Goal: Task Accomplishment & Management: Use online tool/utility

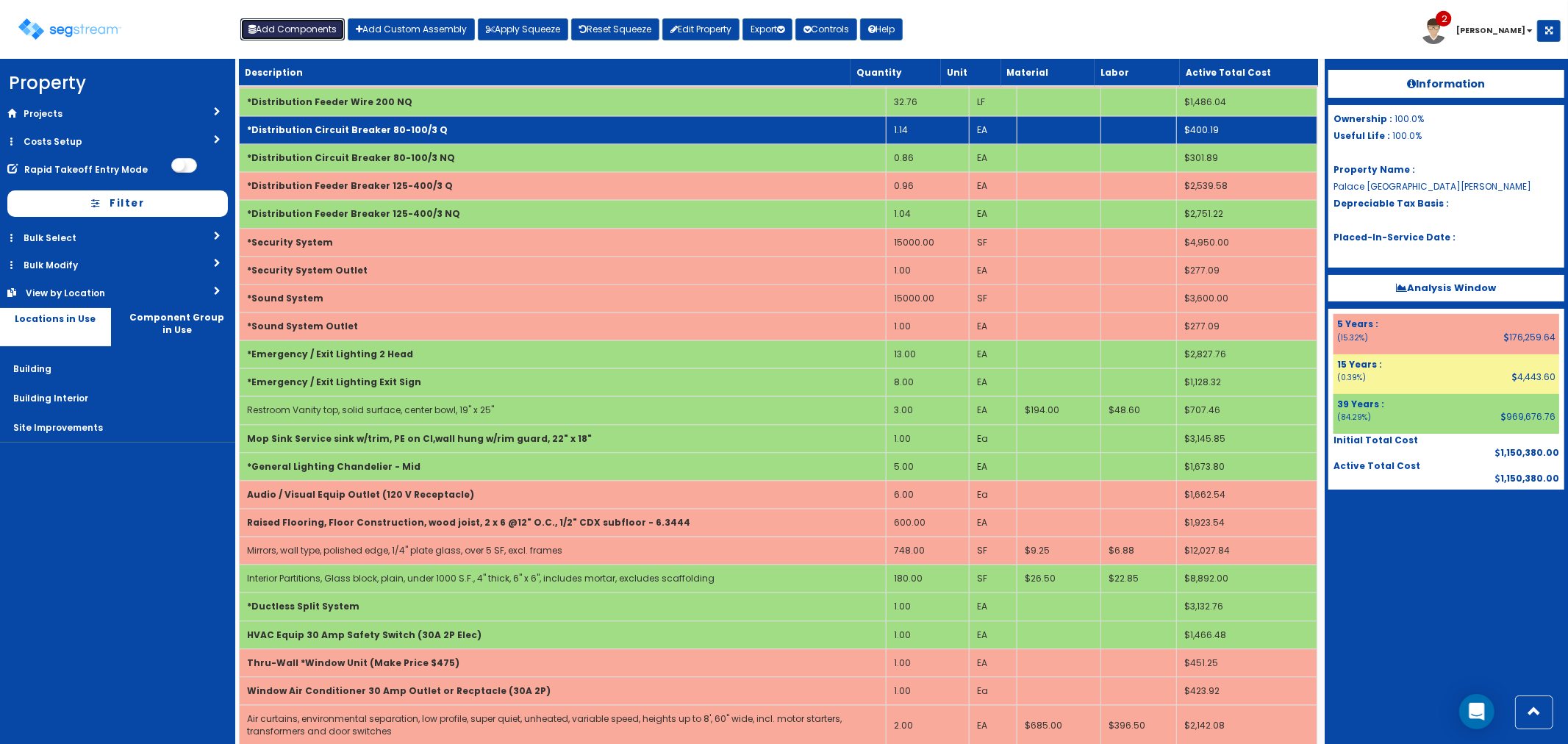
scroll to position [2859, 0]
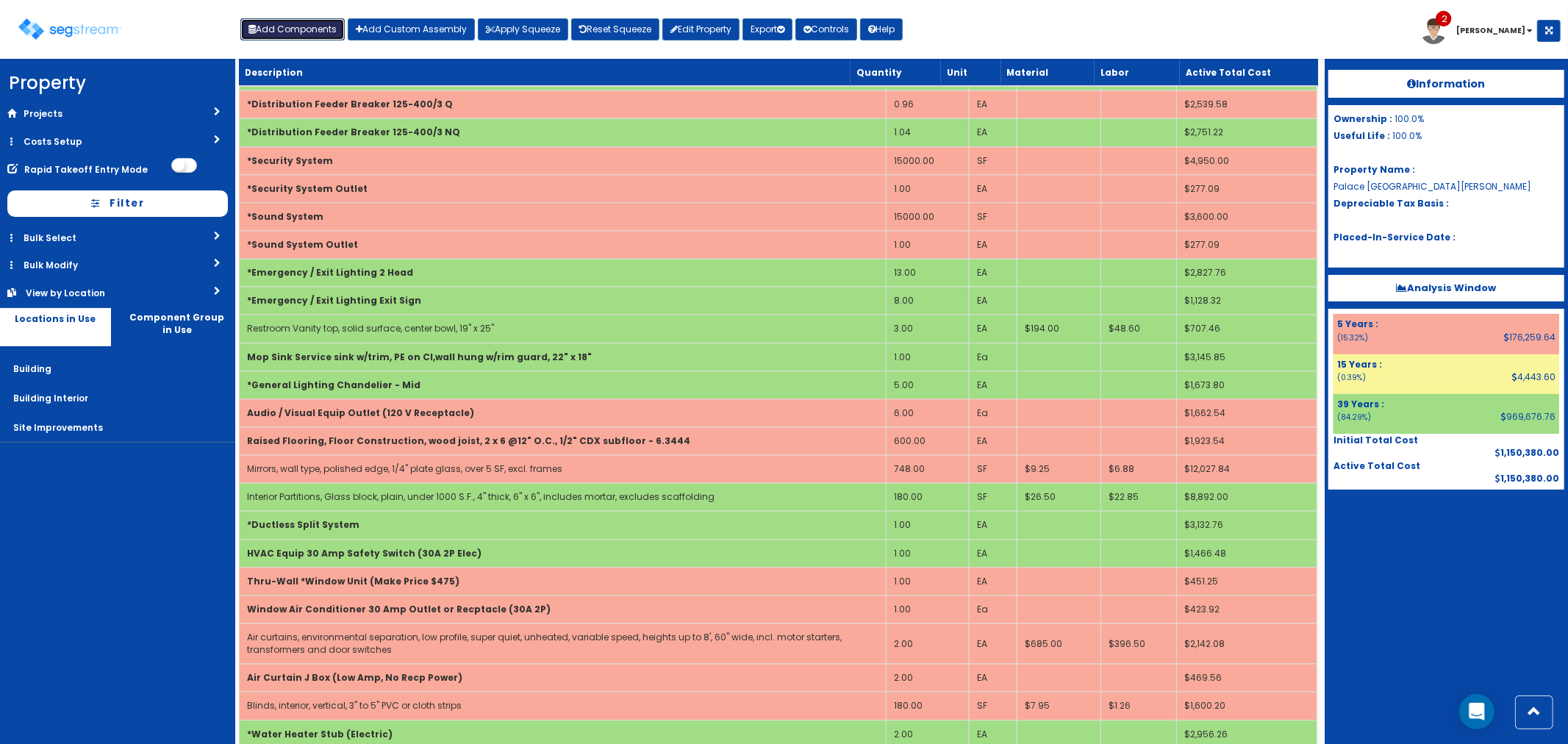
click at [269, 27] on button "Add Components" at bounding box center [292, 29] width 104 height 22
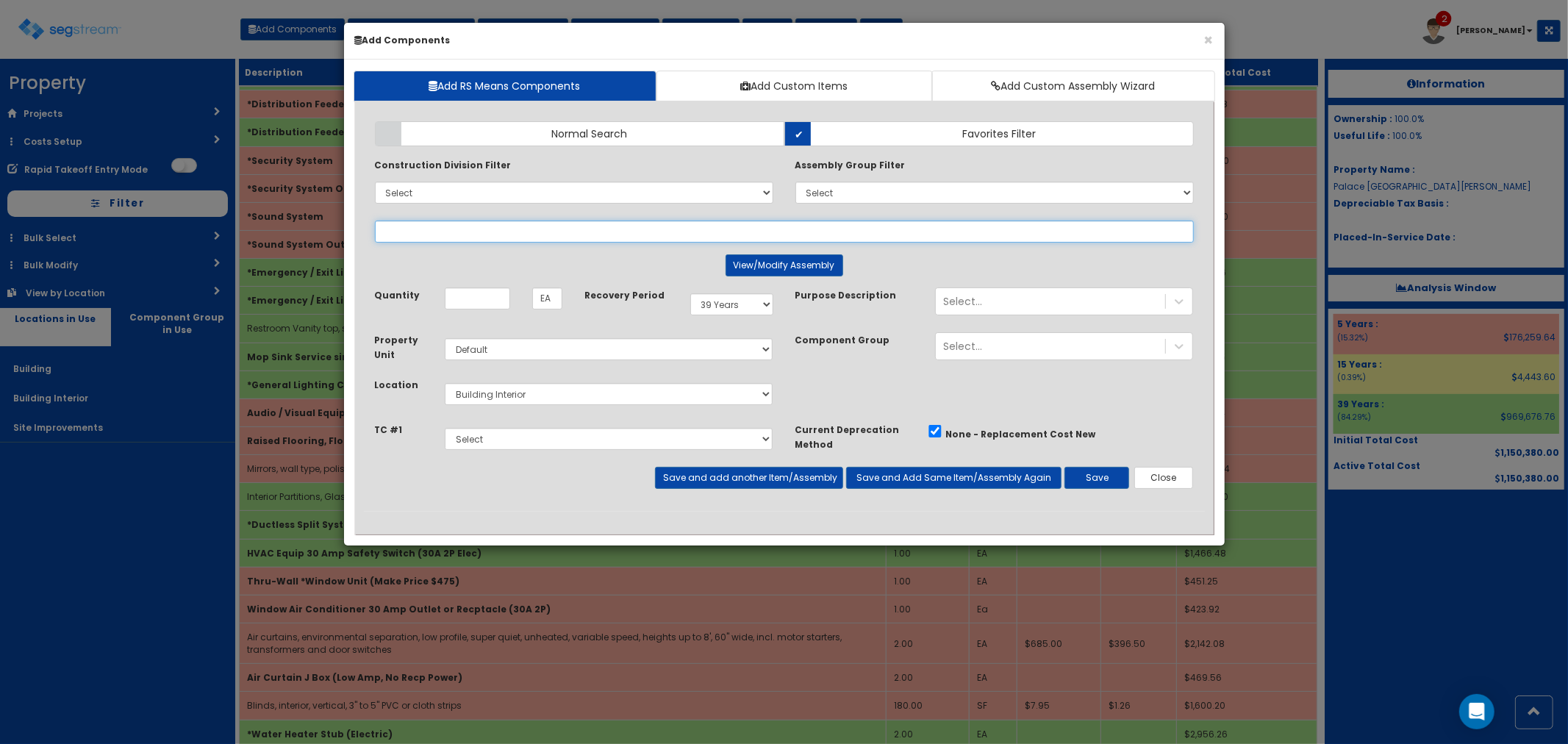
select select
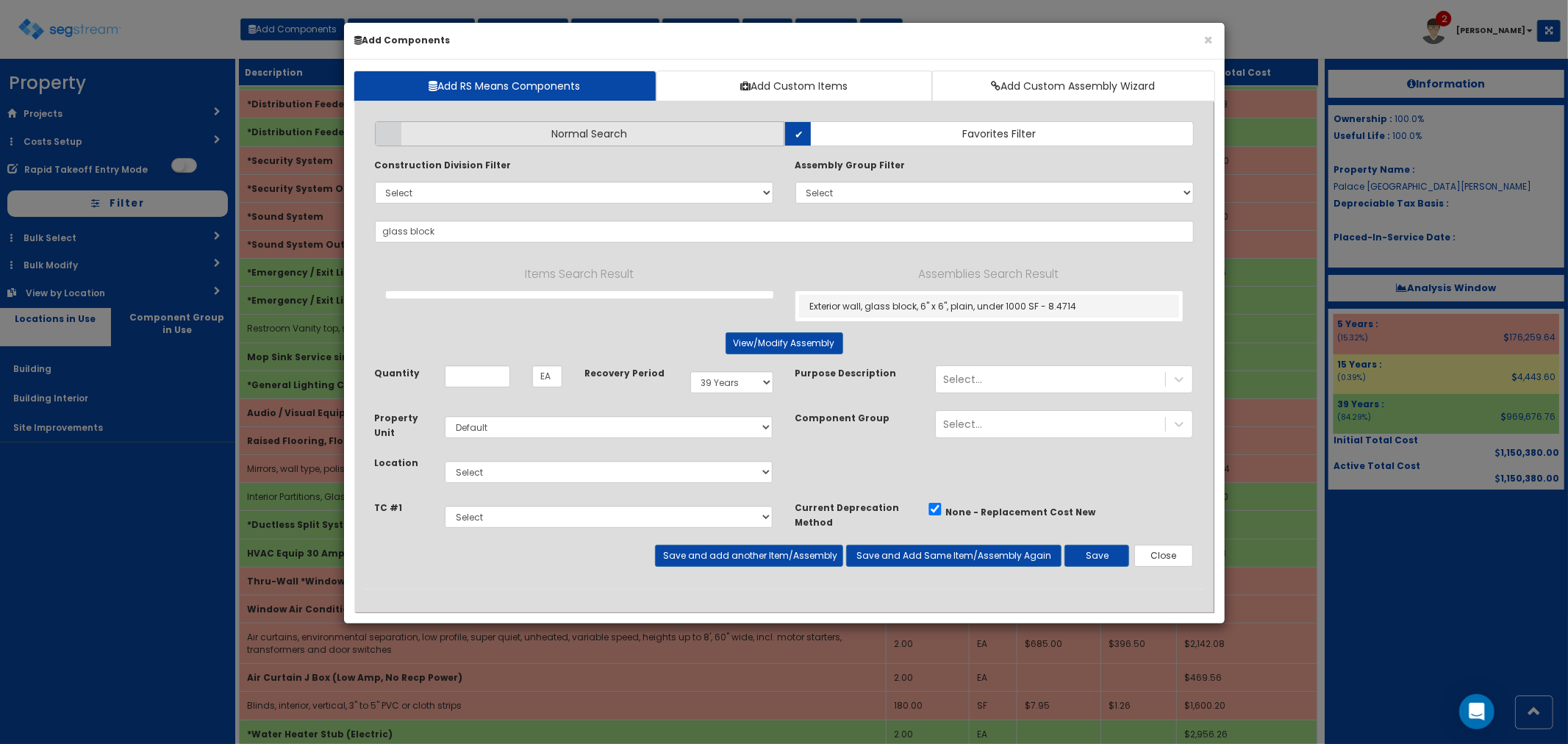
click at [649, 132] on label "Normal Search" at bounding box center [579, 134] width 409 height 25
click at [0, 0] on input "Normal Search" at bounding box center [0, 0] width 0 height 0
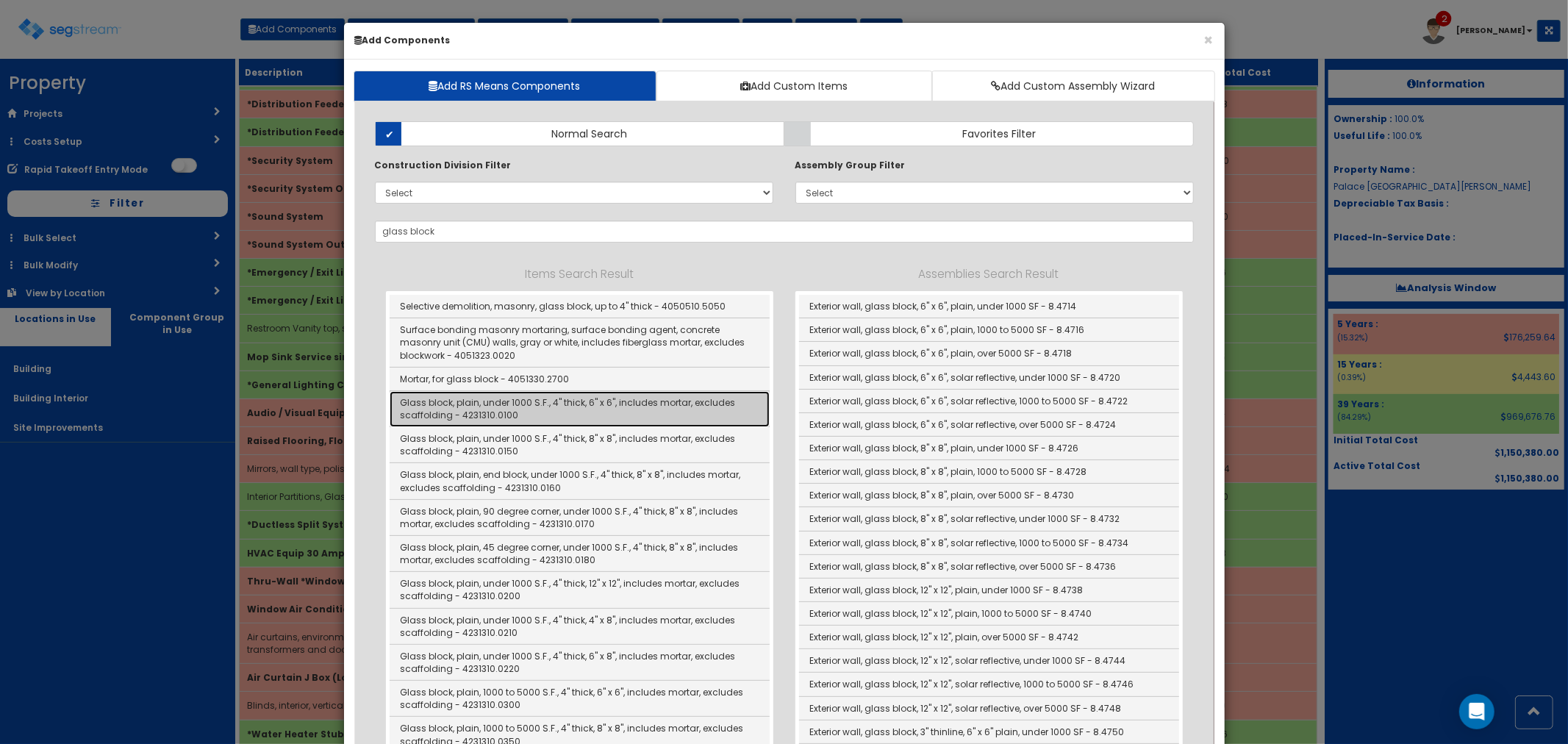
click at [562, 409] on link "Glass block, plain, under 1000 S.F., 4" thick, 6" x 6", includes mortar, exclud…" at bounding box center [579, 409] width 380 height 36
type input "Glass block, plain, under 1000 S.F., 4" thick, 6" x 6", includes mortar, exclud…"
checkbox input "false"
type input "SF"
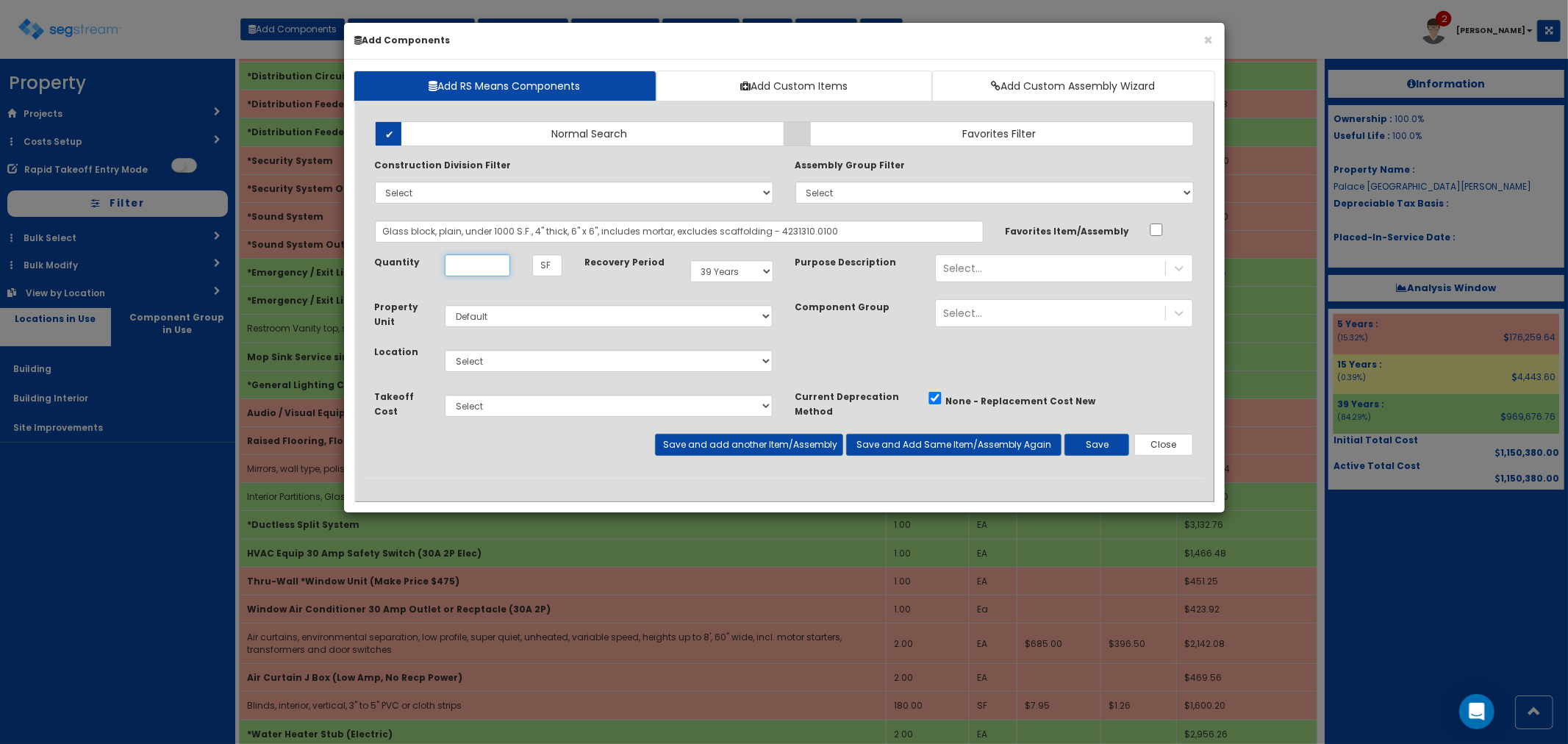
scroll to position [0, 0]
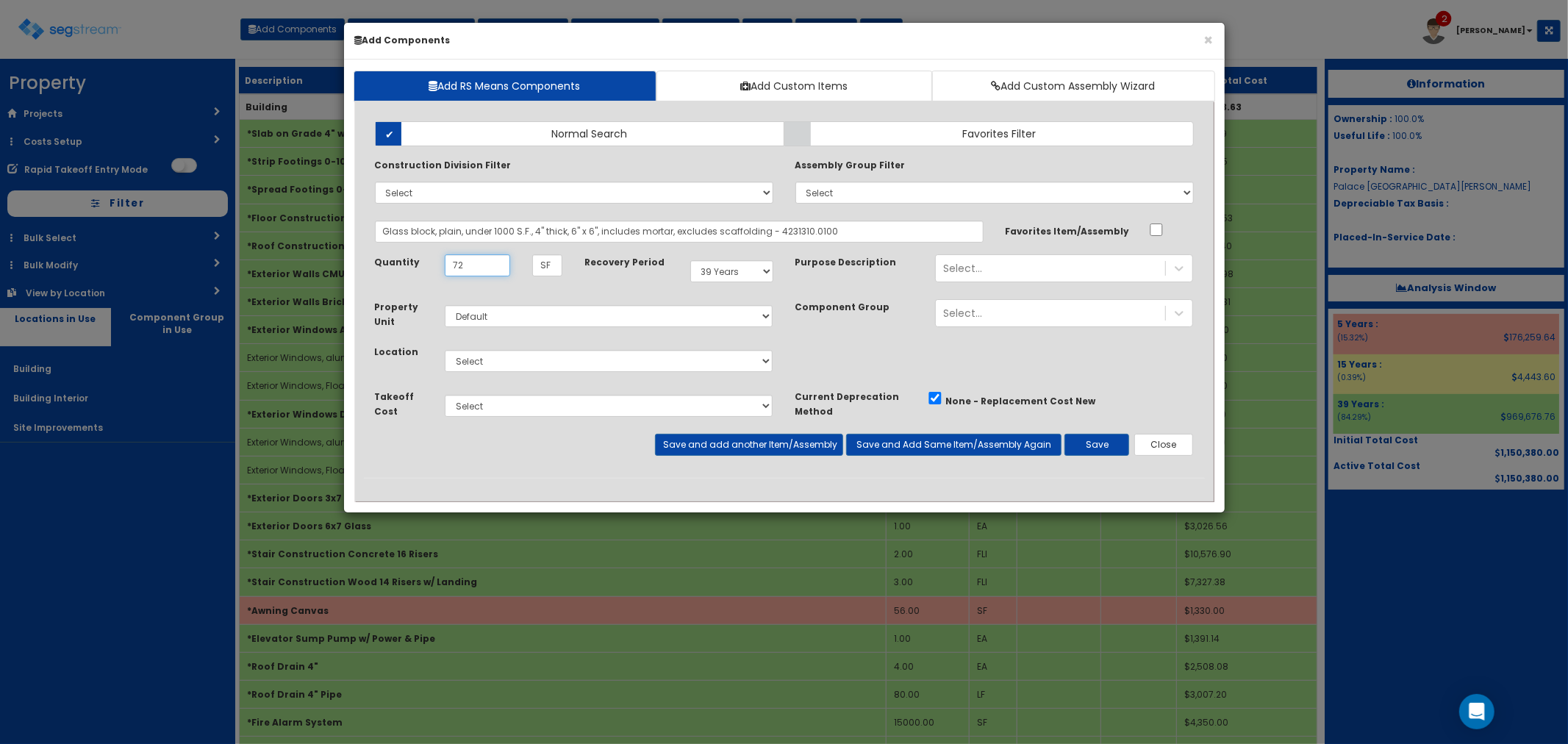
type input "72"
click at [498, 348] on div "Select Building Building Interior Site Improvements Add Additional Location" at bounding box center [609, 360] width 351 height 34
click at [502, 361] on select "Select Building Building Interior Site Improvements Add Additional Location" at bounding box center [609, 361] width 328 height 22
select select "7"
click at [444, 350] on select "Select Building Building Interior Site Improvements Add Additional Location" at bounding box center [609, 361] width 328 height 22
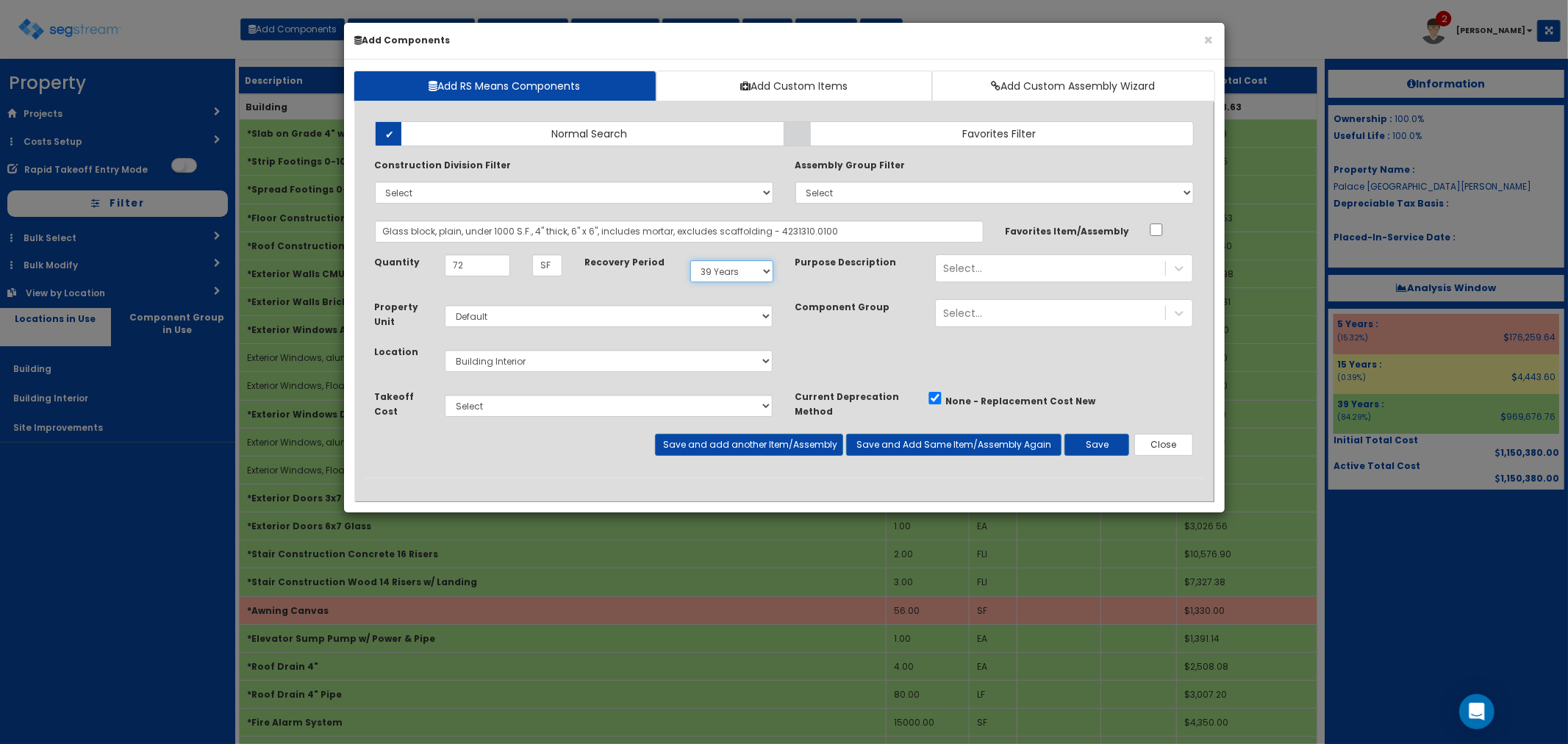
click at [728, 270] on select "Select 5 Years 7 Years 9 Years 10 Years 15 Years 15 Year QLI 15 Year QRP 15 Yea…" at bounding box center [732, 271] width 83 height 22
select select "5Y"
click at [690, 260] on select "Select 5 Years 7 Years 9 Years 10 Years 15 Years 15 Year QLI 15 Year QRP 15 Yea…" at bounding box center [732, 271] width 83 height 22
click at [989, 262] on div "Select..." at bounding box center [1050, 269] width 229 height 24
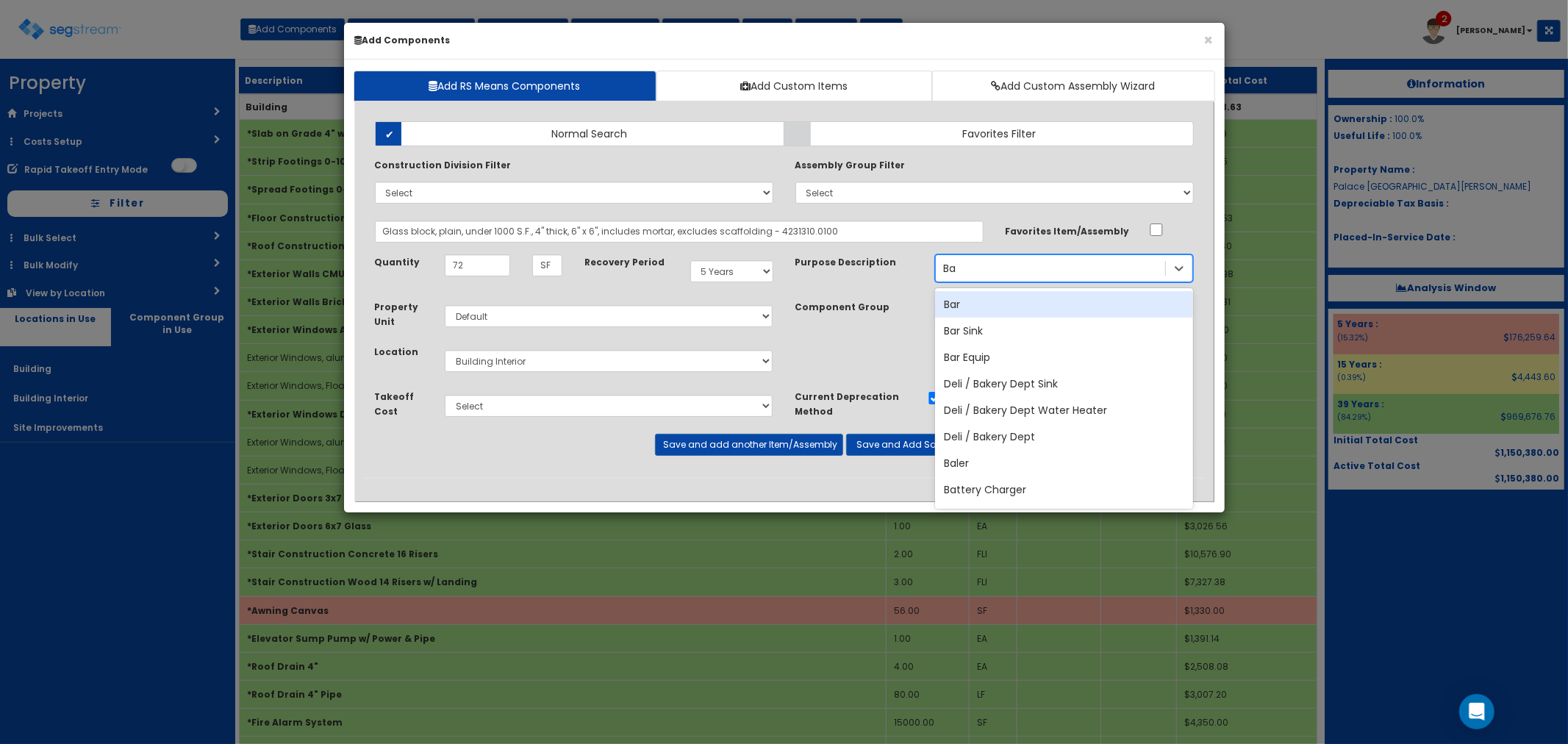
type input "Bar"
click at [966, 298] on div "Bar" at bounding box center [1064, 304] width 258 height 26
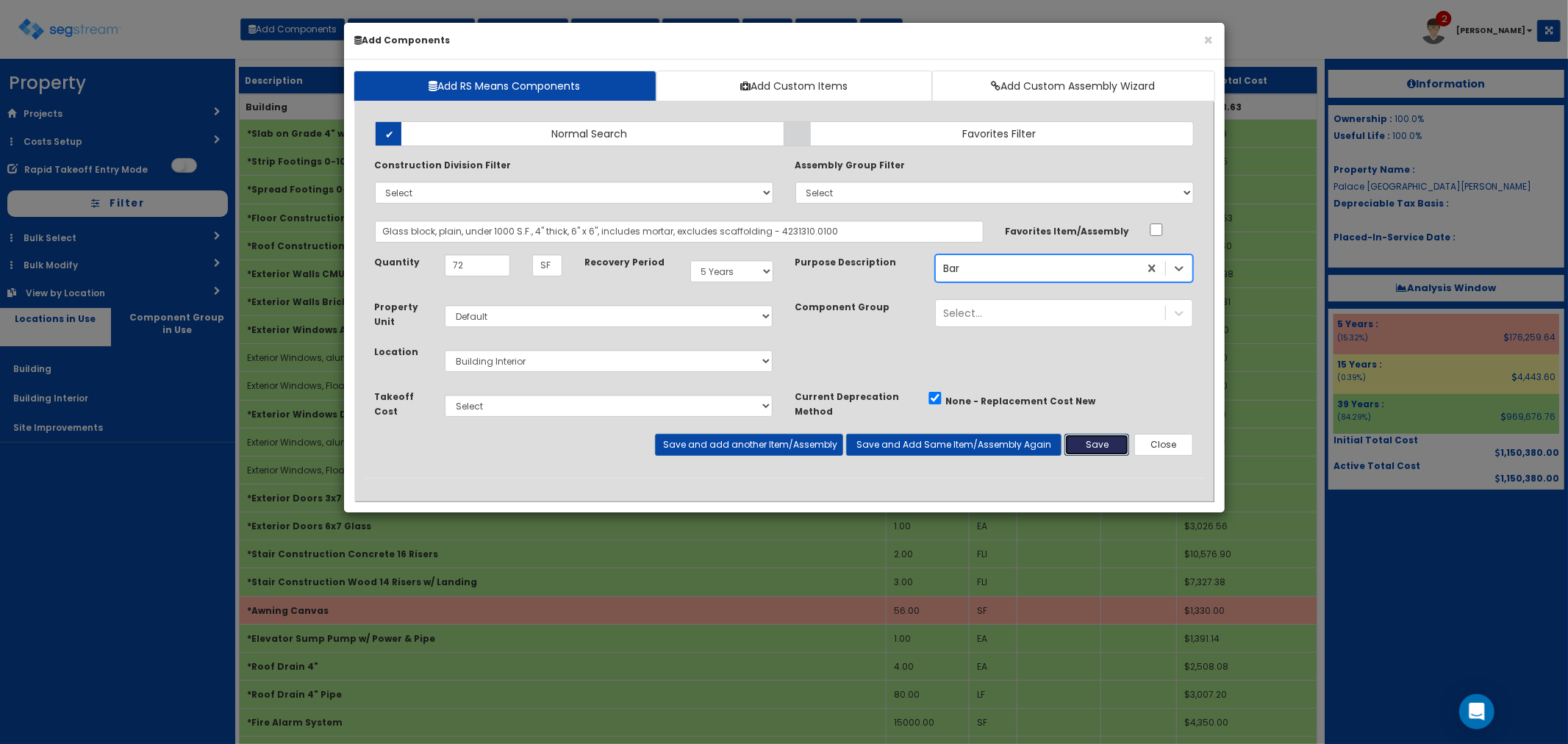
click at [1084, 442] on button "Save" at bounding box center [1096, 445] width 64 height 22
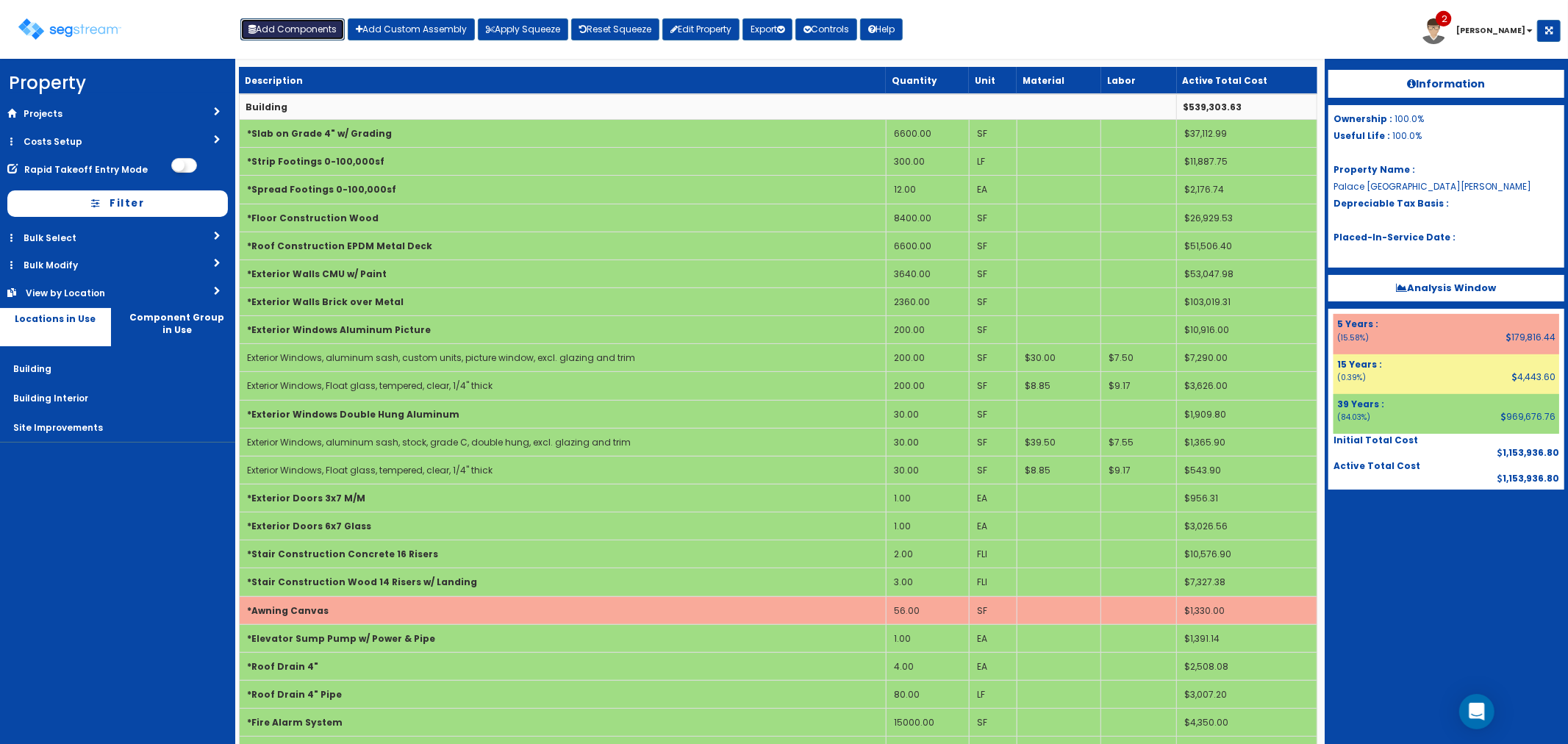
click at [285, 29] on button "Add Components" at bounding box center [292, 29] width 104 height 22
select select
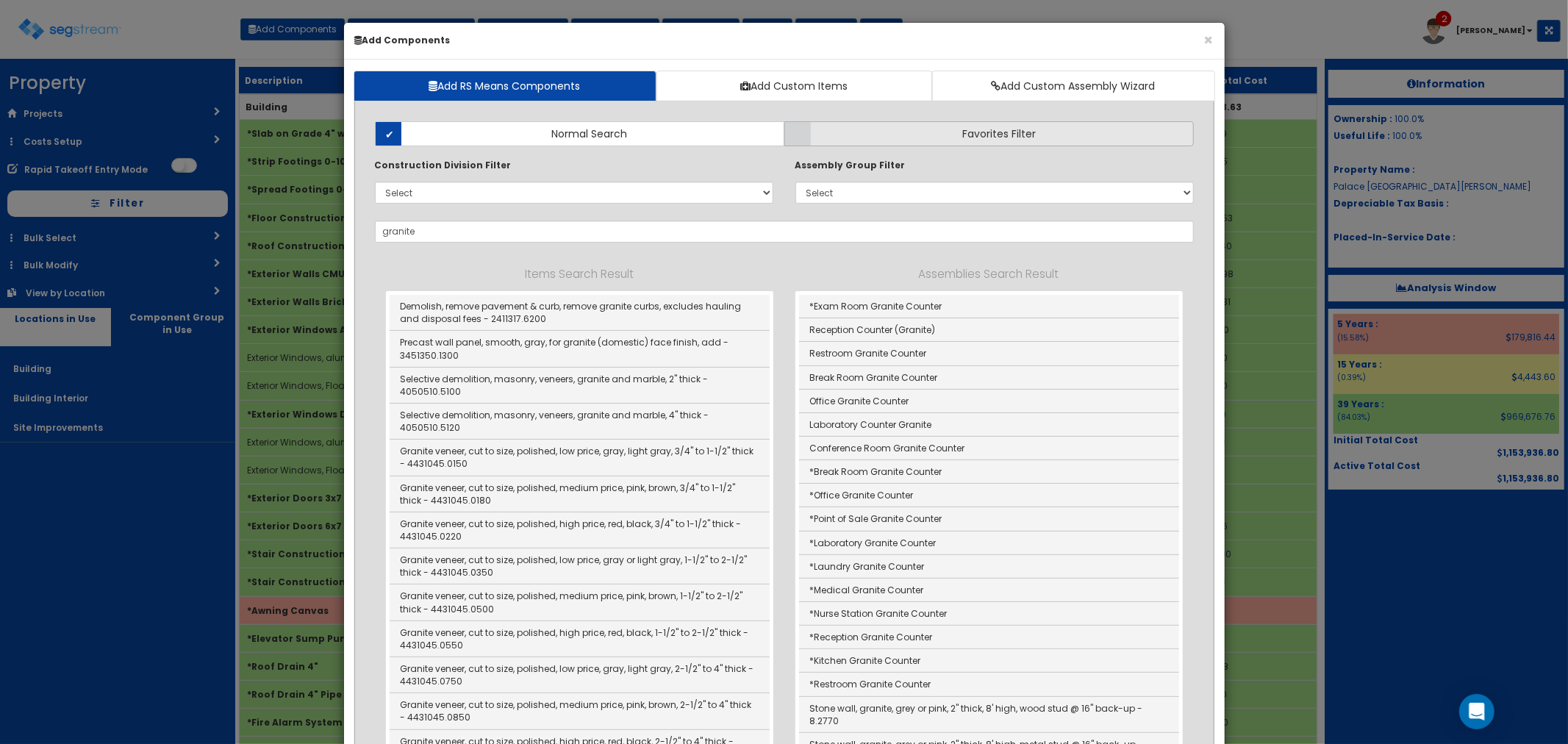
click at [912, 131] on label "Favorites Filter" at bounding box center [989, 134] width 409 height 25
click at [0, 0] on input "Favorites Filter" at bounding box center [0, 0] width 0 height 0
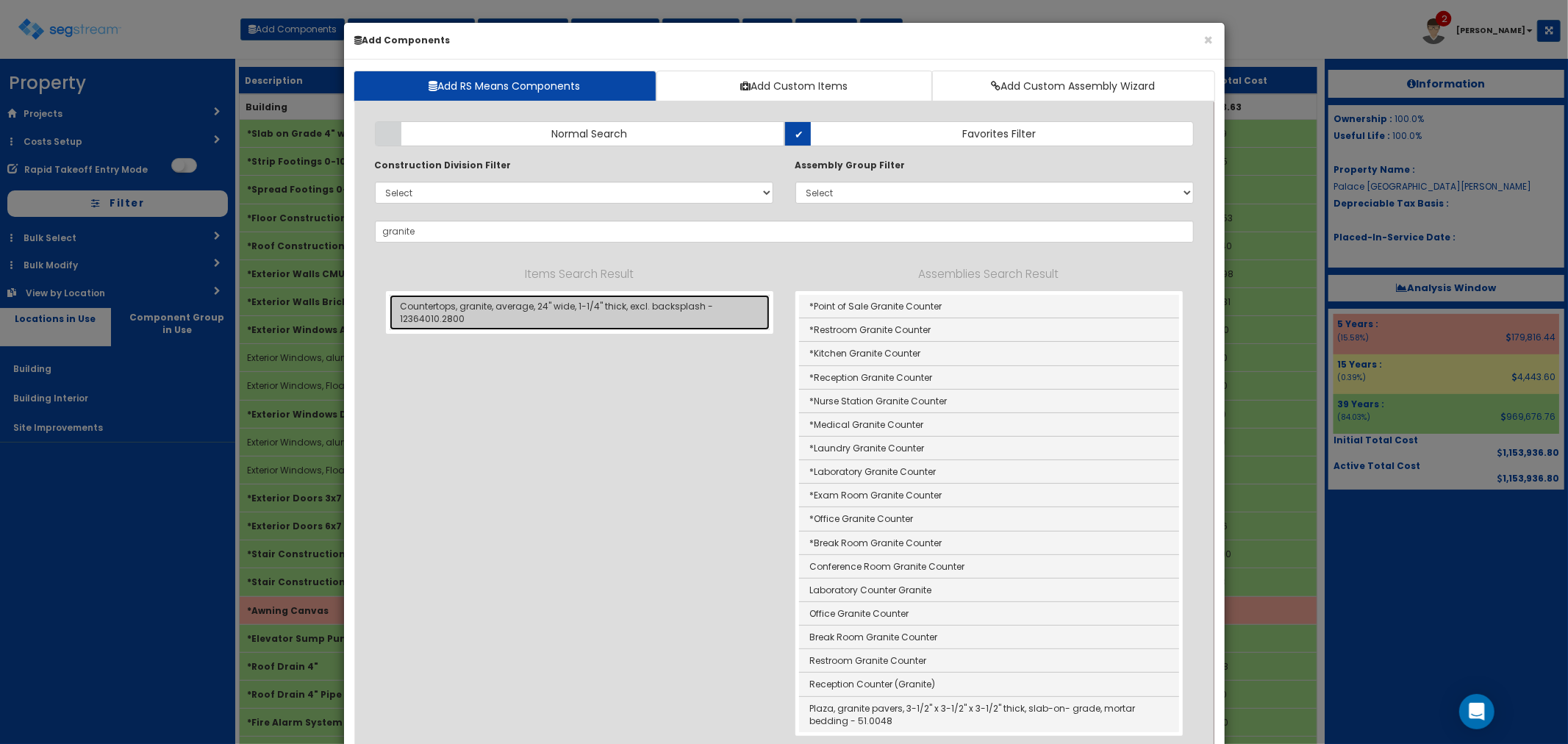
click at [531, 305] on link "Countertops, granite, average, 24" wide, 1-1/4" thick, excl. backsplash - 12364…" at bounding box center [579, 312] width 380 height 35
type input "Countertops, granite, average, 24" wide, 1-1/4" thick, excl. backsplash - 12364…"
checkbox input "true"
type input "LF"
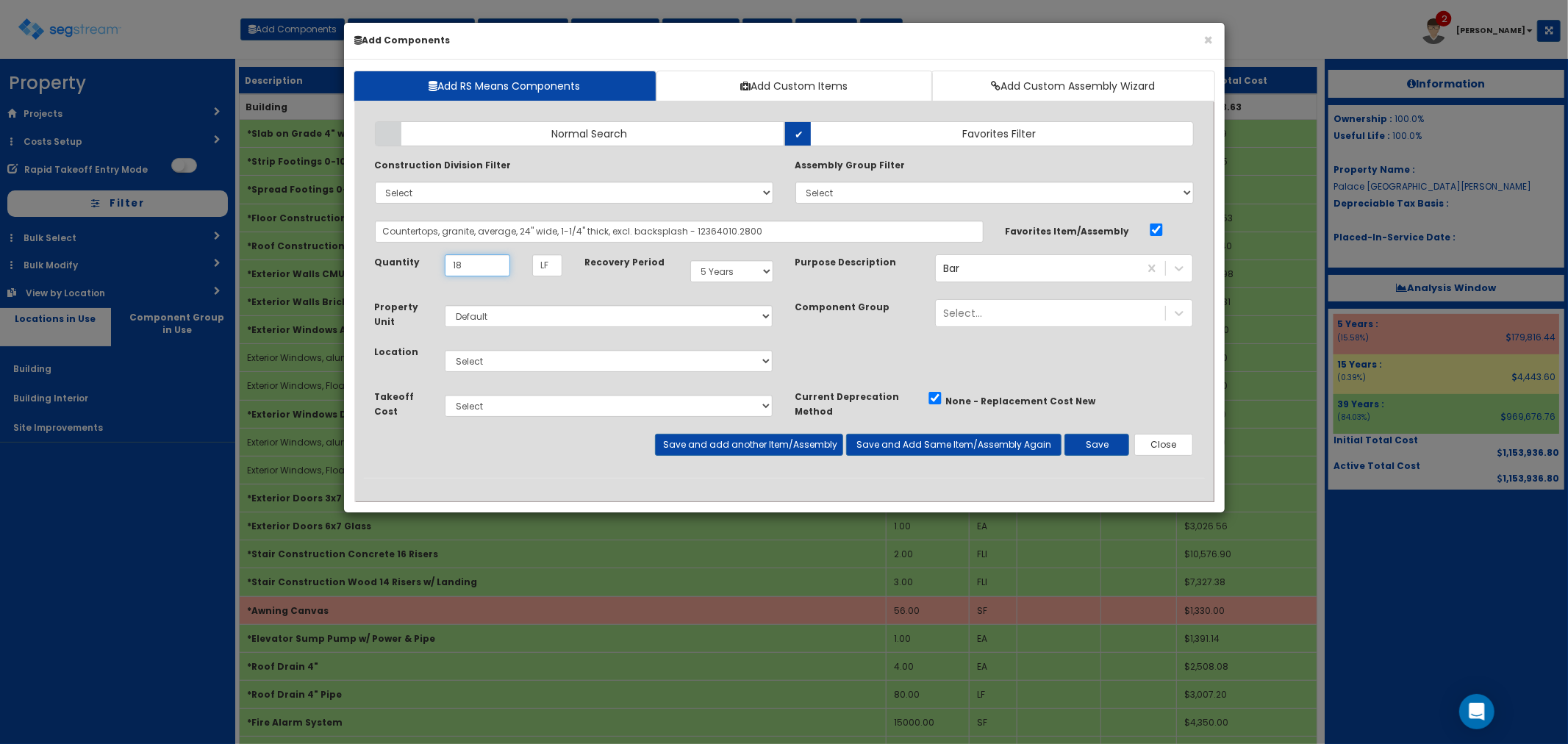
type input "18"
click at [485, 367] on select "Select Building Building Interior Site Improvements Add Additional Location" at bounding box center [609, 361] width 328 height 22
select select "7"
click at [444, 350] on select "Select Building Building Interior Site Improvements Add Additional Location" at bounding box center [609, 361] width 328 height 22
click at [1079, 445] on button "Save" at bounding box center [1096, 445] width 64 height 22
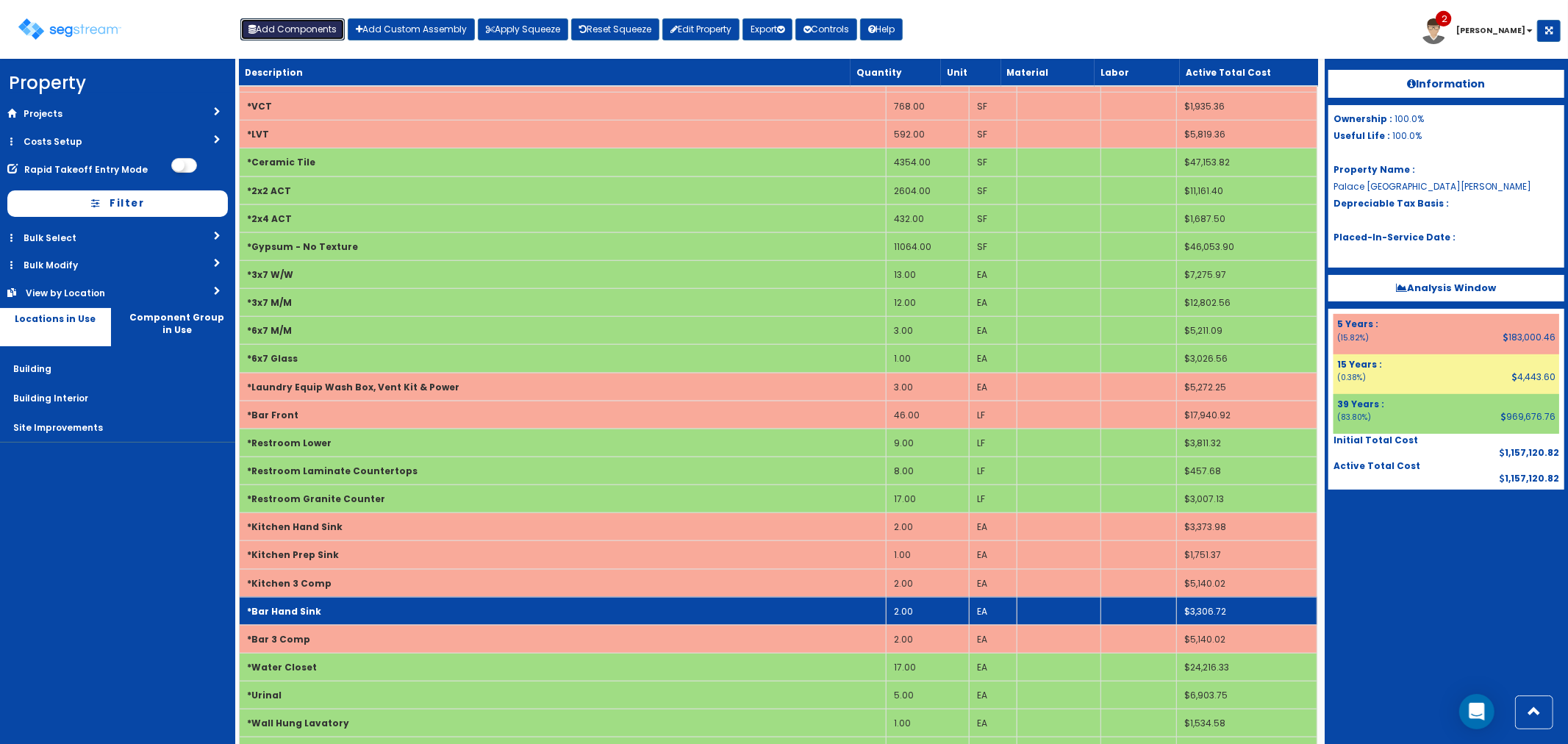
scroll to position [1215, 0]
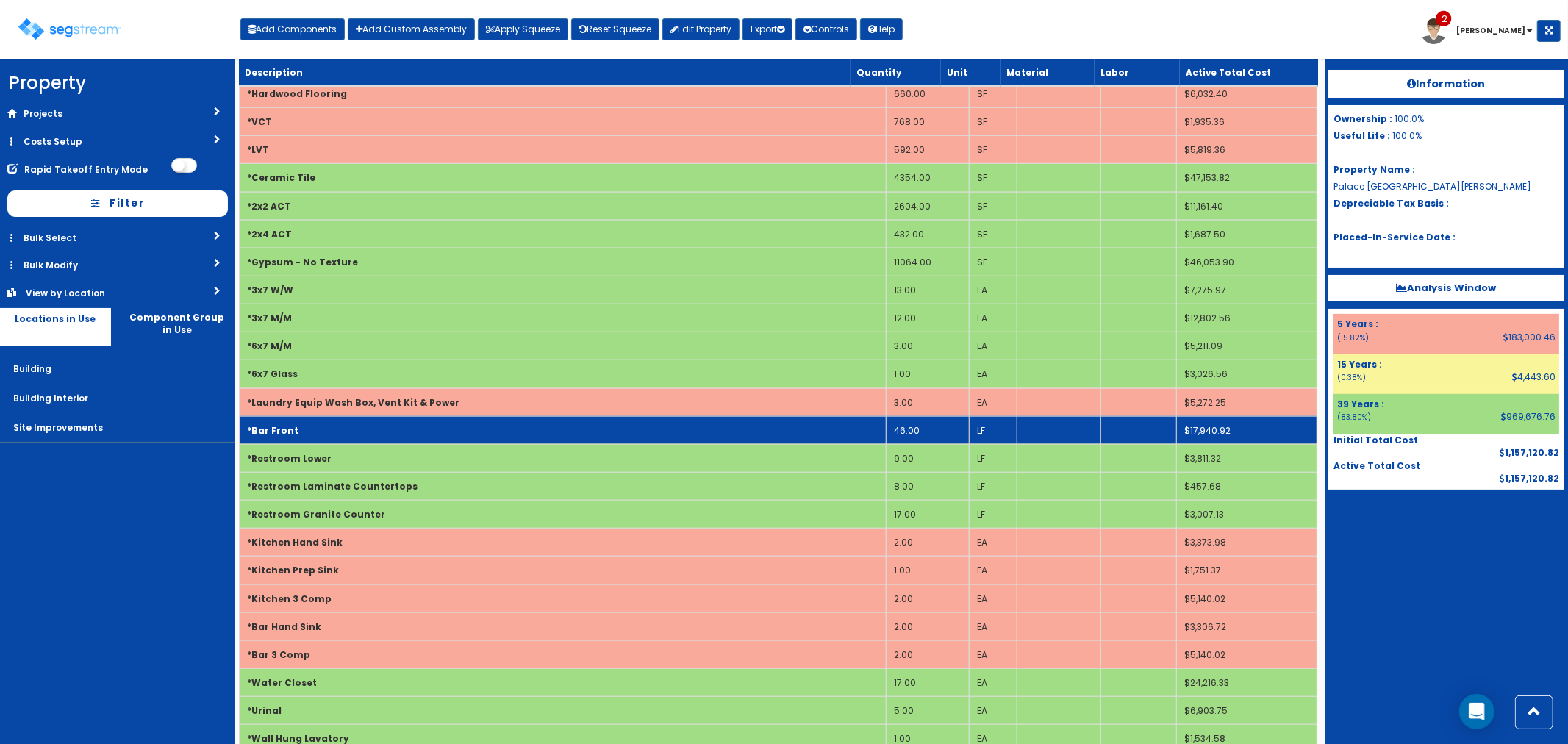
click at [924, 426] on td "46.00" at bounding box center [928, 430] width 83 height 28
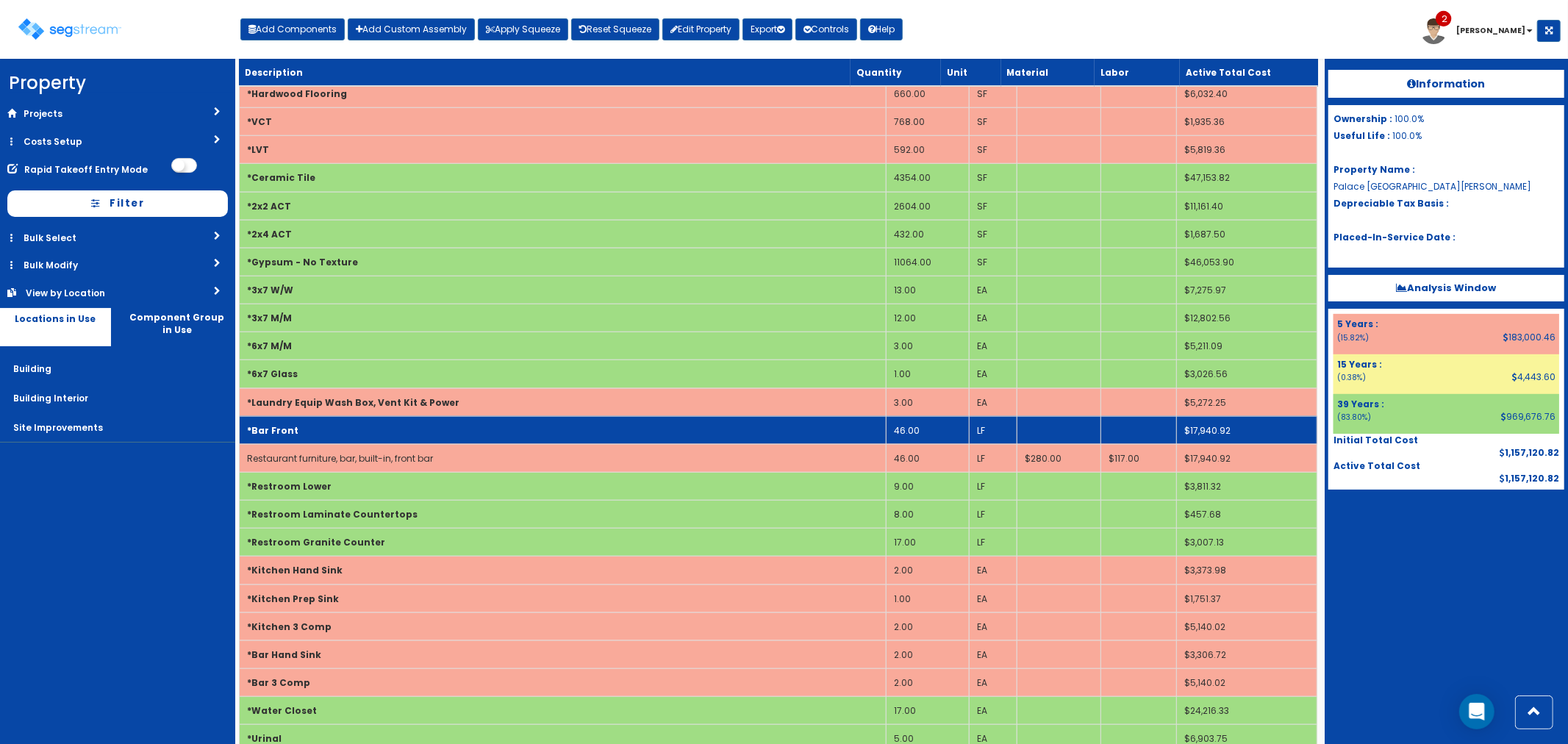
click at [921, 435] on td "46.00" at bounding box center [928, 430] width 83 height 28
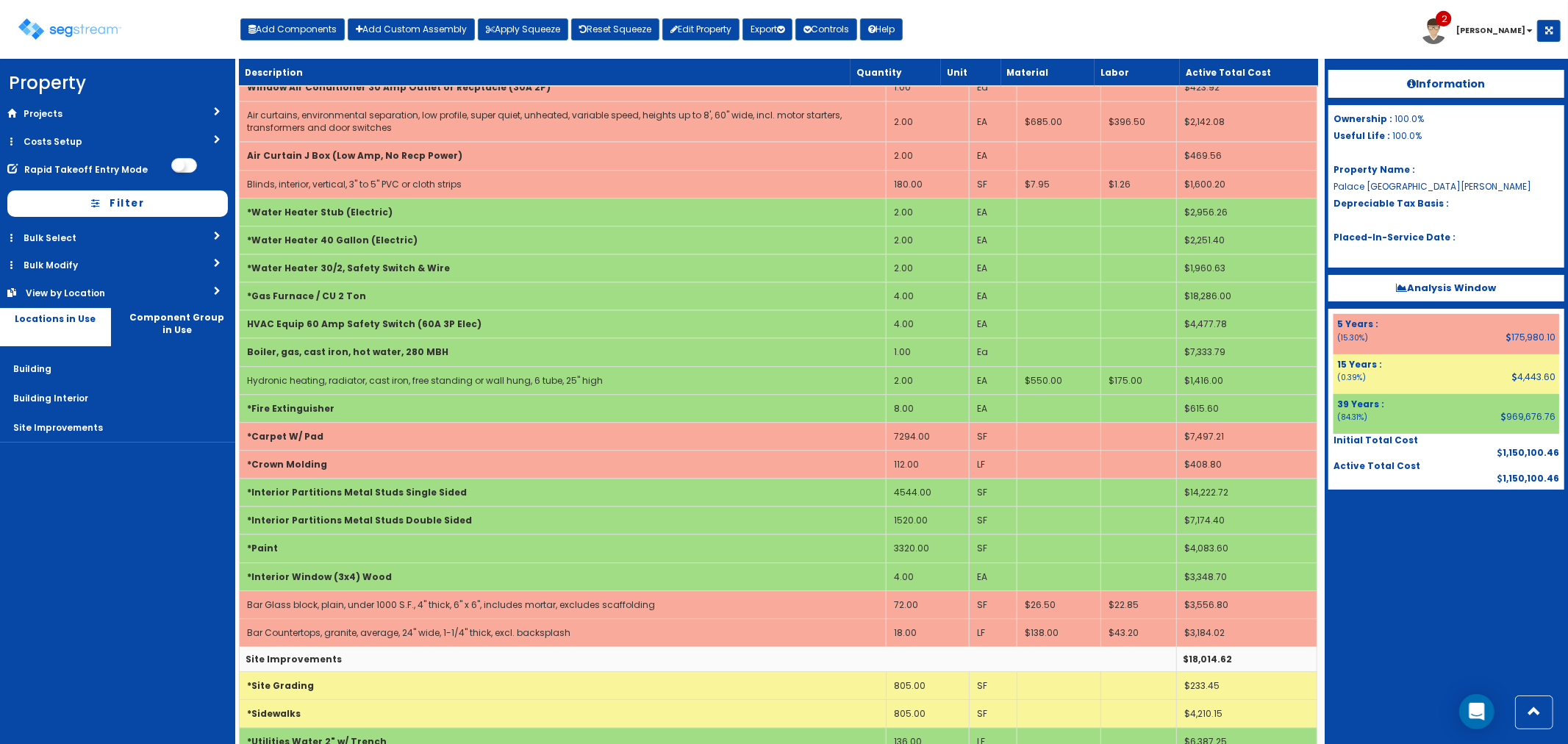
scroll to position [3450, 0]
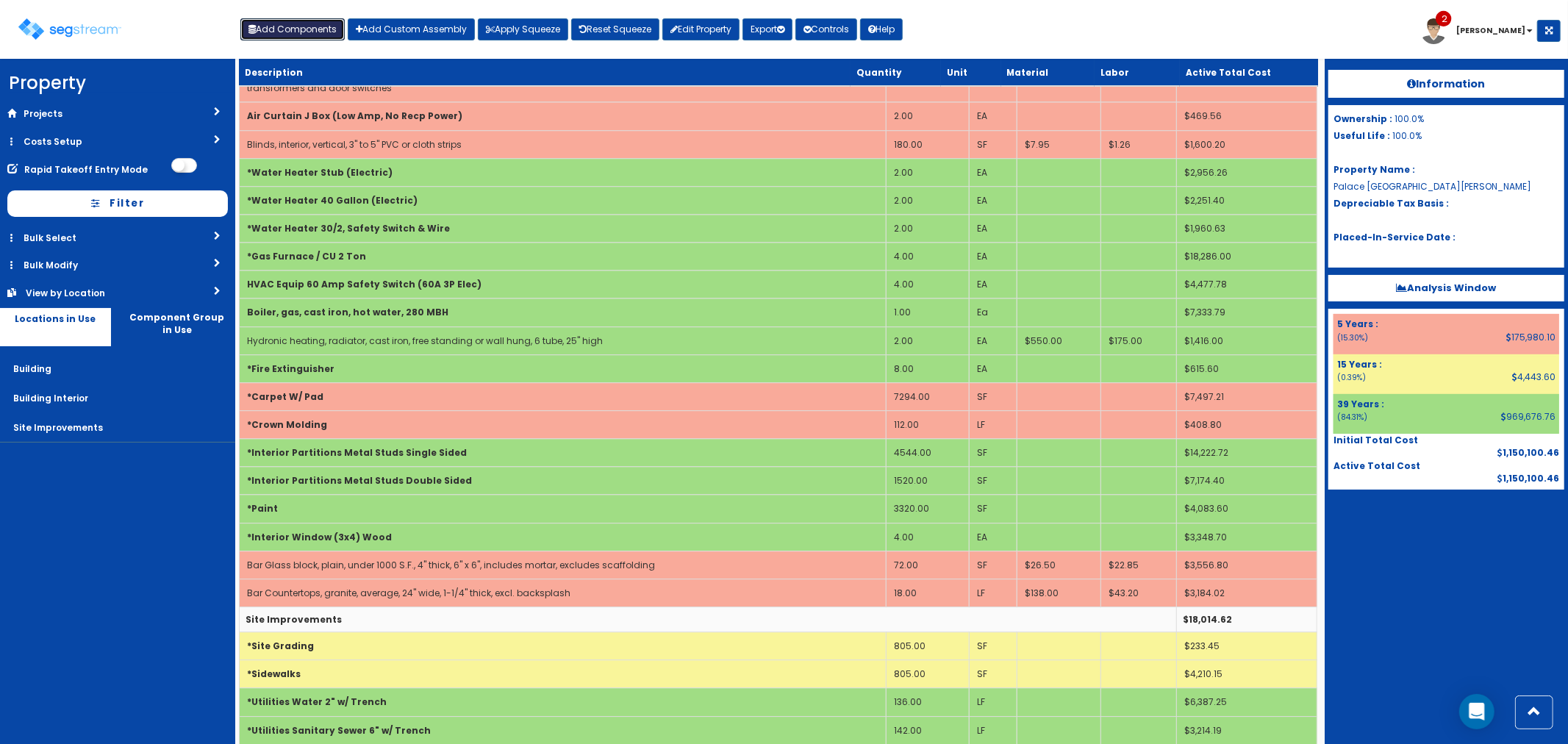
drag, startPoint x: 267, startPoint y: 24, endPoint x: 309, endPoint y: 56, distance: 52.8
click at [267, 24] on button "Add Components" at bounding box center [292, 29] width 104 height 22
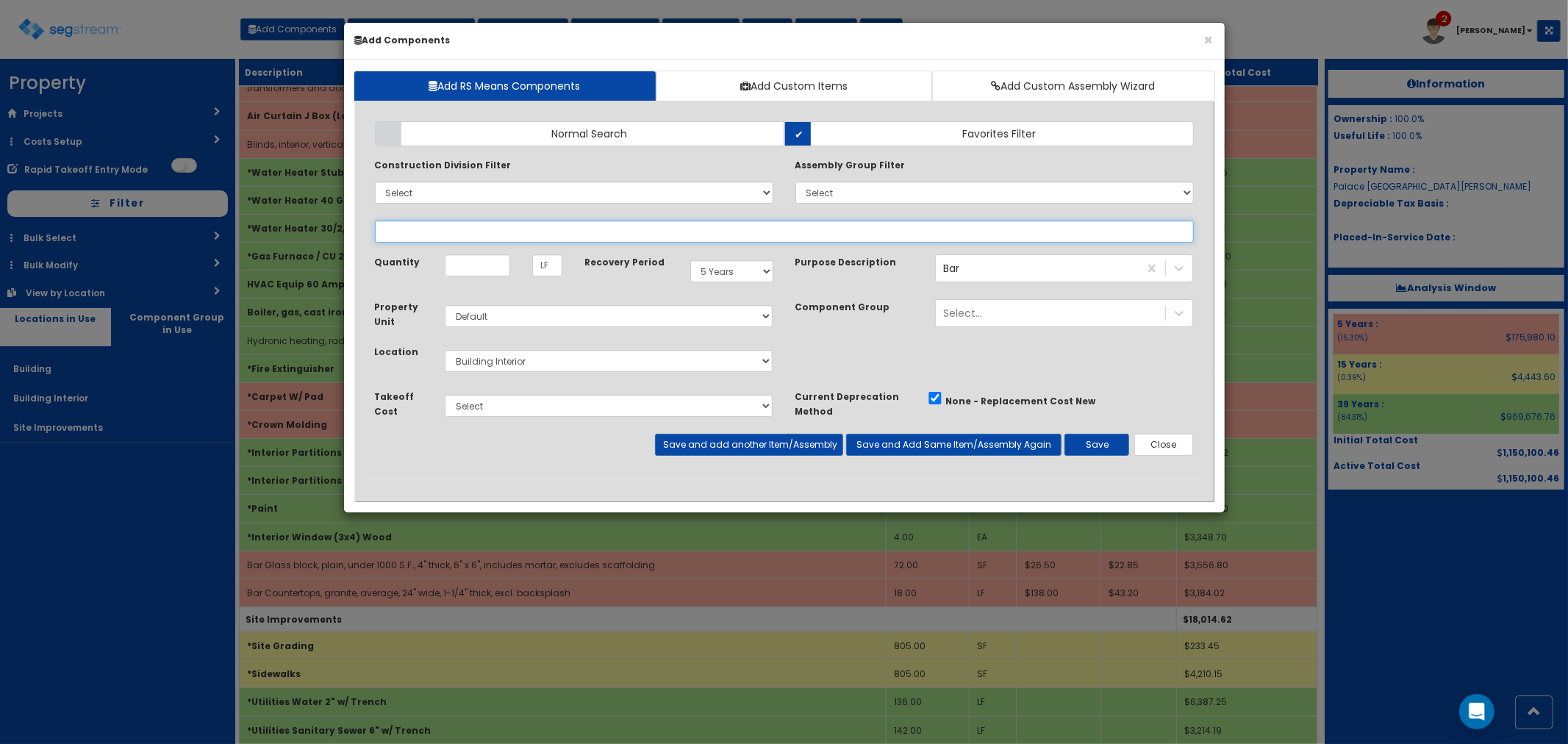
select select
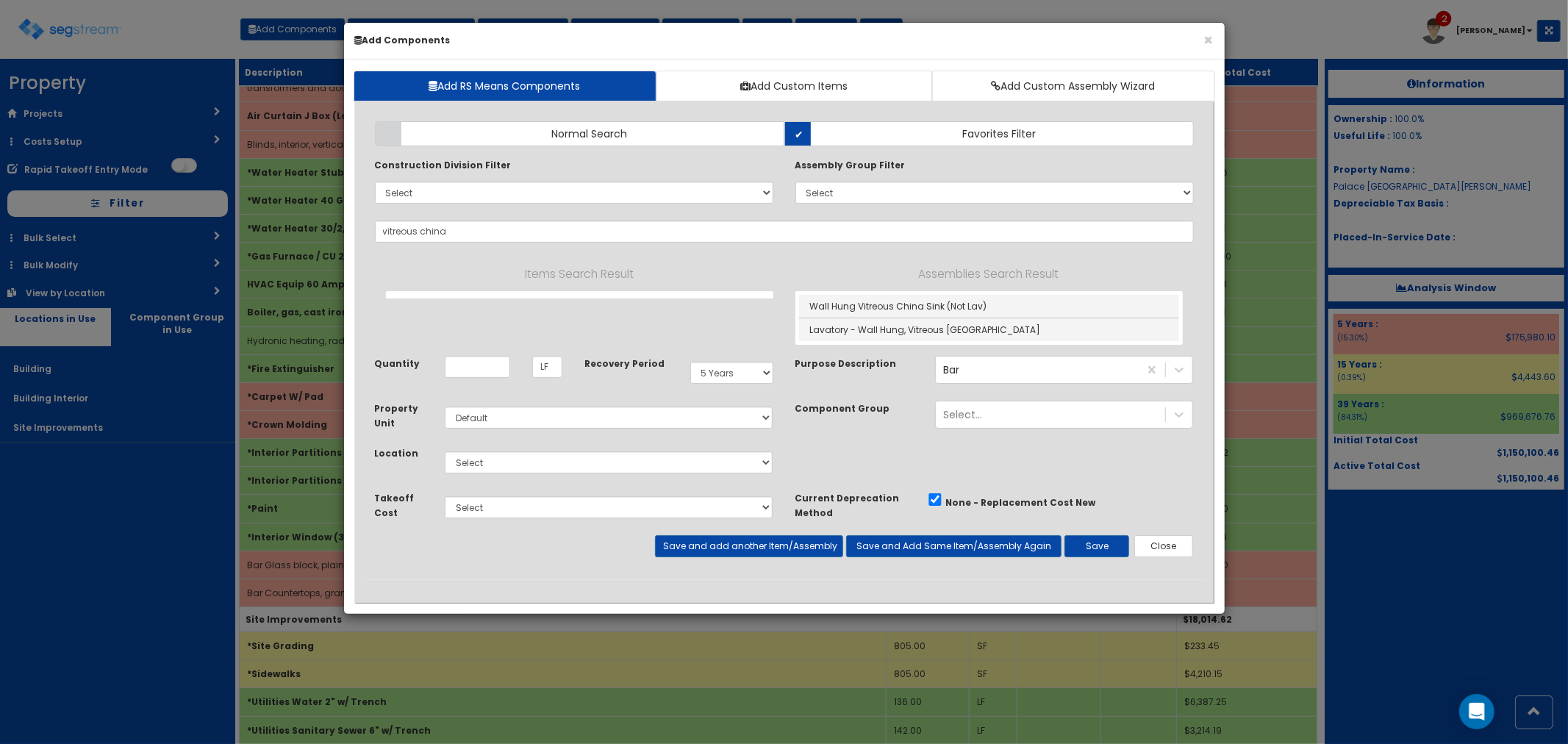
click at [834, 292] on div "Wall Hung Vitreous China Sink (Not Lav) Lavatory - Wall Hung, Vitreous China" at bounding box center [989, 318] width 387 height 54
click at [836, 299] on link "Wall Hung Vitreous China Sink (Not Lav)" at bounding box center [989, 307] width 380 height 24
type input "Wall Hung Vitreous China Sink (Not Lav)"
type input "Ea"
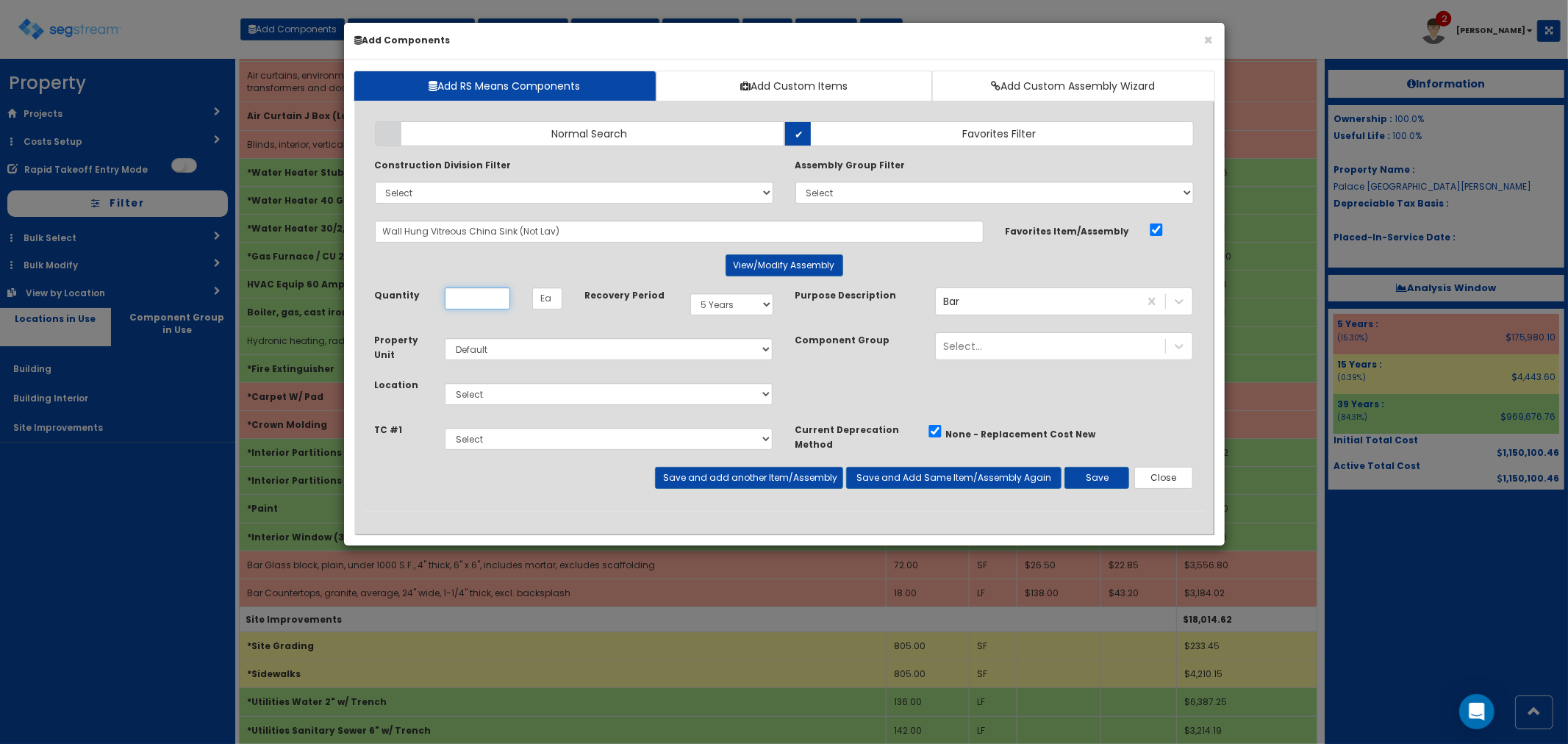
scroll to position [0, 0]
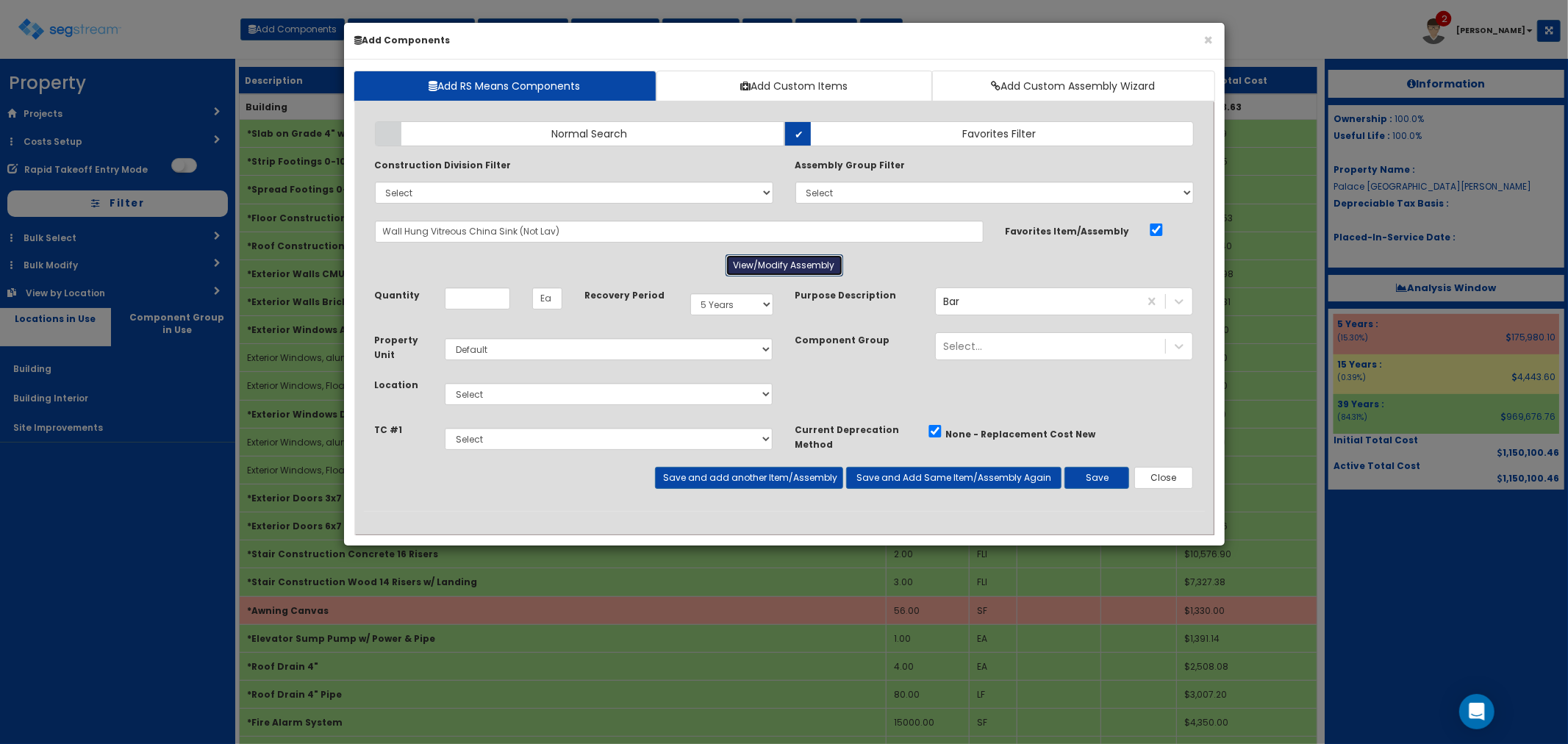
click at [789, 260] on button "View/Modify Assembly" at bounding box center [784, 265] width 118 height 22
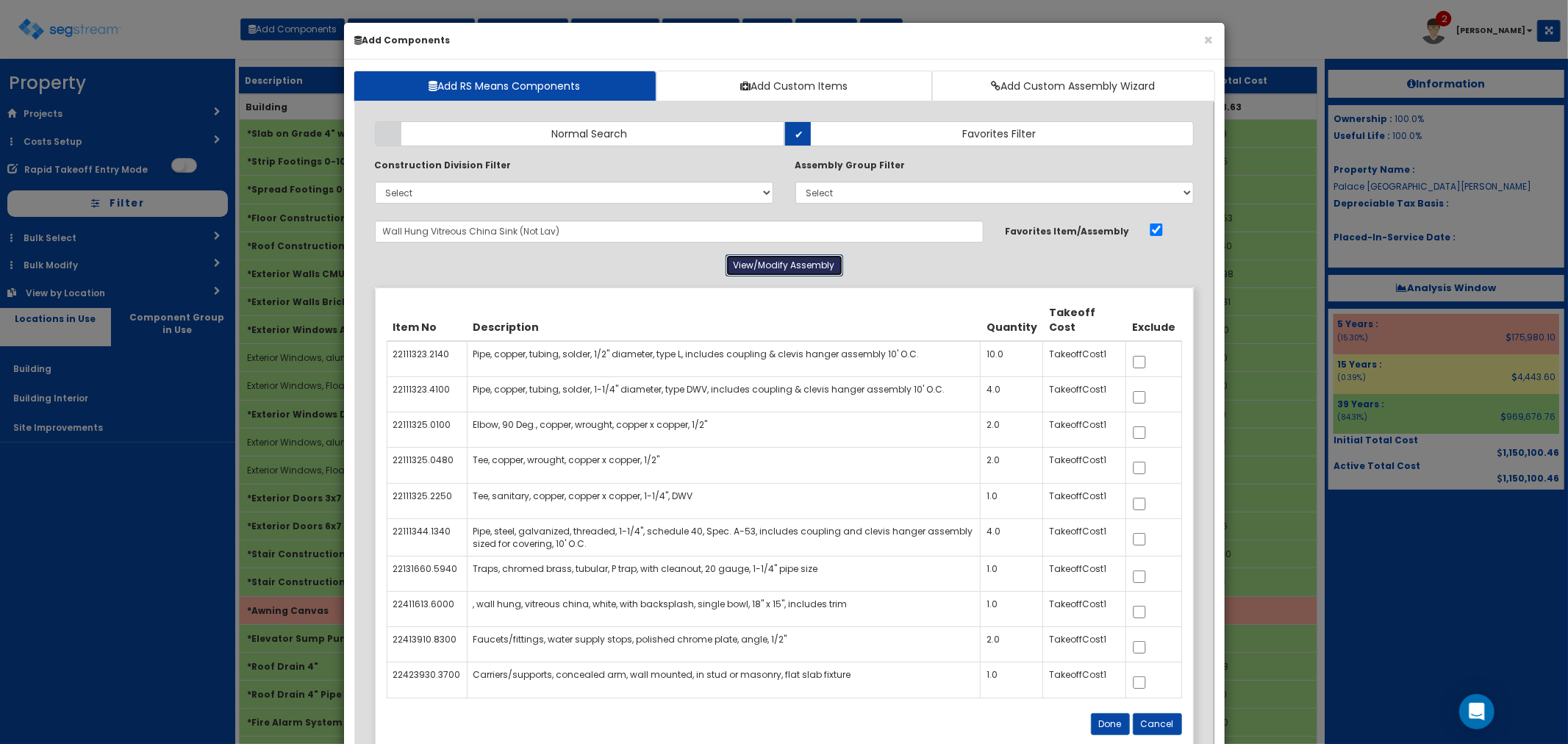
click at [789, 260] on button "View/Modify Assembly" at bounding box center [784, 265] width 118 height 22
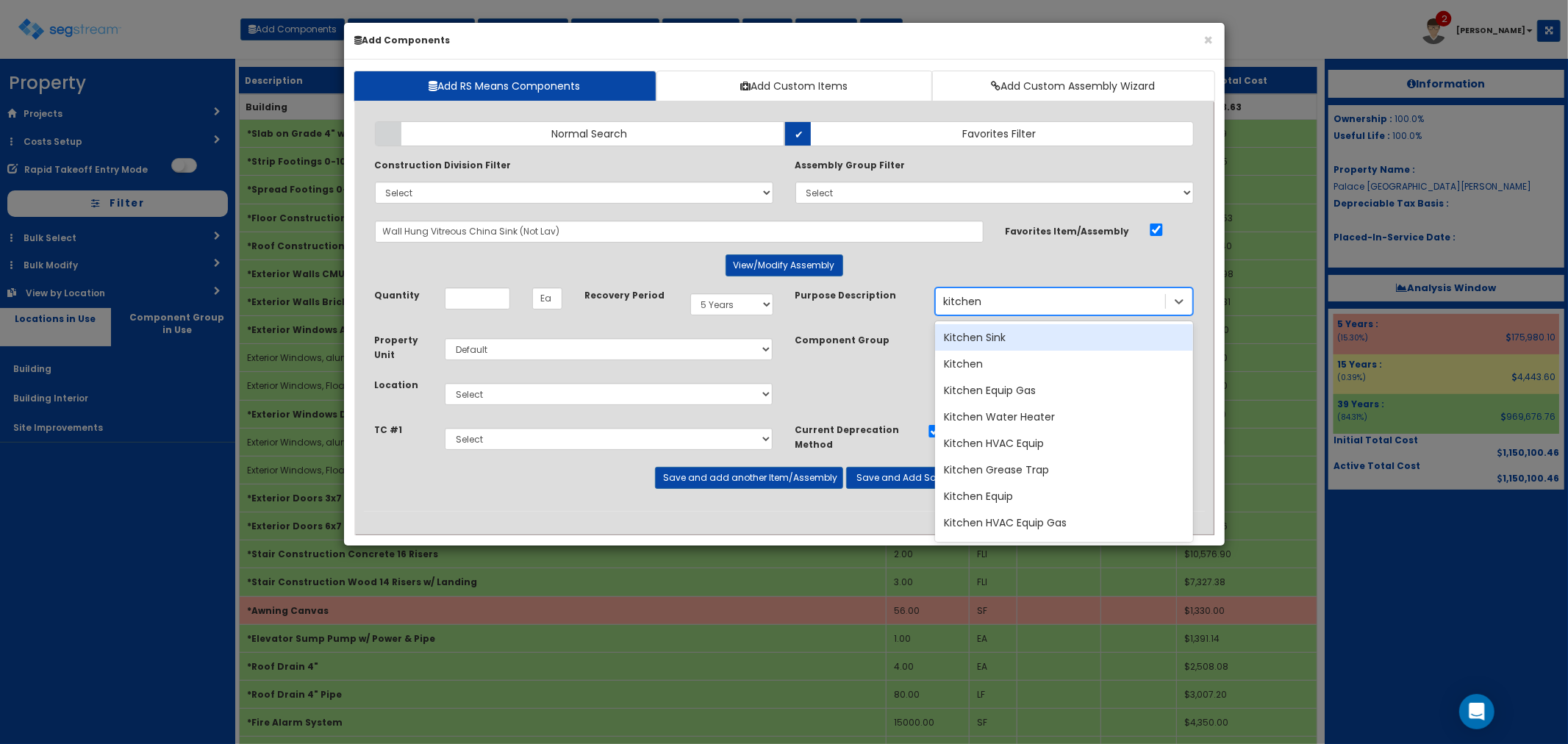
type input "kitchen"
click at [1047, 337] on div "Kitchen Sink" at bounding box center [1064, 337] width 258 height 26
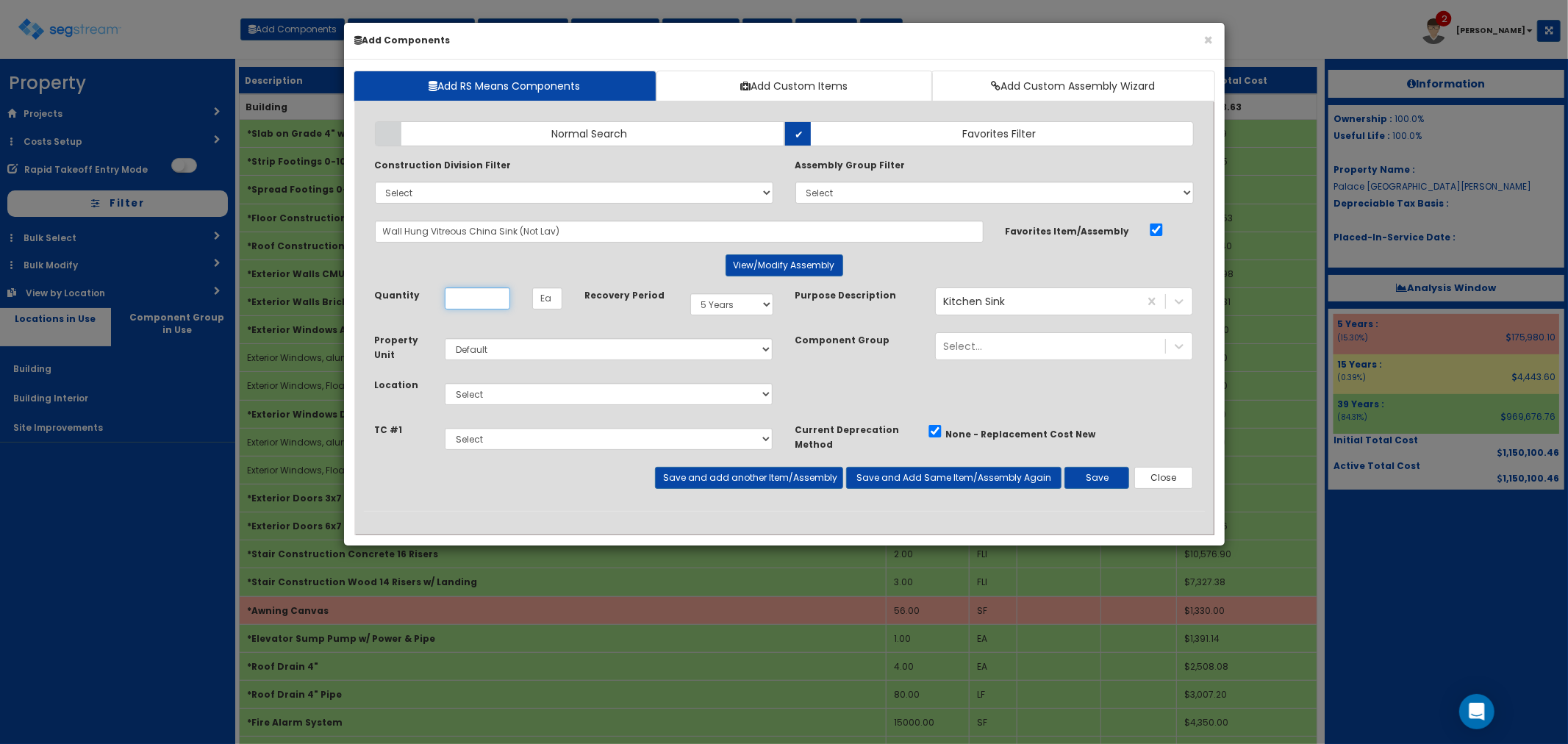
click at [463, 301] on input "Quantity" at bounding box center [477, 299] width 65 height 22
type input "2"
drag, startPoint x: 483, startPoint y: 393, endPoint x: 485, endPoint y: 406, distance: 13.2
click at [483, 393] on select "Select Building Building Interior Site Improvements Add Additional Location" at bounding box center [609, 394] width 328 height 22
select select "7"
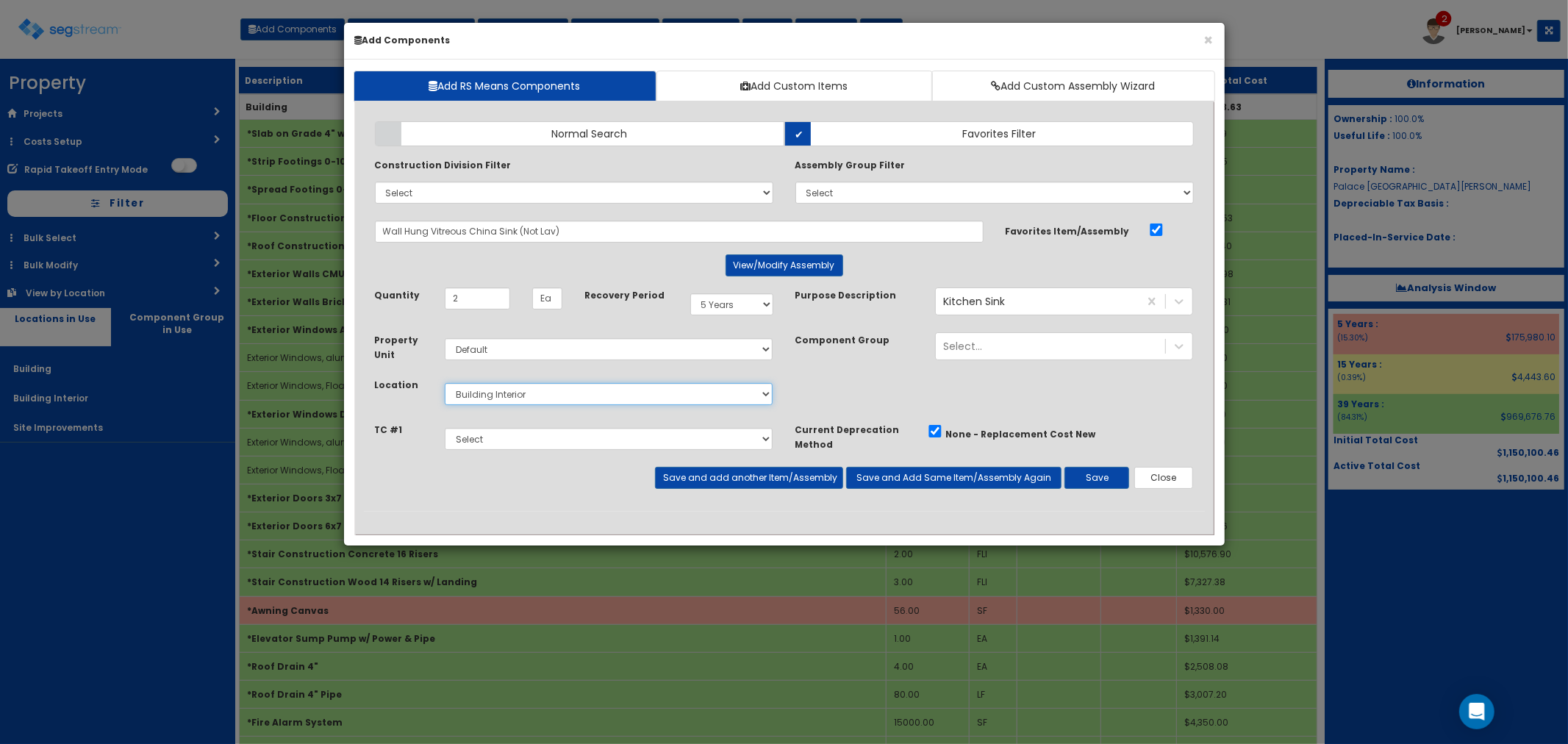
click at [444, 383] on select "Select Building Building Interior Site Improvements Add Additional Location" at bounding box center [609, 394] width 328 height 22
click at [774, 262] on button "View/Modify Assembly" at bounding box center [784, 265] width 118 height 22
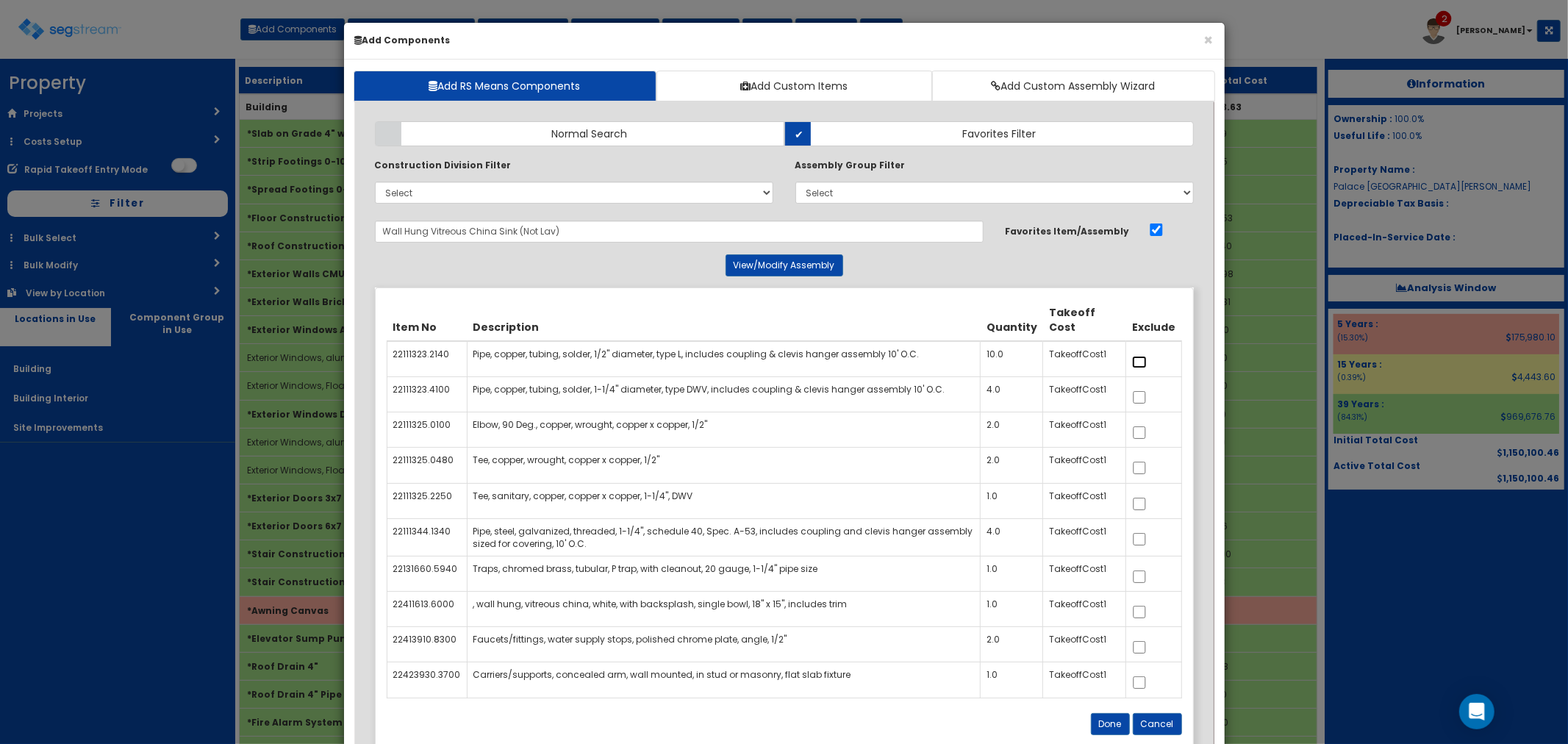
click at [1143, 357] on input "checkbox" at bounding box center [1139, 362] width 15 height 13
checkbox input "true"
click at [1135, 409] on td at bounding box center [1154, 395] width 55 height 35
click at [1143, 398] on input "checkbox" at bounding box center [1139, 397] width 15 height 13
checkbox input "true"
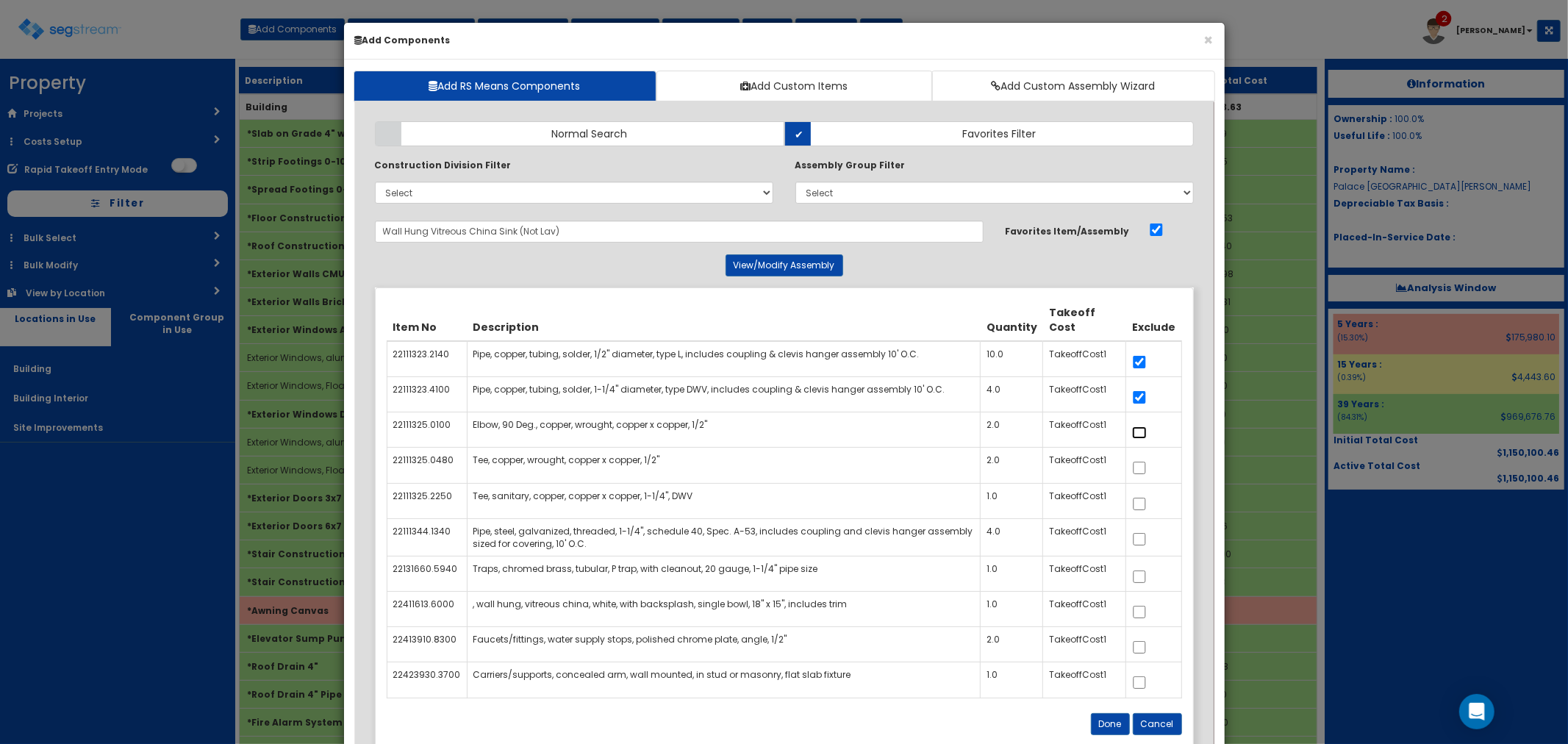
click at [1137, 438] on input "checkbox" at bounding box center [1139, 433] width 15 height 13
checkbox input "true"
click at [1142, 468] on input "checkbox" at bounding box center [1139, 468] width 15 height 13
checkbox input "true"
click at [1141, 505] on input "checkbox" at bounding box center [1139, 504] width 15 height 13
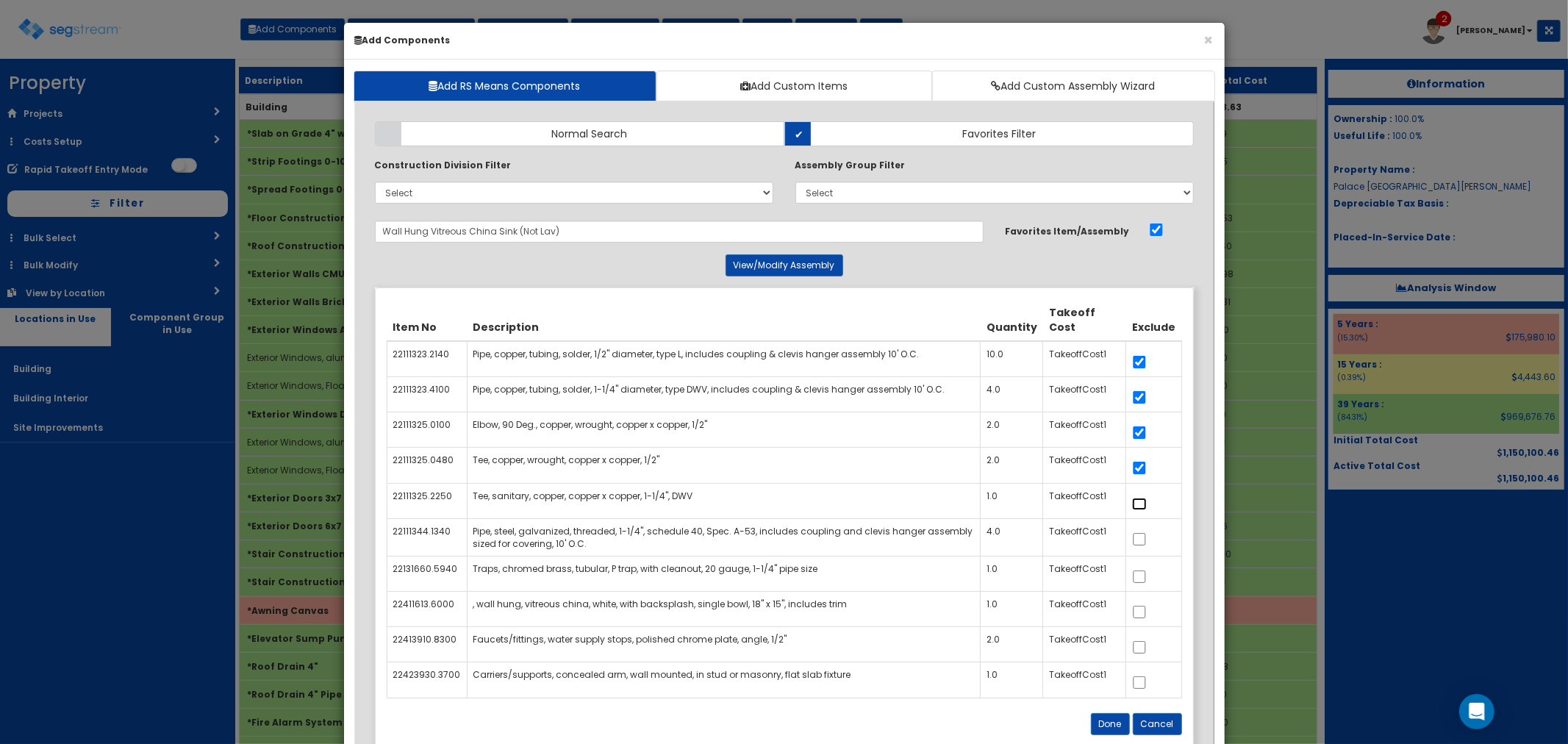
checkbox input "true"
click at [1143, 539] on input "checkbox" at bounding box center [1139, 540] width 15 height 13
checkbox input "true"
click at [1138, 583] on input "checkbox" at bounding box center [1139, 577] width 15 height 13
checkbox input "true"
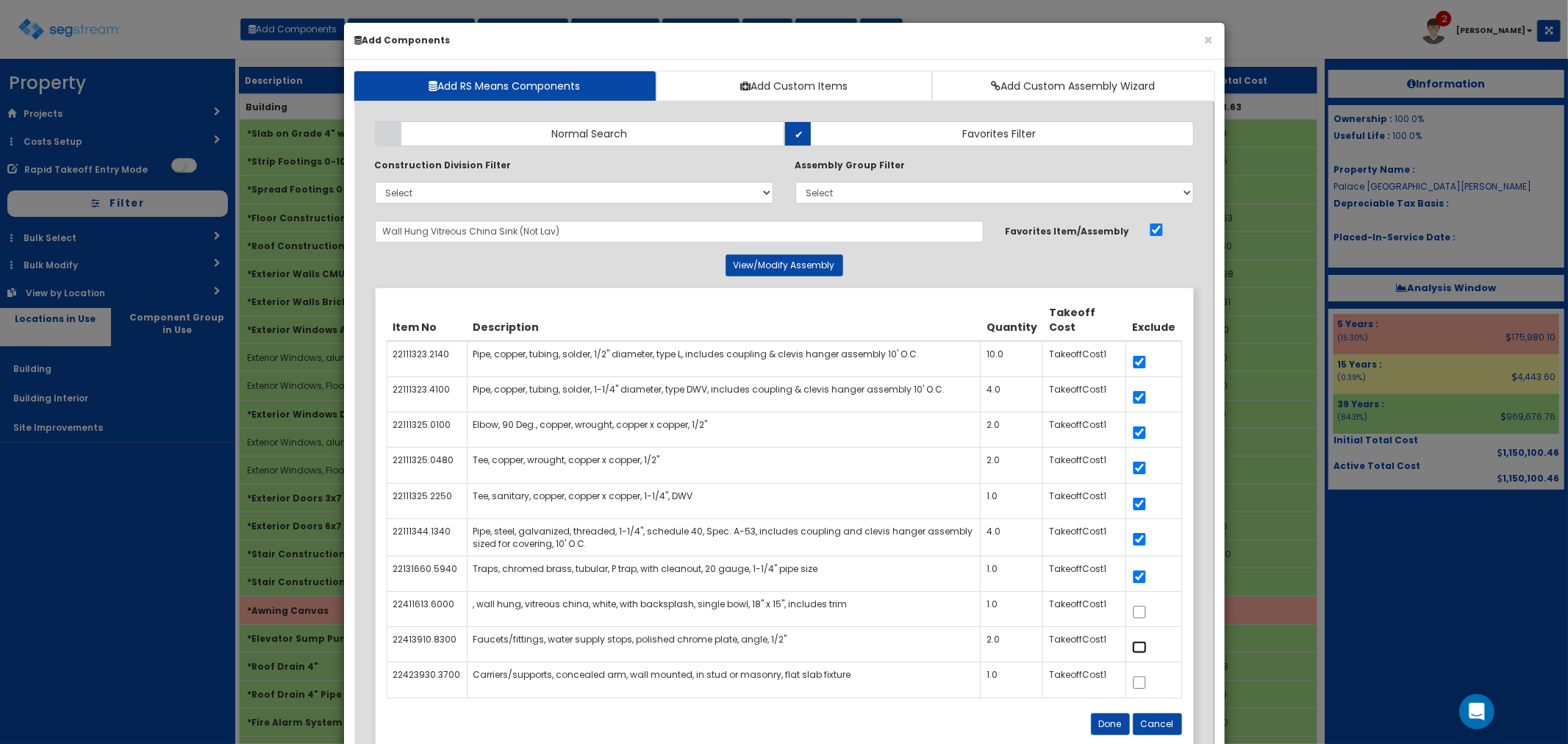
click at [1144, 649] on input "checkbox" at bounding box center [1139, 648] width 15 height 13
checkbox input "true"
click at [1144, 688] on input "checkbox" at bounding box center [1139, 683] width 15 height 13
checkbox input "true"
click at [1114, 724] on button "Done" at bounding box center [1110, 724] width 39 height 22
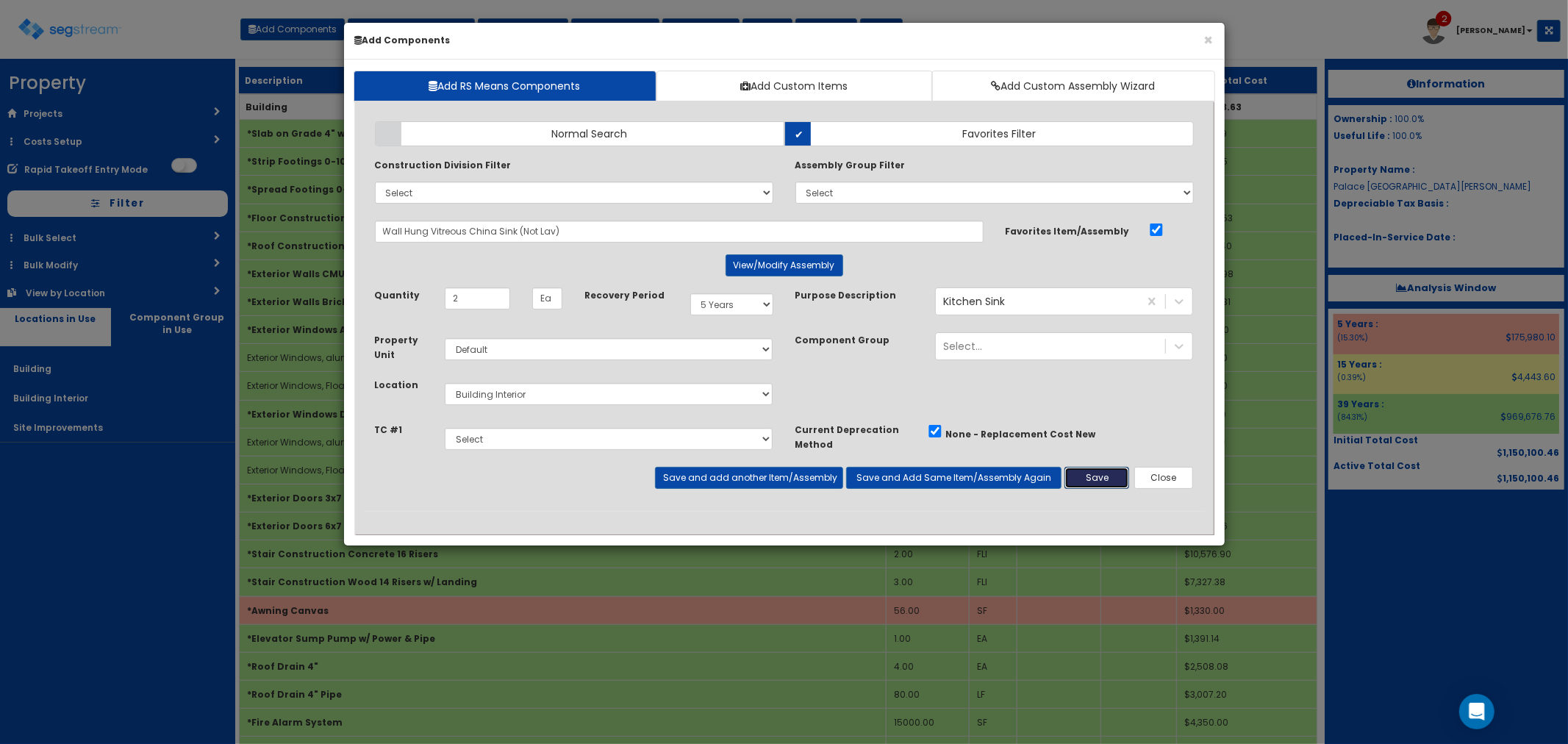
click at [1104, 483] on button "Save" at bounding box center [1096, 478] width 64 height 22
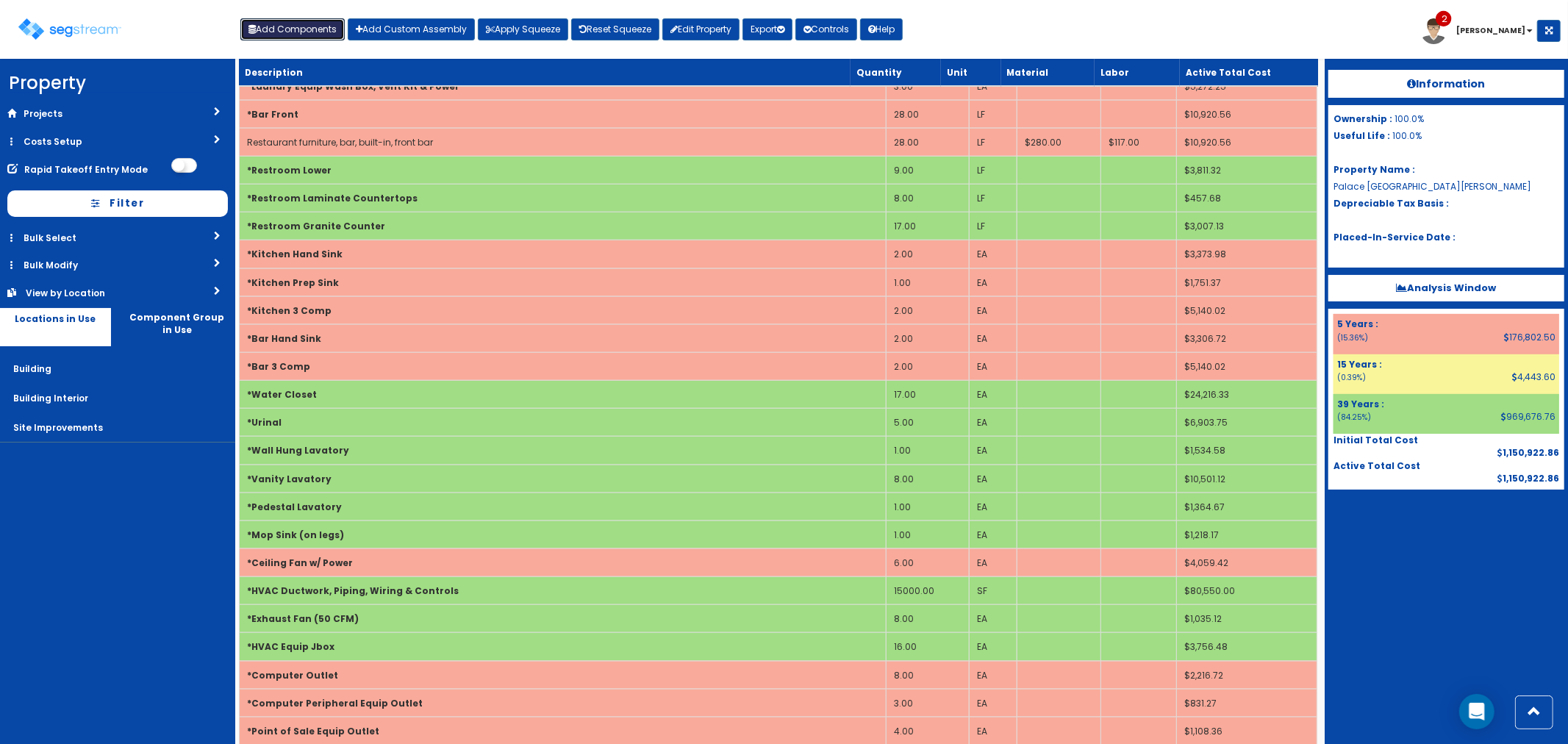
scroll to position [1552, 0]
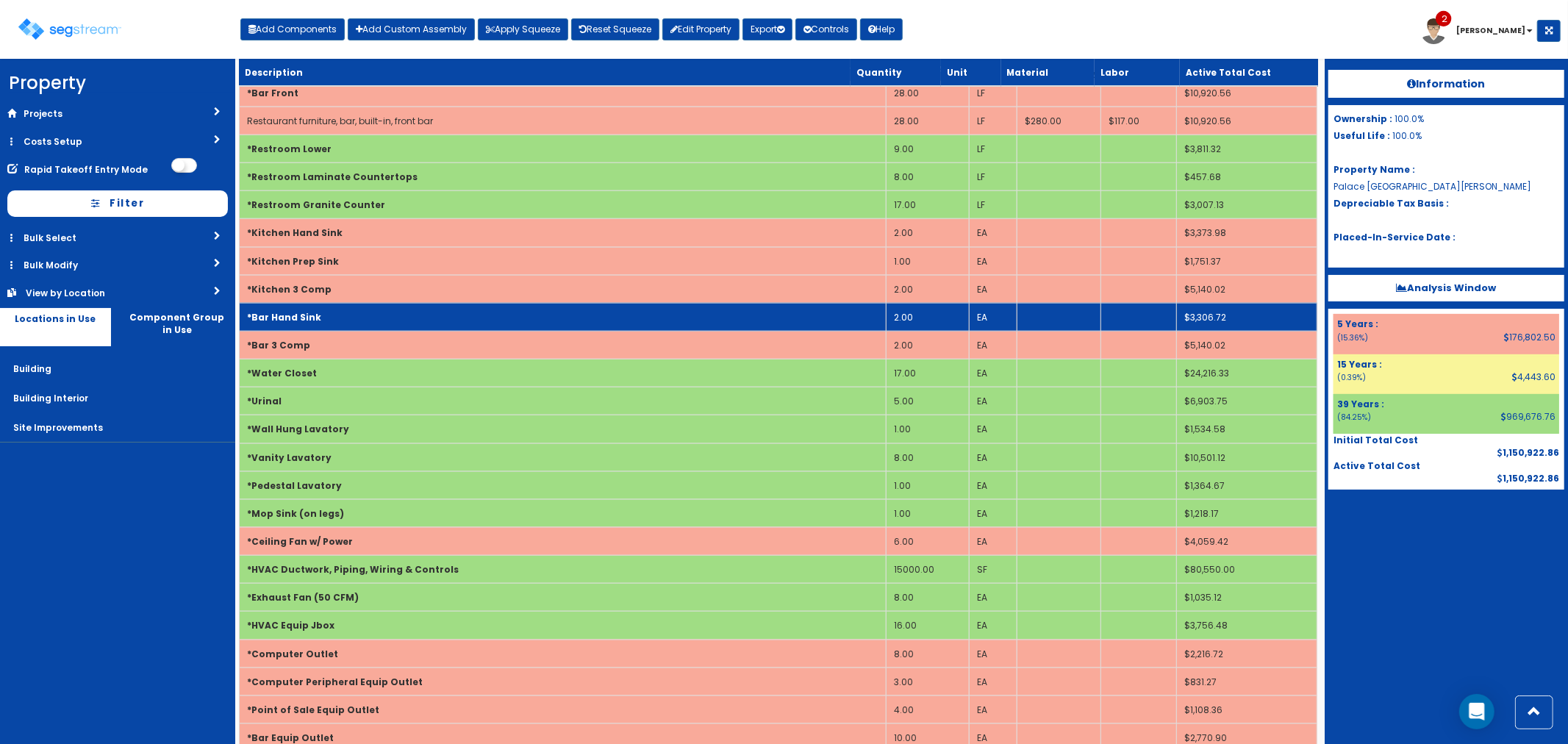
click at [401, 324] on td "*Bar Hand Sink" at bounding box center [561, 317] width 647 height 28
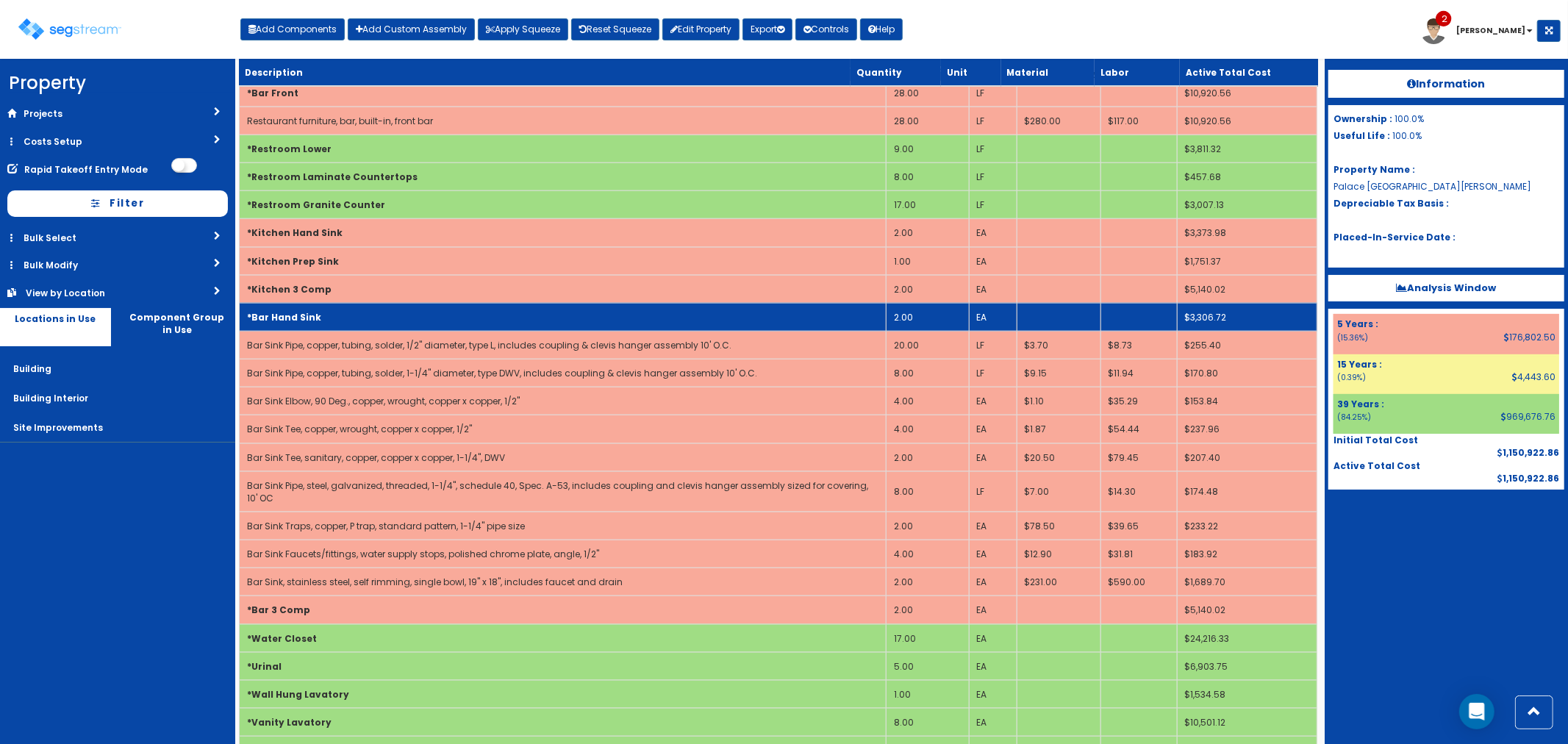
click at [401, 324] on td "*Bar Hand Sink" at bounding box center [561, 317] width 647 height 28
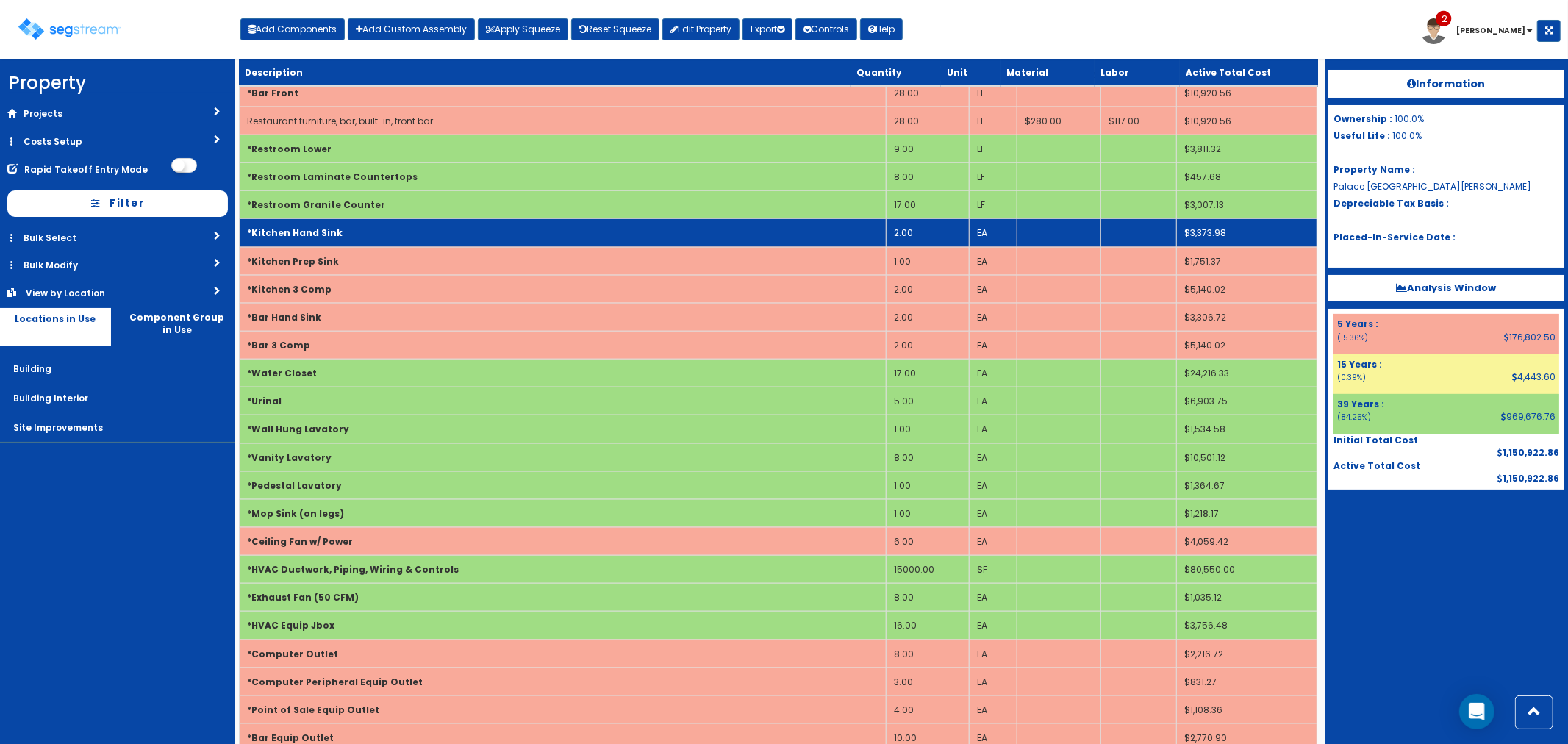
click at [397, 234] on td "*Kitchen Hand Sink" at bounding box center [561, 233] width 647 height 28
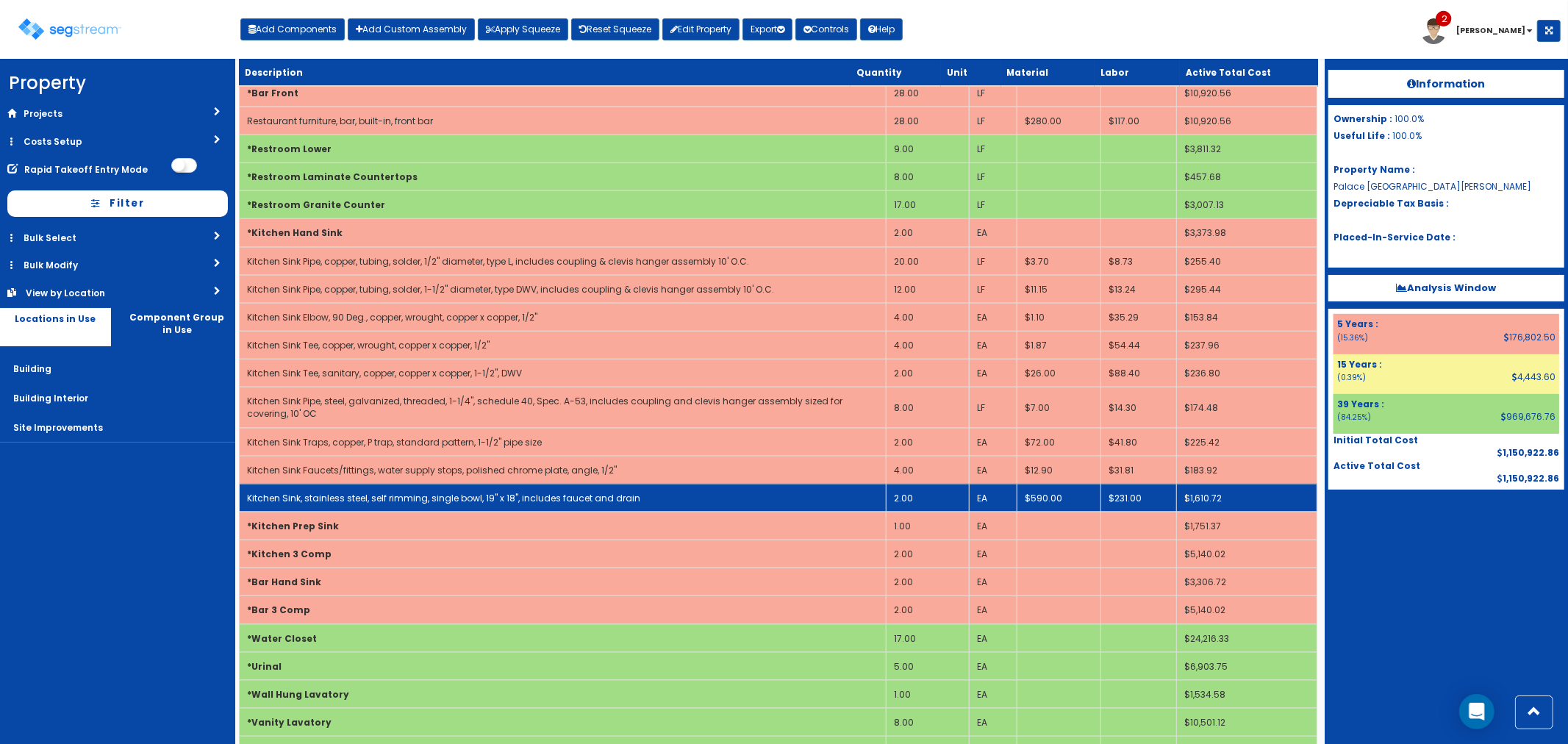
click at [918, 501] on td "2.00" at bounding box center [928, 497] width 83 height 28
click at [918, 502] on td "2.00" at bounding box center [928, 497] width 83 height 28
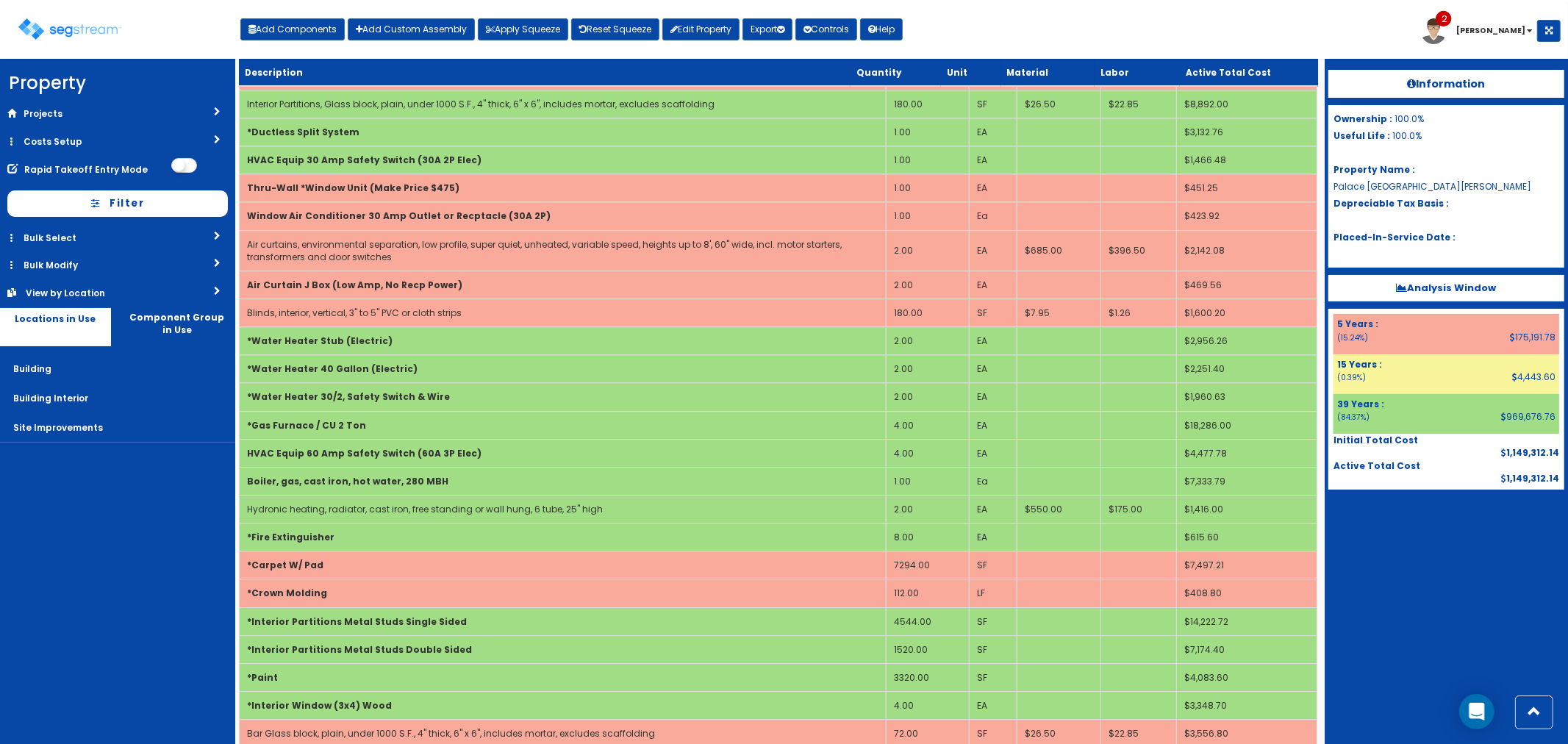
scroll to position [3759, 0]
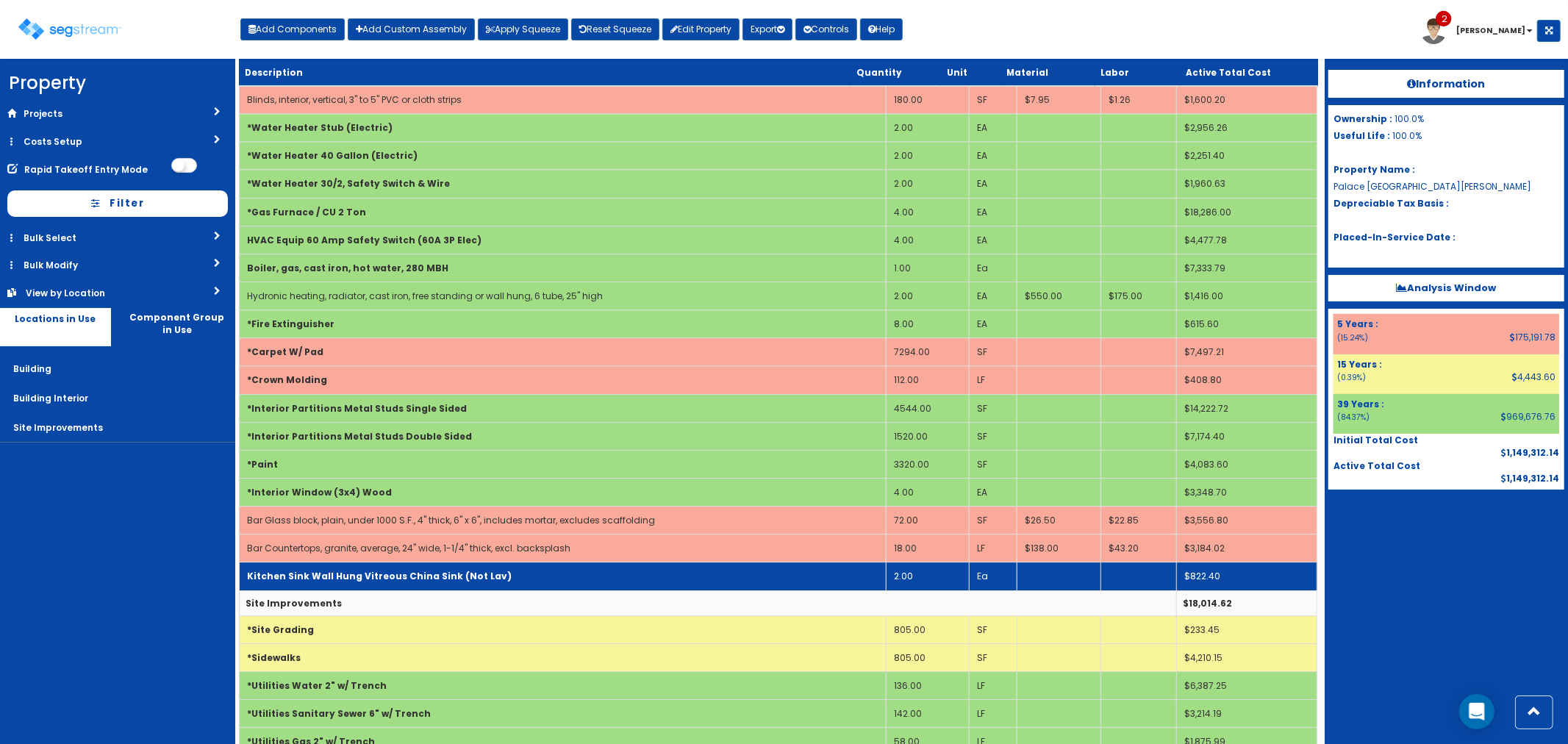
click at [553, 582] on td "Kitchen Sink Wall Hung Vitreous China Sink (Not Lav)" at bounding box center [561, 576] width 647 height 28
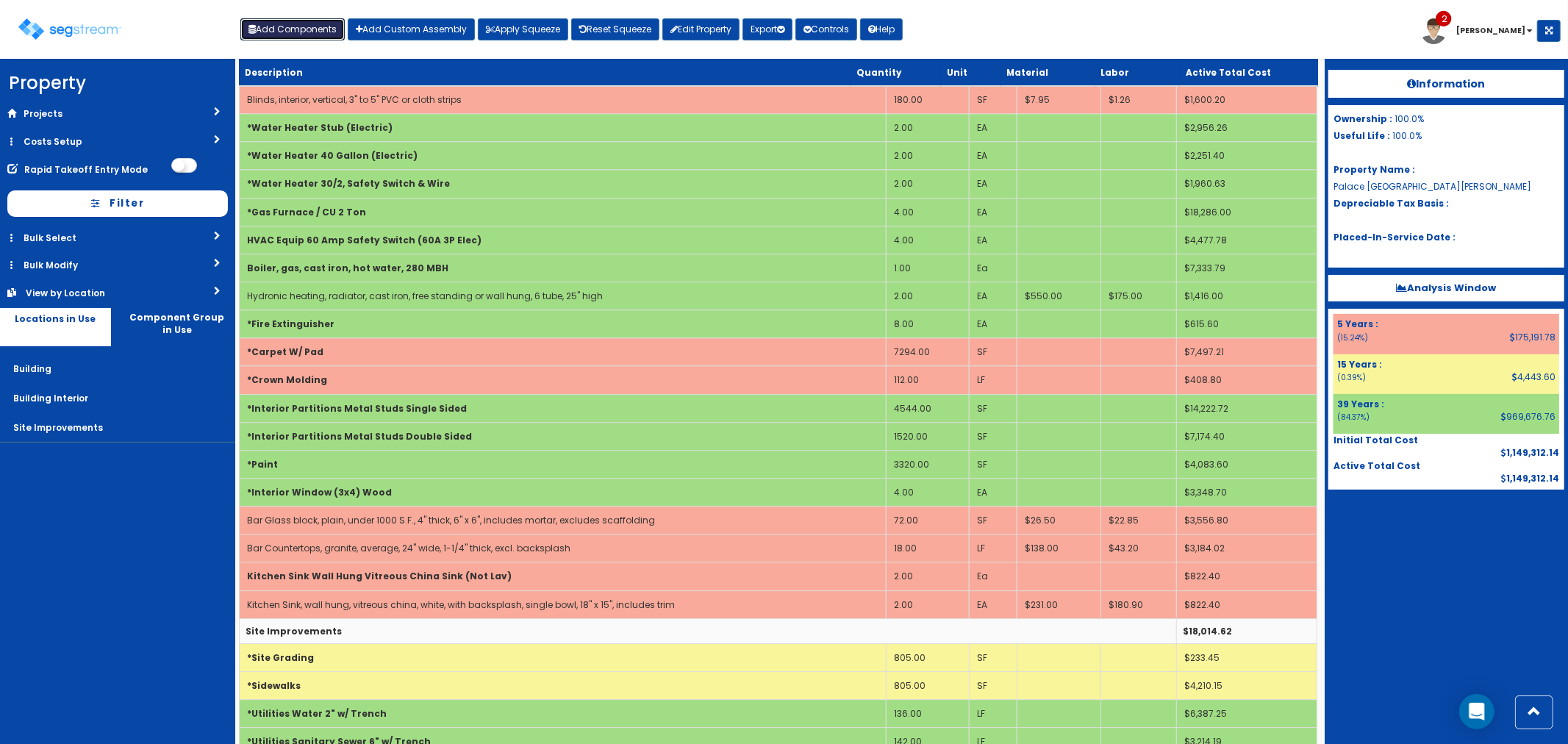
drag, startPoint x: 263, startPoint y: 32, endPoint x: 534, endPoint y: 85, distance: 276.1
click at [265, 31] on button "Add Components" at bounding box center [292, 29] width 104 height 22
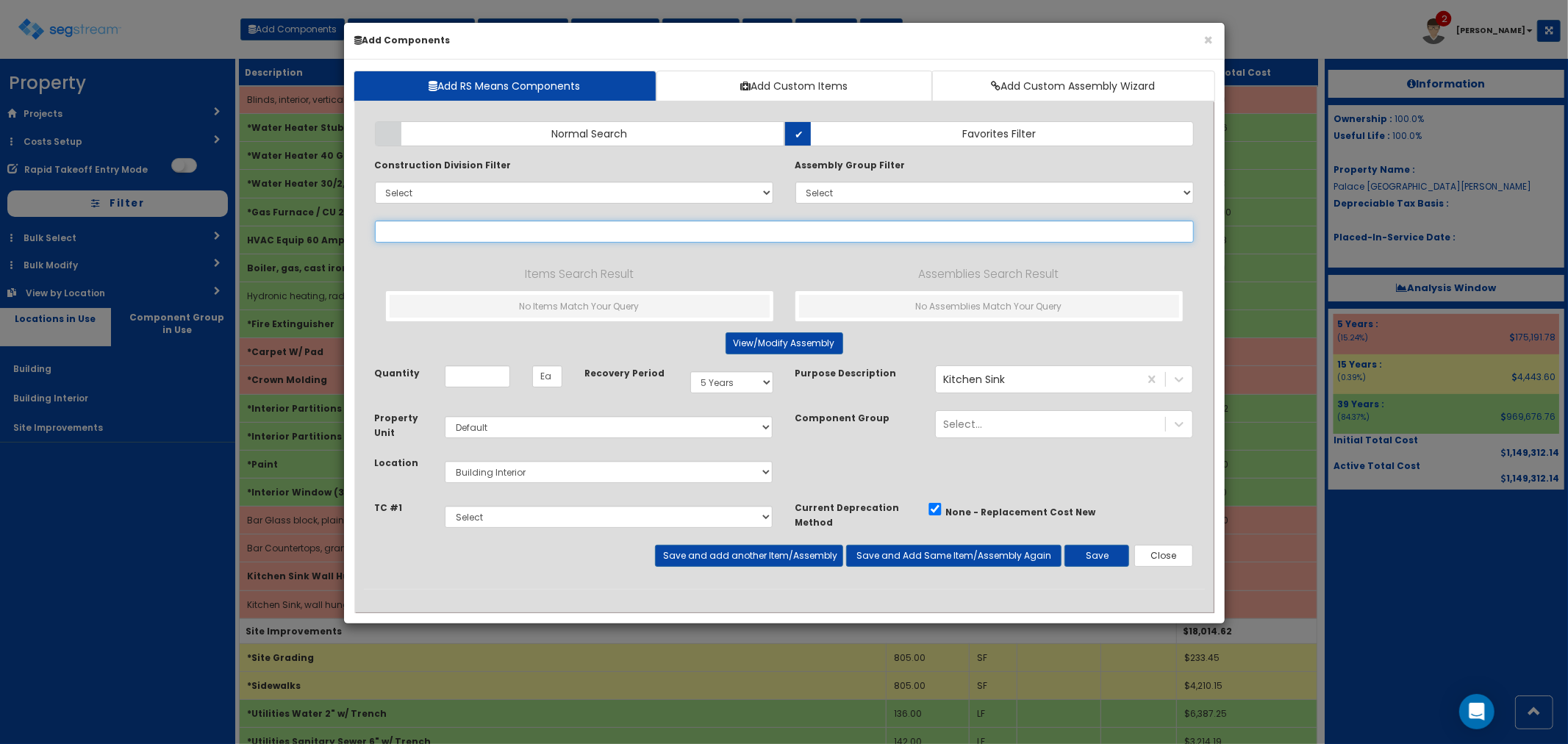
select select
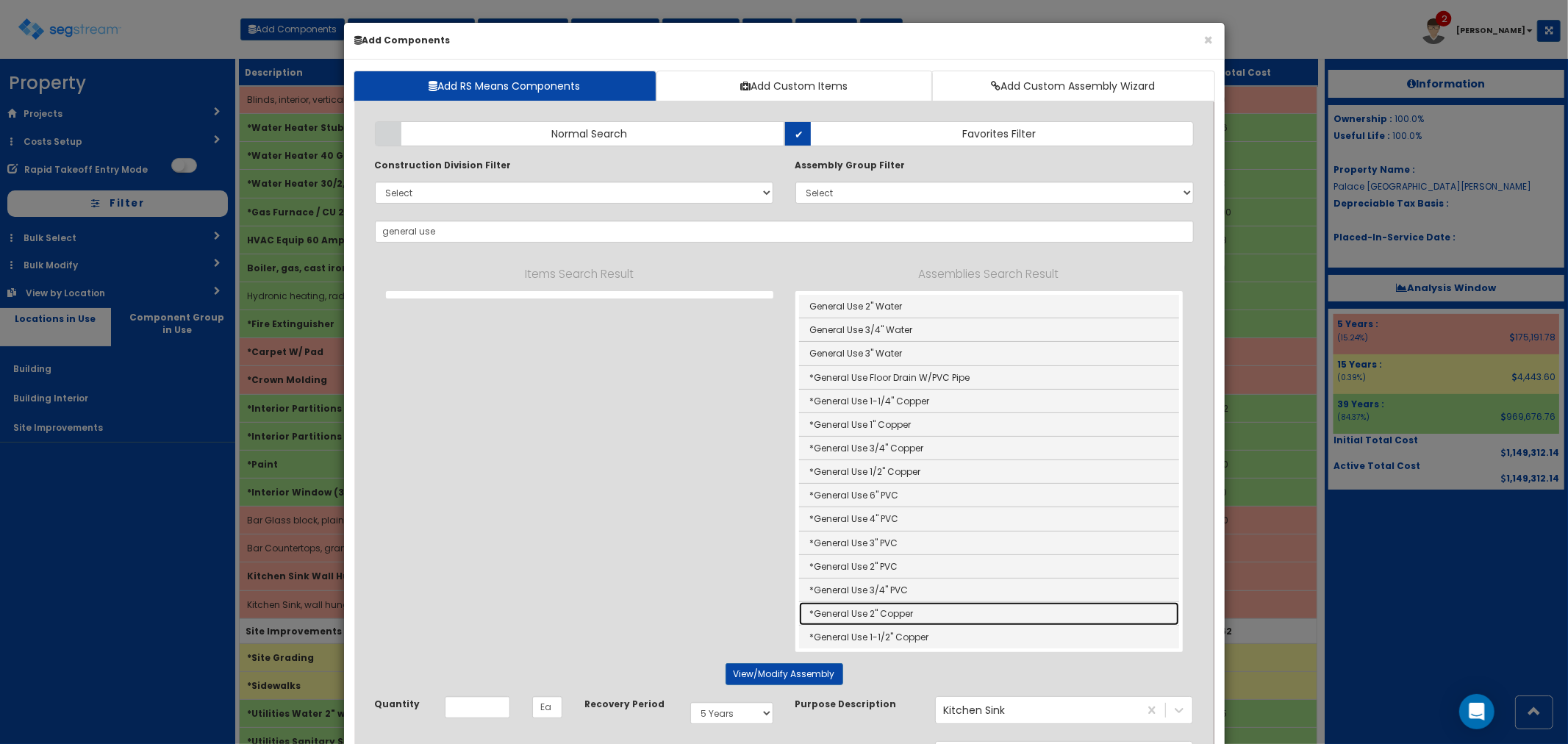
click at [906, 615] on link "*General Use 2" Copper" at bounding box center [989, 614] width 380 height 24
type input "*General Use 2" Copper"
type input "LF"
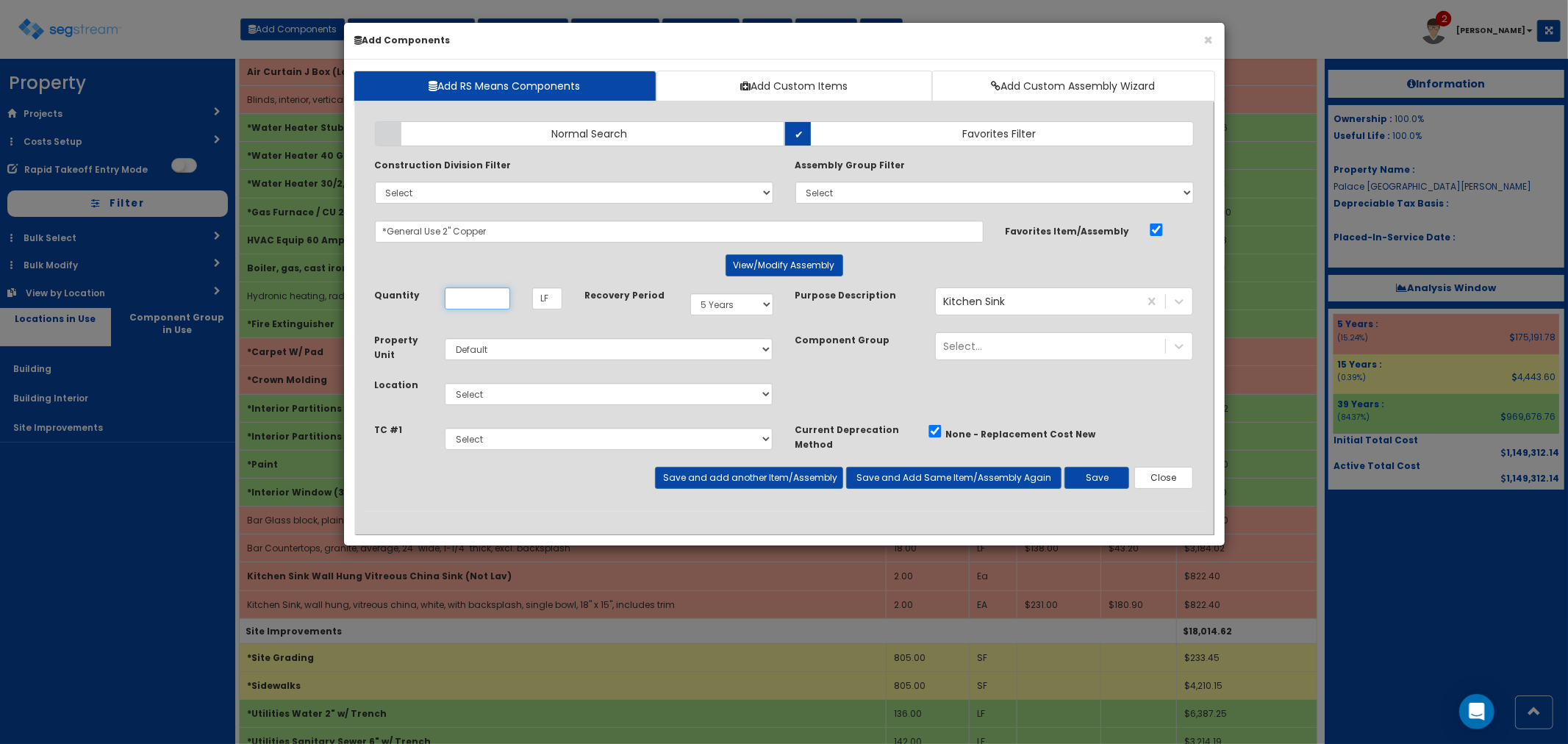
scroll to position [0, 0]
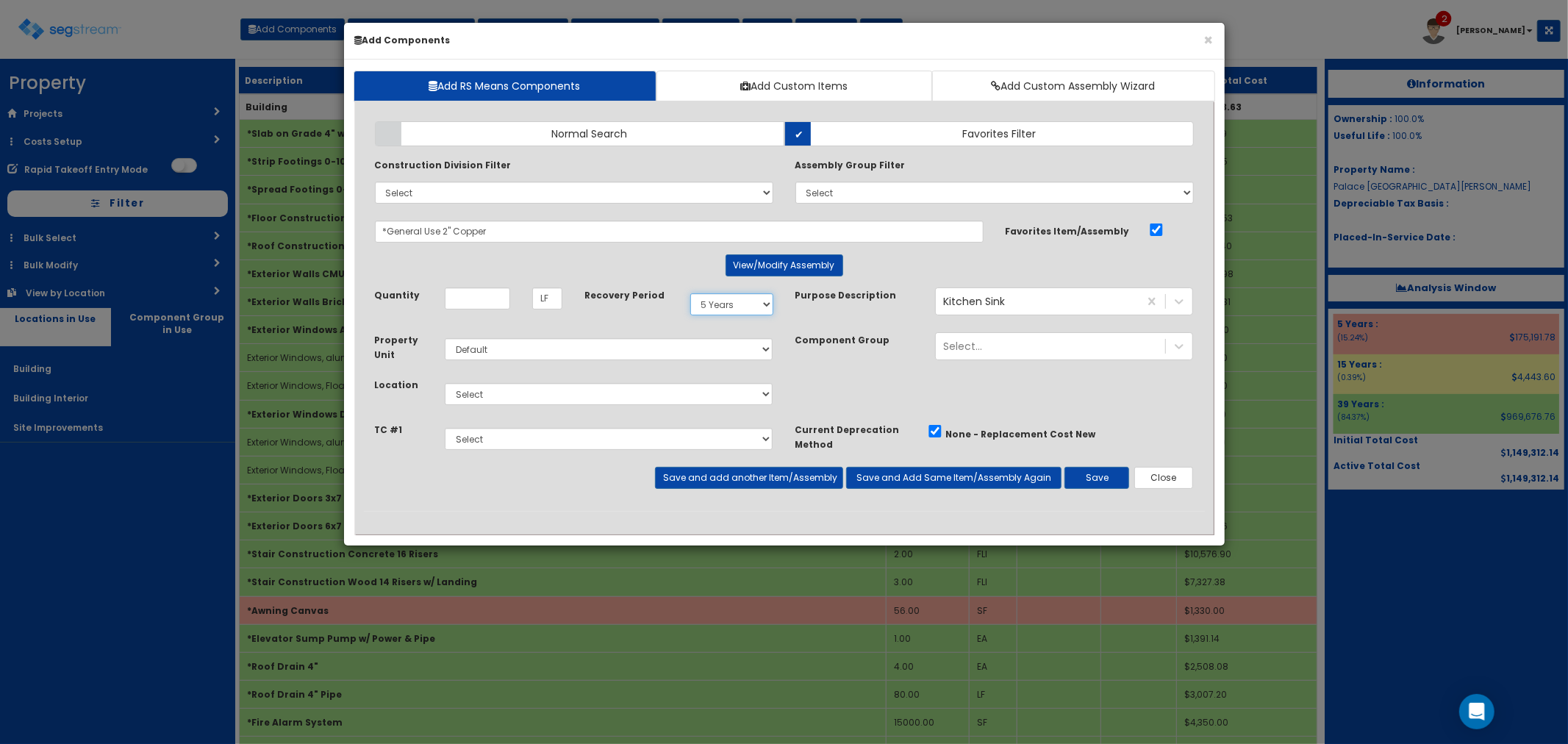
click at [728, 305] on select "Select 5 Years 7 Years 9 Years 10 Years 15 Years 15 Year QLI 15 Year QRP 15 Yea…" at bounding box center [732, 304] width 83 height 22
select select "39Y"
click at [690, 293] on select "Select 5 Years 7 Years 9 Years 10 Years 15 Years 15 Year QLI 15 Year QRP 15 Yea…" at bounding box center [732, 304] width 83 height 22
click at [473, 308] on input "Quantity" at bounding box center [477, 299] width 65 height 22
type input "133"
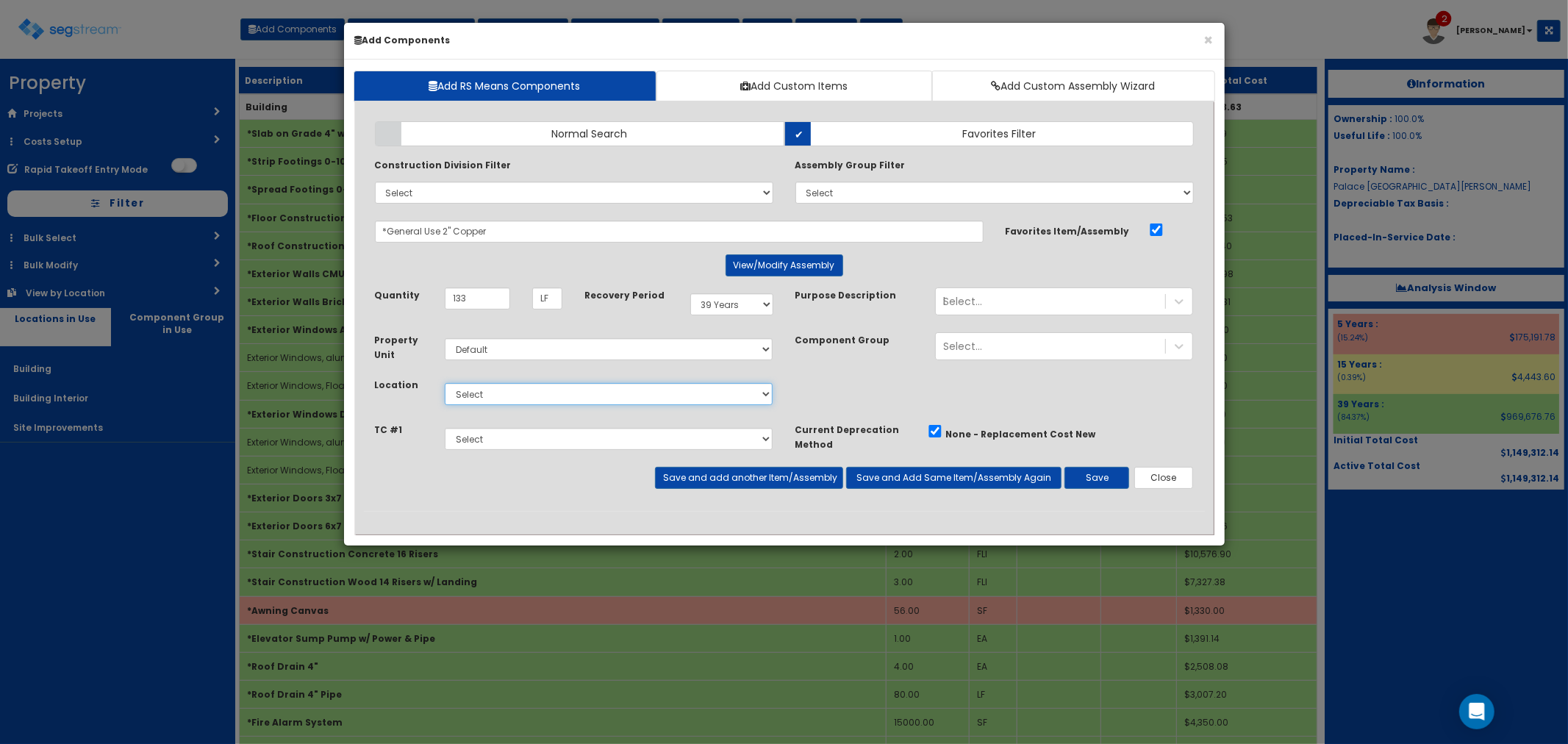
drag, startPoint x: 472, startPoint y: 391, endPoint x: 473, endPoint y: 398, distance: 7.1
click at [472, 391] on select "Select Building Building Interior Site Improvements Add Additional Location" at bounding box center [609, 394] width 328 height 22
select select "7"
click at [444, 383] on select "Select Building Building Interior Site Improvements Add Additional Location" at bounding box center [609, 394] width 328 height 22
click at [693, 475] on button "Save and add another Item/Assembly" at bounding box center [749, 478] width 189 height 22
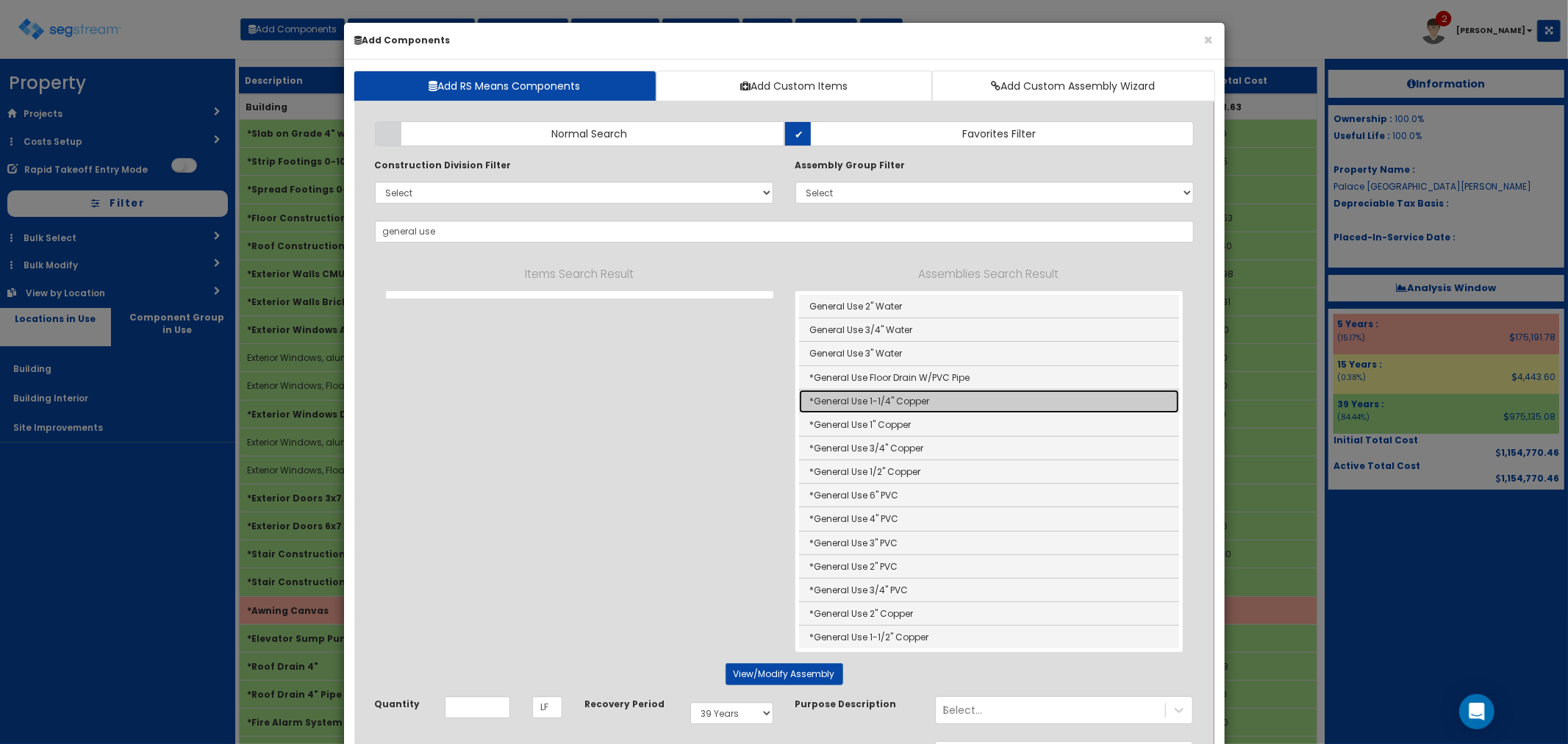
click at [870, 408] on link "*General Use 1-1/4" Copper" at bounding box center [989, 402] width 380 height 24
type input "*General Use 1-1/4" Copper"
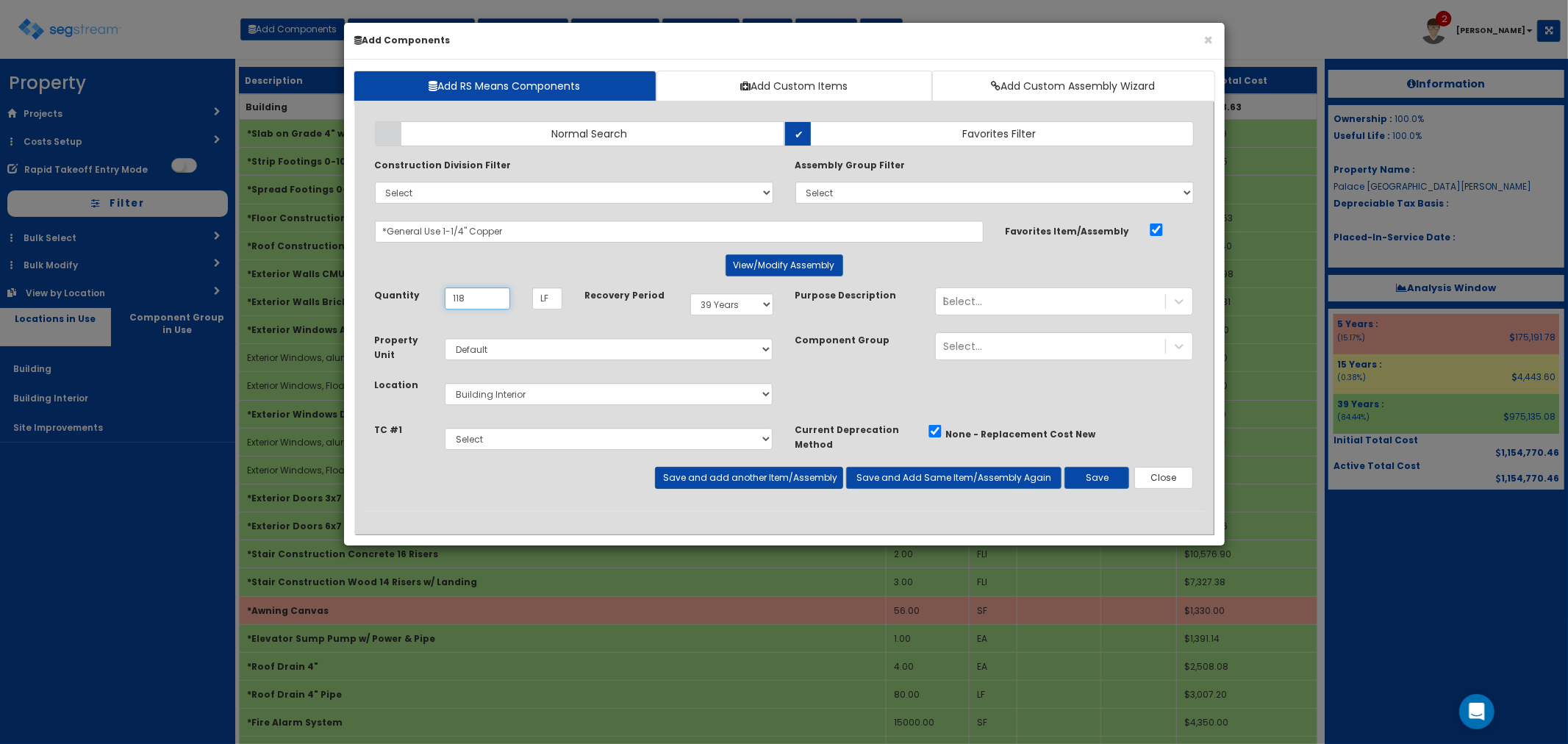
type input "118"
click at [729, 479] on button "Save and add another Item/Assembly" at bounding box center [749, 478] width 189 height 22
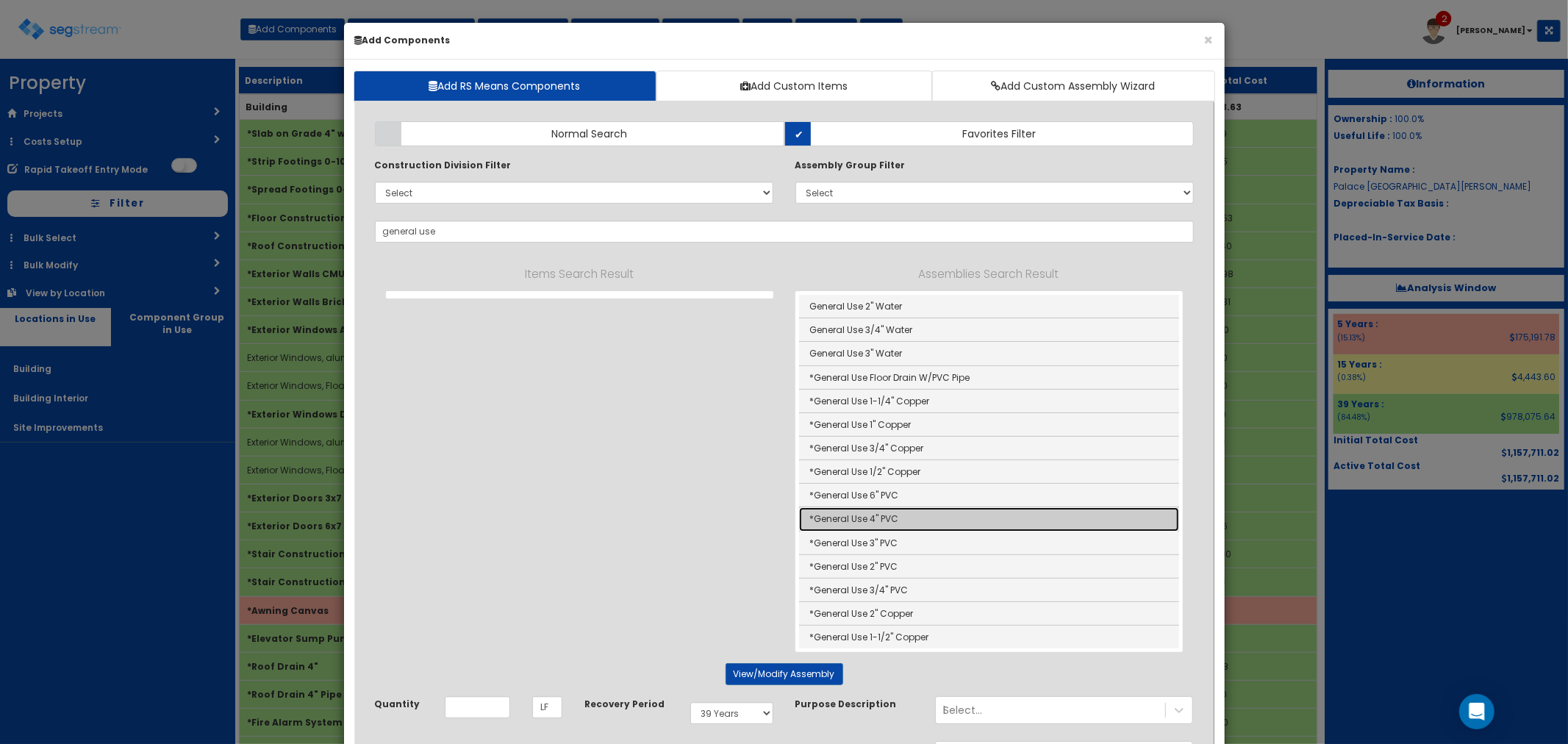
click at [895, 519] on link "*General Use 4" PVC" at bounding box center [989, 519] width 380 height 24
type input "*General Use 4" PVC"
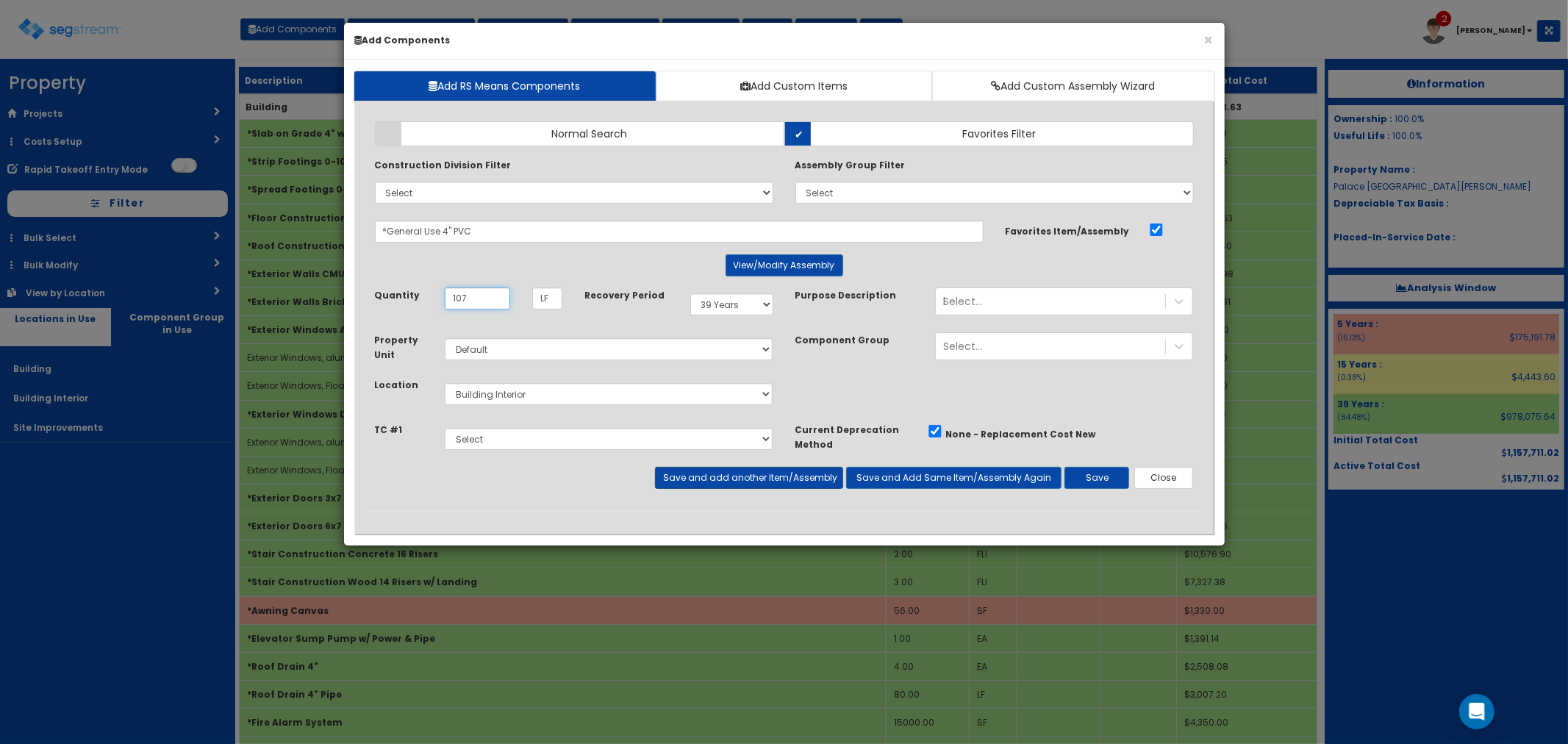
type input "107"
click at [745, 475] on button "Save and add another Item/Assembly" at bounding box center [749, 478] width 189 height 22
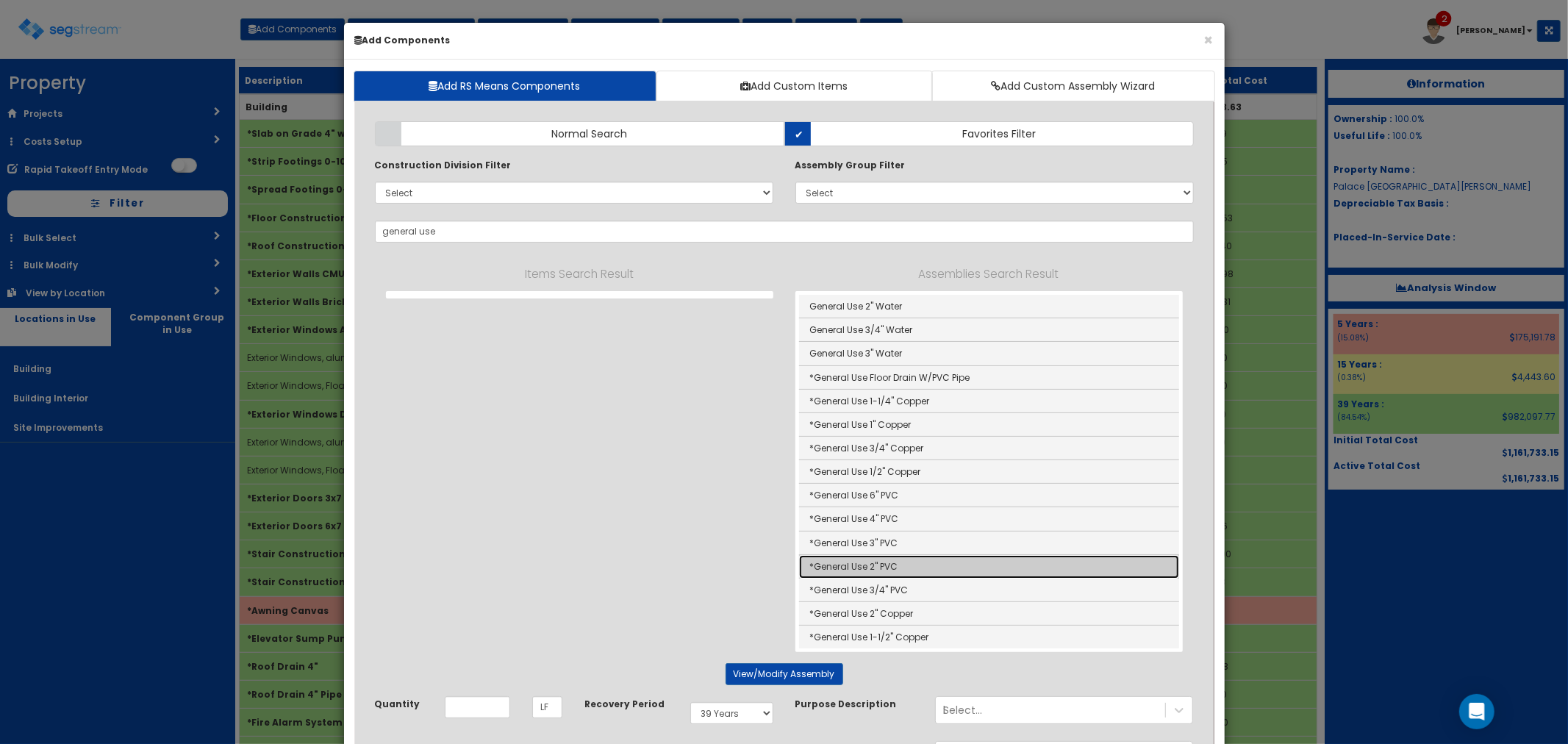
click at [914, 561] on link "*General Use 2" PVC" at bounding box center [989, 567] width 380 height 24
type input "*General Use 2" PVC"
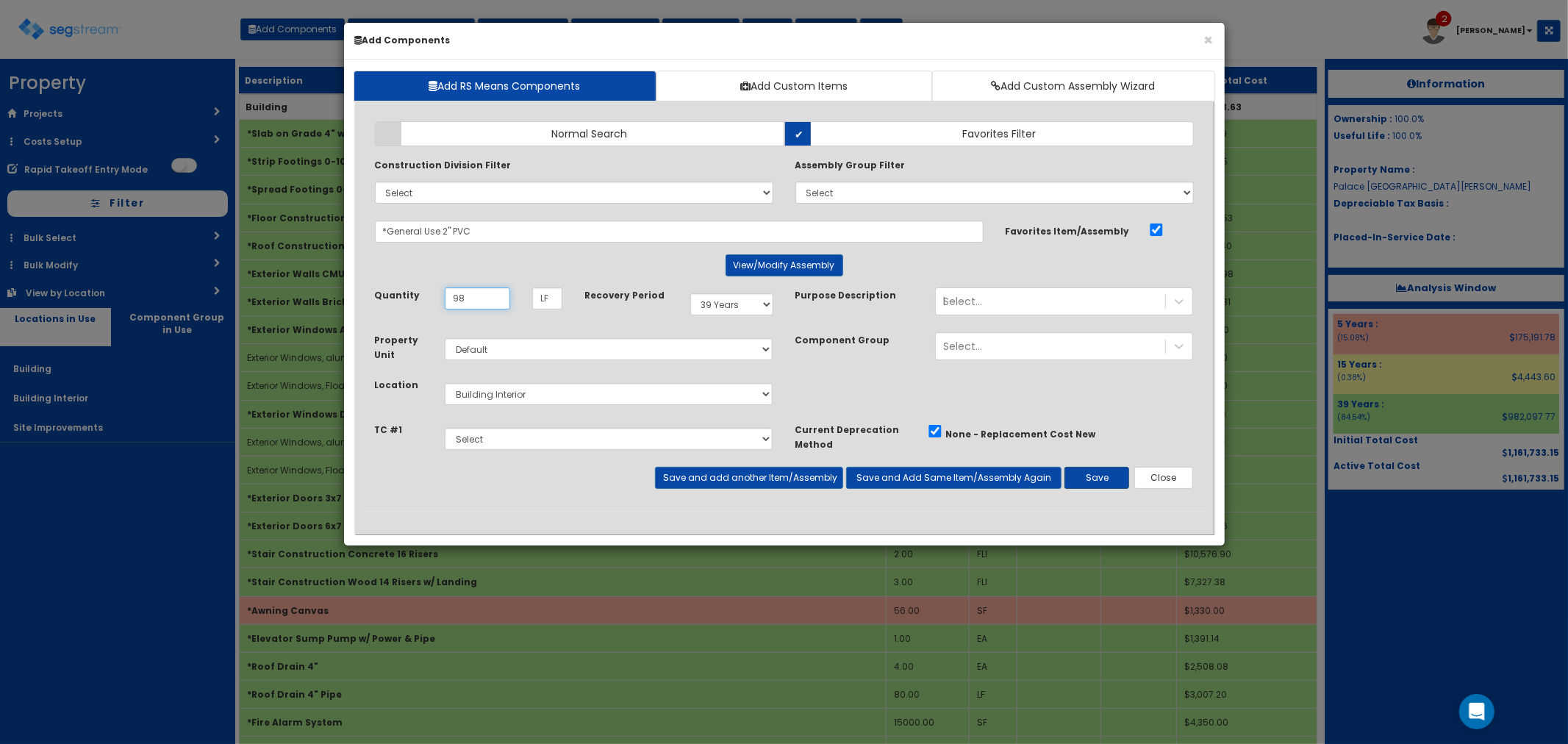
type input "98"
click at [1094, 484] on button "Save" at bounding box center [1096, 478] width 64 height 22
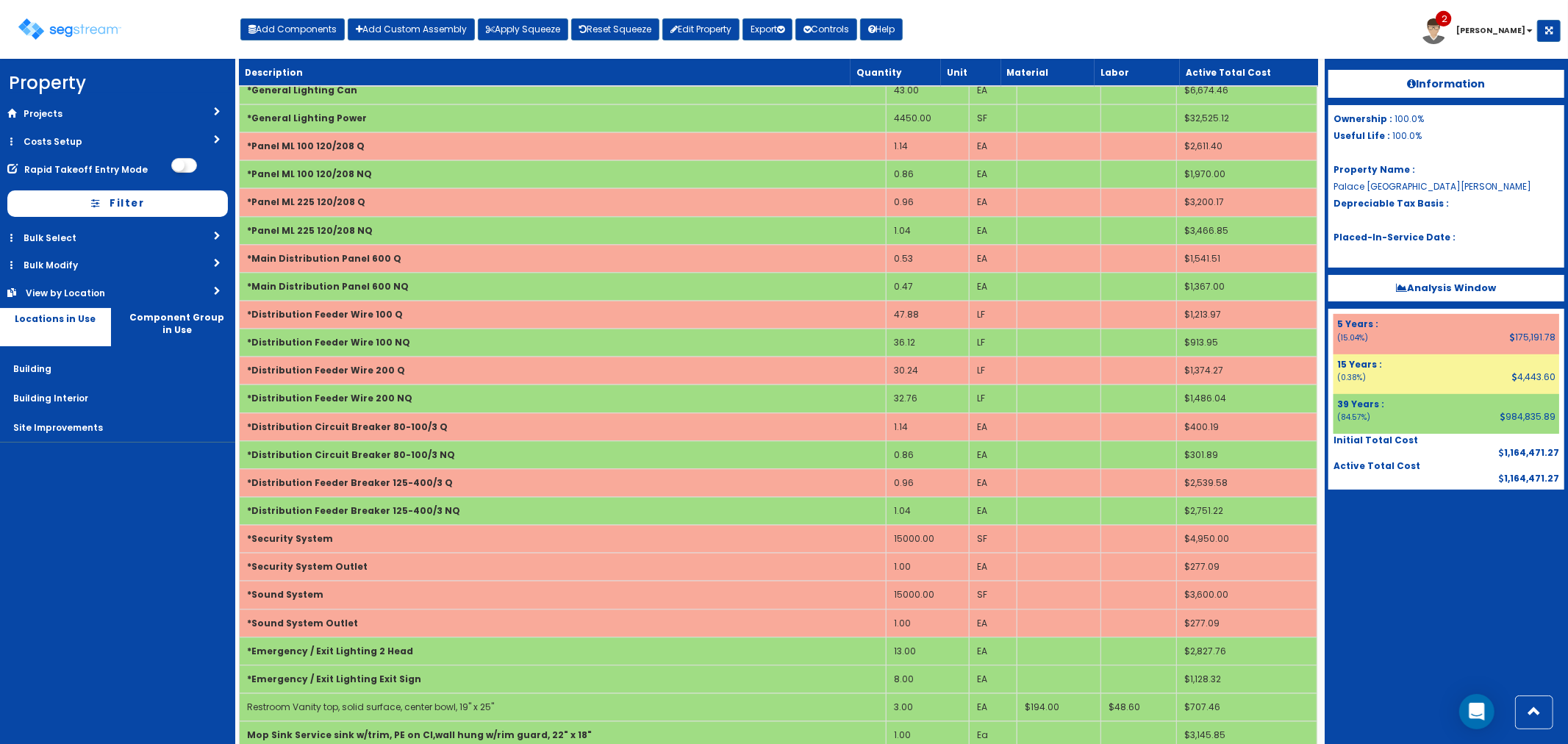
scroll to position [2778, 0]
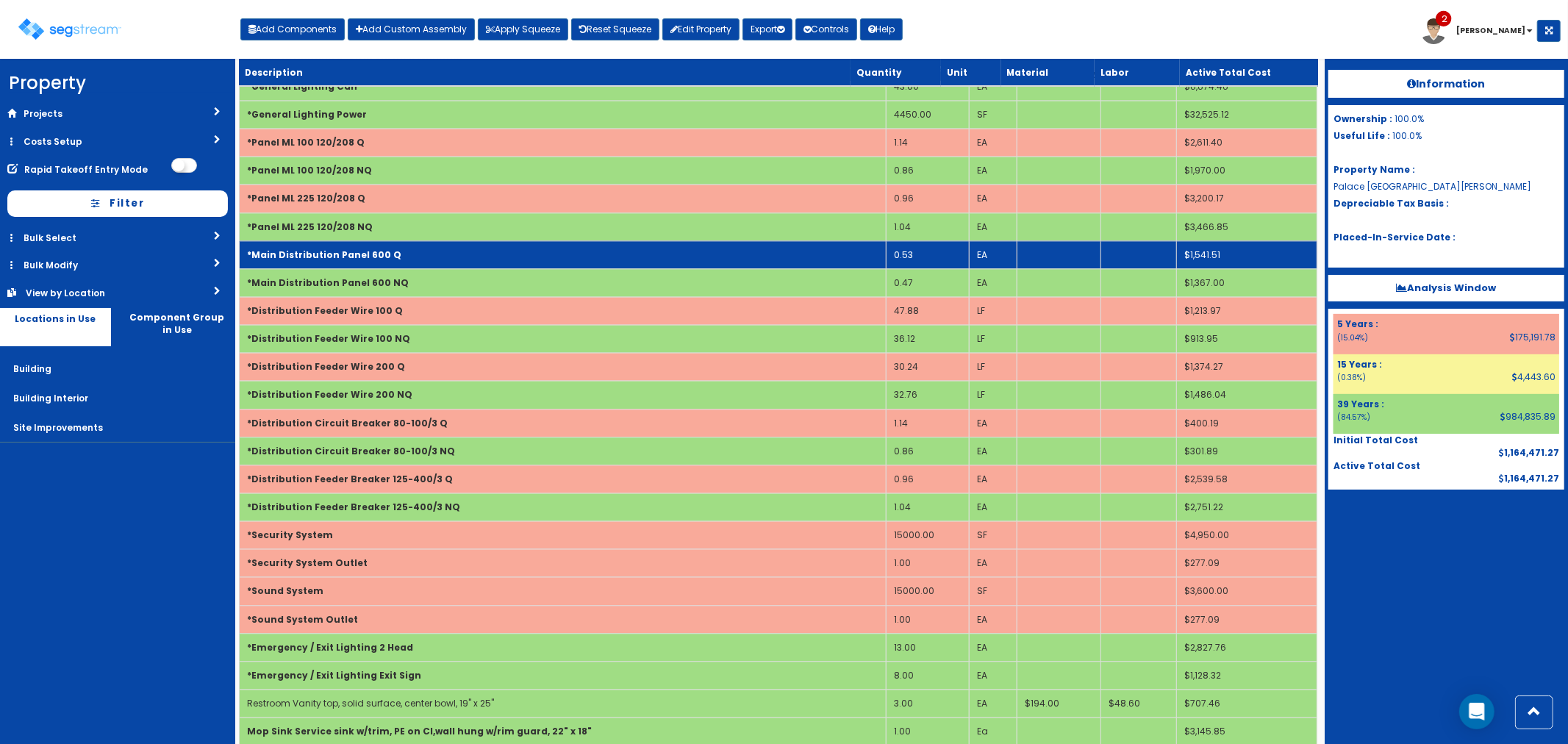
click at [461, 259] on td "*Main Distribution Panel 600 Q" at bounding box center [561, 254] width 647 height 28
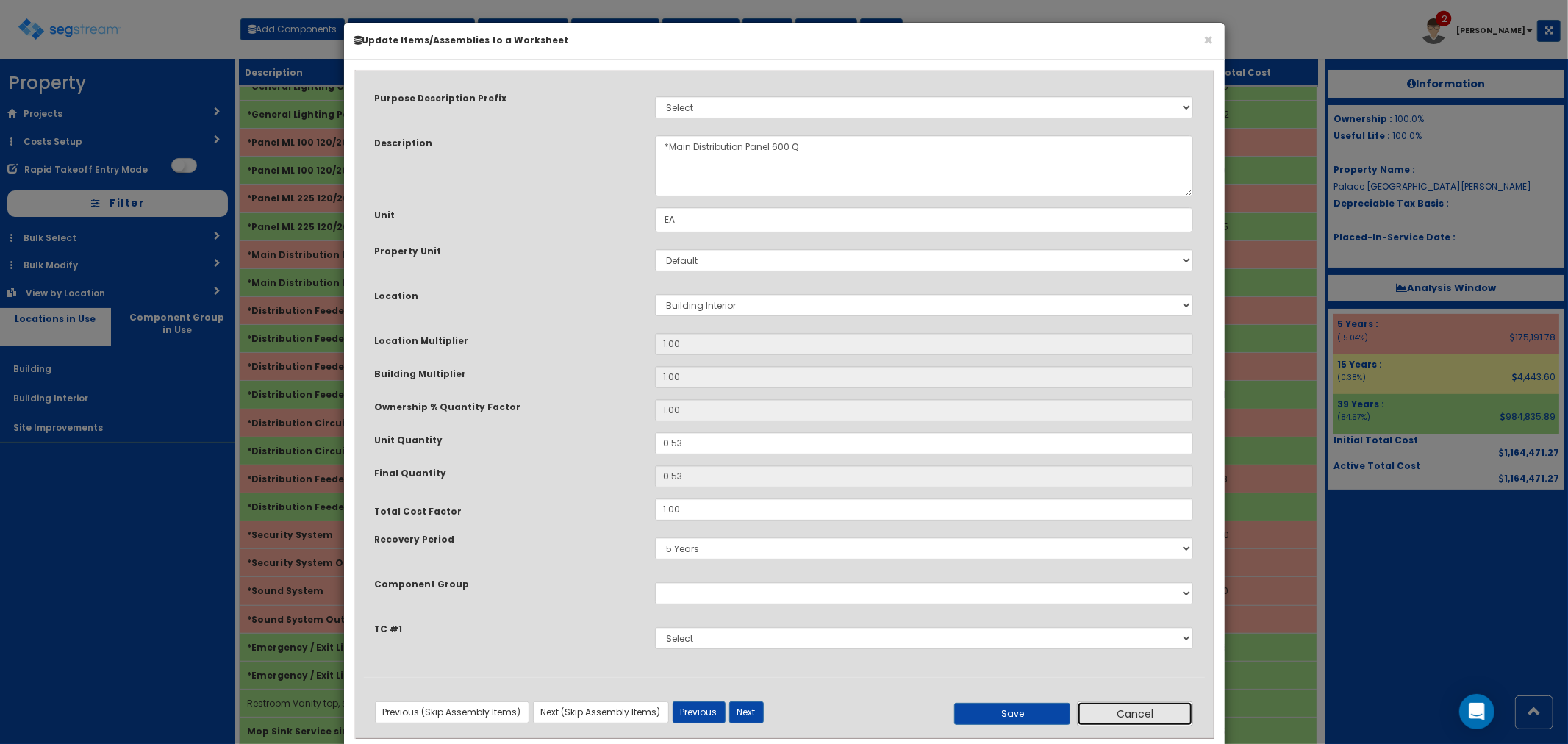
click at [1118, 710] on button "Cancel" at bounding box center [1135, 714] width 116 height 25
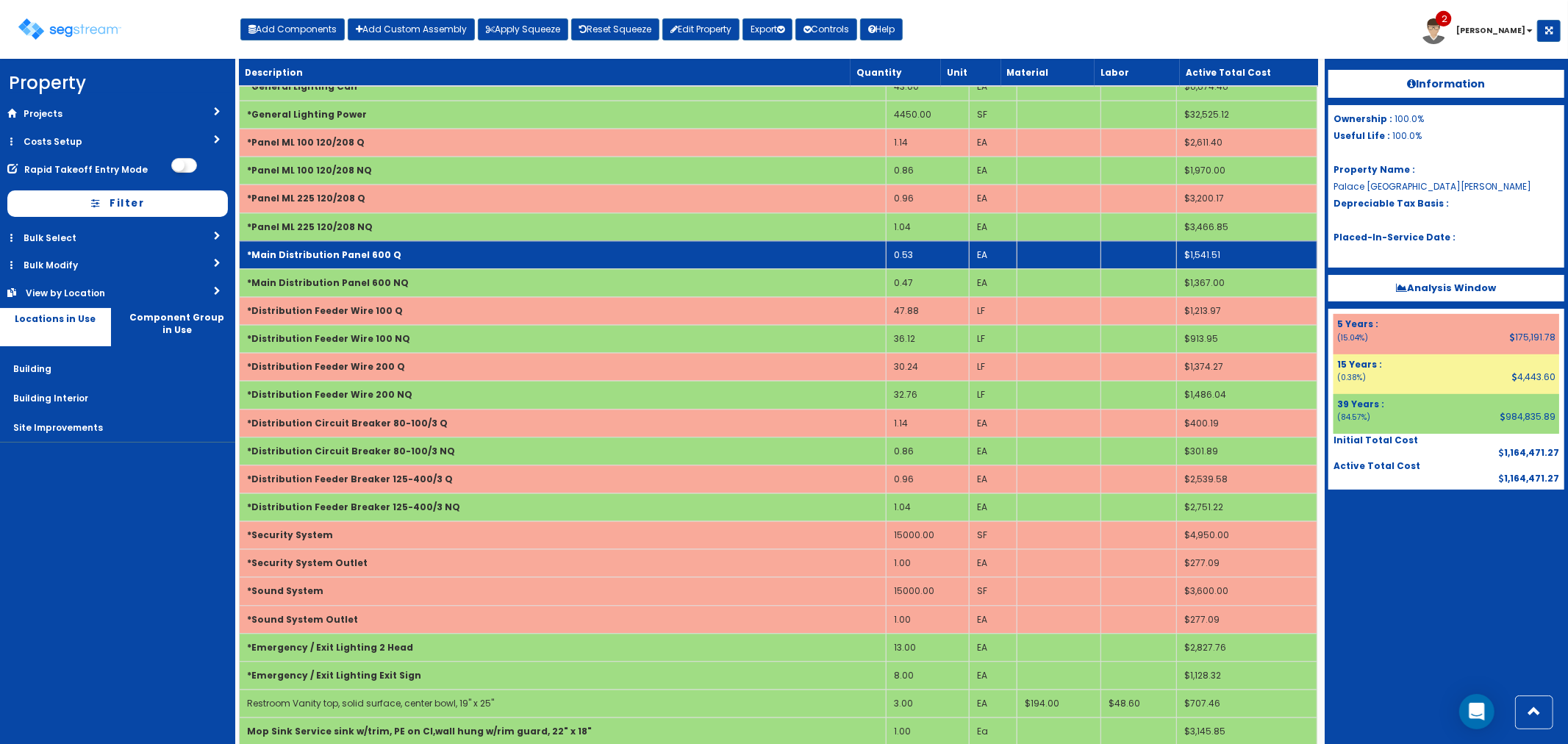
click at [378, 260] on b "*Main Distribution Panel 600 Q" at bounding box center [324, 255] width 154 height 13
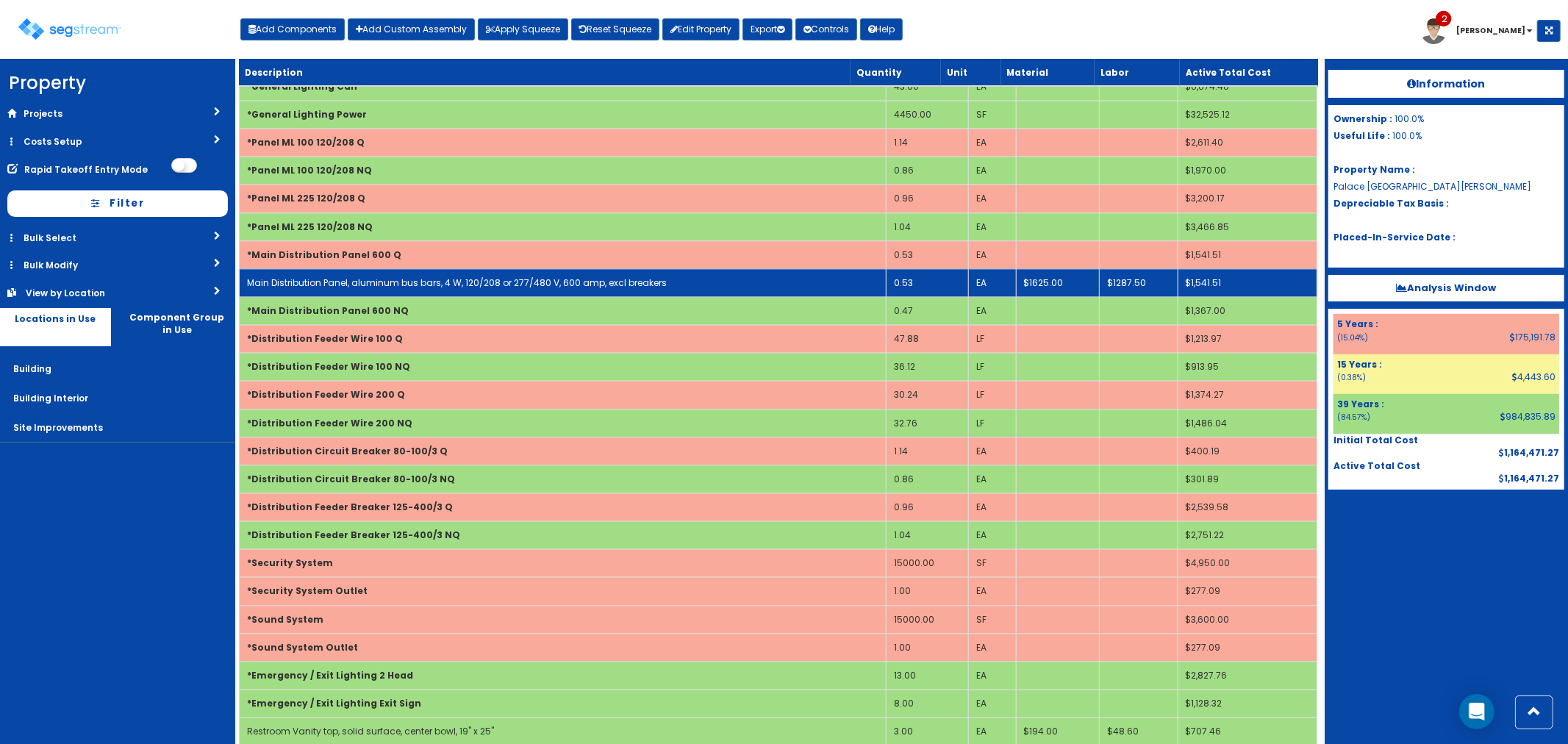
click at [550, 285] on link "Main Distribution Panel, aluminum bus bars, 4 W, 120/208 or 277/480 V, 600 amp,…" at bounding box center [456, 283] width 420 height 13
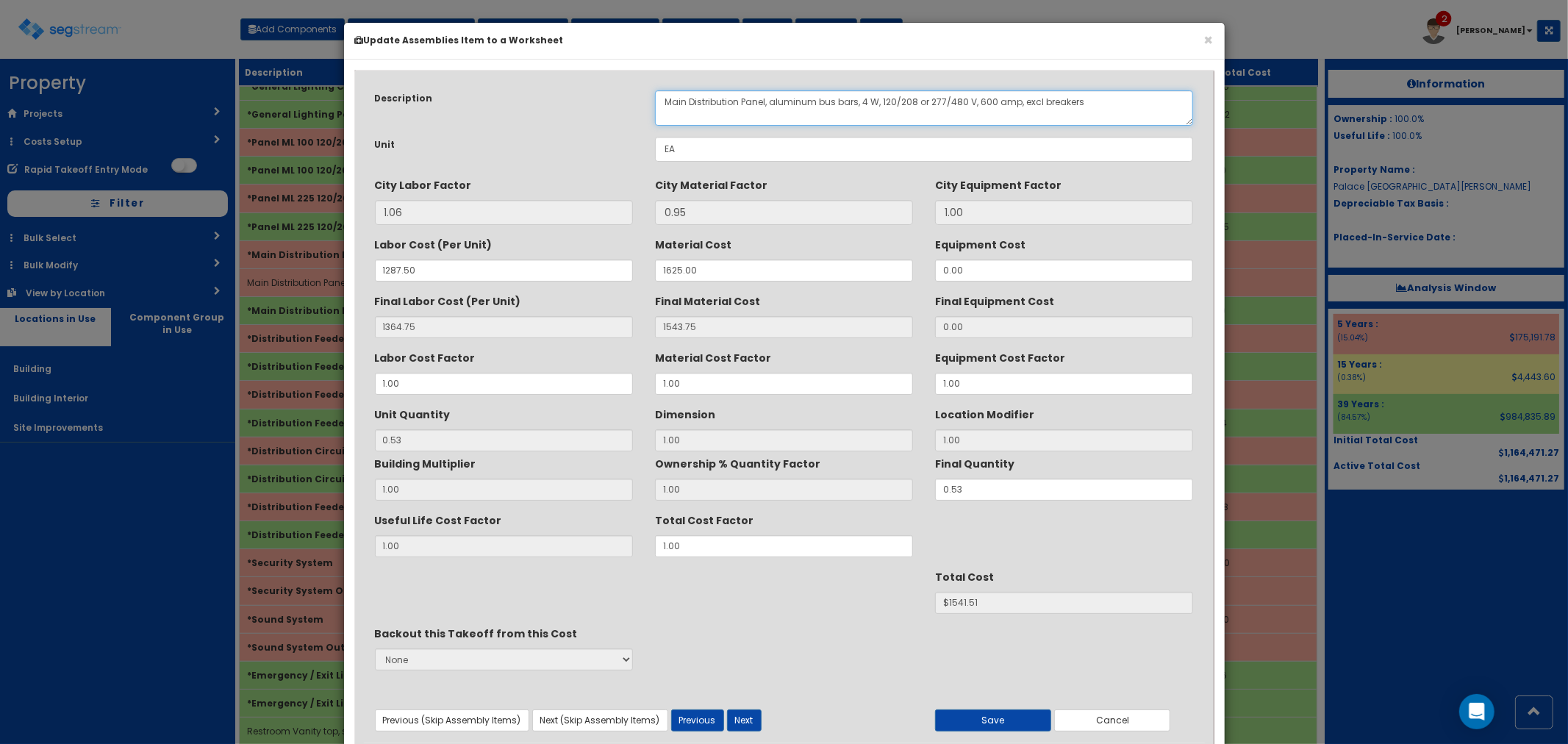
drag, startPoint x: 979, startPoint y: 98, endPoint x: 984, endPoint y: 104, distance: 7.8
click at [978, 98] on textarea "Main Distribution Panel, aluminum bus bars, 4 W, 120/208 or 277/480 V, 600 amp,…" at bounding box center [924, 108] width 539 height 35
type textarea "Main Distribution Panel, aluminum bus bars, 4 W, 120/208 or 277/480 V, 400 amp,…"
click at [618, 540] on div "Useful Life Cost Factor 1.00 Total Cost Factor 1.00" at bounding box center [784, 533] width 841 height 49
type input "."
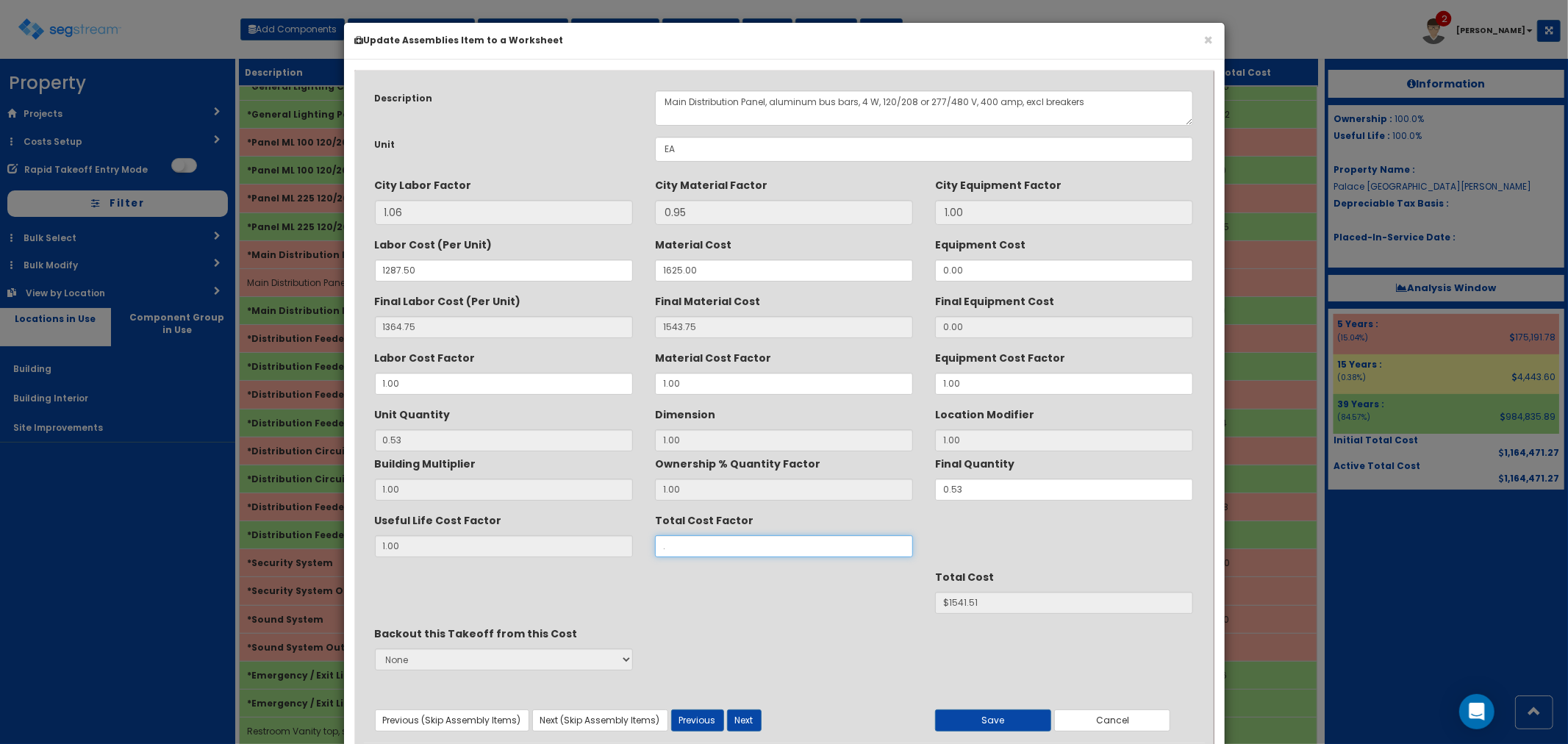
type input "$NaN"
type input ".7"
type input "$1079.06"
type input ".75"
type input "$1156.13"
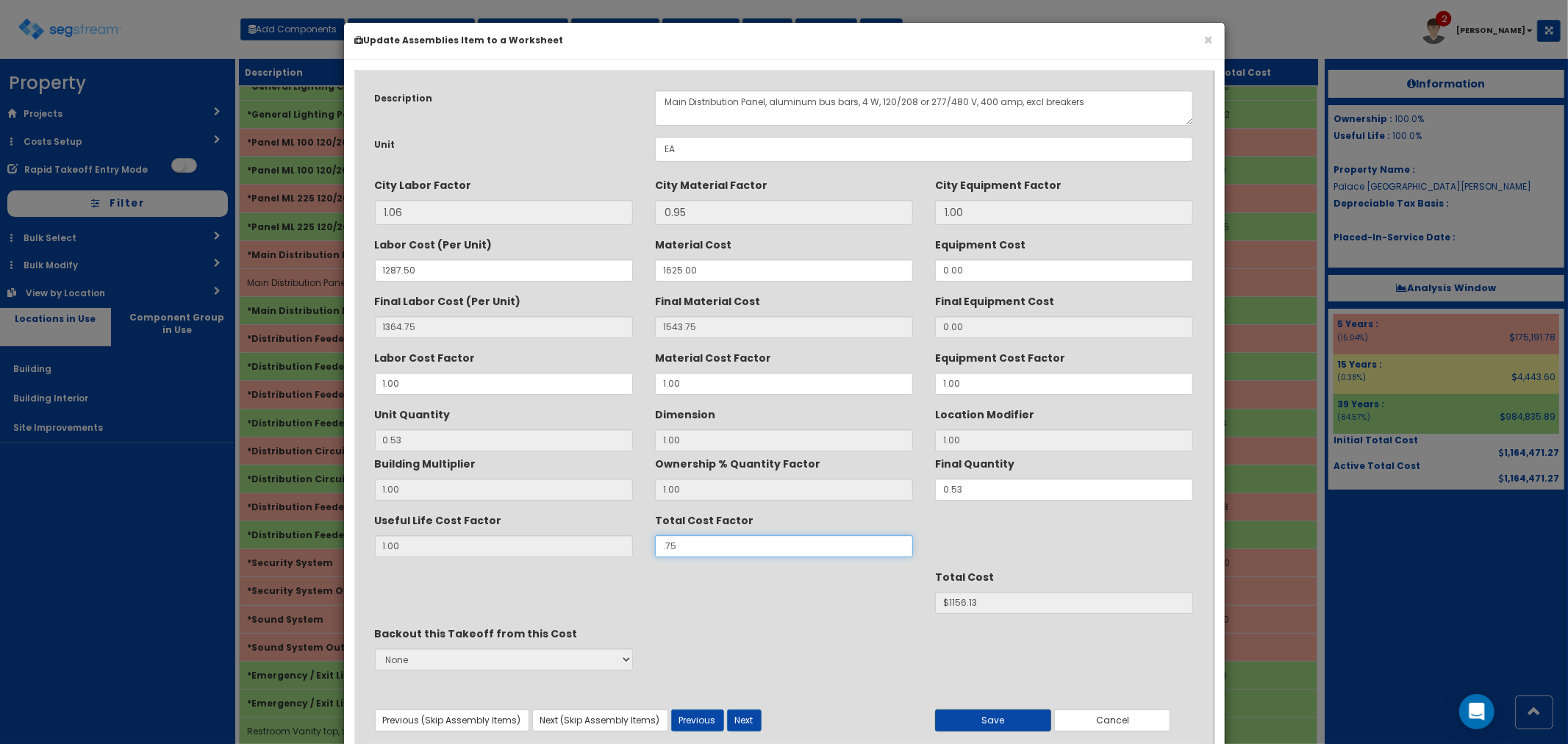
type input ".75"
click at [972, 718] on button "Save" at bounding box center [993, 720] width 116 height 22
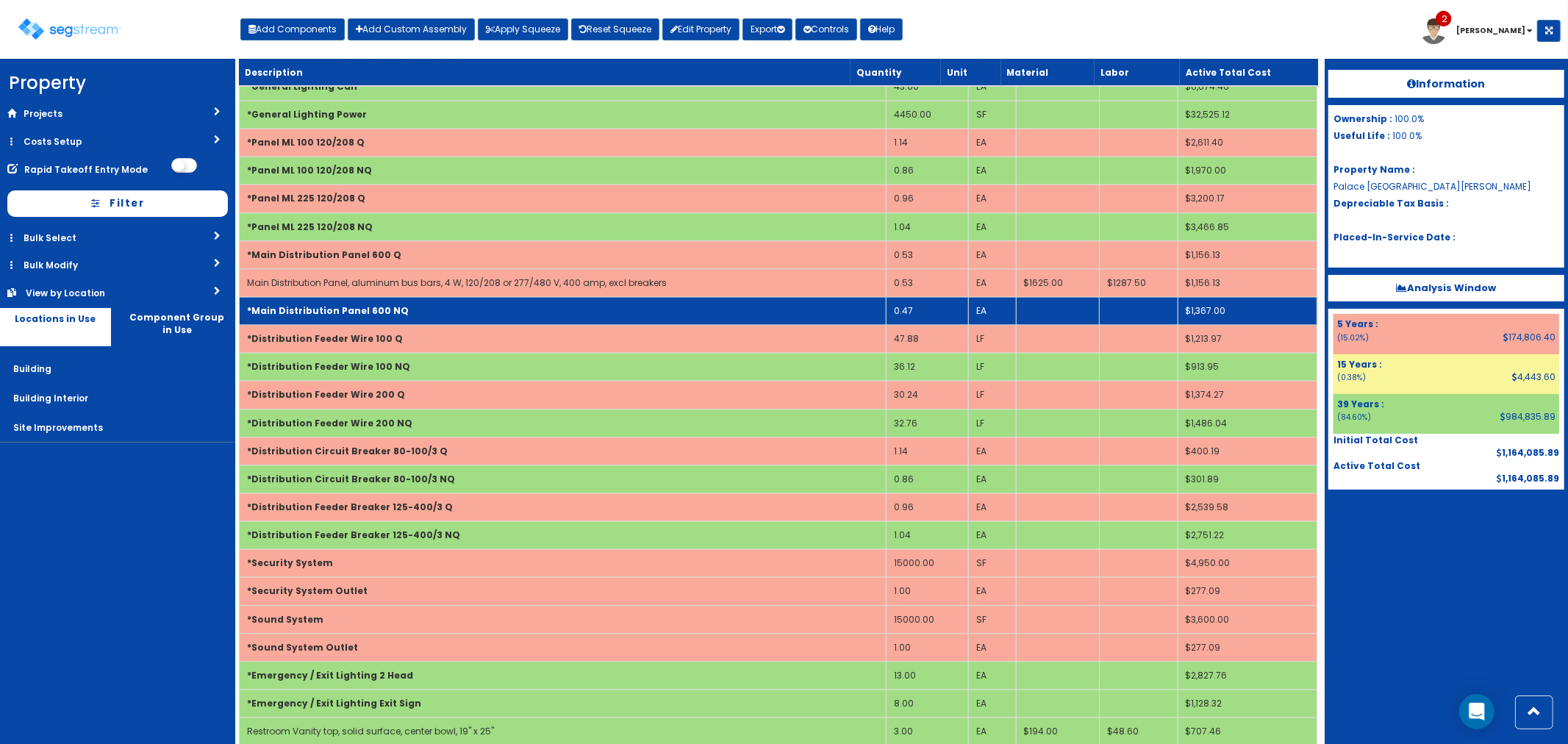
click at [414, 315] on td "*Main Distribution Panel 600 NQ" at bounding box center [561, 310] width 647 height 28
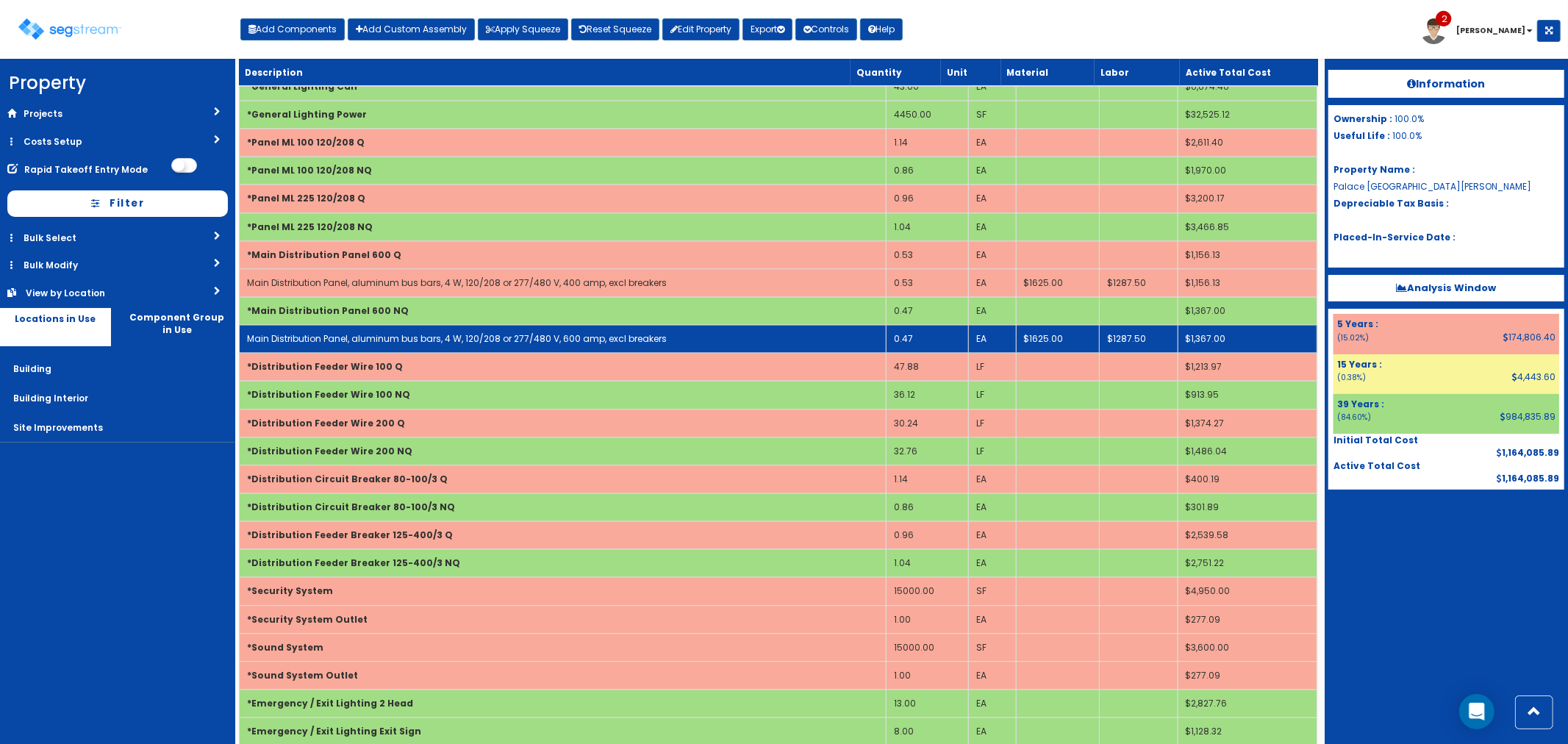
click at [436, 343] on link "Main Distribution Panel, aluminum bus bars, 4 W, 120/208 or 277/480 V, 600 amp,…" at bounding box center [456, 338] width 420 height 13
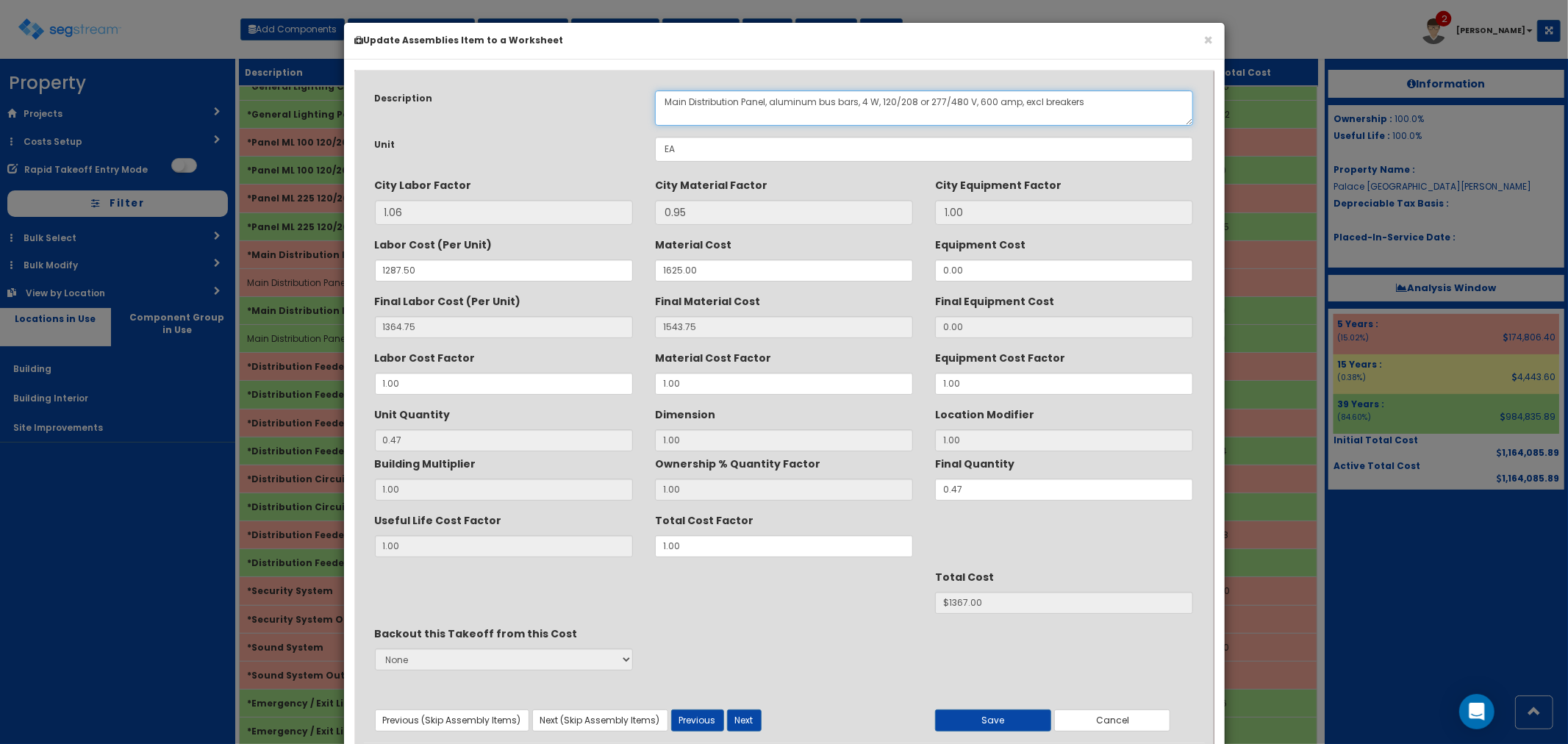
click at [976, 102] on textarea "Main Distribution Panel, aluminum bus bars, 4 W, 120/208 or 277/480 V, 600 amp,…" at bounding box center [924, 108] width 539 height 35
type textarea "Main Distribution Panel, aluminum bus bars, 4 W, 120/208 or 277/480 V, 400 amp,…"
click at [626, 541] on div "Useful Life Cost Factor 1.00 Total Cost Factor 1.00" at bounding box center [784, 533] width 841 height 49
type input "."
type input "$NaN"
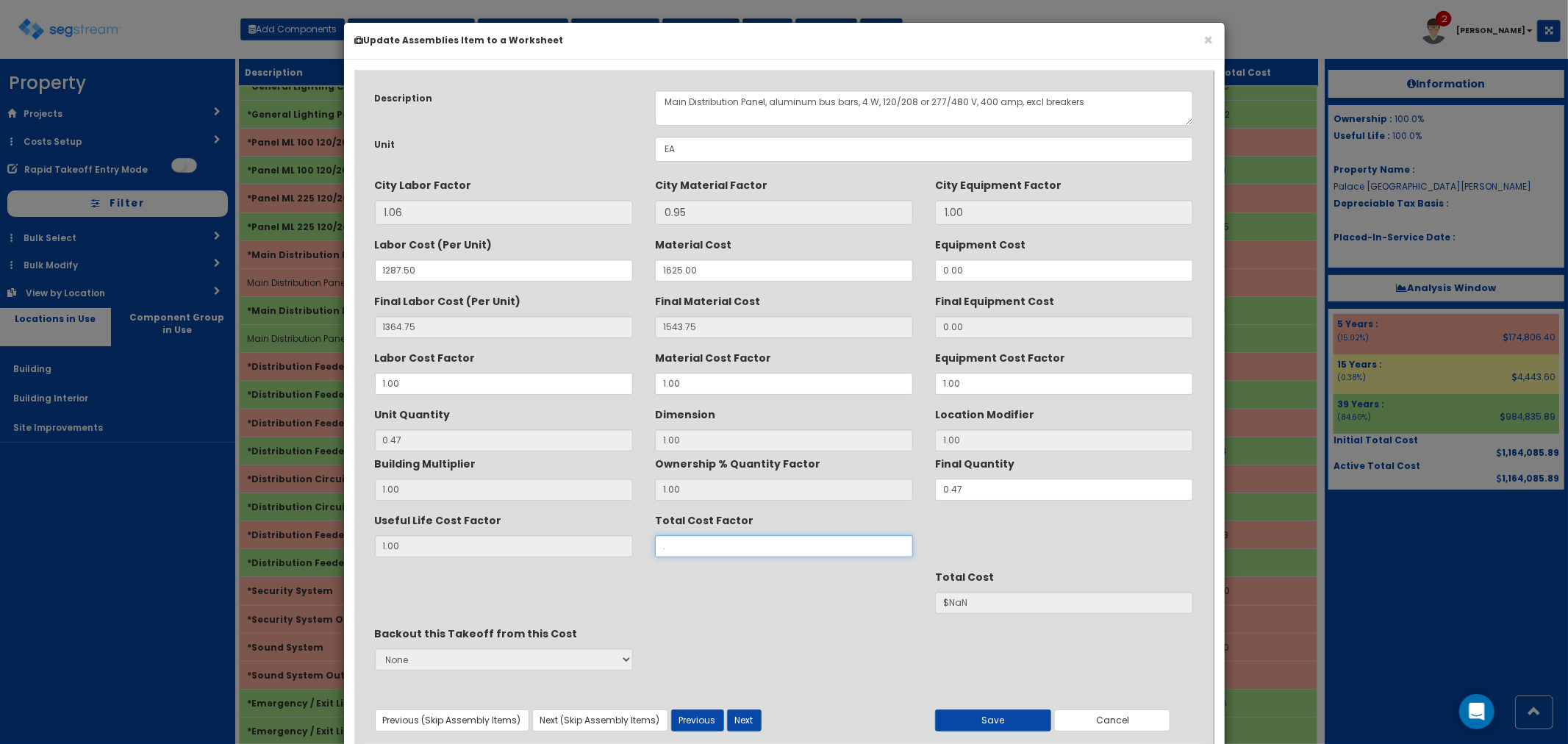
type input ".7"
type input "$956.89"
type input ".75"
type input "$1025.24"
type input ".75"
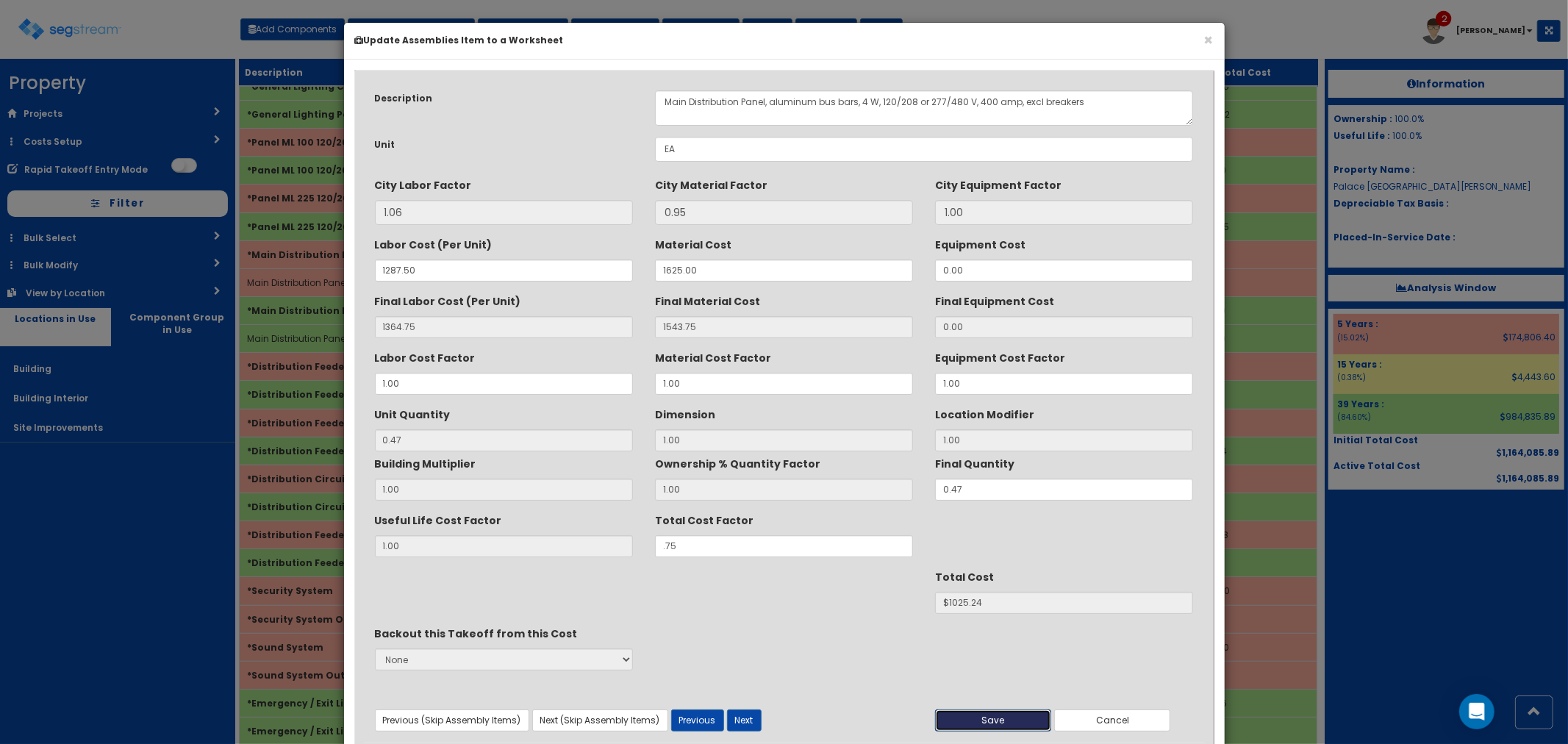
click at [976, 729] on button "Save" at bounding box center [993, 720] width 116 height 22
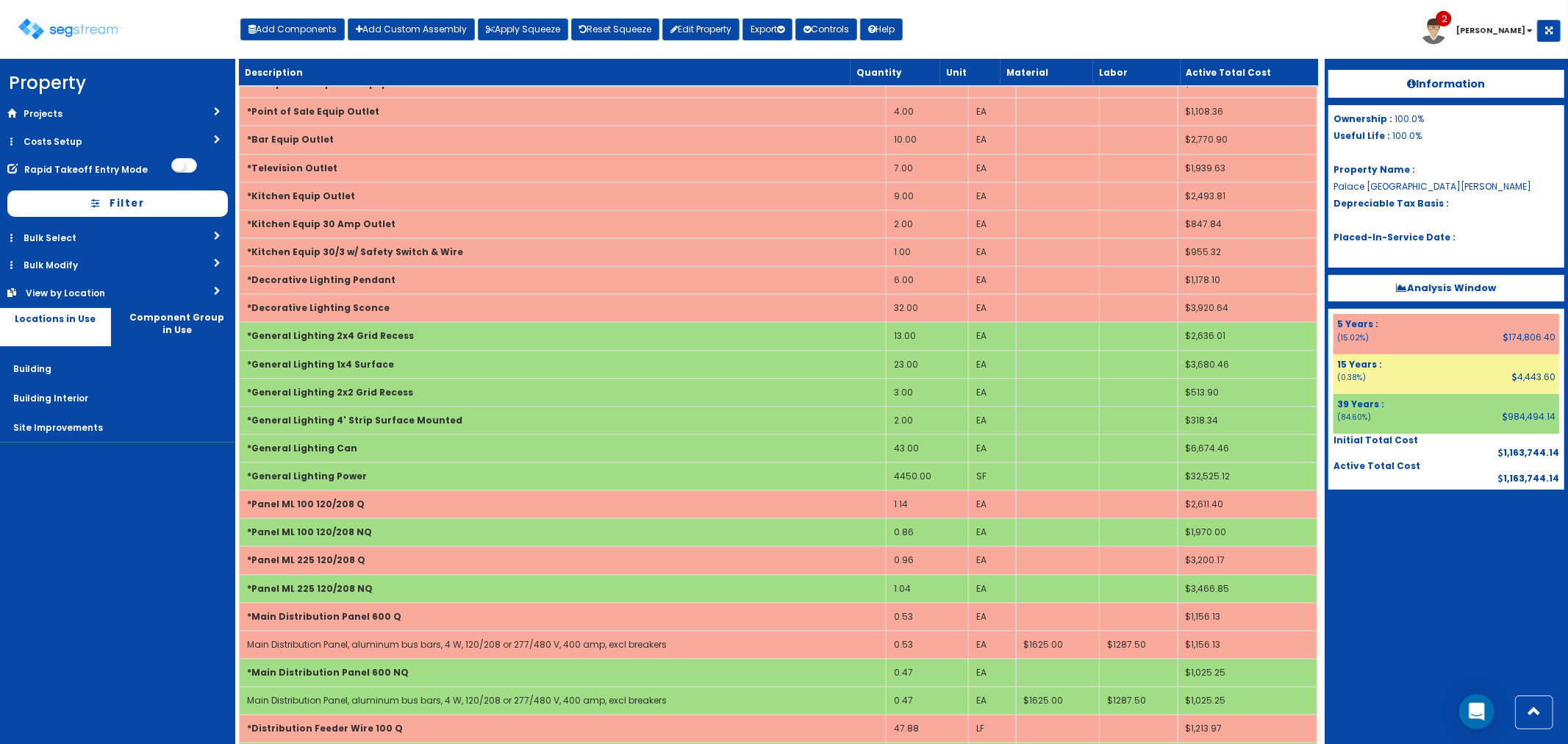
scroll to position [2387, 0]
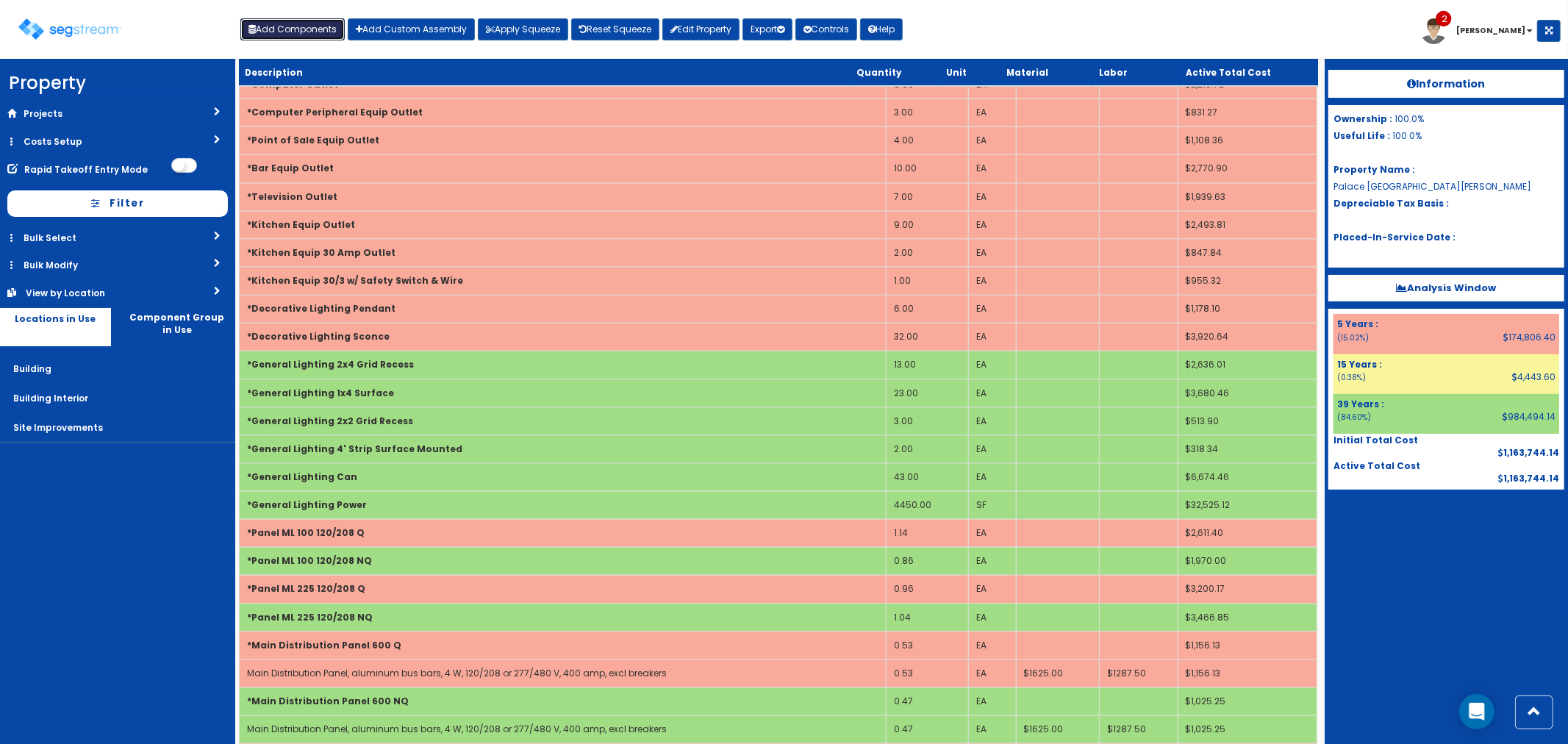
drag, startPoint x: 305, startPoint y: 29, endPoint x: 474, endPoint y: 179, distance: 226.0
click at [305, 29] on button "Add Components" at bounding box center [292, 29] width 104 height 22
select select
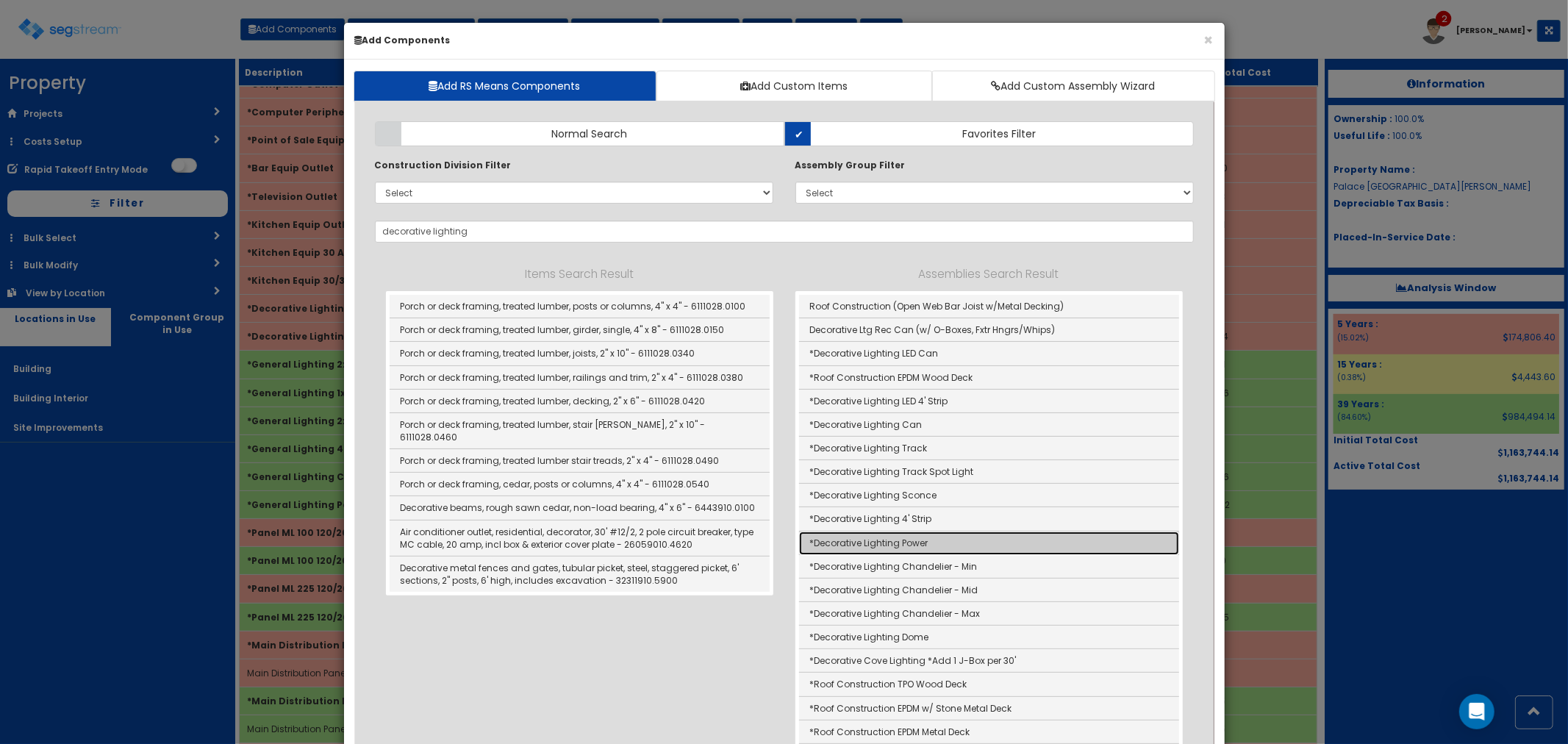
click at [912, 538] on link "*Decorative Lighting Power" at bounding box center [989, 543] width 380 height 24
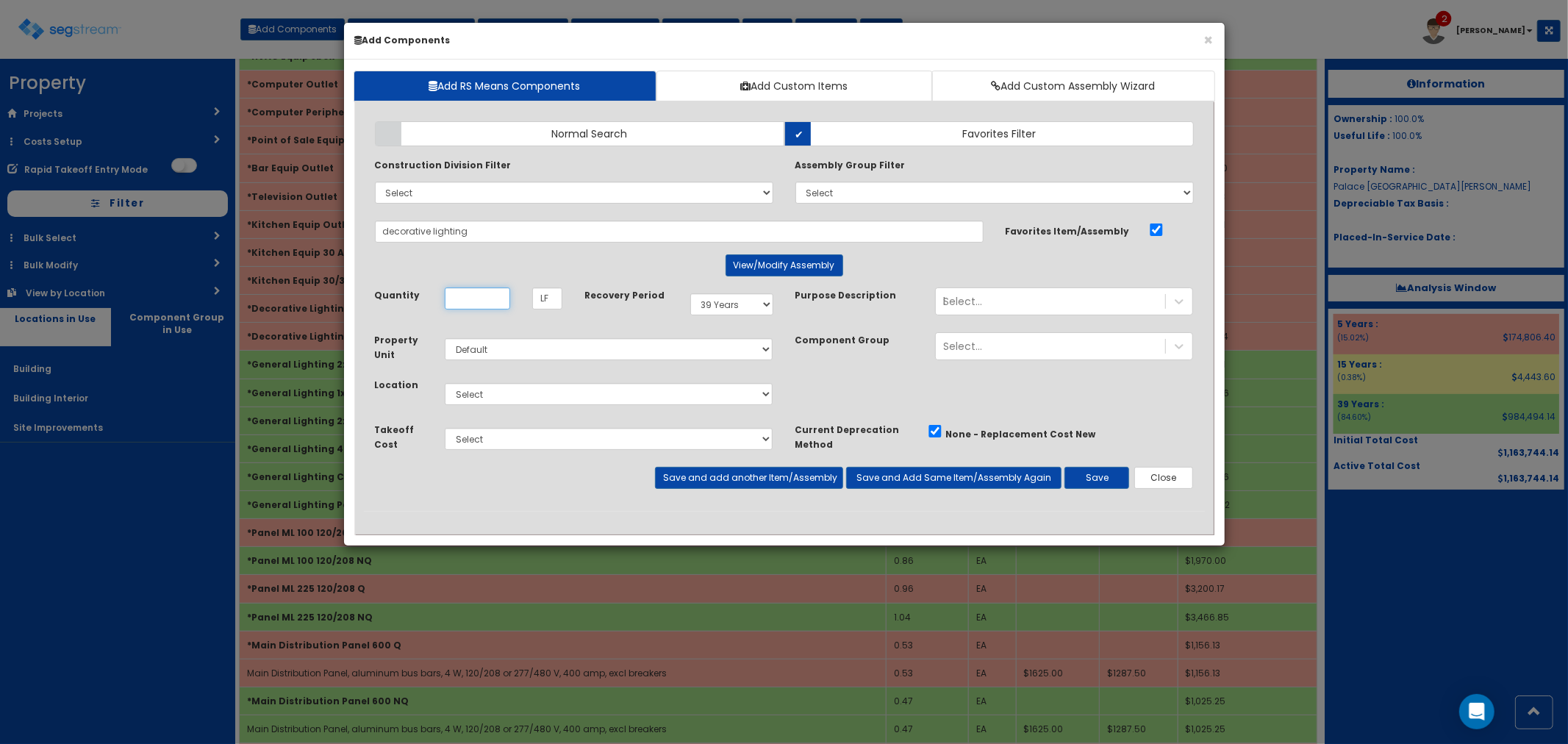
type input "*Decorative Lighting Power"
type input "SF"
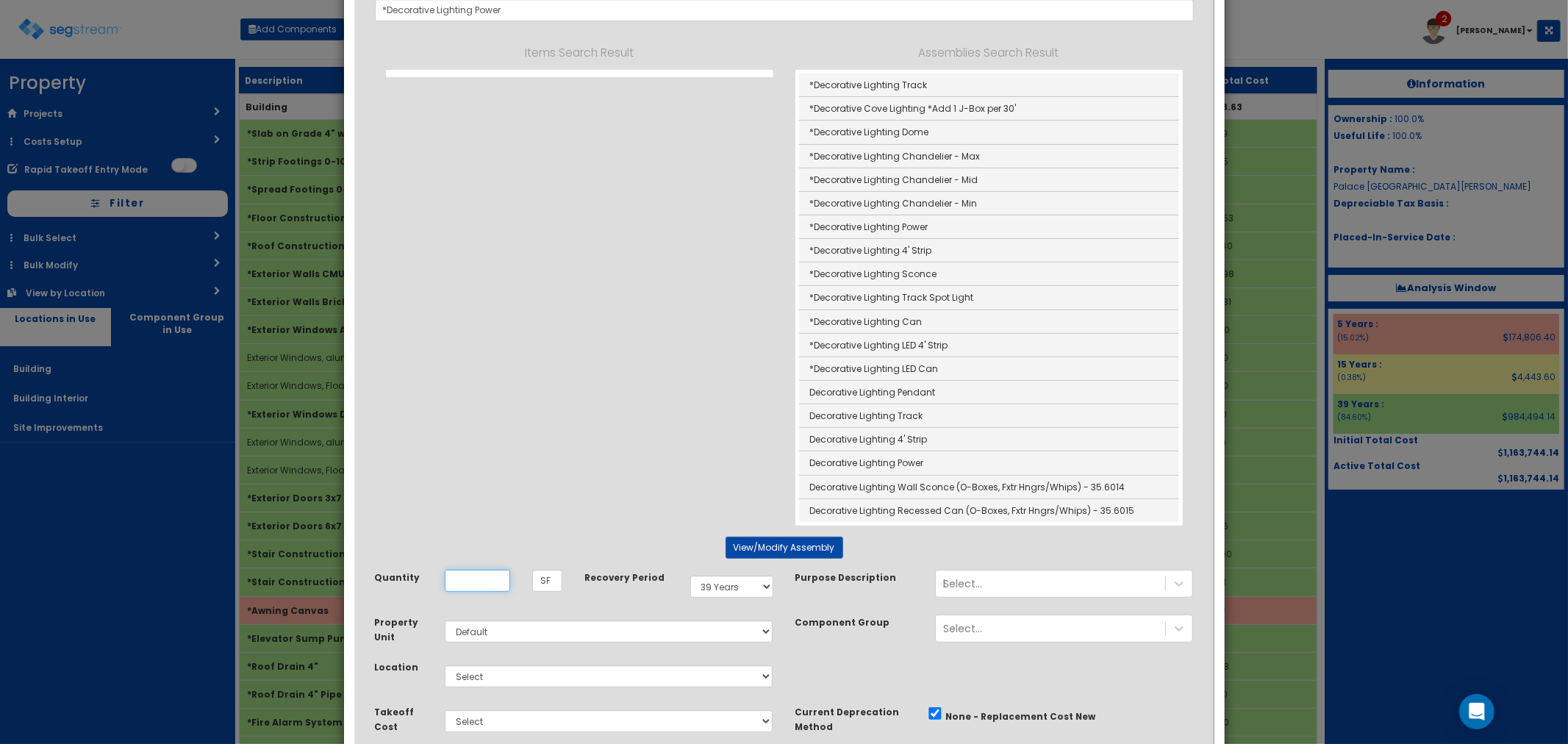
scroll to position [245, 0]
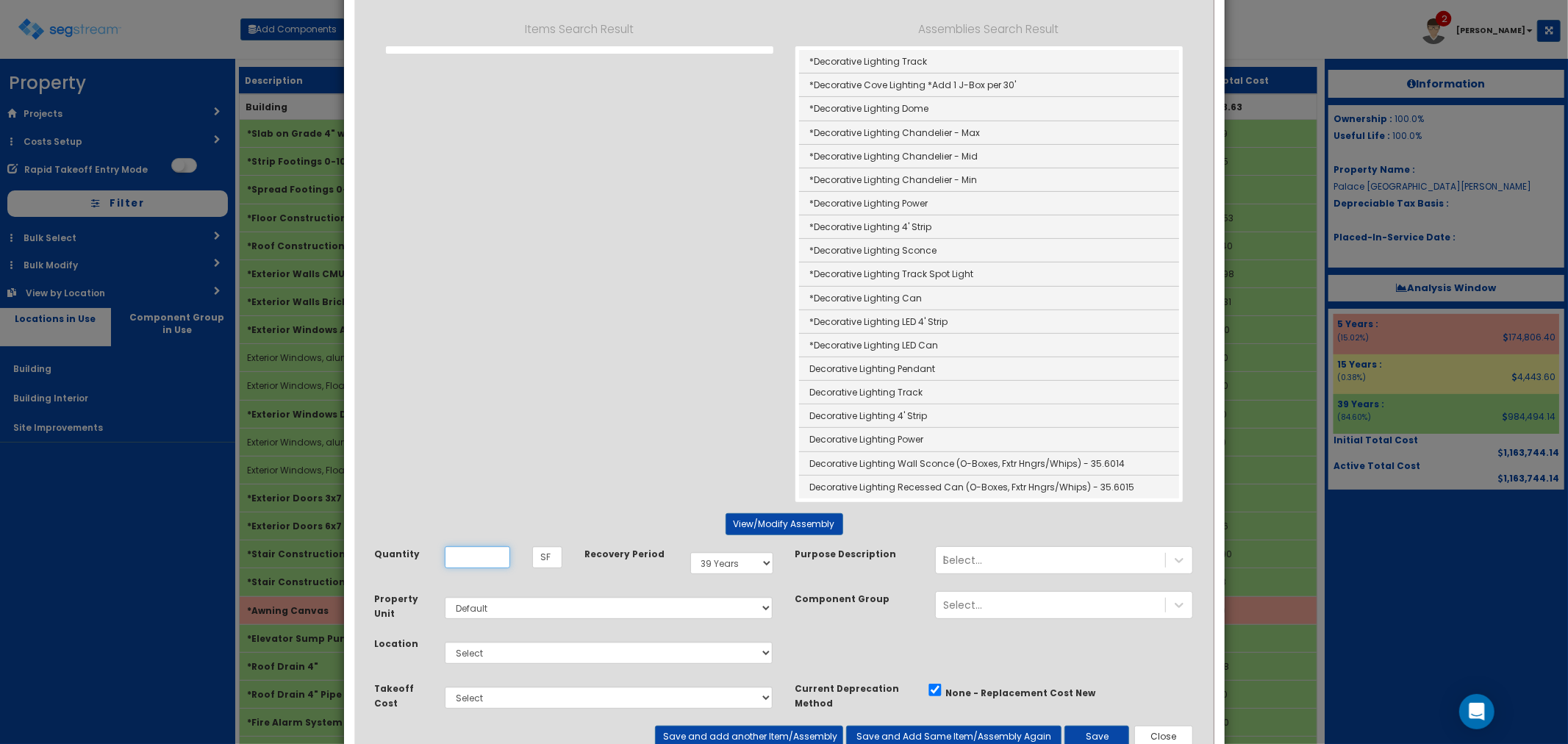
click at [478, 561] on input "Quantity" at bounding box center [477, 557] width 65 height 22
type input "1,900"
click at [728, 561] on select "Select 5 Years 7 Years 9 Years 10 Years 15 Years 15 Year QLI 15 Year QRP 15 Yea…" at bounding box center [732, 563] width 83 height 22
select select "5Y"
click at [690, 553] on select "Select 5 Years 7 Years 9 Years 10 Years 15 Years 15 Year QLI 15 Year QRP 15 Yea…" at bounding box center [732, 563] width 83 height 22
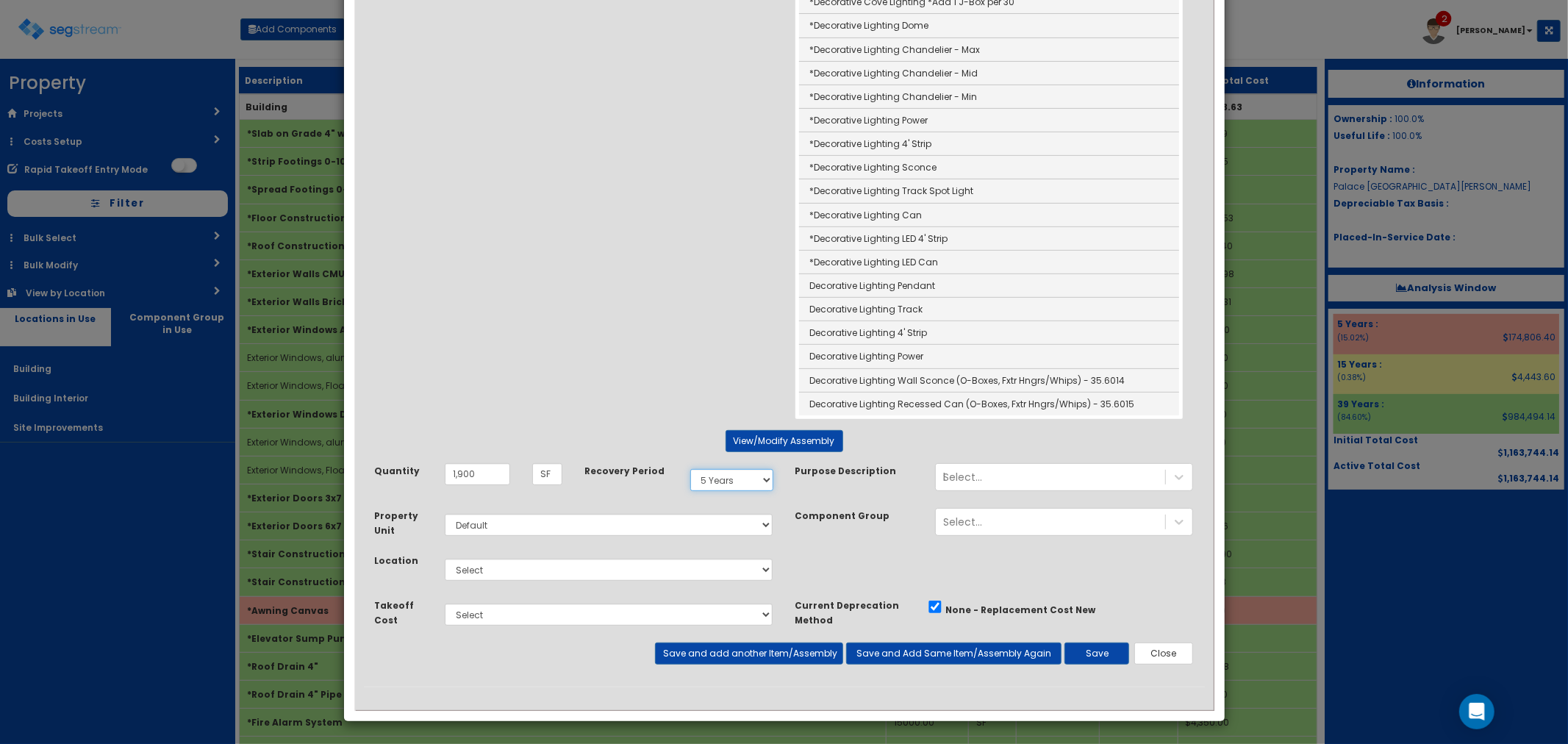
scroll to position [329, 0]
click at [482, 563] on select "Select Building Building Interior Site Improvements Add Additional Location" at bounding box center [609, 570] width 328 height 22
select select "7"
click at [444, 559] on select "Select Building Building Interior Site Improvements Add Additional Location" at bounding box center [609, 570] width 328 height 22
click at [1086, 648] on button "Save" at bounding box center [1096, 653] width 64 height 22
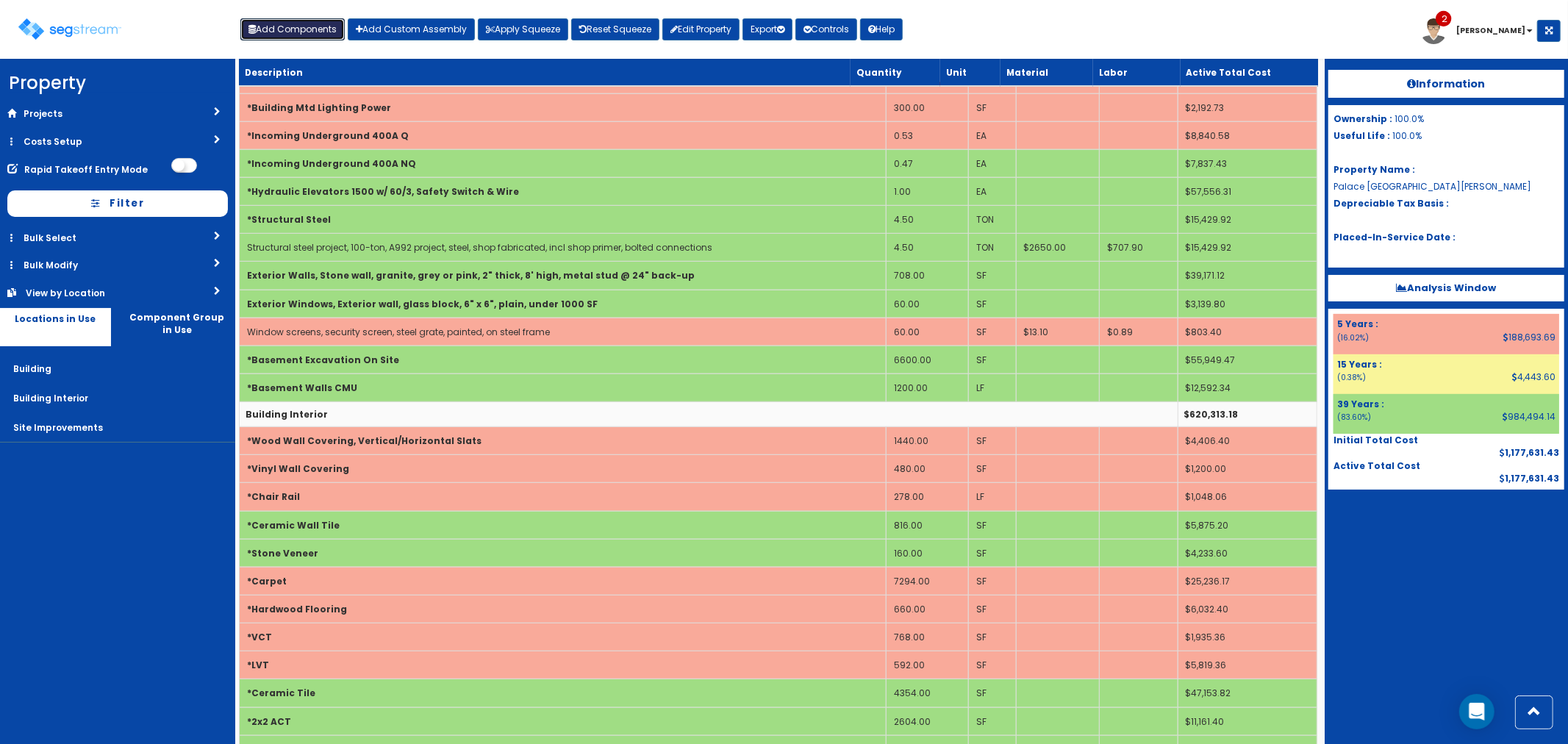
scroll to position [618, 0]
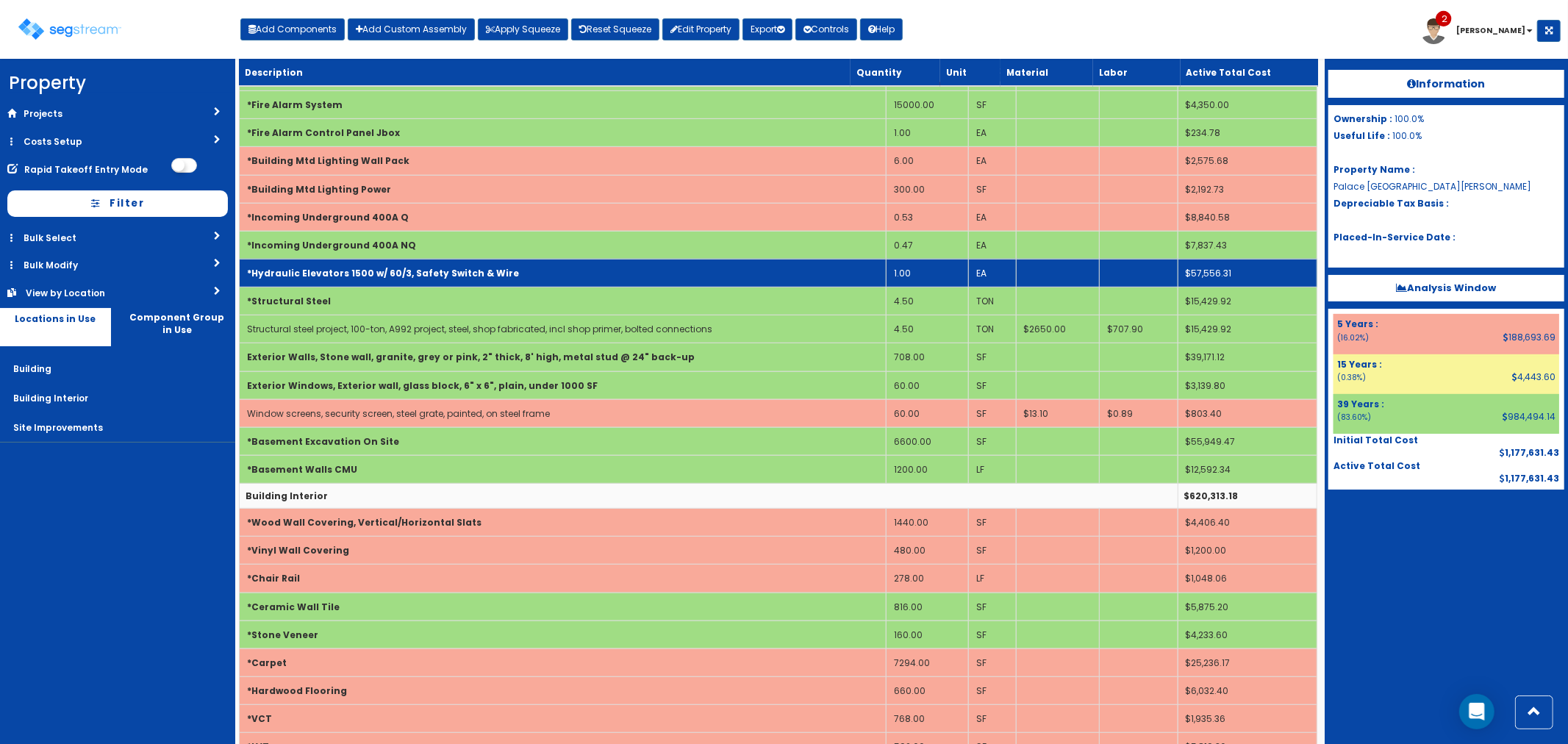
click at [566, 269] on td "*Hydraulic Elevators 1500 w/ 60/3, Safety Switch & Wire" at bounding box center [561, 272] width 647 height 28
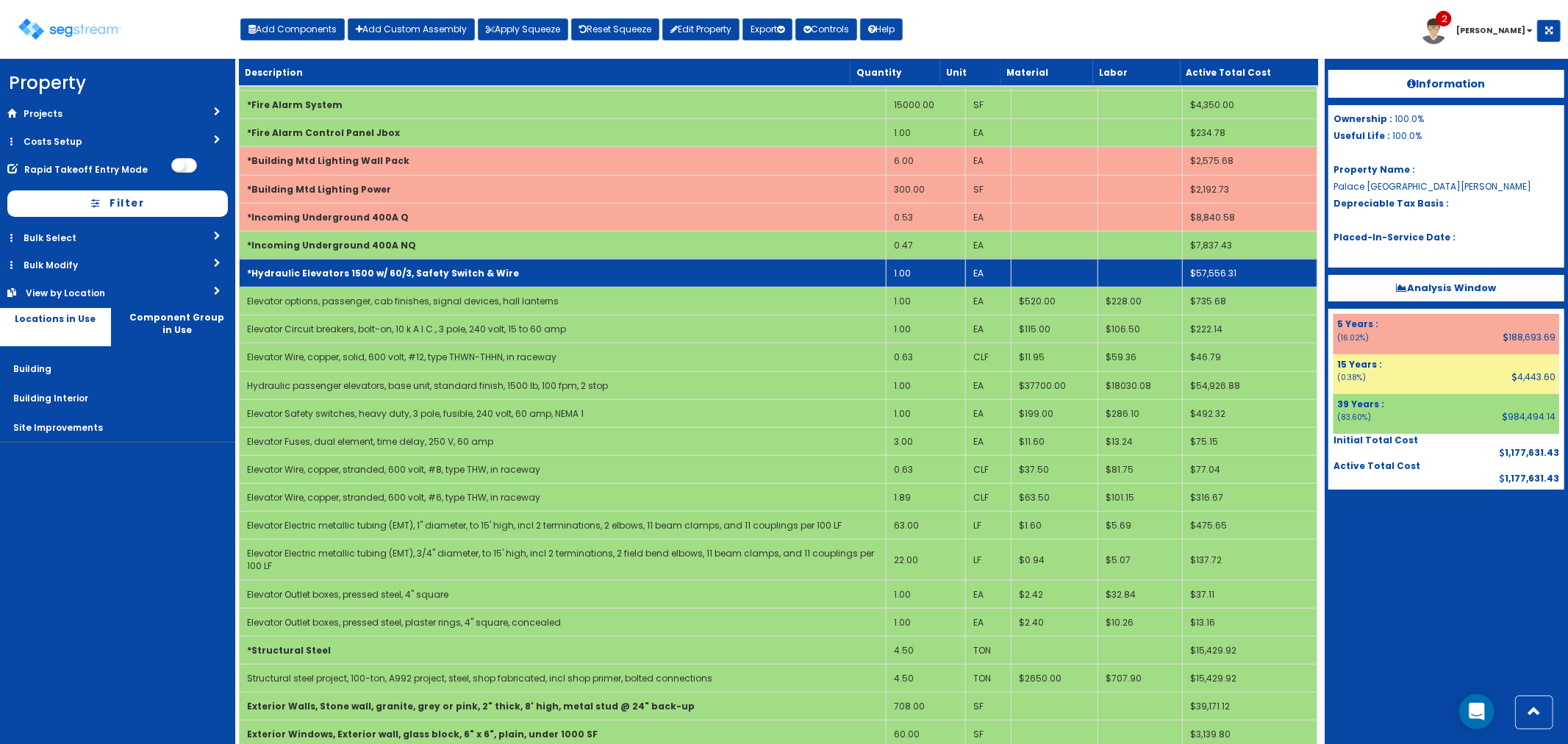
click at [566, 269] on td "*Hydraulic Elevators 1500 w/ 60/3, Safety Switch & Wire" at bounding box center [561, 272] width 647 height 28
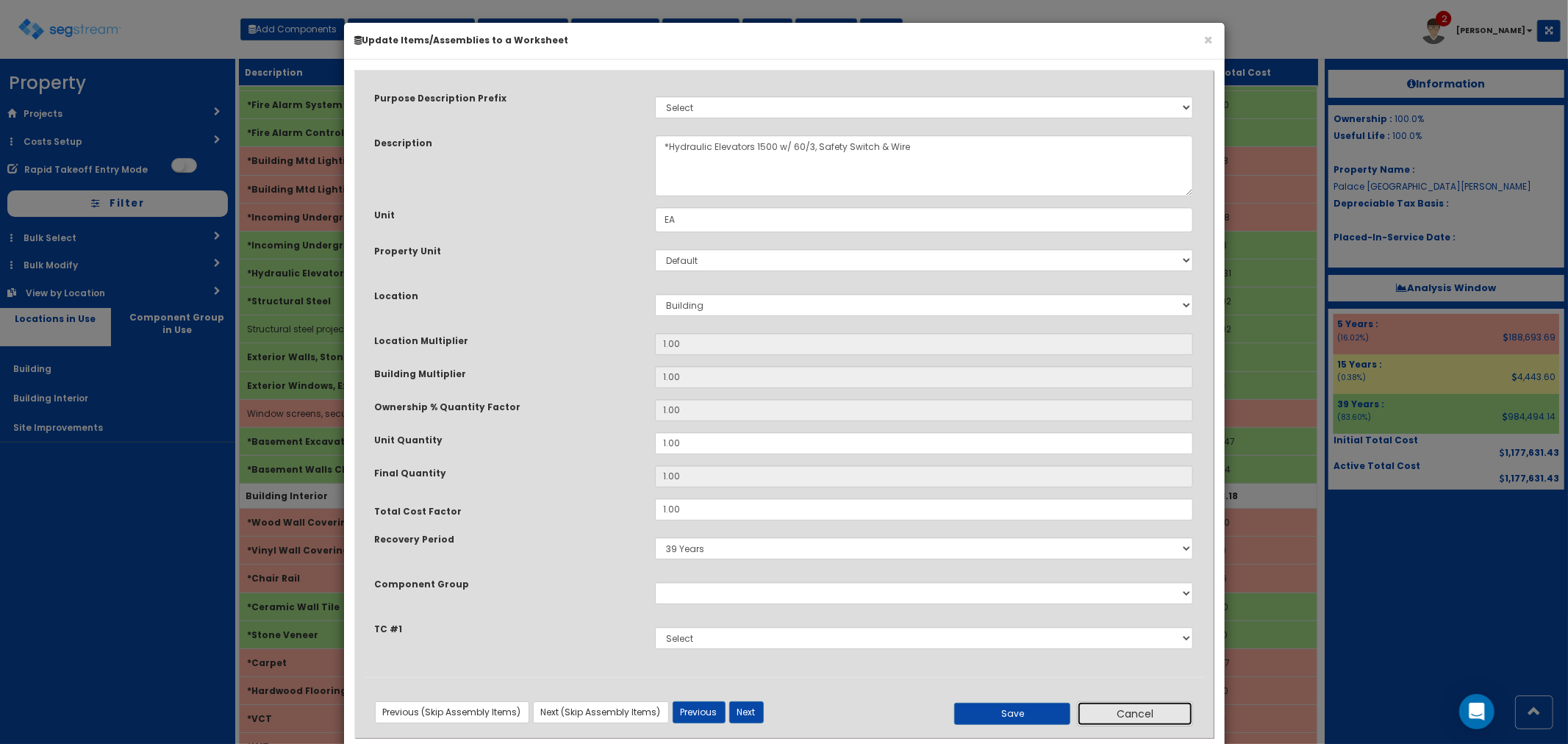
click at [1135, 709] on button "Cancel" at bounding box center [1135, 714] width 116 height 25
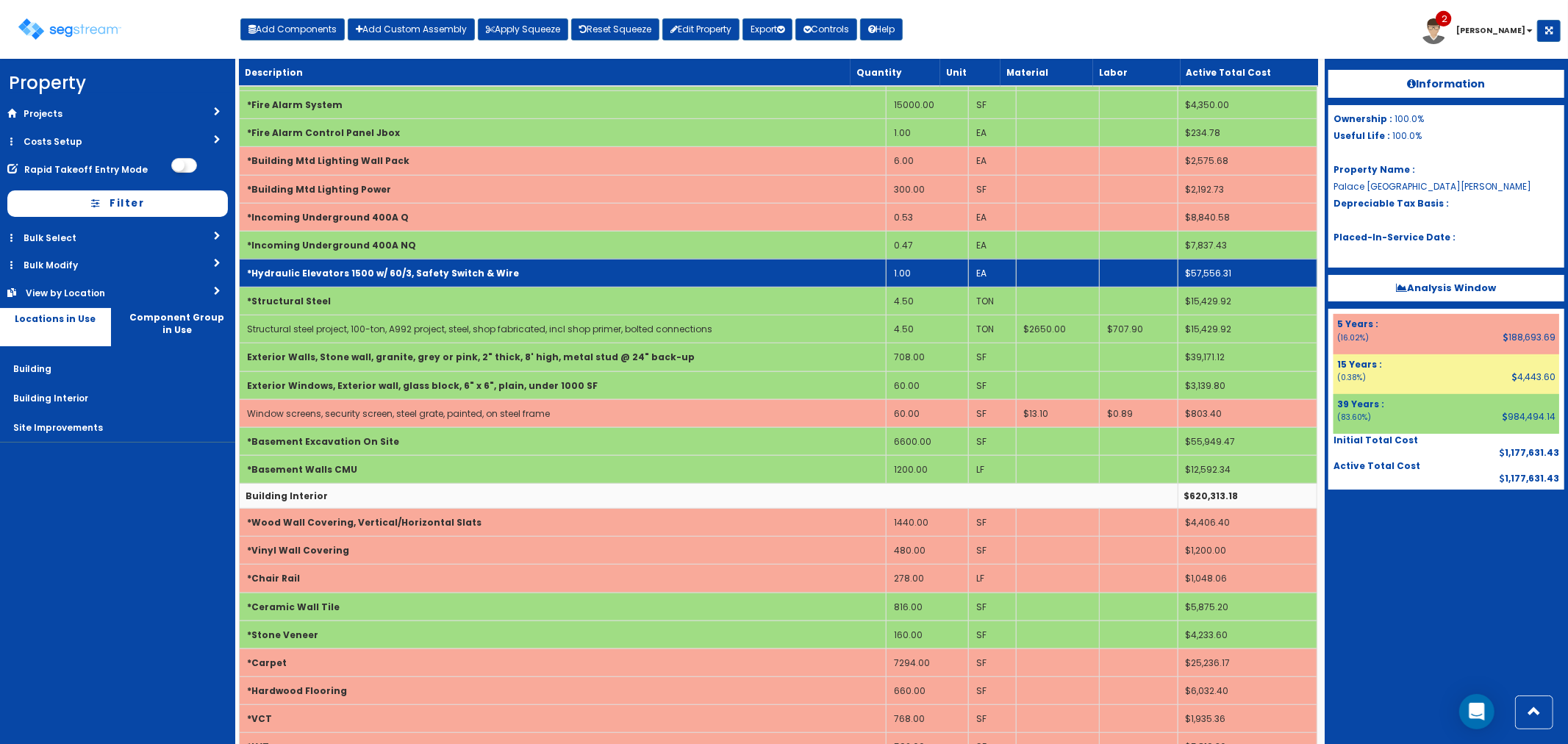
click at [466, 279] on b "*Hydraulic Elevators 1500 w/ 60/3, Safety Switch & Wire" at bounding box center [383, 273] width 272 height 13
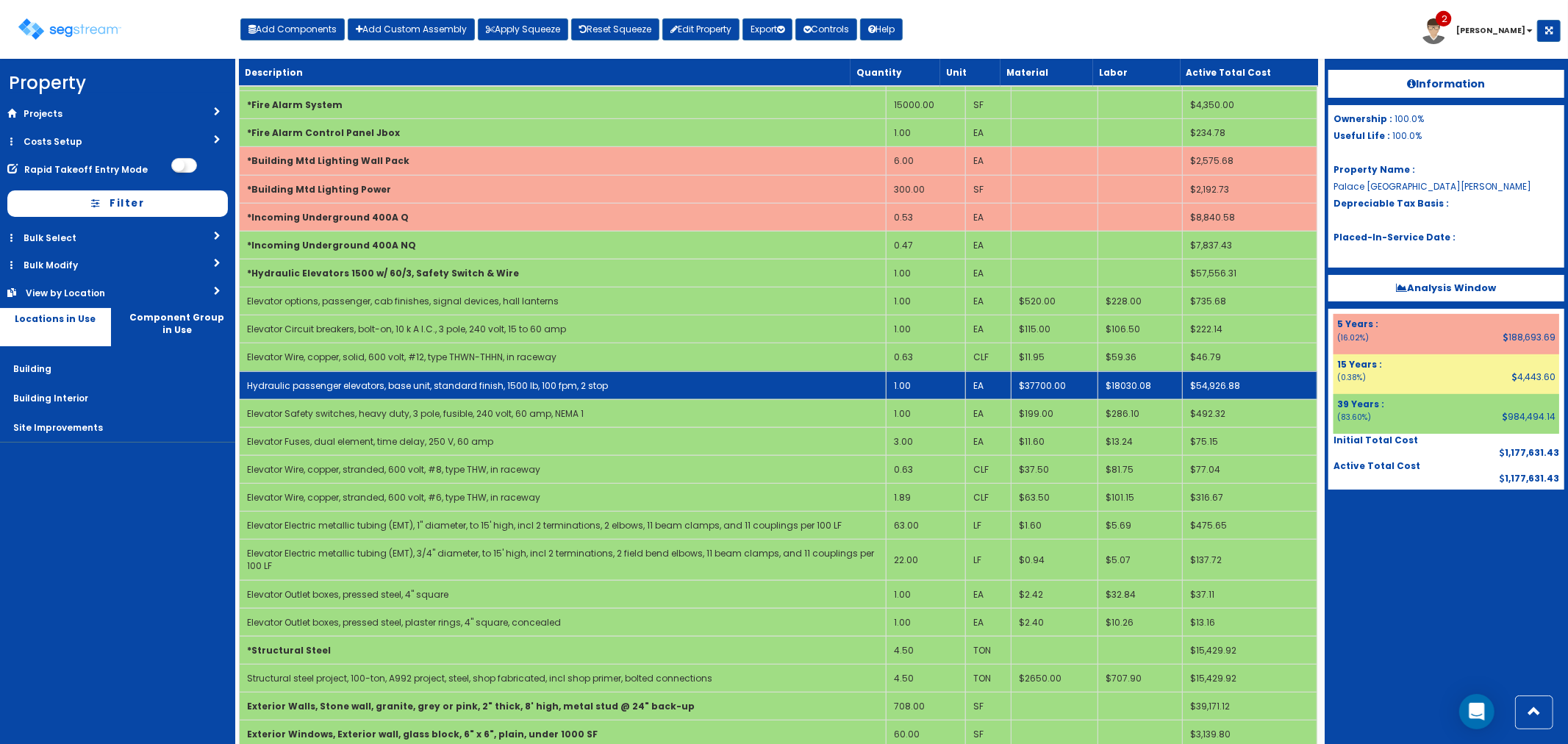
click at [561, 387] on link "Hydraulic passenger elevators, base unit, standard finish, 1500 lb, 100 fpm, 2 …" at bounding box center [427, 386] width 361 height 13
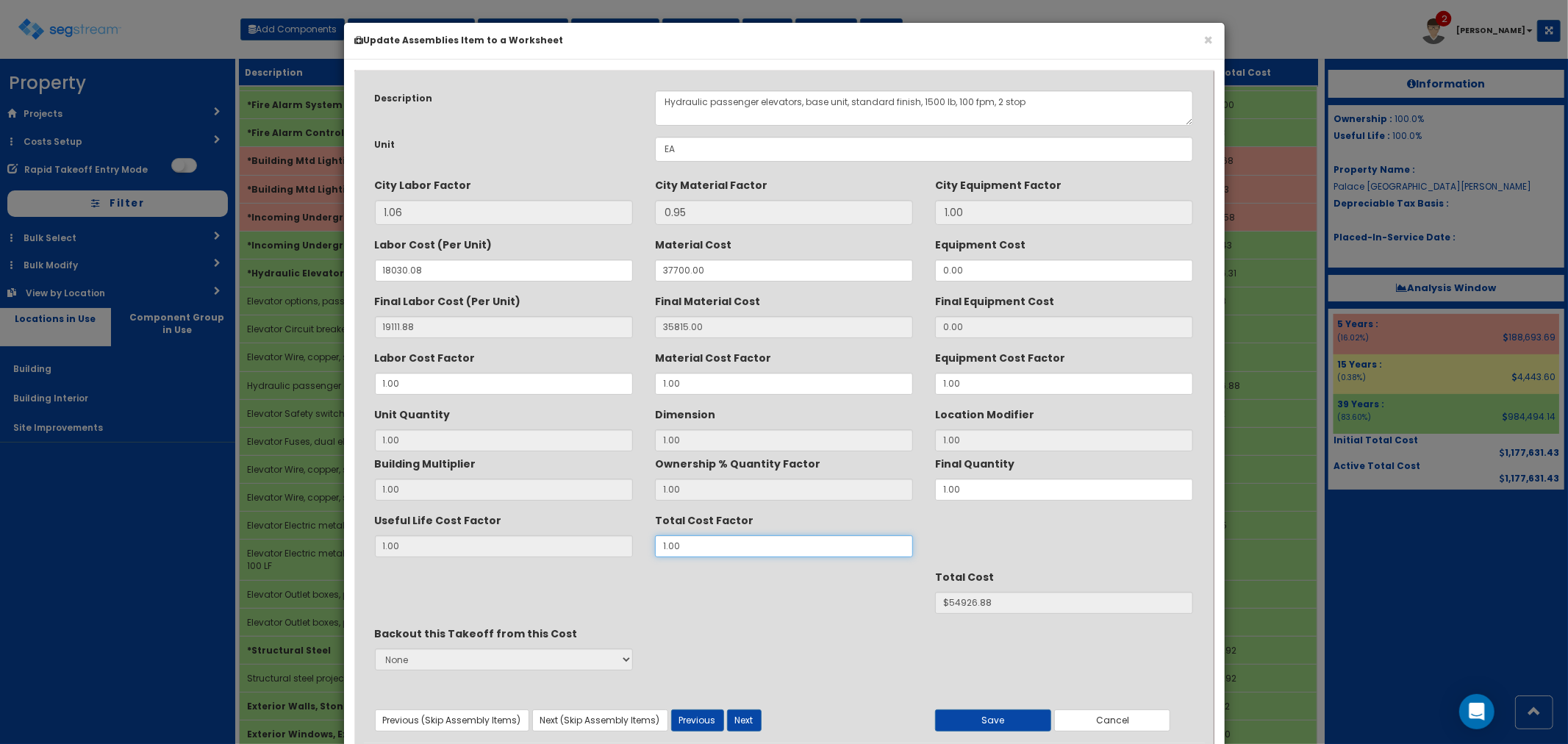
drag, startPoint x: 696, startPoint y: 548, endPoint x: 644, endPoint y: 544, distance: 52.2
click at [644, 544] on div "Total Cost Factor 1.00" at bounding box center [784, 533] width 280 height 49
type input "."
type input "1"
type input "$NaN"
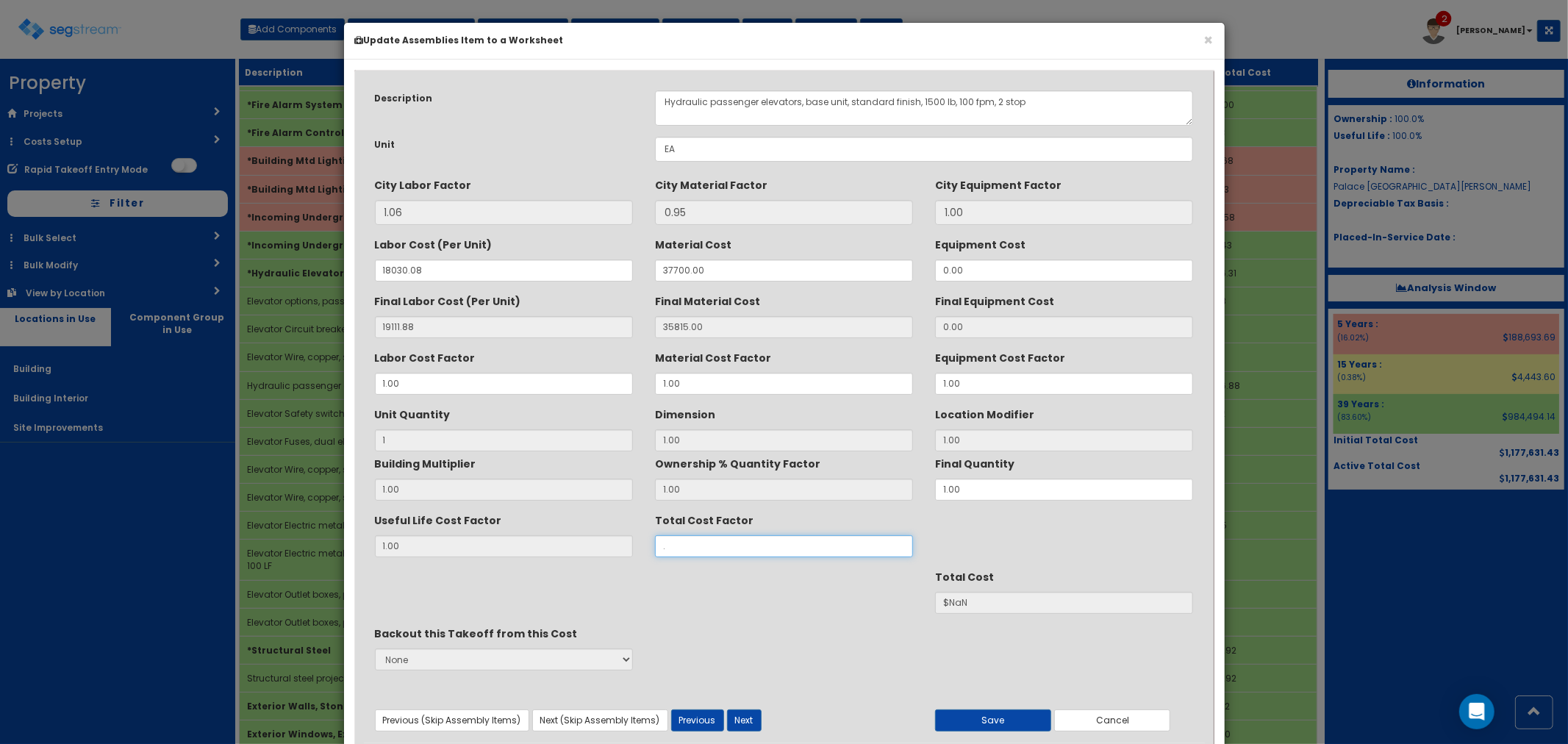
type input ".7"
type input "$38448.82"
type input ".75"
type input "$41195.16"
type input ".75"
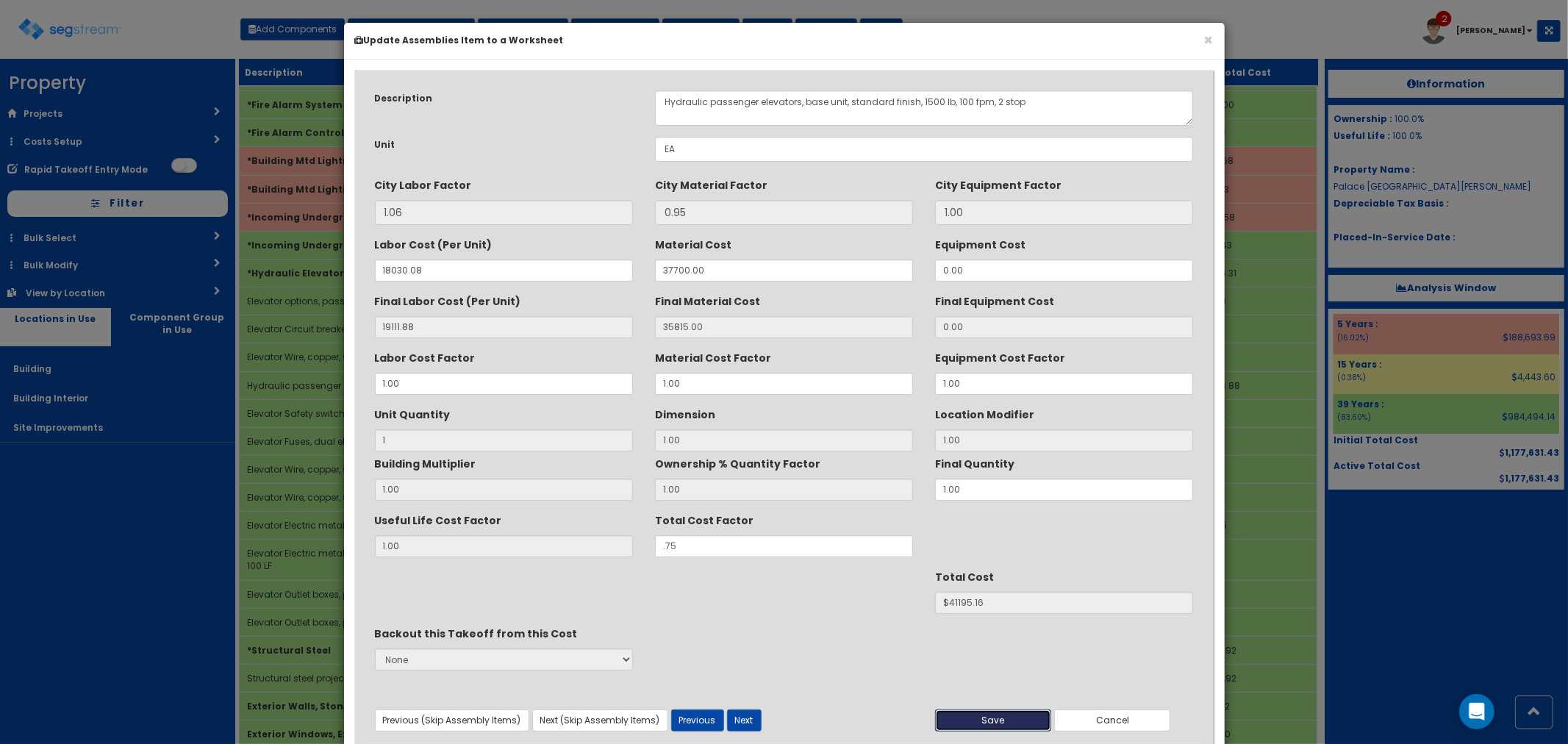
click at [1012, 718] on button "Save" at bounding box center [993, 720] width 116 height 22
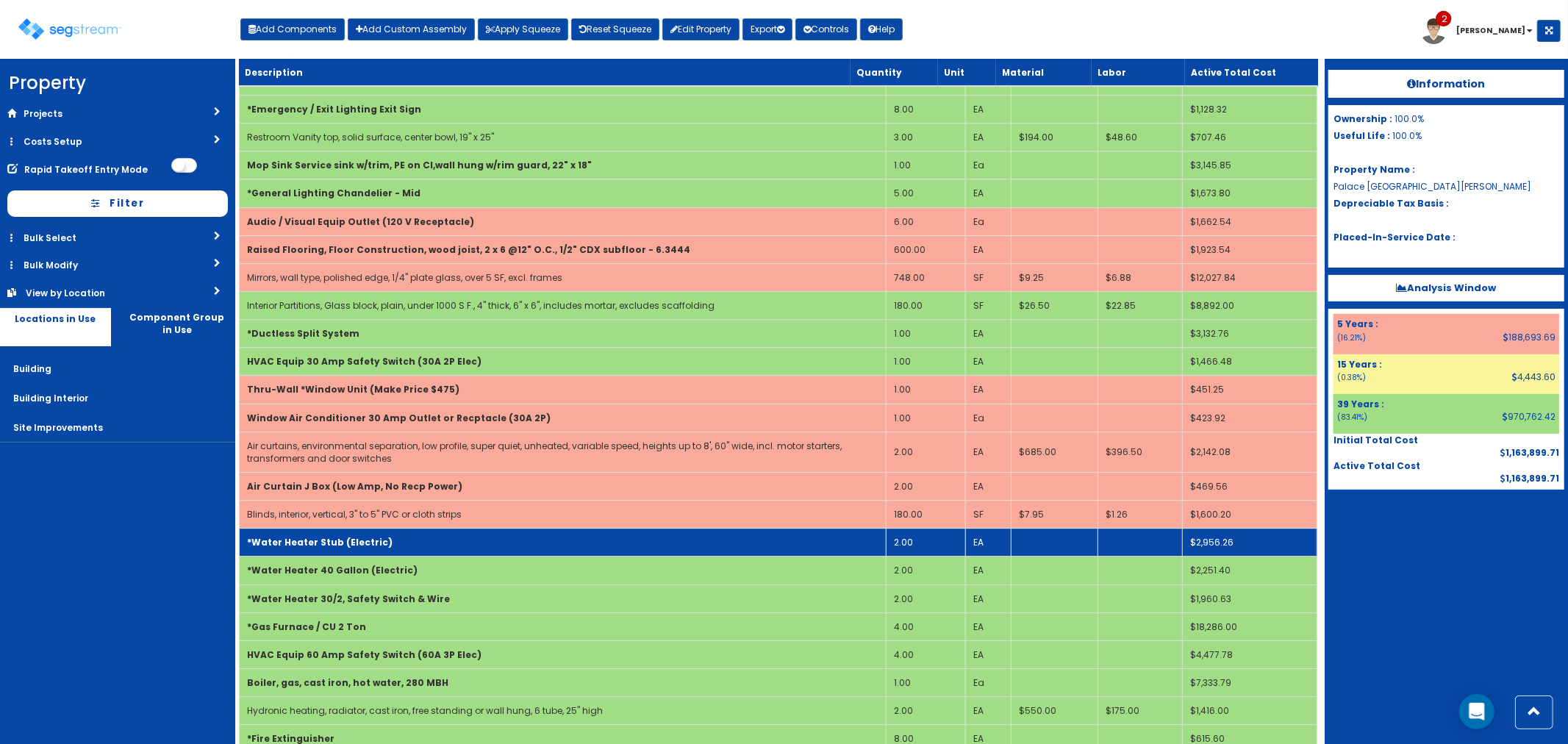
scroll to position [3723, 0]
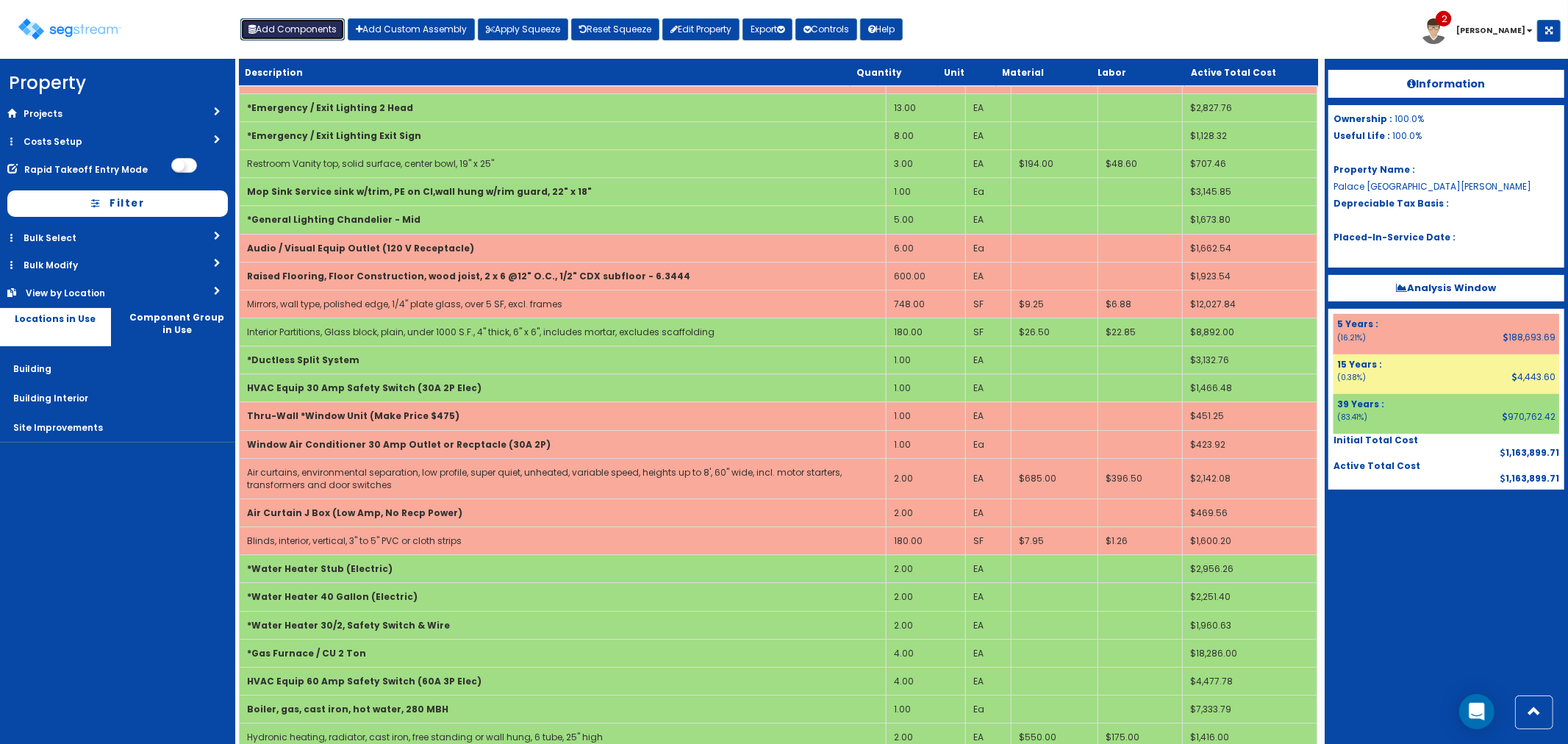
click at [294, 30] on button "Add Components" at bounding box center [292, 29] width 104 height 22
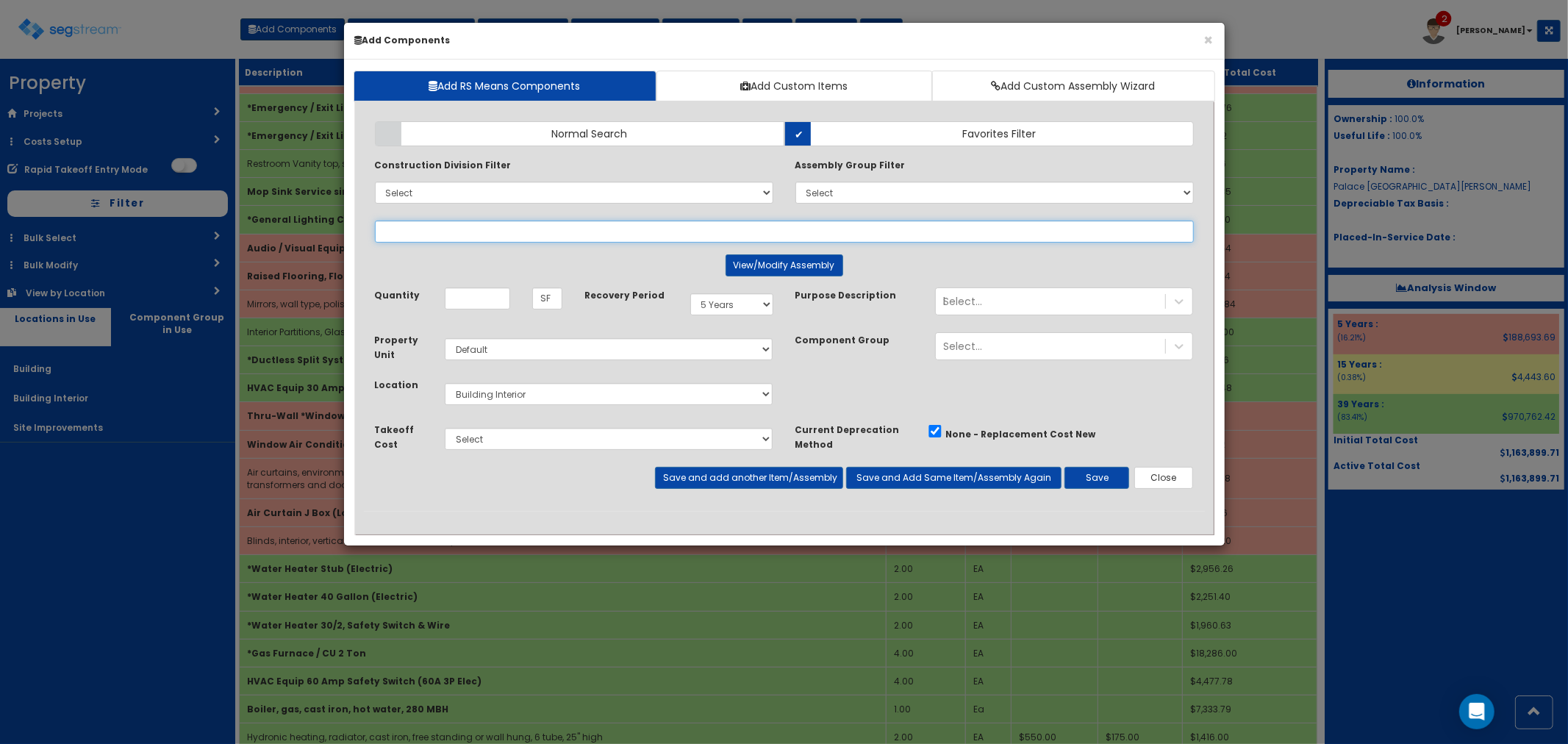
scroll to position [0, 0]
select select
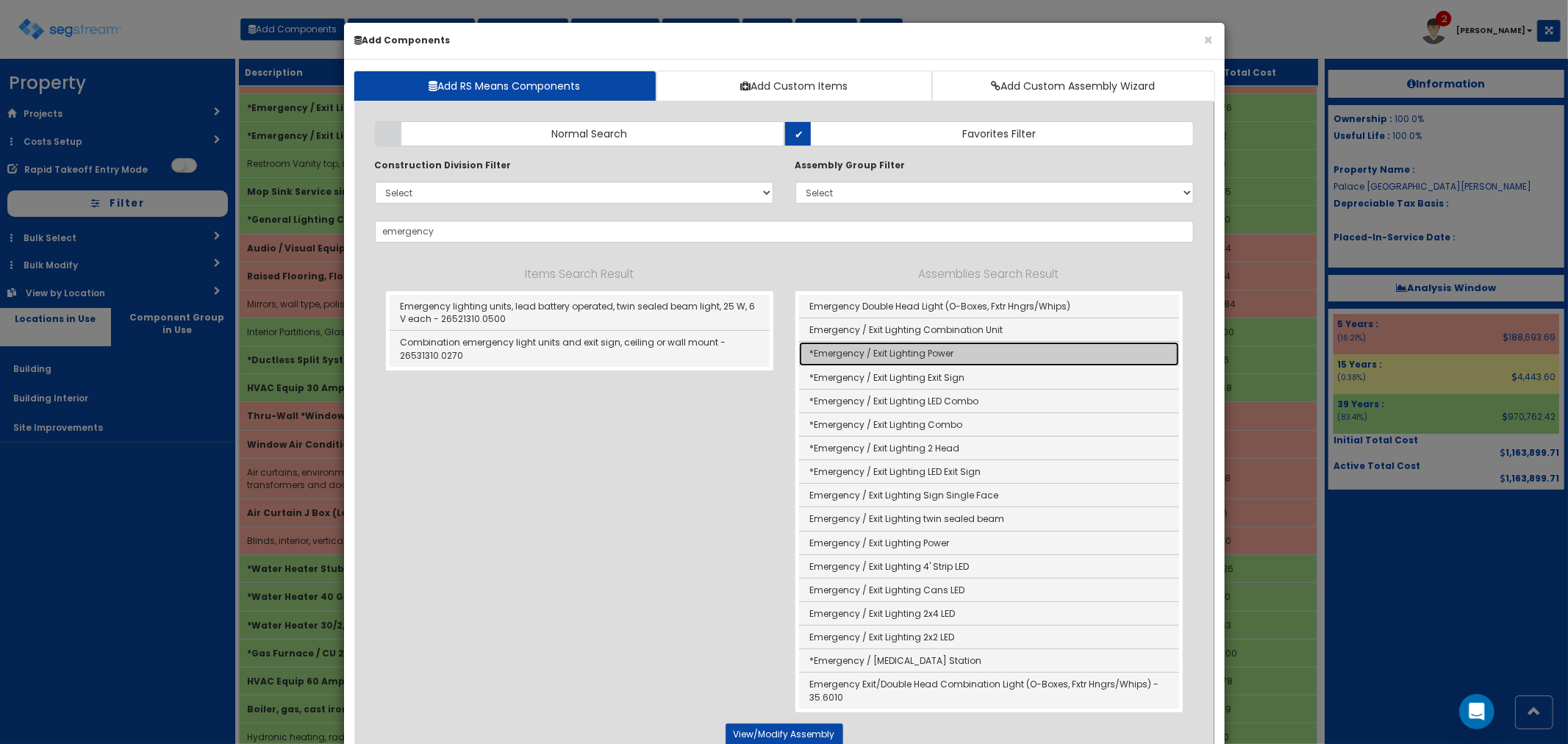
click at [922, 356] on link "*Emergency / Exit Lighting Power" at bounding box center [989, 354] width 380 height 24
type input "*Emergency / Exit Lighting Power"
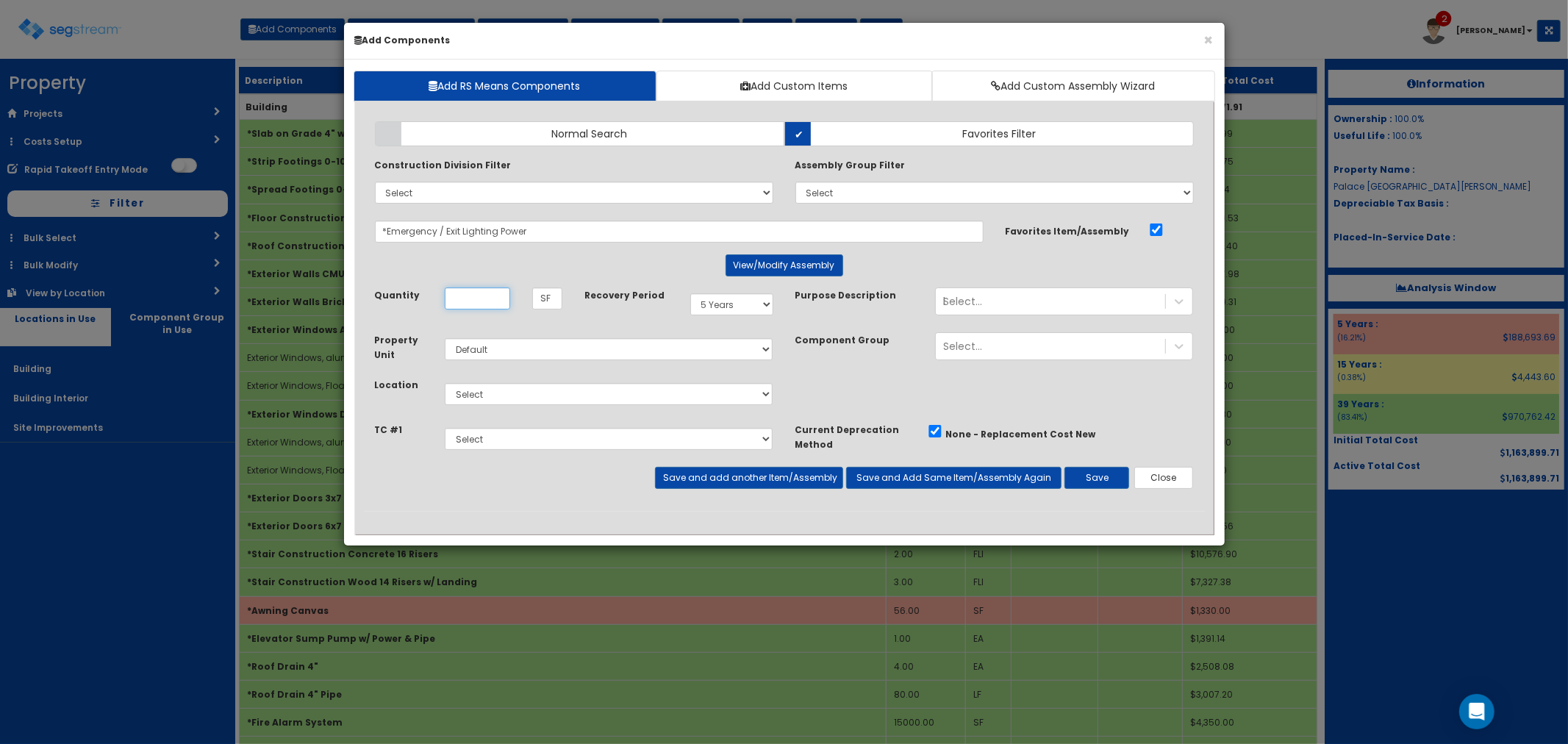
click at [483, 305] on input "Quantity" at bounding box center [477, 299] width 65 height 22
type input "1,050"
click at [714, 299] on select "Select 5 Years 7 Years 9 Years 10 Years 15 Years 15 Year QLI 15 Year QRP 15 Yea…" at bounding box center [732, 304] width 83 height 22
select select "39Y"
click at [690, 293] on select "Select 5 Years 7 Years 9 Years 10 Years 15 Years 15 Year QLI 15 Year QRP 15 Yea…" at bounding box center [732, 304] width 83 height 22
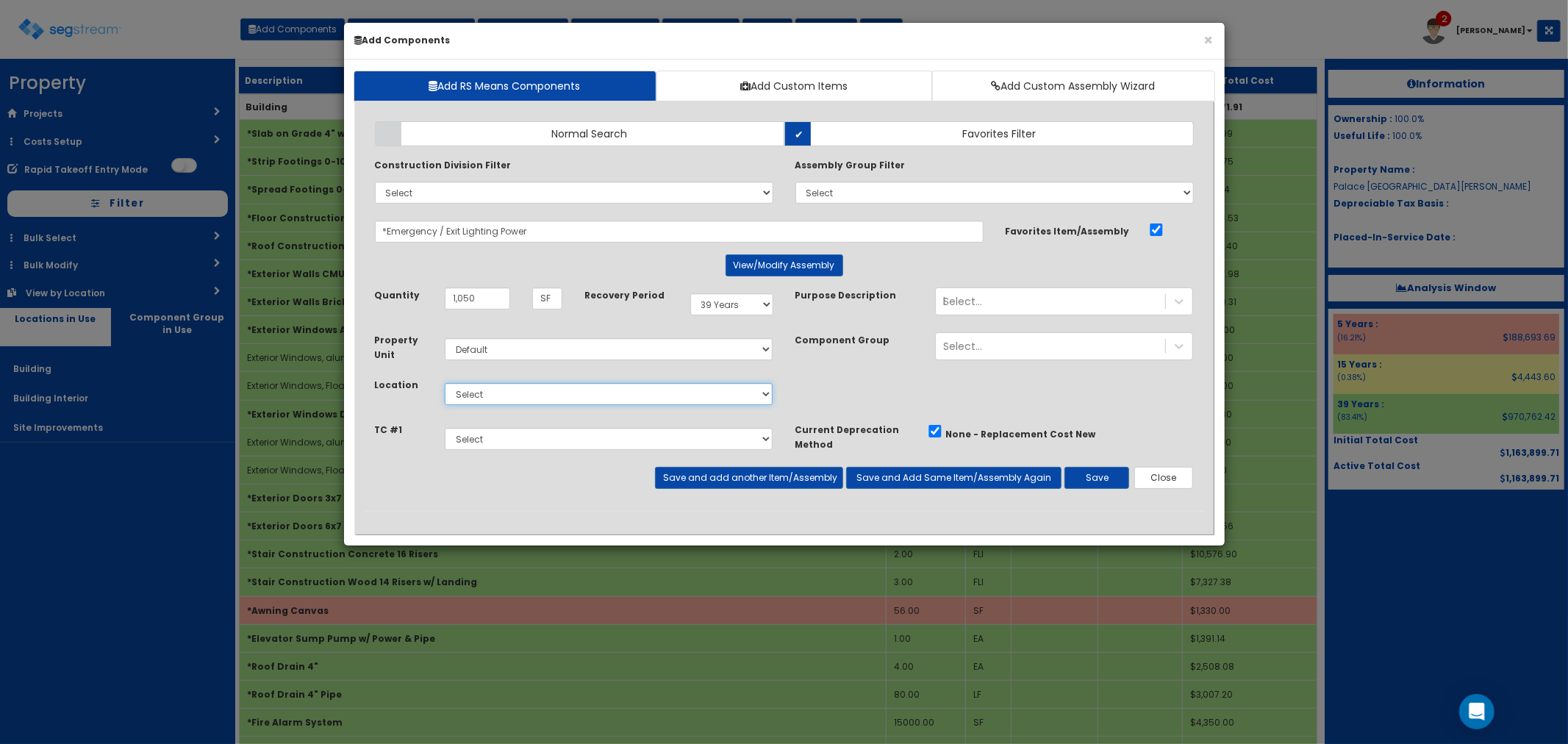
click at [454, 397] on select "Select Building Building Interior Site Improvements Add Additional Location" at bounding box center [609, 394] width 328 height 22
select select "7"
click at [444, 383] on select "Select Building Building Interior Site Improvements Add Additional Location" at bounding box center [609, 394] width 328 height 22
click at [1098, 481] on button "Save" at bounding box center [1096, 478] width 64 height 22
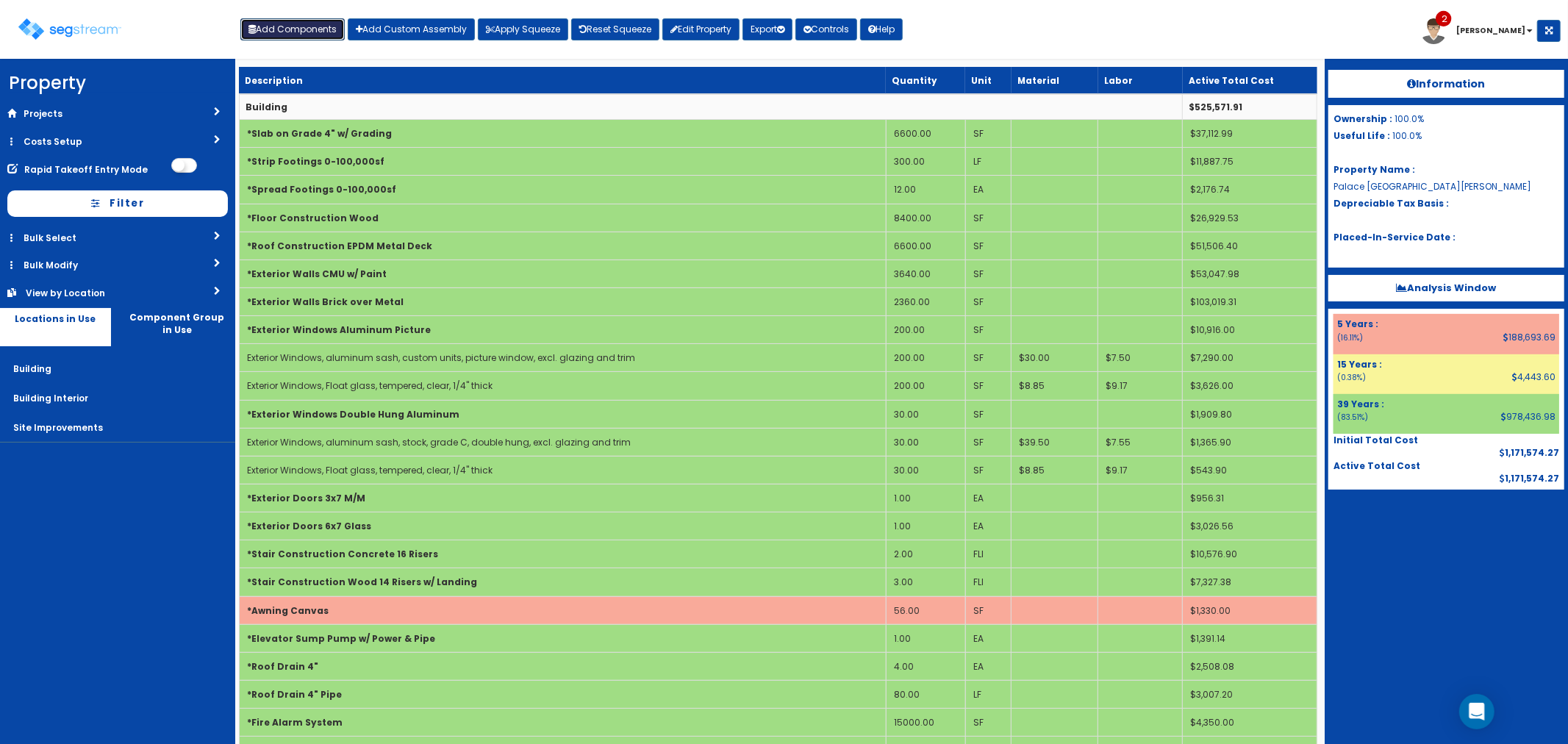
click at [301, 34] on button "Add Components" at bounding box center [292, 29] width 104 height 22
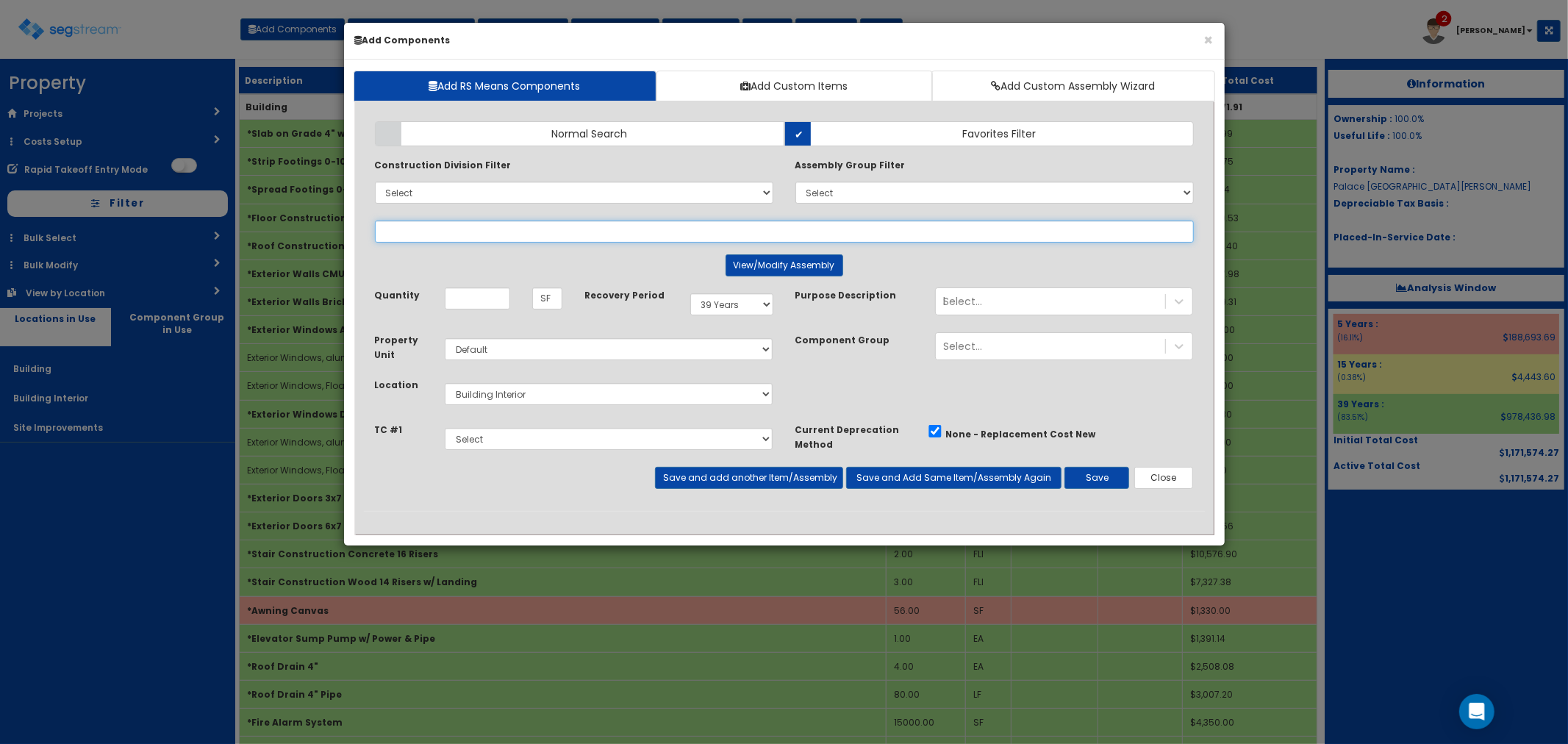
select select
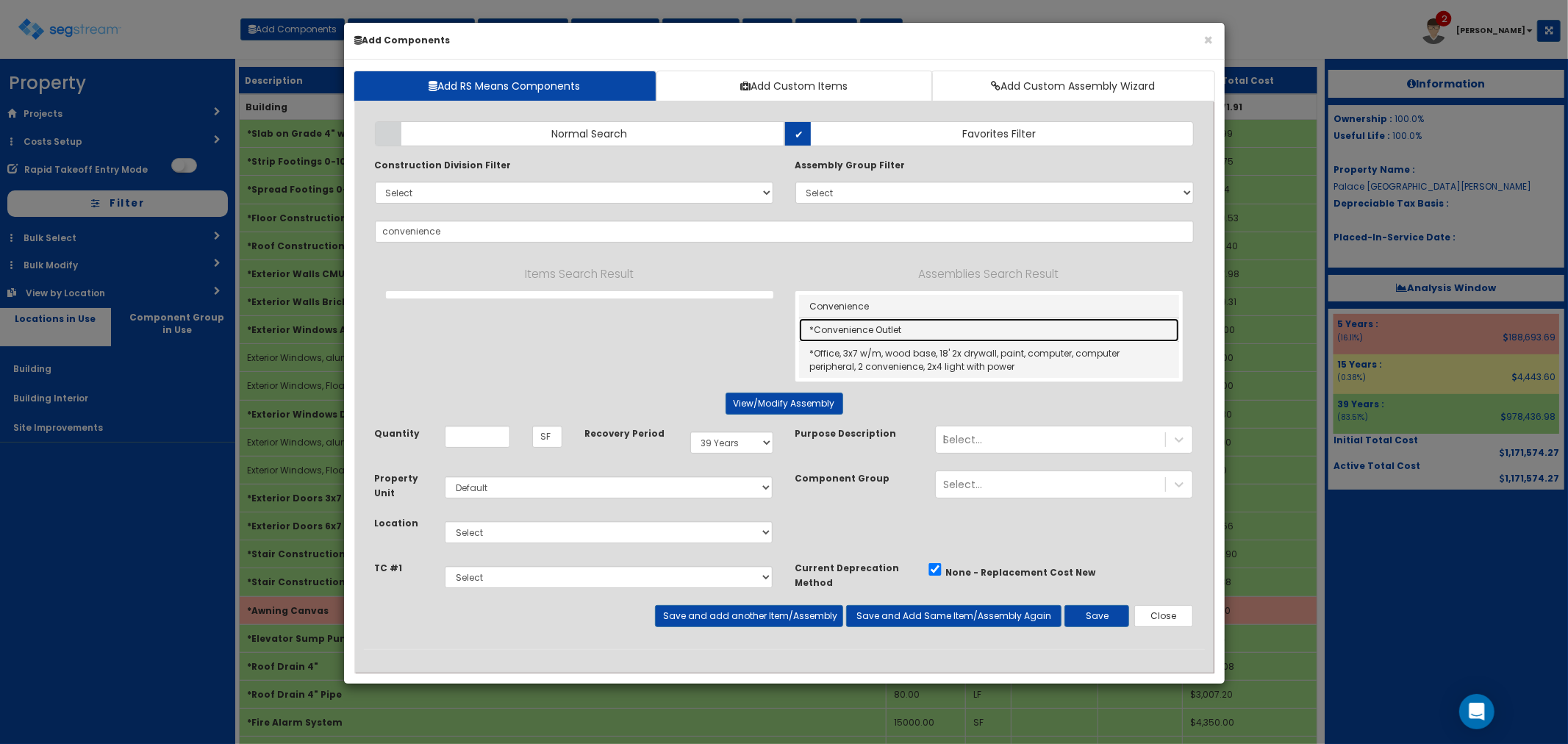
click at [855, 332] on link "*Convenience Outlet" at bounding box center [989, 330] width 380 height 24
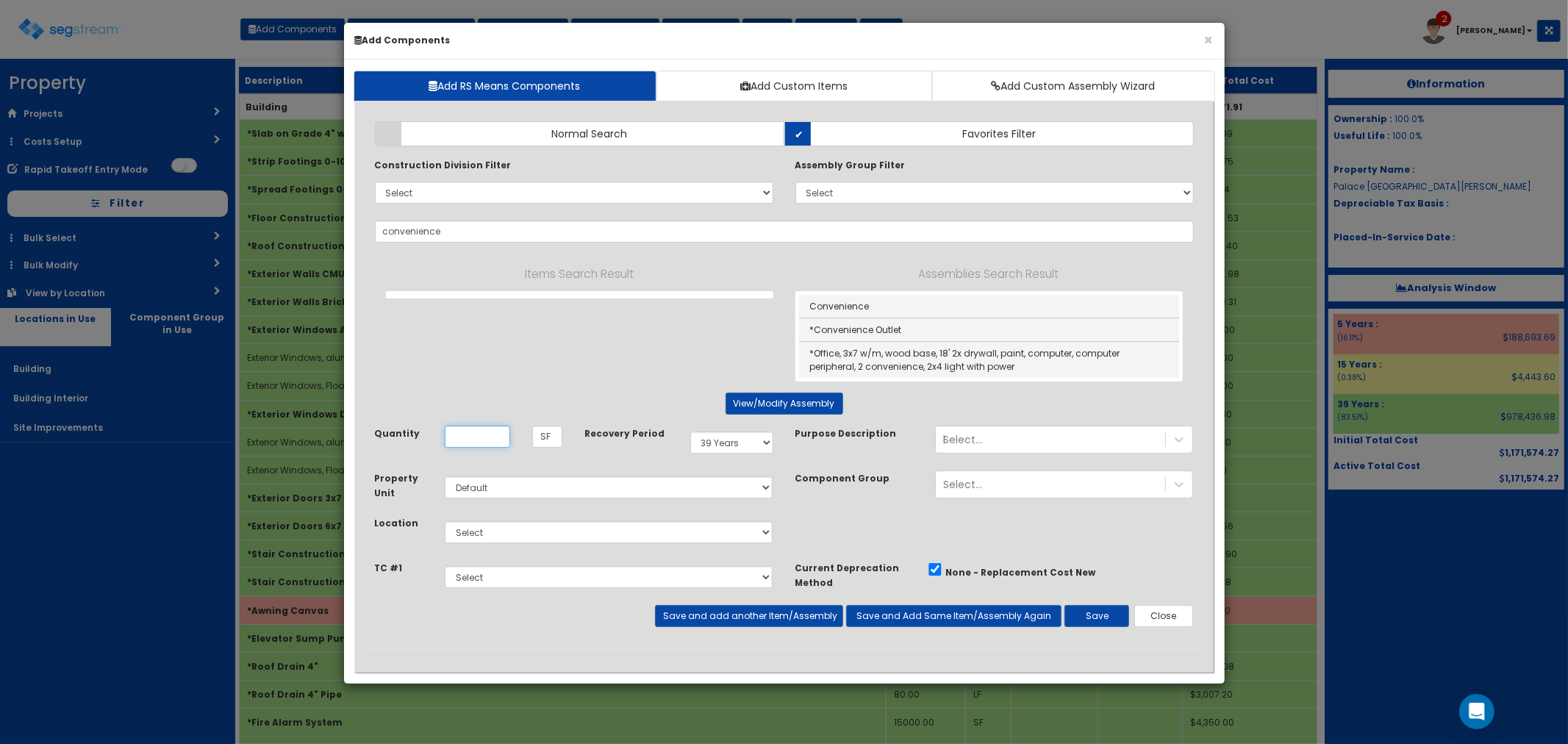
type input "*Convenience Outlet"
type input "EA"
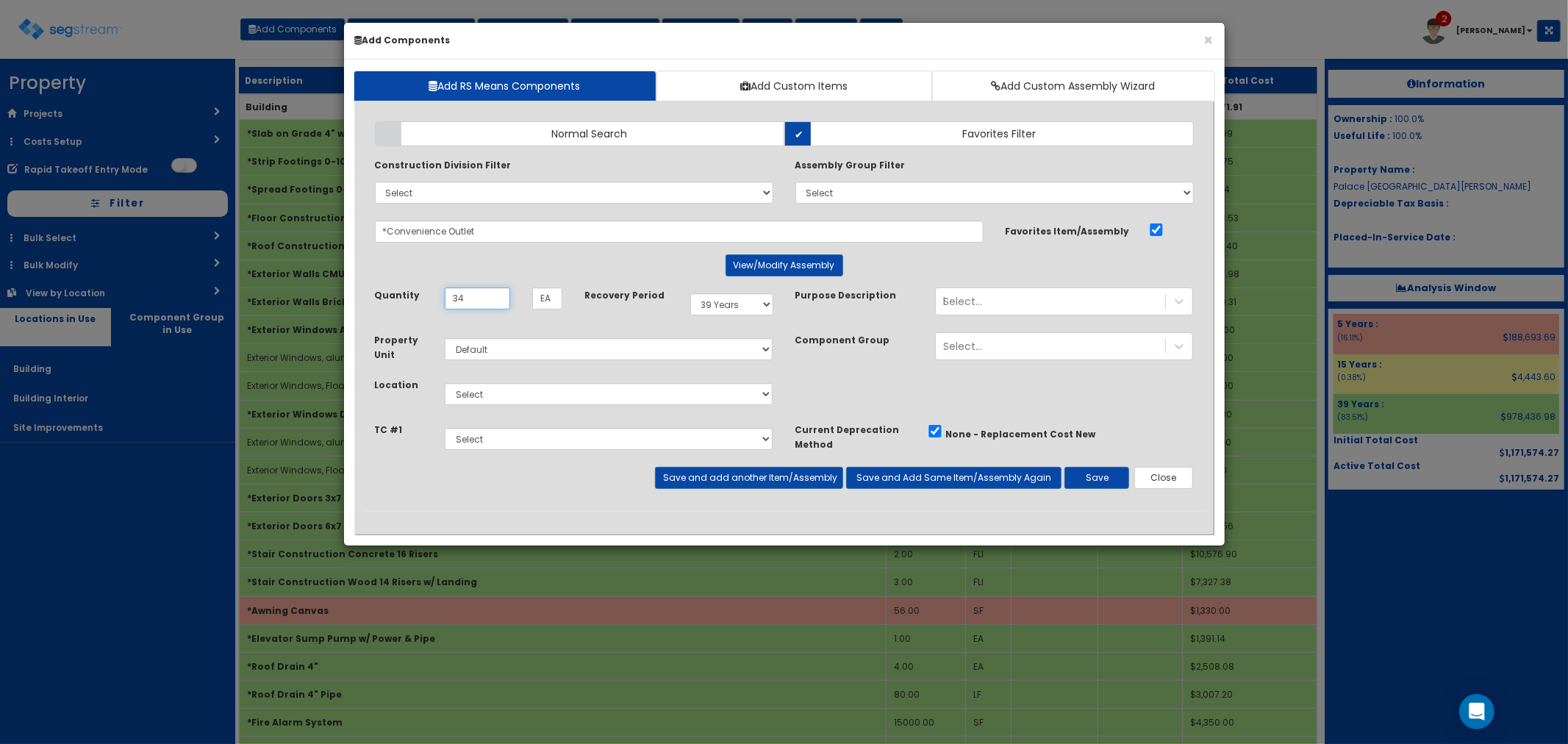
type input "34"
click at [499, 394] on select "Select Building Building Interior Site Improvements Add Additional Location" at bounding box center [609, 394] width 328 height 22
select select "7"
click at [444, 383] on select "Select Building Building Interior Site Improvements Add Additional Location" at bounding box center [609, 394] width 328 height 22
click at [1084, 480] on button "Save" at bounding box center [1096, 478] width 64 height 22
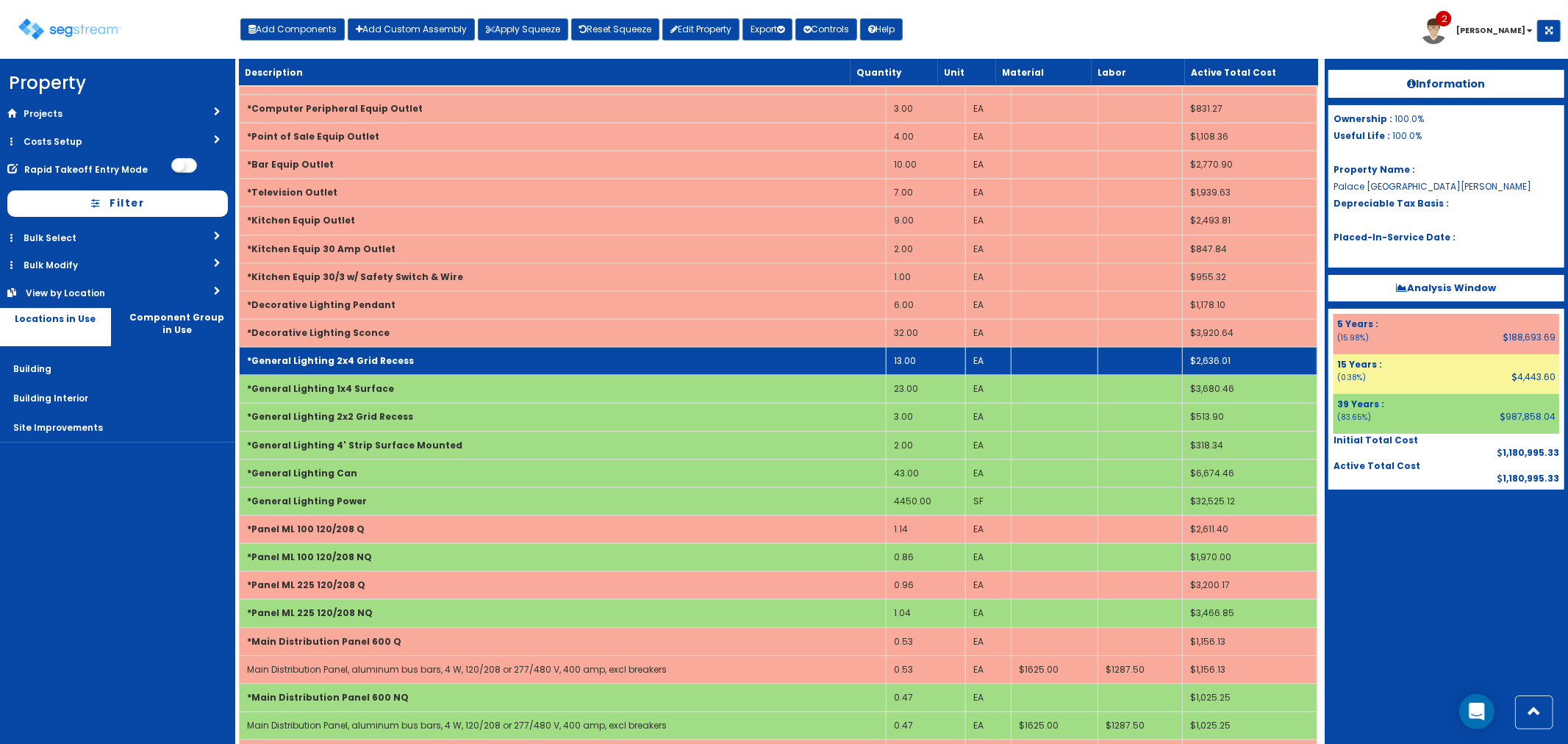
scroll to position [2658, 0]
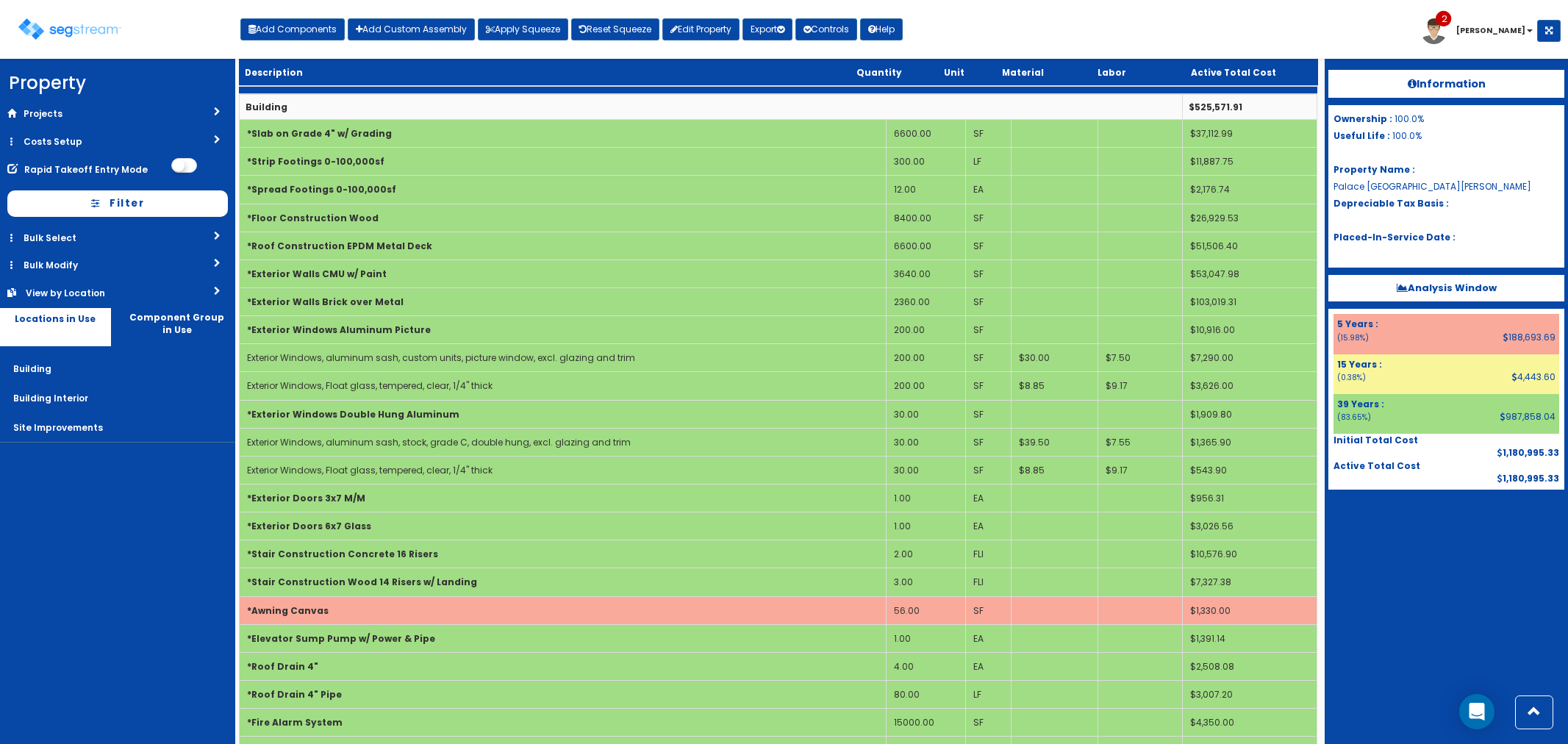
scroll to position [2658, 0]
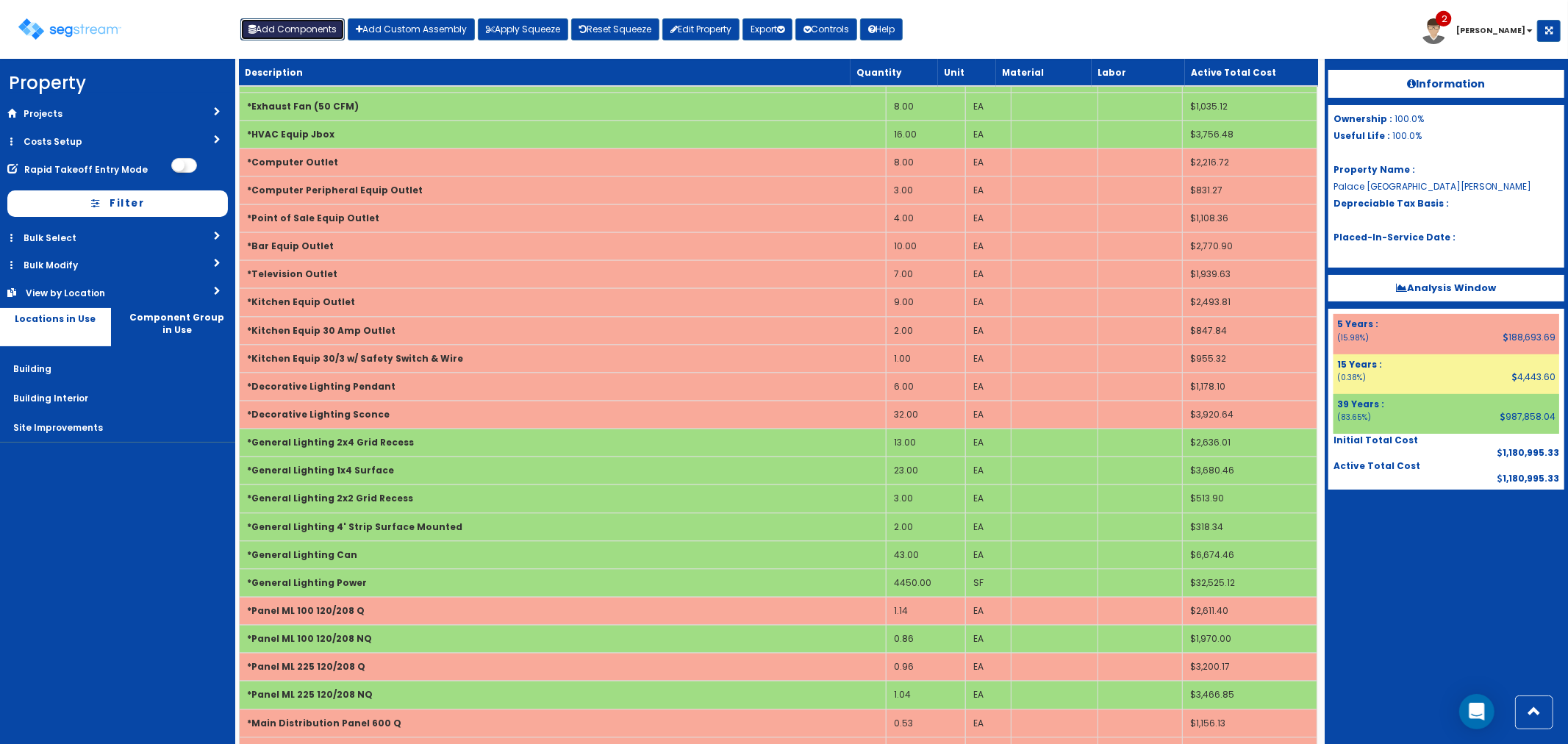
click at [312, 34] on button "Add Components" at bounding box center [292, 29] width 104 height 22
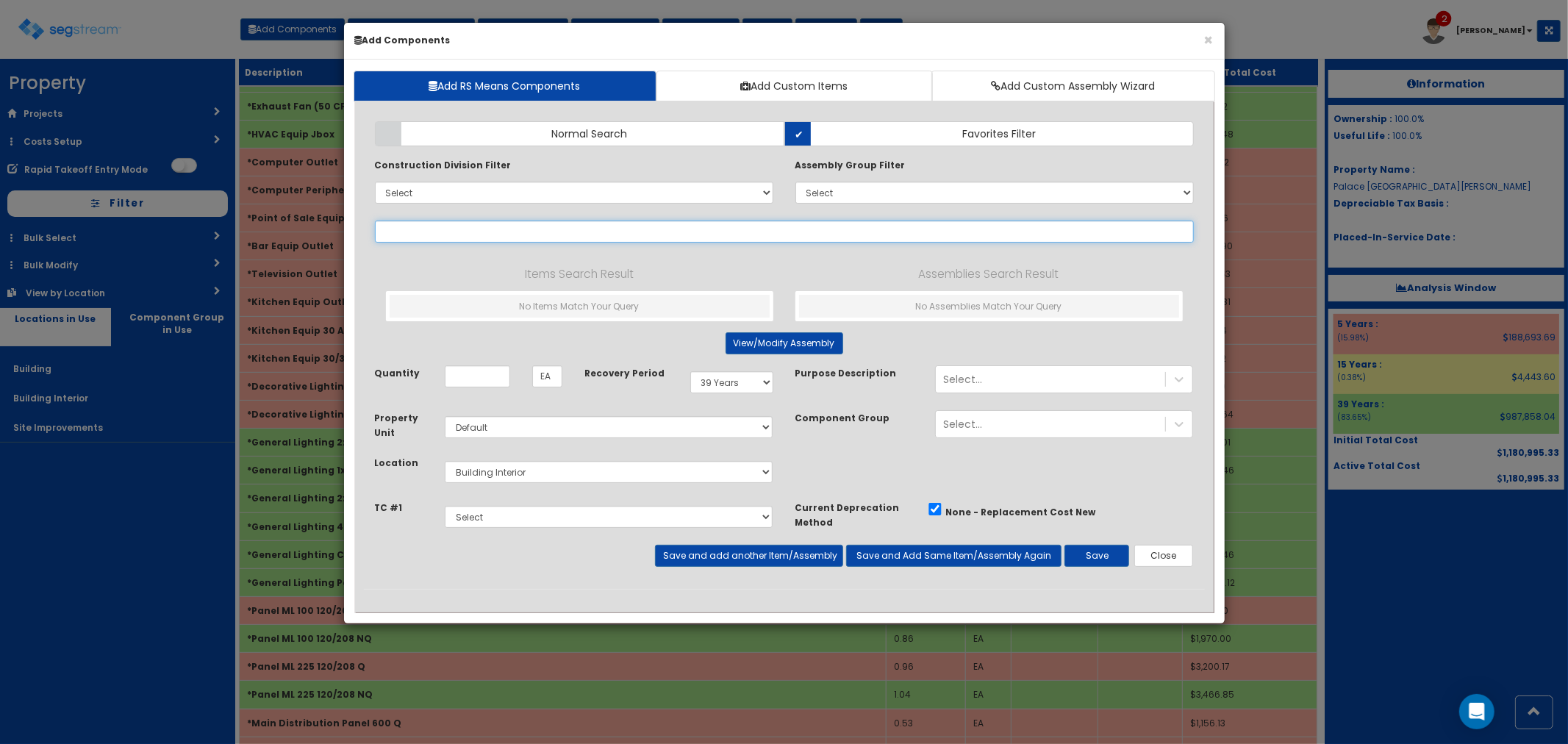
select select
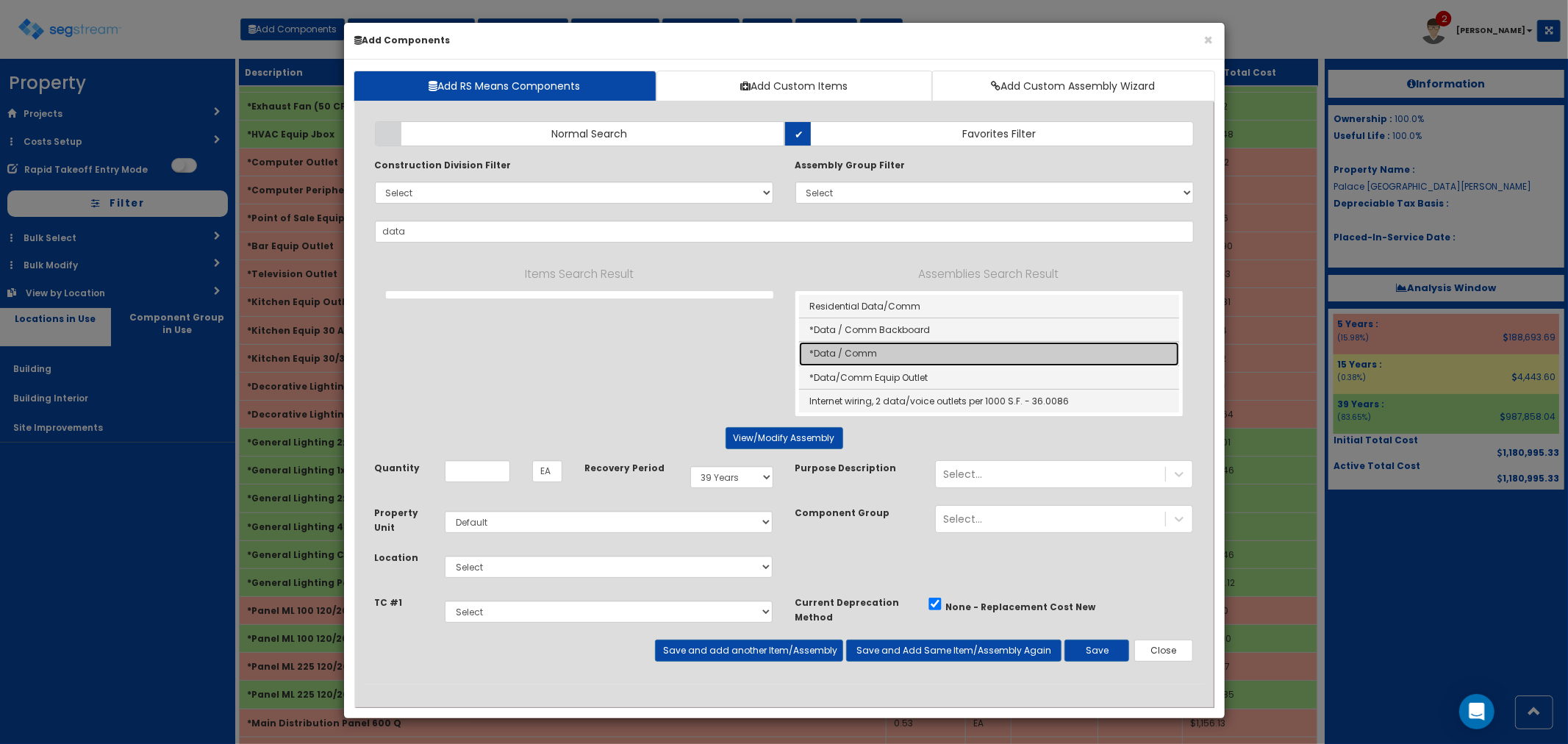
click at [898, 355] on link "*Data / Comm" at bounding box center [989, 354] width 380 height 24
type input "*Data / Comm"
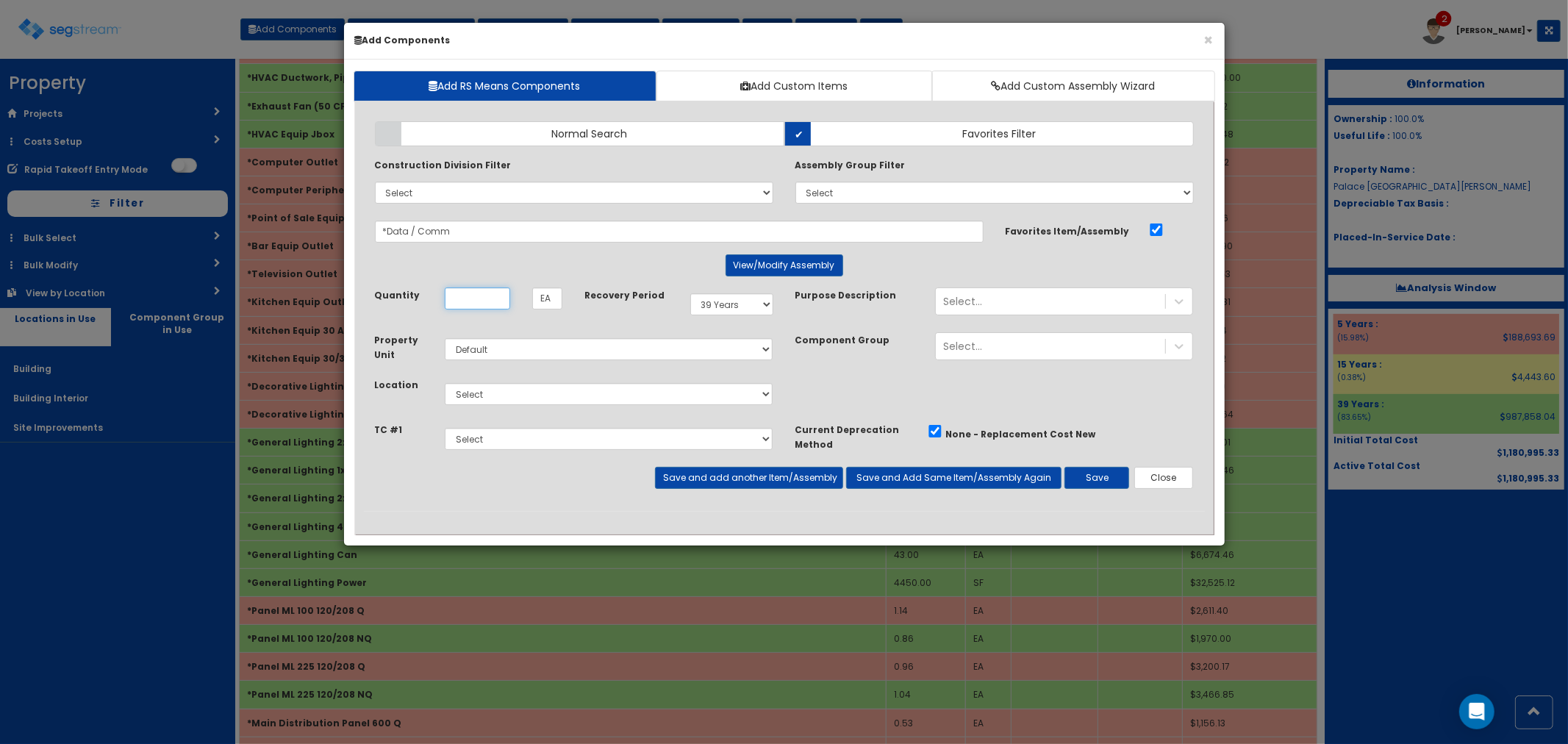
scroll to position [0, 0]
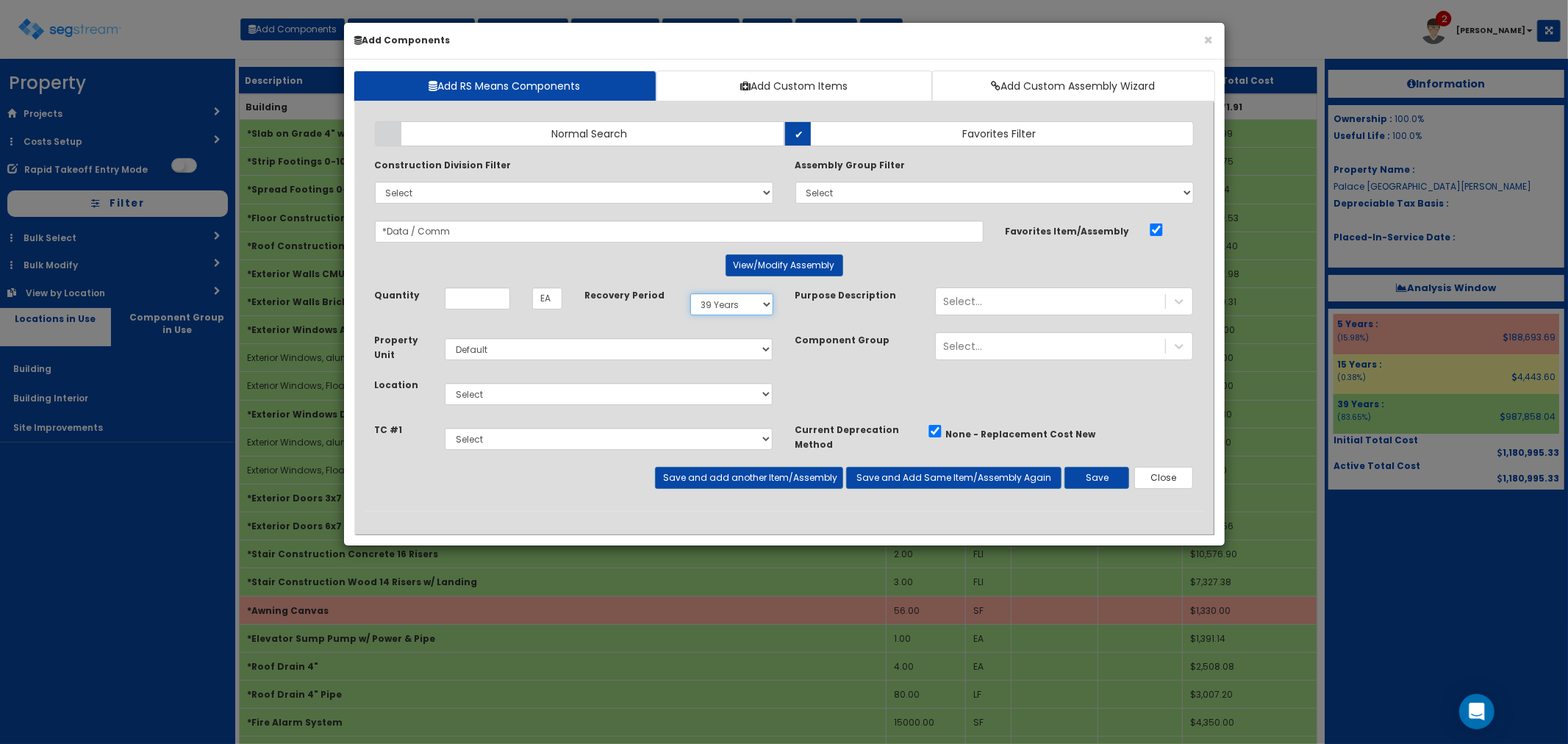
click at [709, 309] on select "Select 5 Years 7 Years 9 Years 10 Years 15 Years 15 Year QLI 15 Year QRP 15 Yea…" at bounding box center [732, 304] width 83 height 22
select select "5Y"
click at [690, 293] on select "Select 5 Years 7 Years 9 Years 10 Years 15 Years 15 Year QLI 15 Year QRP 15 Yea…" at bounding box center [732, 304] width 83 height 22
click at [465, 297] on input "Quantity" at bounding box center [477, 299] width 65 height 22
type input "9"
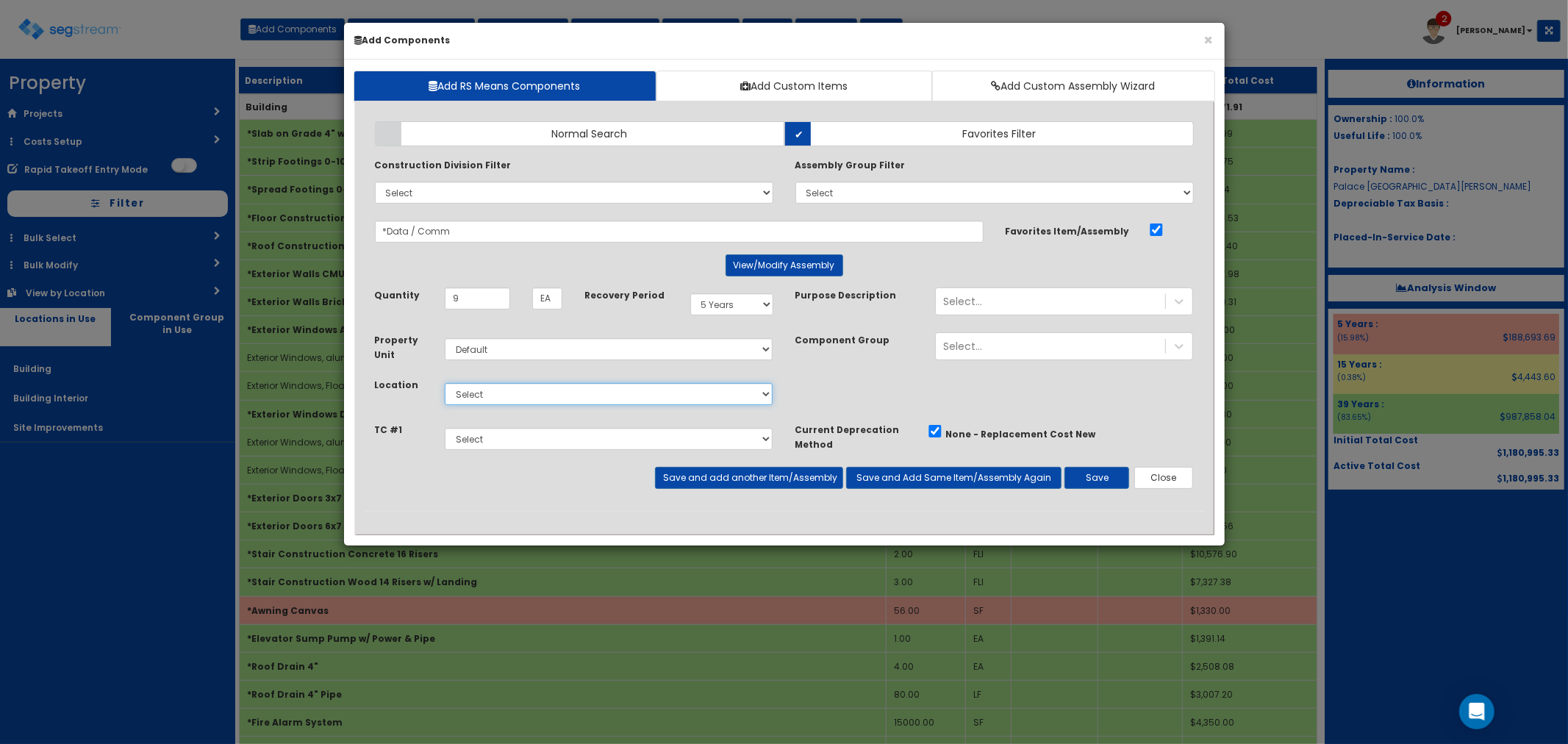
click at [491, 390] on select "Select Building Building Interior Site Improvements Add Additional Location" at bounding box center [609, 394] width 328 height 22
click at [444, 383] on select "Select Building Building Interior Site Improvements Add Additional Location" at bounding box center [609, 394] width 328 height 22
click at [494, 393] on select "Select Building Building Interior Site Improvements Add Additional Location" at bounding box center [609, 394] width 328 height 22
select select "7"
click at [444, 383] on select "Select Building Building Interior Site Improvements Add Additional Location" at bounding box center [609, 394] width 328 height 22
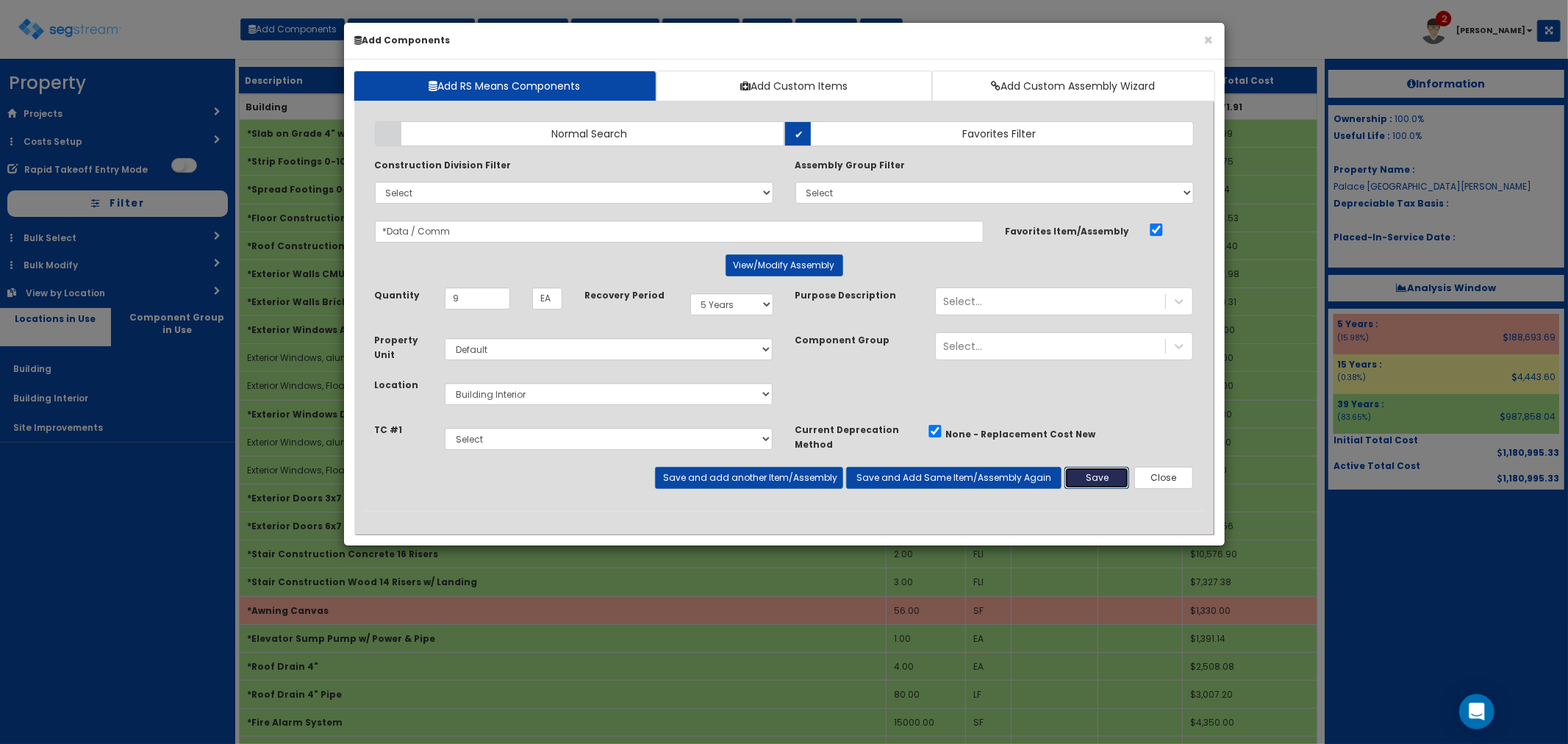
click at [1093, 471] on button "Save" at bounding box center [1096, 478] width 64 height 22
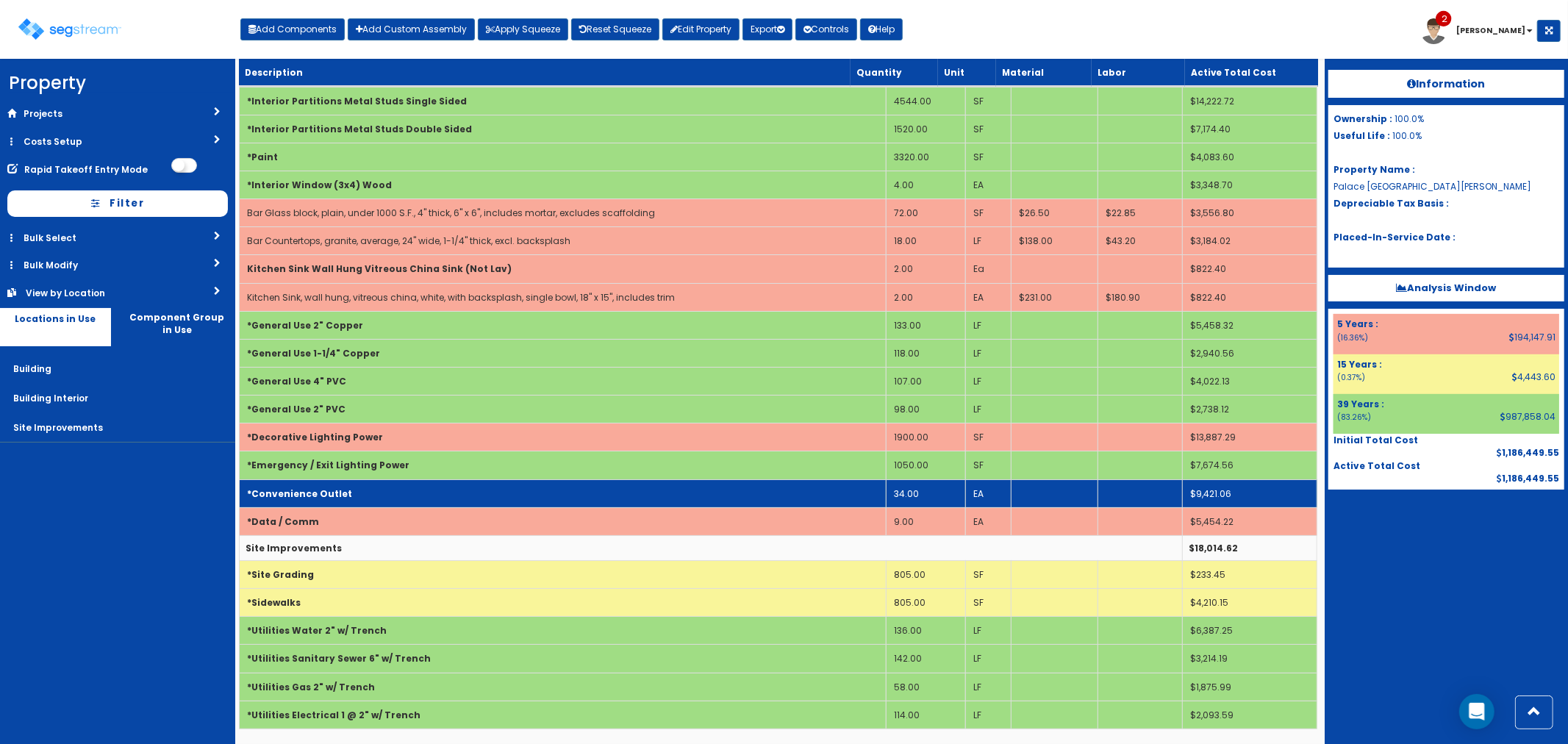
scroll to position [4484, 0]
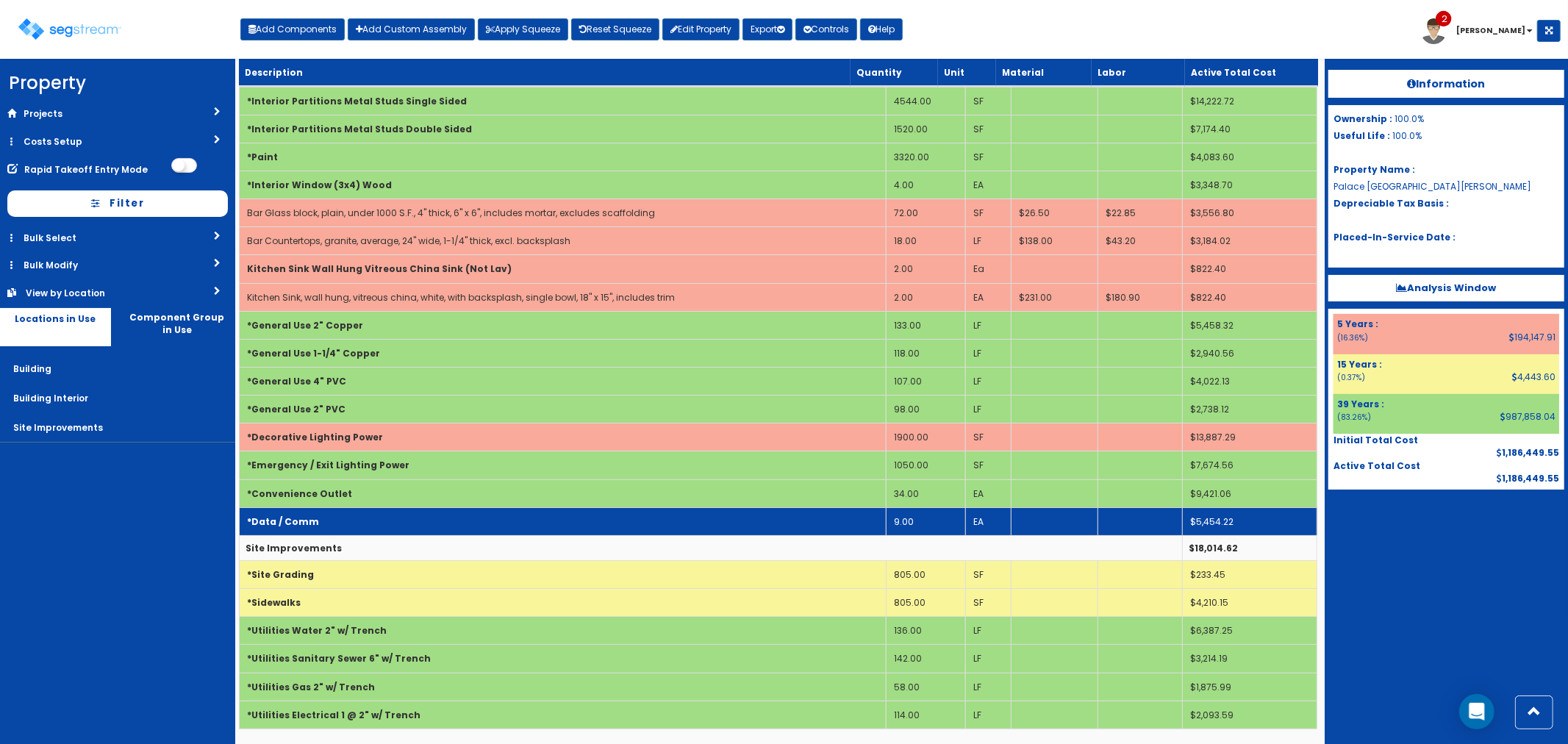
click at [409, 519] on td "*Data / Comm" at bounding box center [561, 521] width 647 height 28
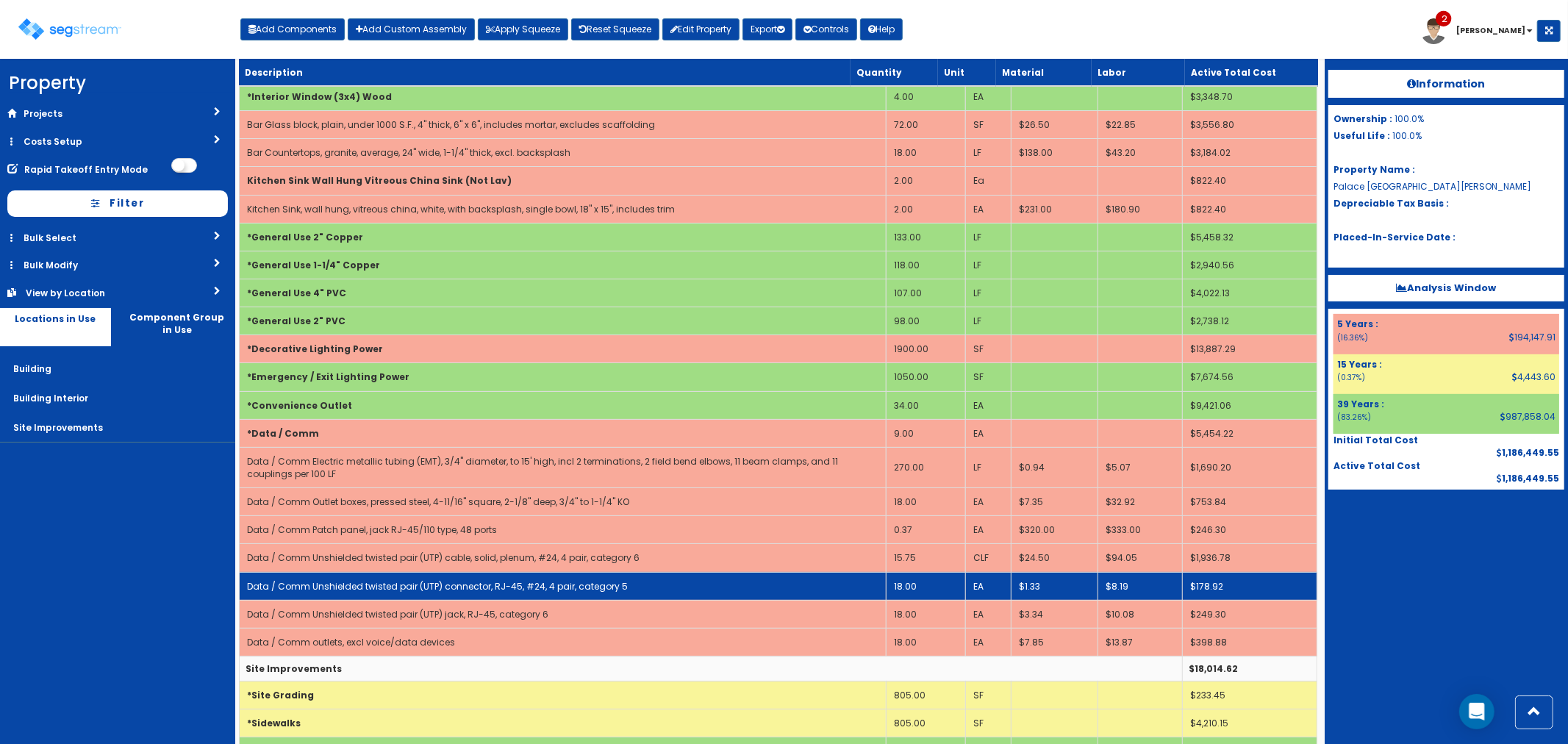
scroll to position [4648, 0]
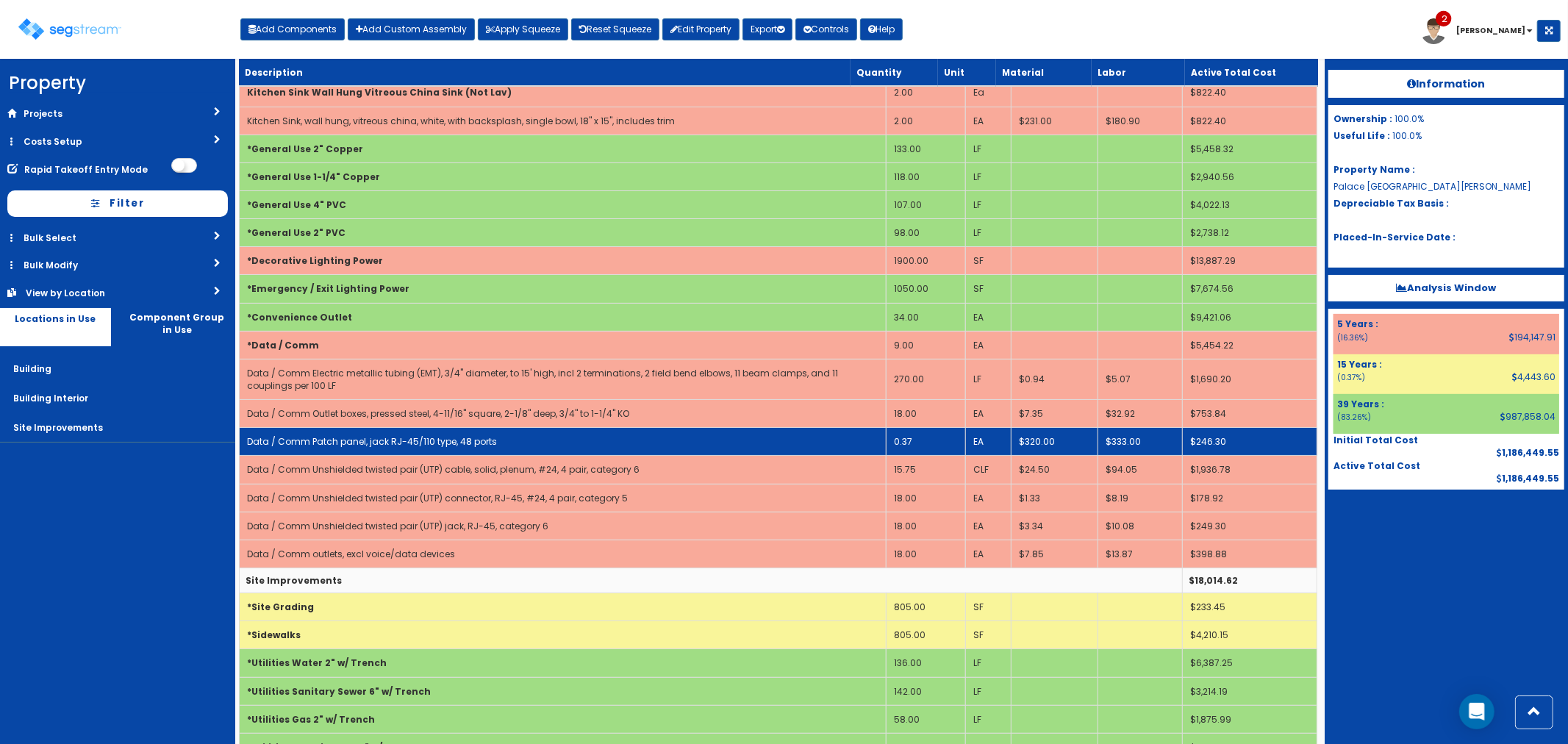
click at [927, 455] on td "0.37" at bounding box center [926, 442] width 80 height 28
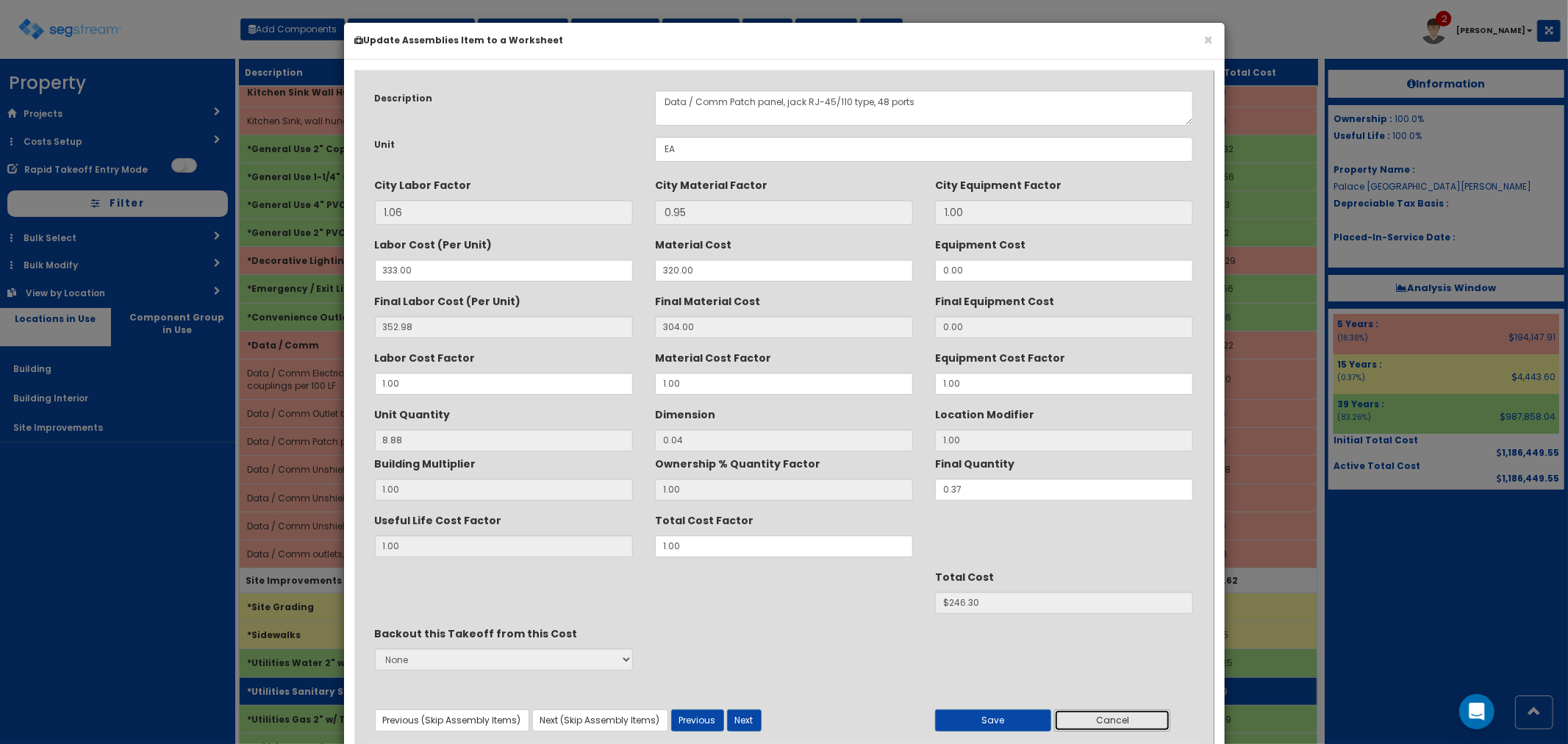
drag, startPoint x: 1115, startPoint y: 716, endPoint x: 1100, endPoint y: 693, distance: 27.5
click at [1115, 715] on button "Cancel" at bounding box center [1112, 720] width 116 height 22
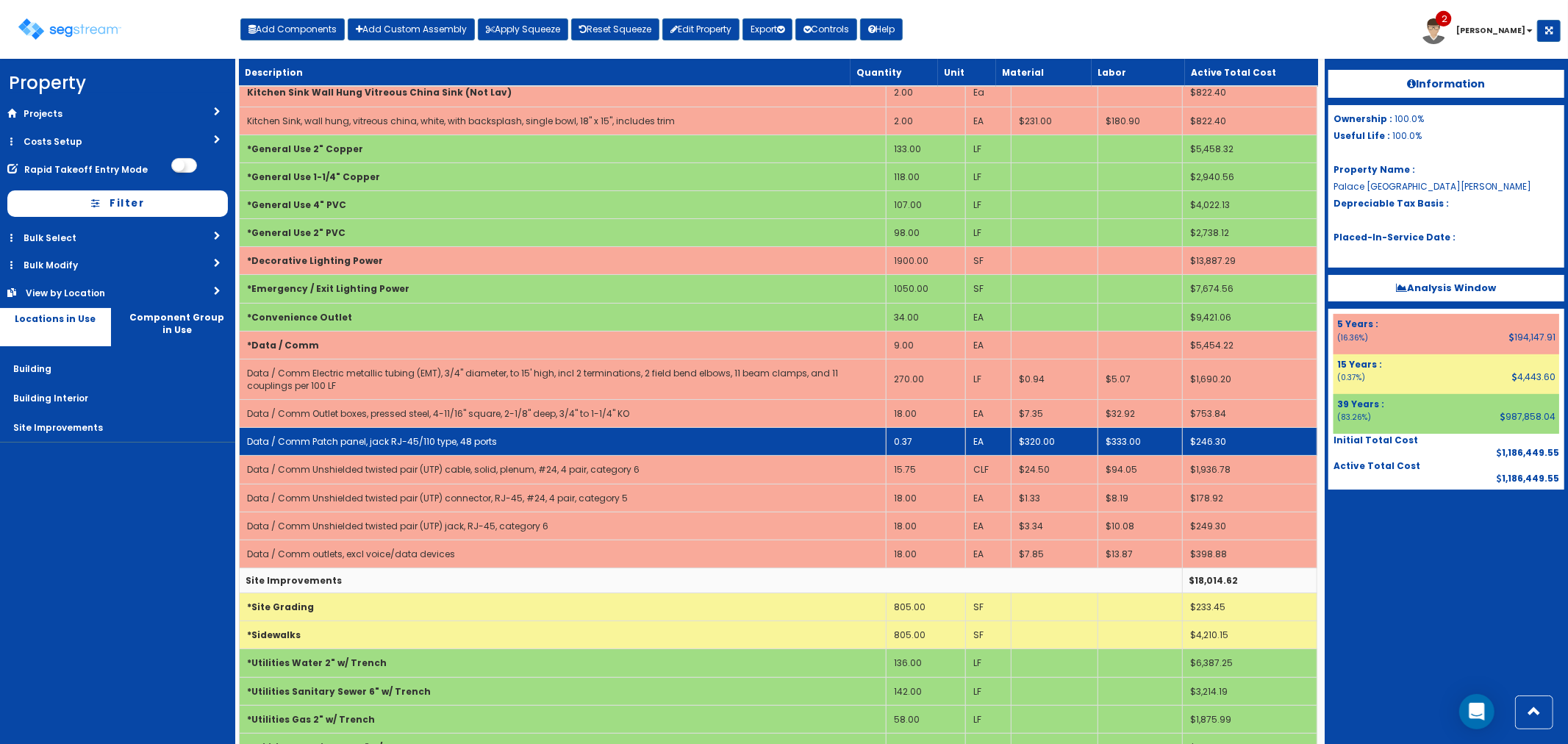
click at [929, 446] on td "0.37" at bounding box center [926, 442] width 80 height 28
click at [913, 450] on td "0.37" at bounding box center [926, 442] width 80 height 28
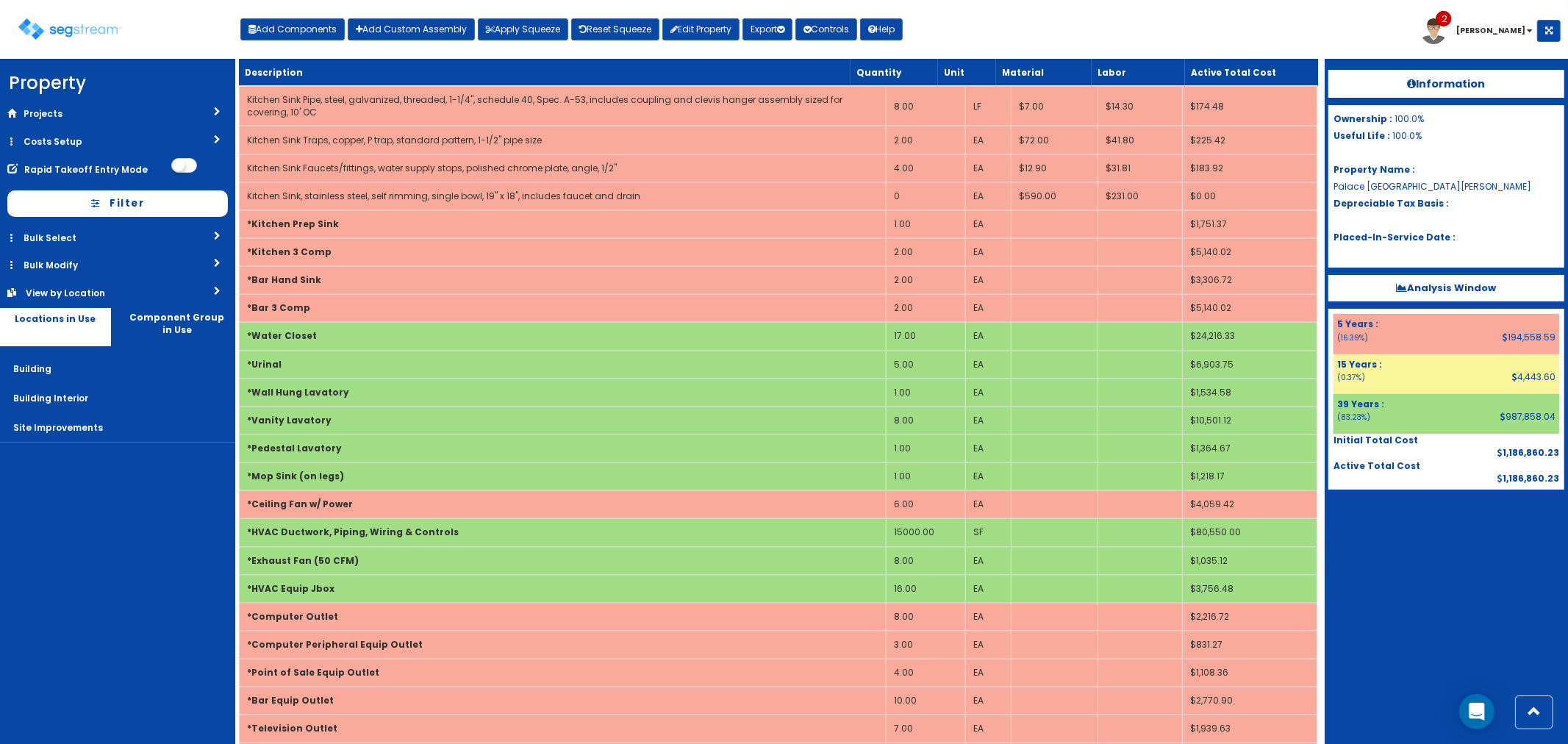
scroll to position [2160, 0]
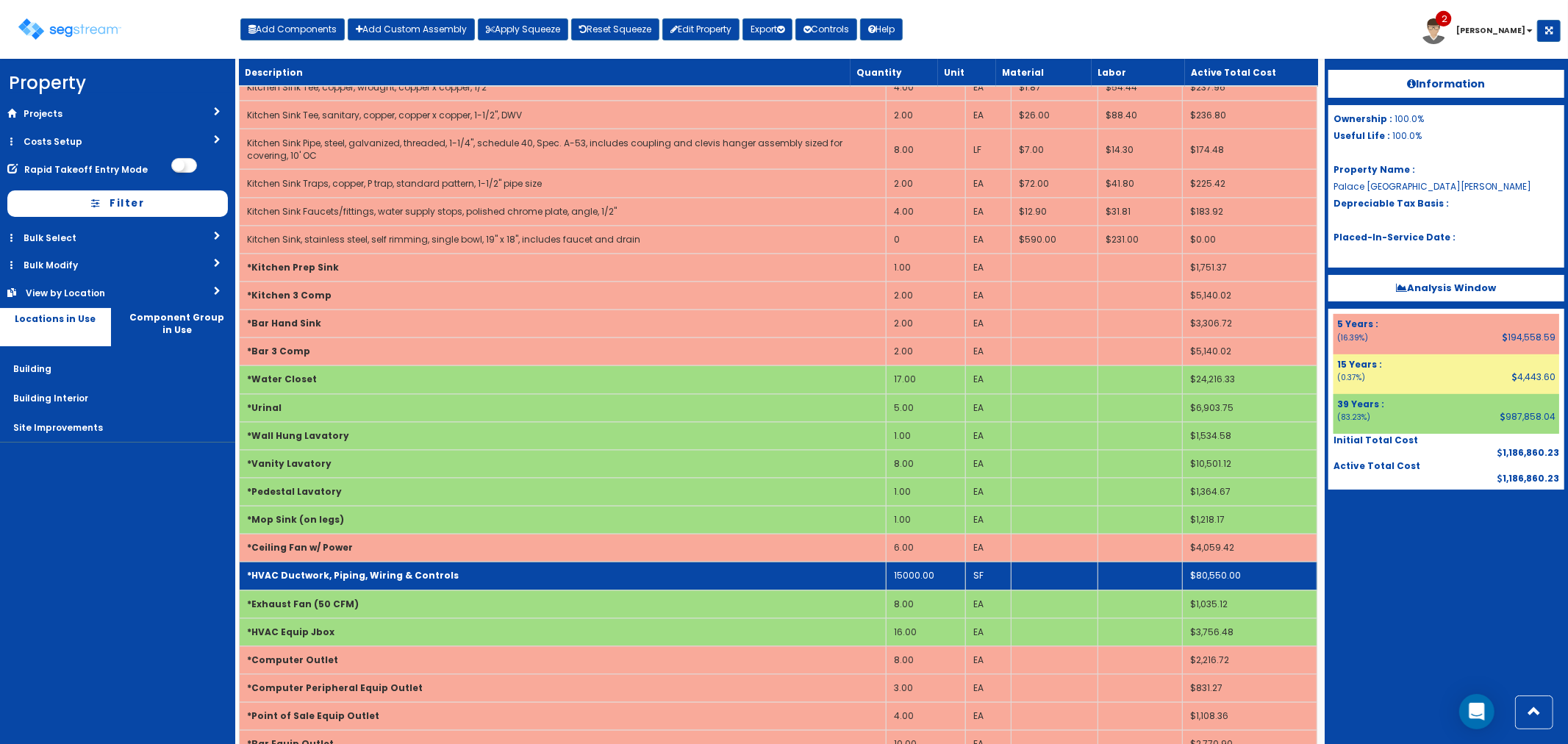
click at [613, 573] on td "*HVAC Ductwork, Piping, Wiring & Controls" at bounding box center [561, 576] width 647 height 28
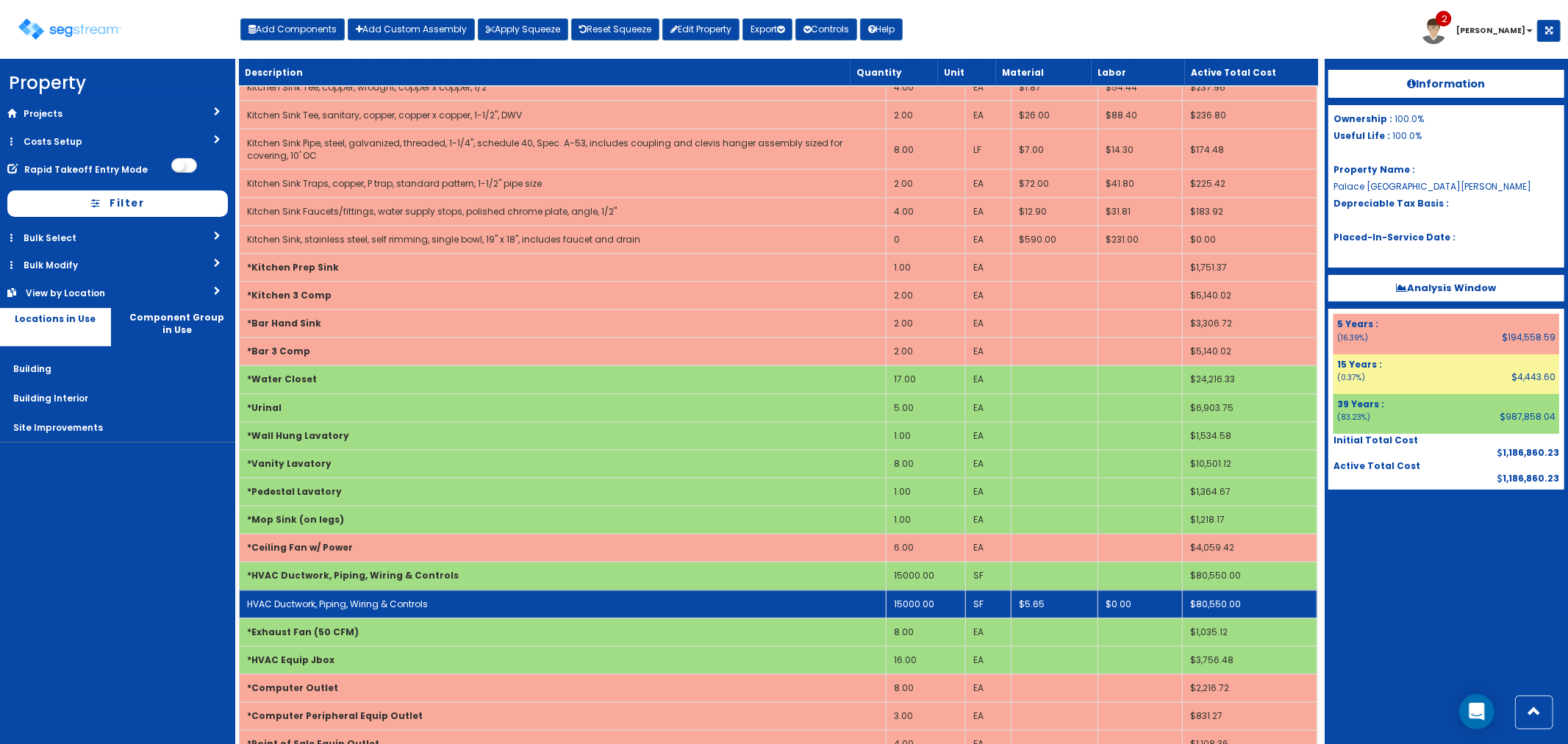
click at [528, 606] on td "HVAC Ductwork, Piping, Wiring & Controls" at bounding box center [561, 604] width 647 height 28
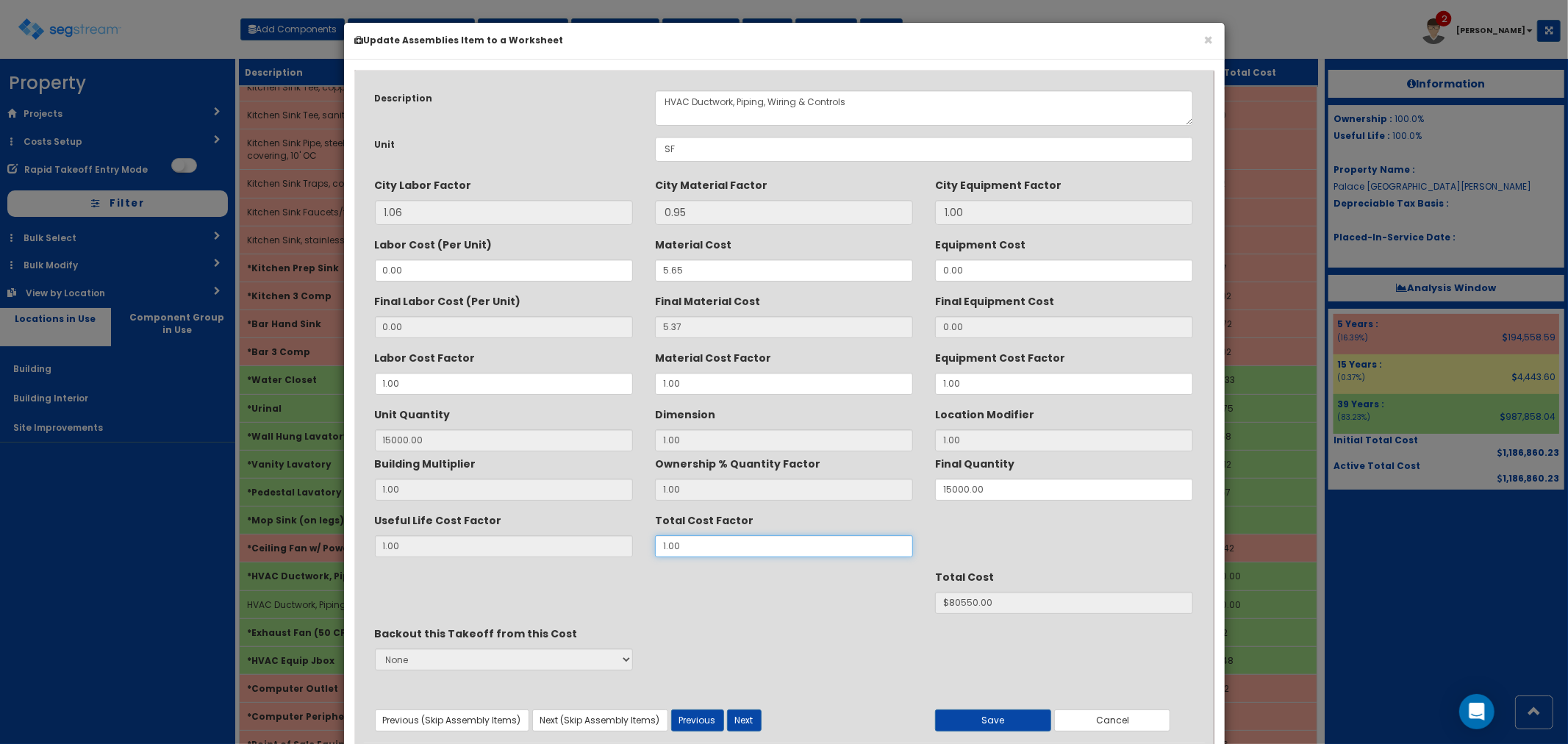
drag, startPoint x: 688, startPoint y: 545, endPoint x: 656, endPoint y: 540, distance: 32.4
click at [656, 540] on input "1.00" at bounding box center [784, 546] width 258 height 22
type input "."
type input "15000"
type input "$NaN"
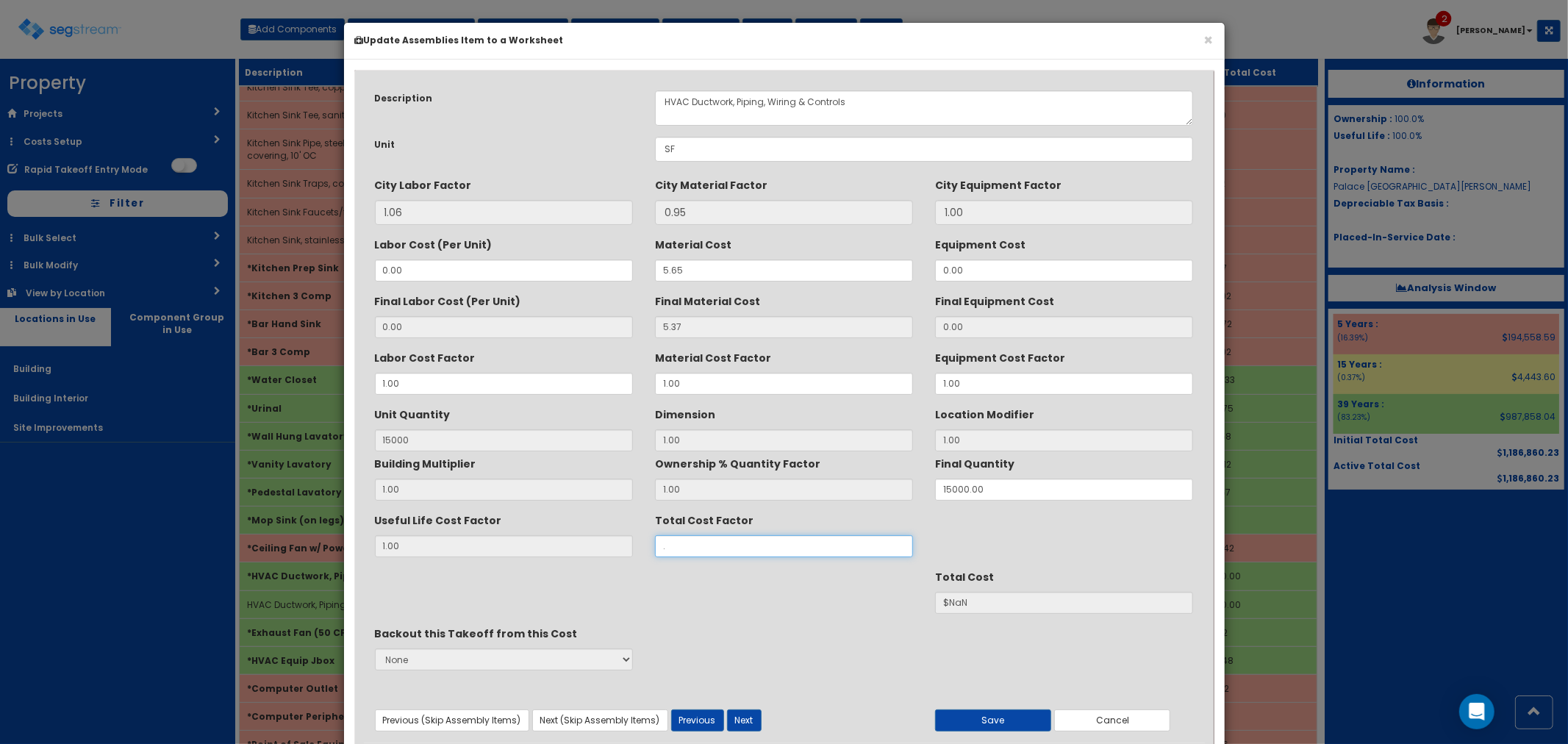
type input ".7"
type input "$56385.00"
type input ".75"
type input "$60412.50"
type input ".75"
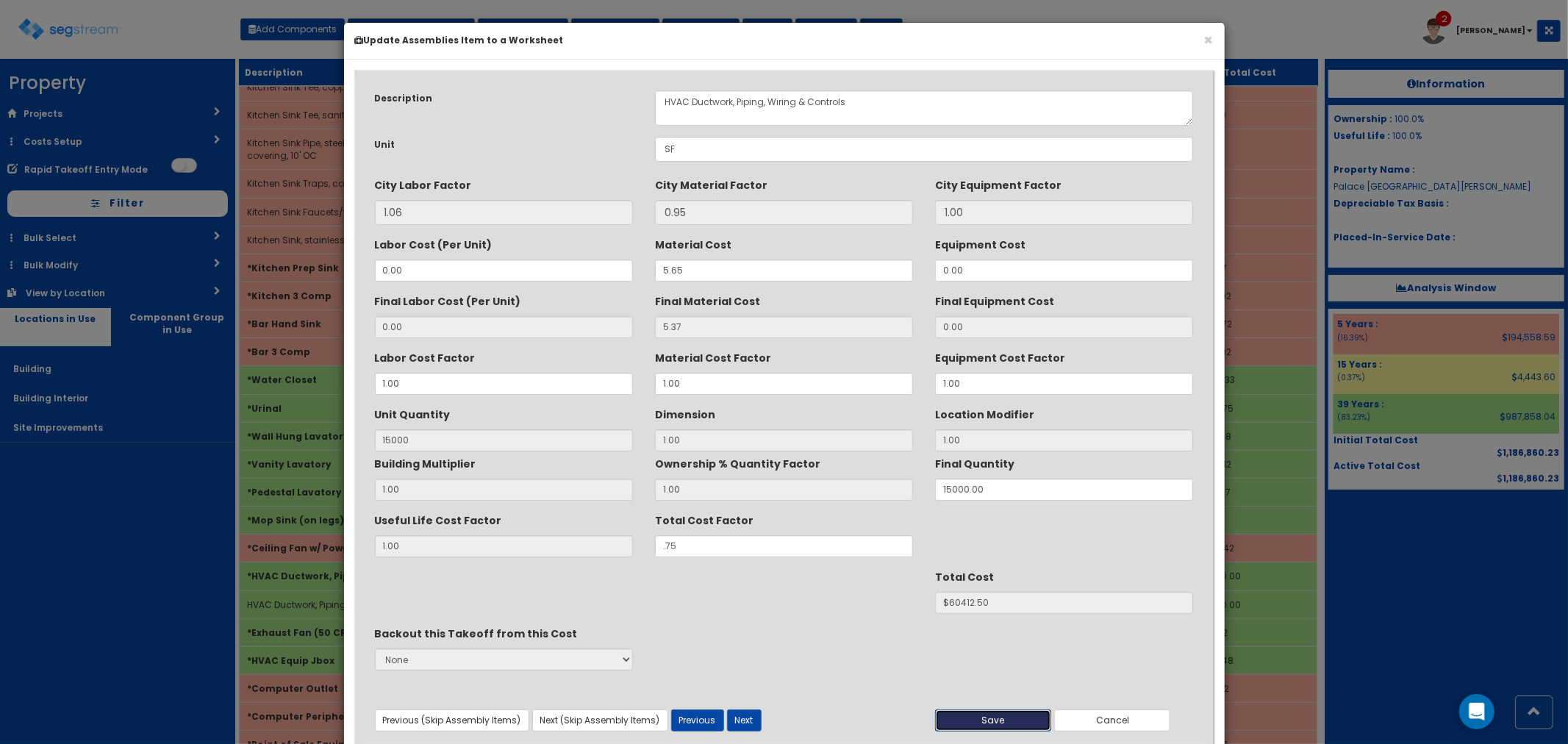
click at [992, 718] on button "Save" at bounding box center [993, 720] width 116 height 22
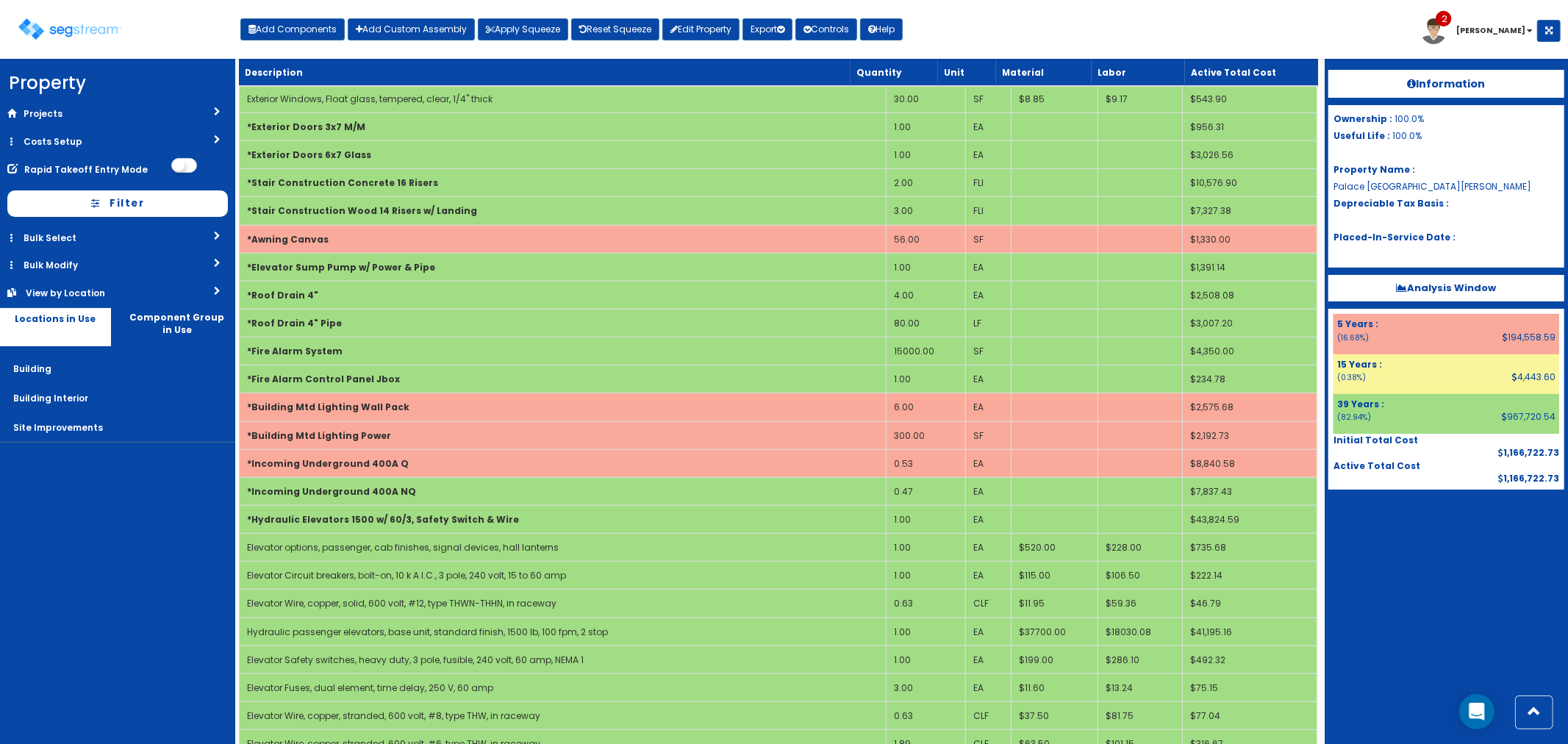
scroll to position [0, 0]
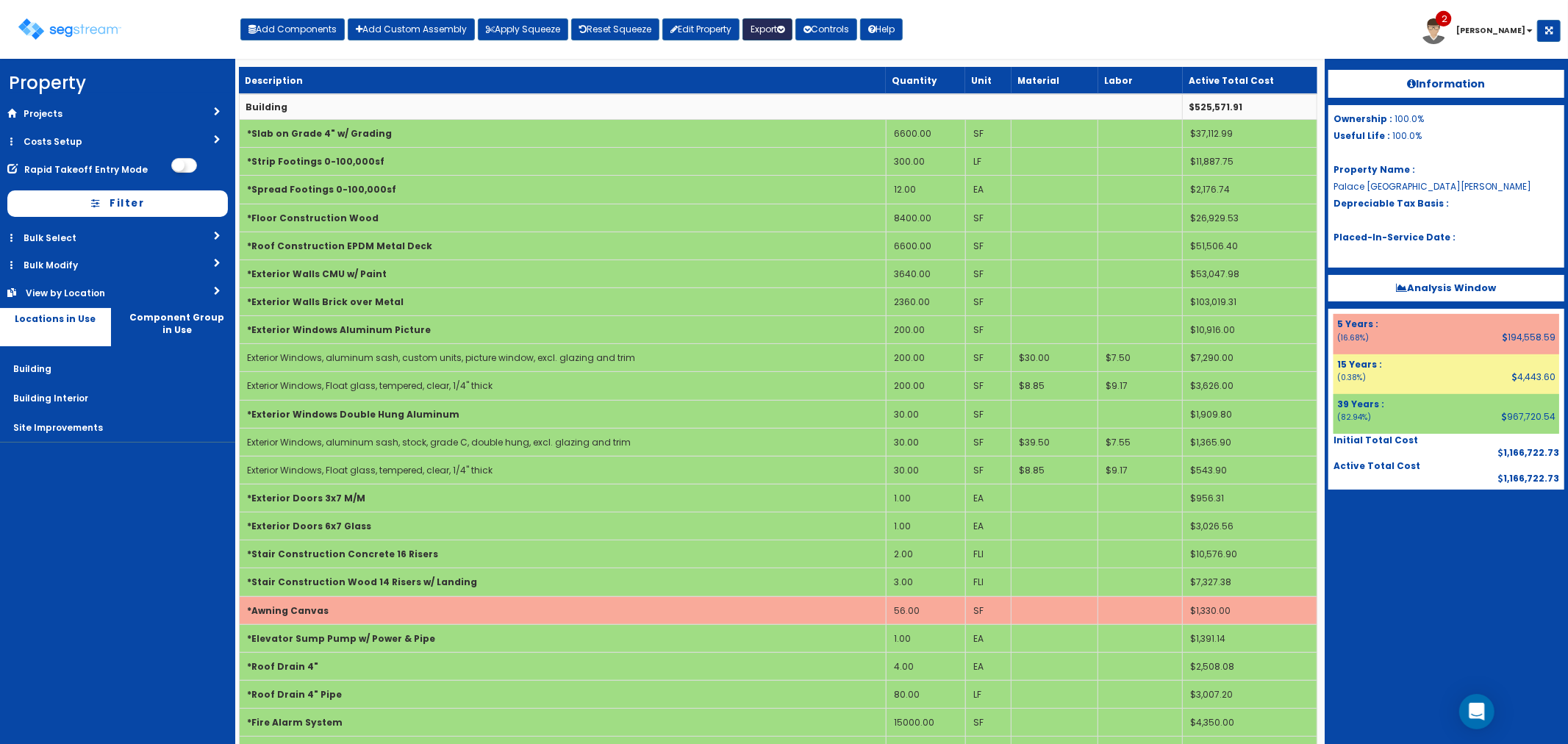
click at [766, 24] on button "Export" at bounding box center [767, 29] width 50 height 22
click at [793, 112] on link "Final Report(pdf)" at bounding box center [815, 106] width 145 height 29
click at [1104, 16] on div "Toggle navigation Add Components Add Custom Assembly Apply Squeeze Reset Squeez…" at bounding box center [784, 34] width 1553 height 48
click at [283, 32] on button "Add Components" at bounding box center [292, 29] width 104 height 22
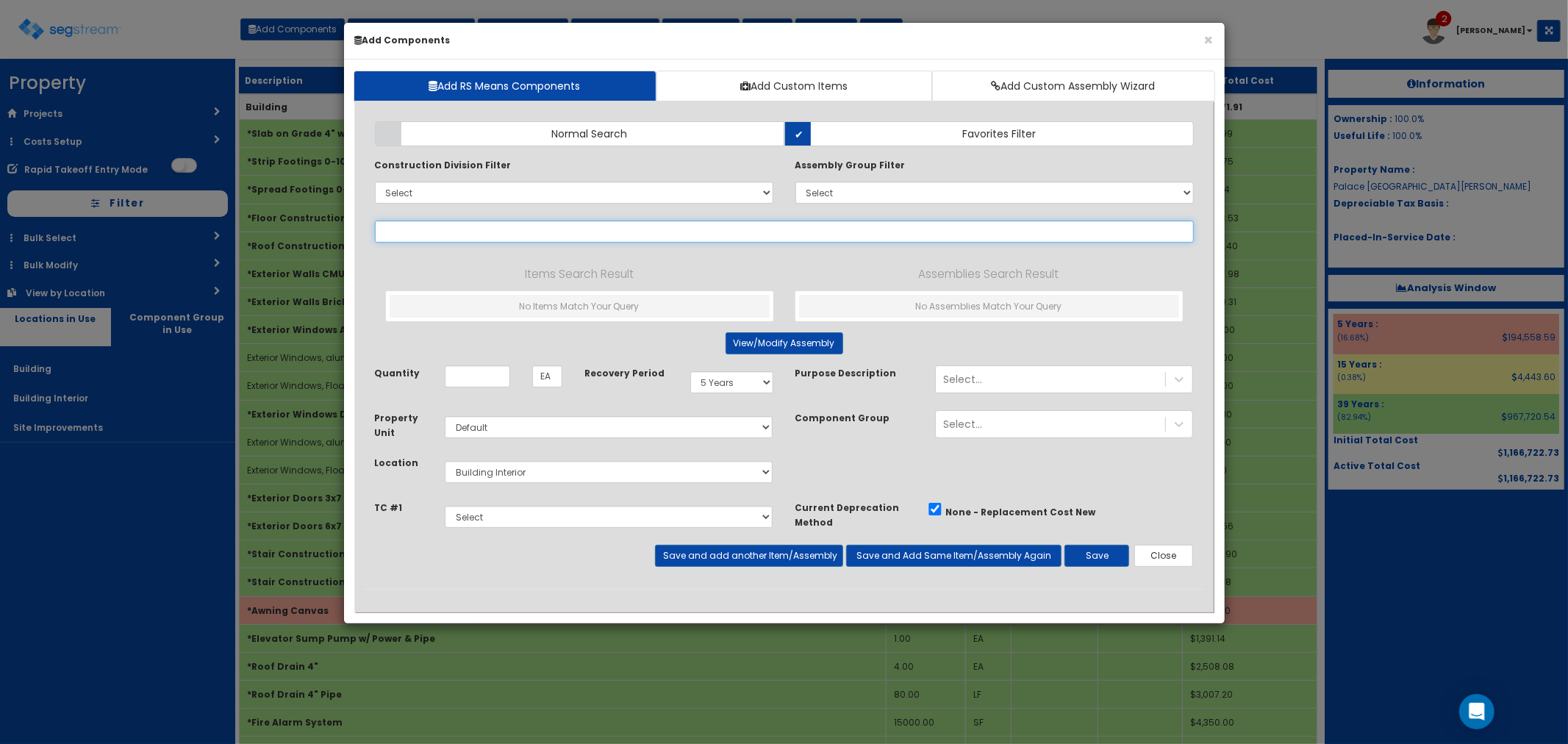
type input "w"
select select
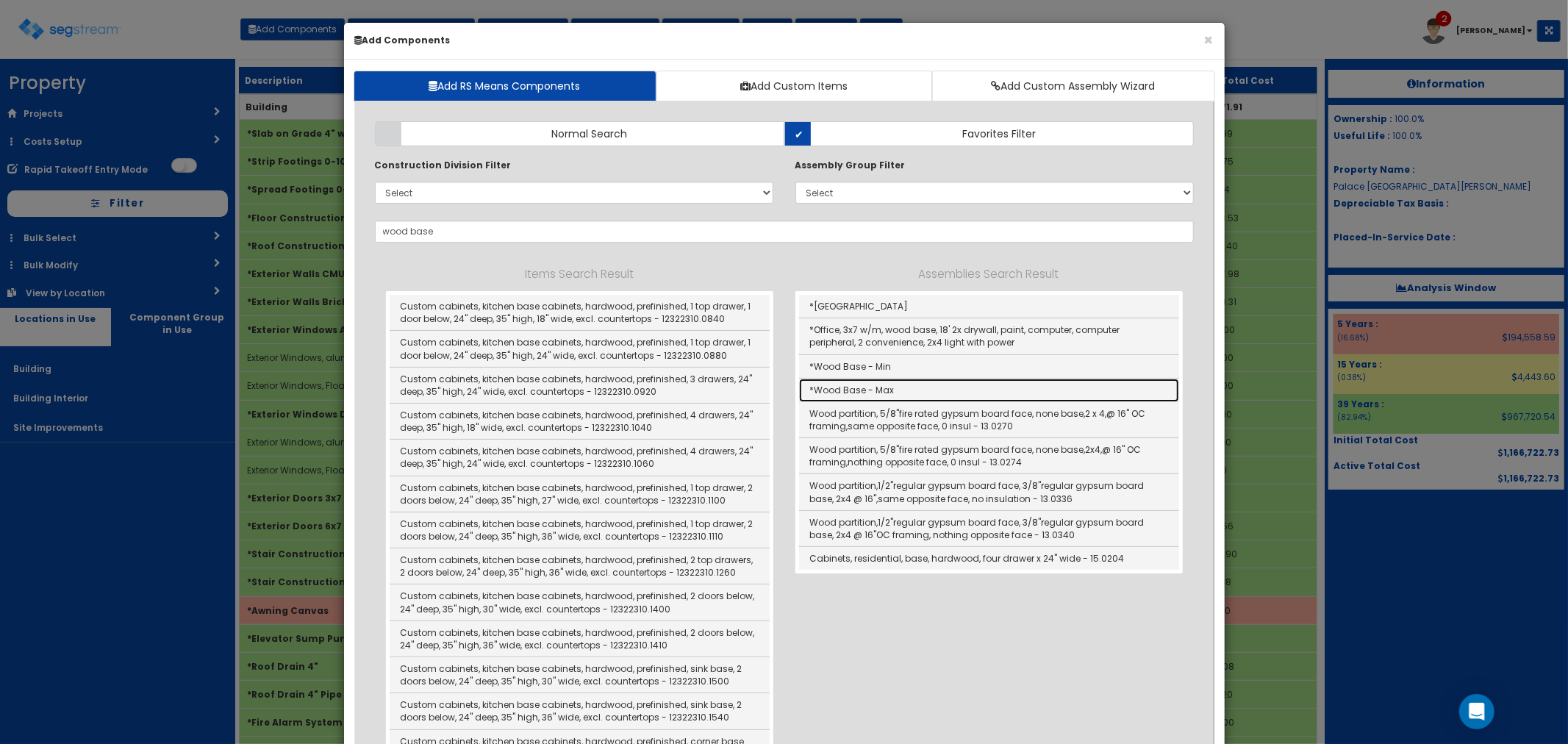
drag, startPoint x: 891, startPoint y: 381, endPoint x: 908, endPoint y: 387, distance: 18.0
click at [891, 381] on link "*Wood Base - Max" at bounding box center [989, 390] width 380 height 24
type input "*Wood Base - Max"
type input "SF"
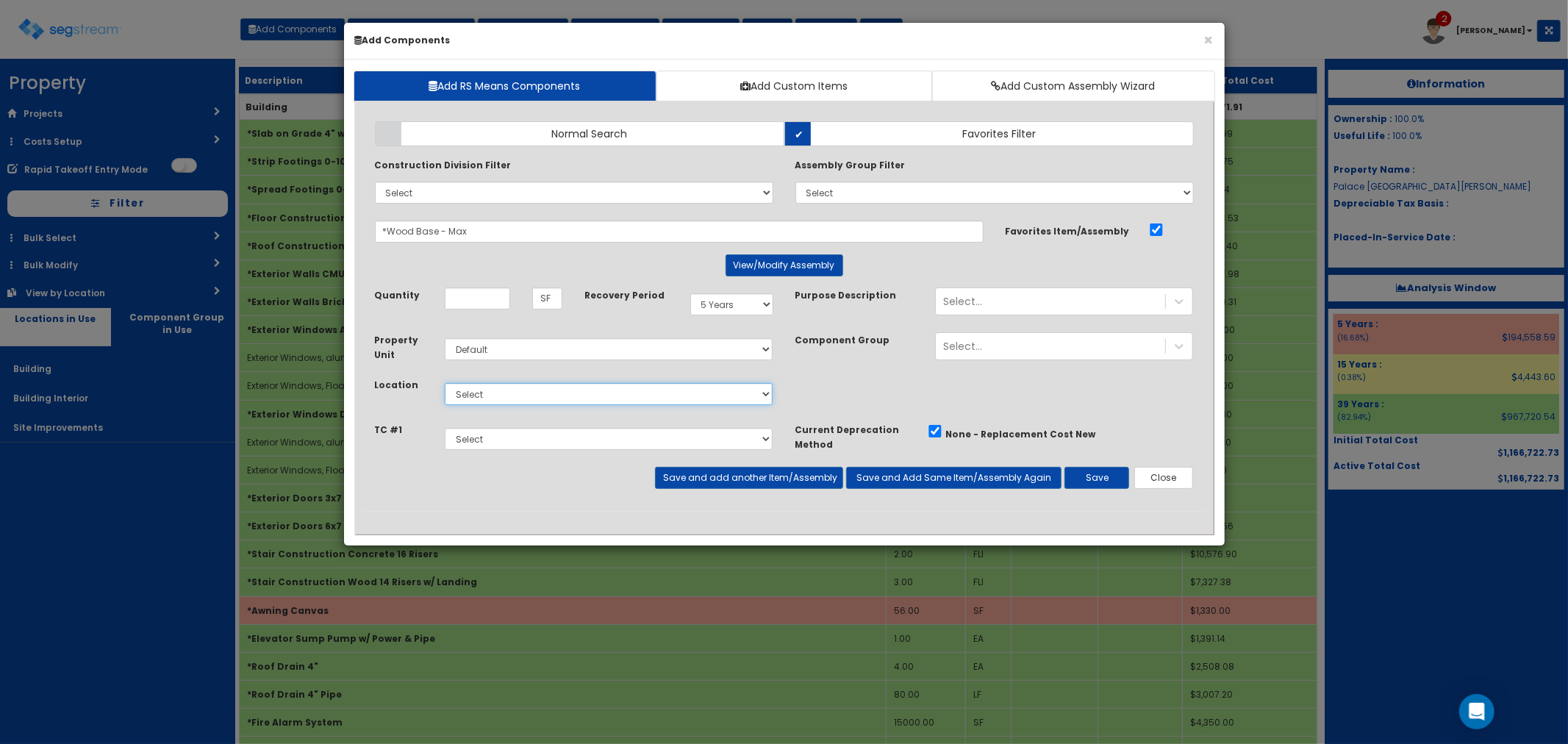
drag, startPoint x: 457, startPoint y: 390, endPoint x: 476, endPoint y: 406, distance: 24.8
click at [457, 390] on select "Select Building Building Interior Site Improvements Add Additional Location" at bounding box center [609, 394] width 328 height 22
select select "7"
click at [444, 383] on select "Select Building Building Interior Site Improvements Add Additional Location" at bounding box center [609, 394] width 328 height 22
click at [474, 300] on input "Quantity" at bounding box center [477, 299] width 65 height 22
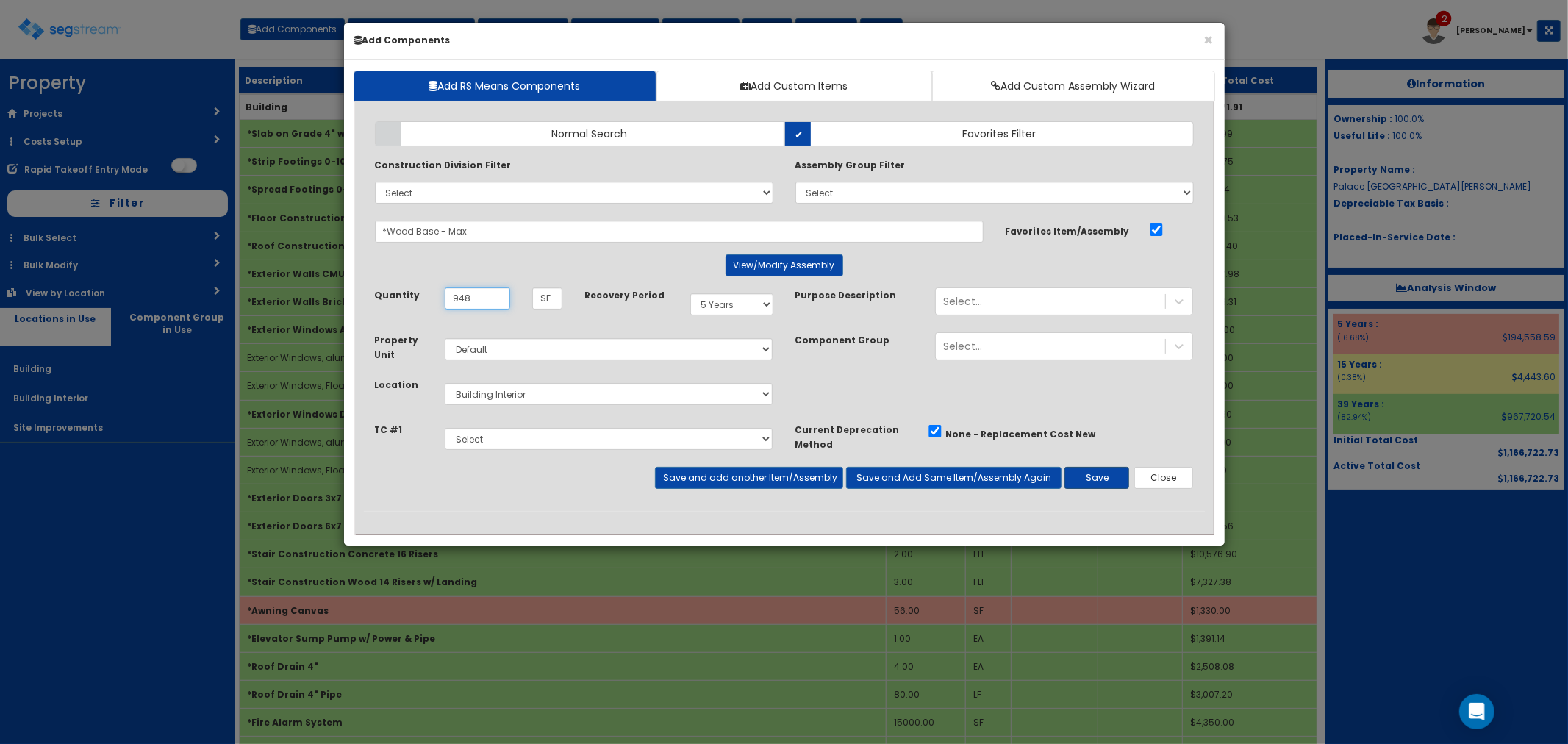
type input "948"
click at [1089, 475] on button "Save" at bounding box center [1096, 478] width 64 height 22
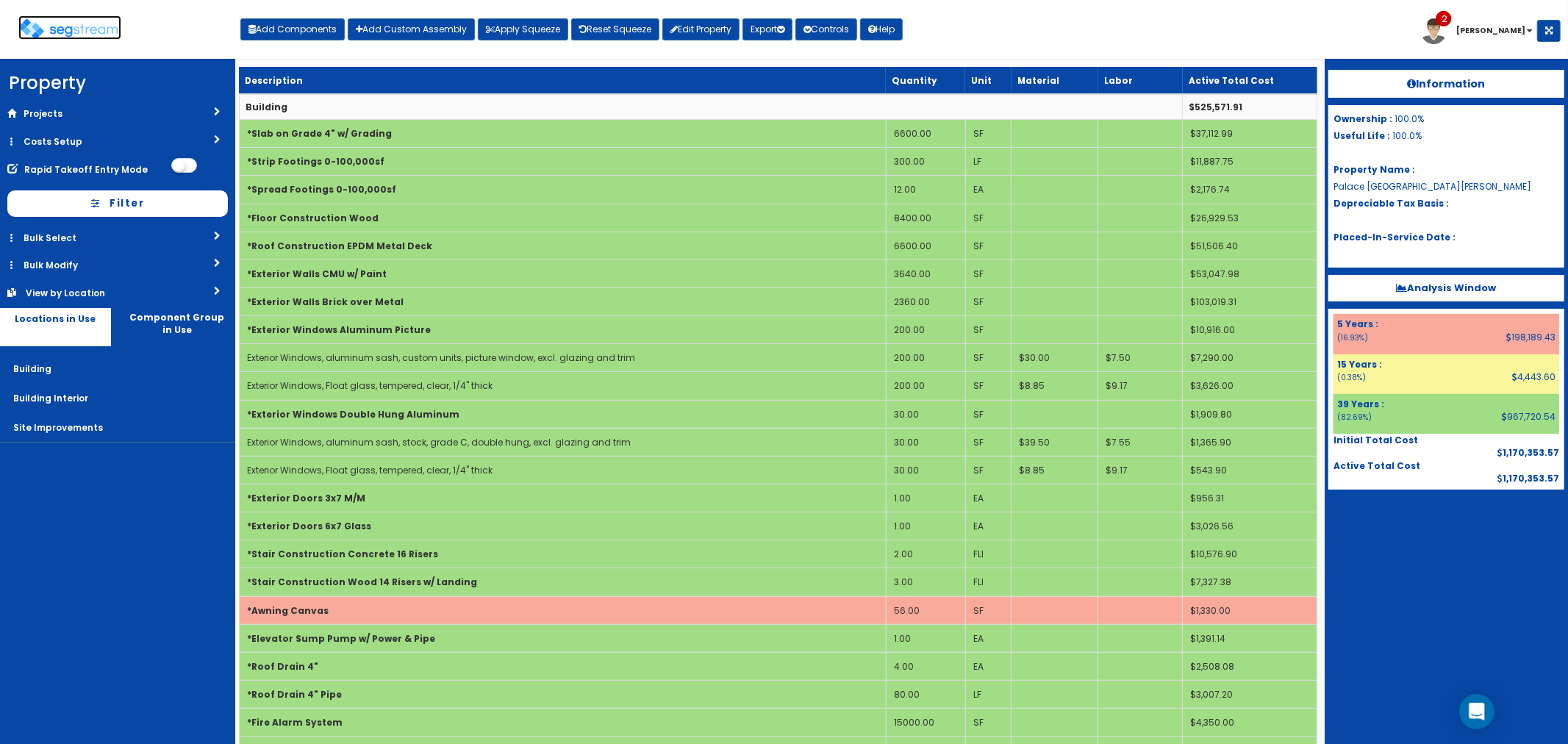
click at [76, 32] on img at bounding box center [69, 29] width 102 height 22
